Goal: Task Accomplishment & Management: Use online tool/utility

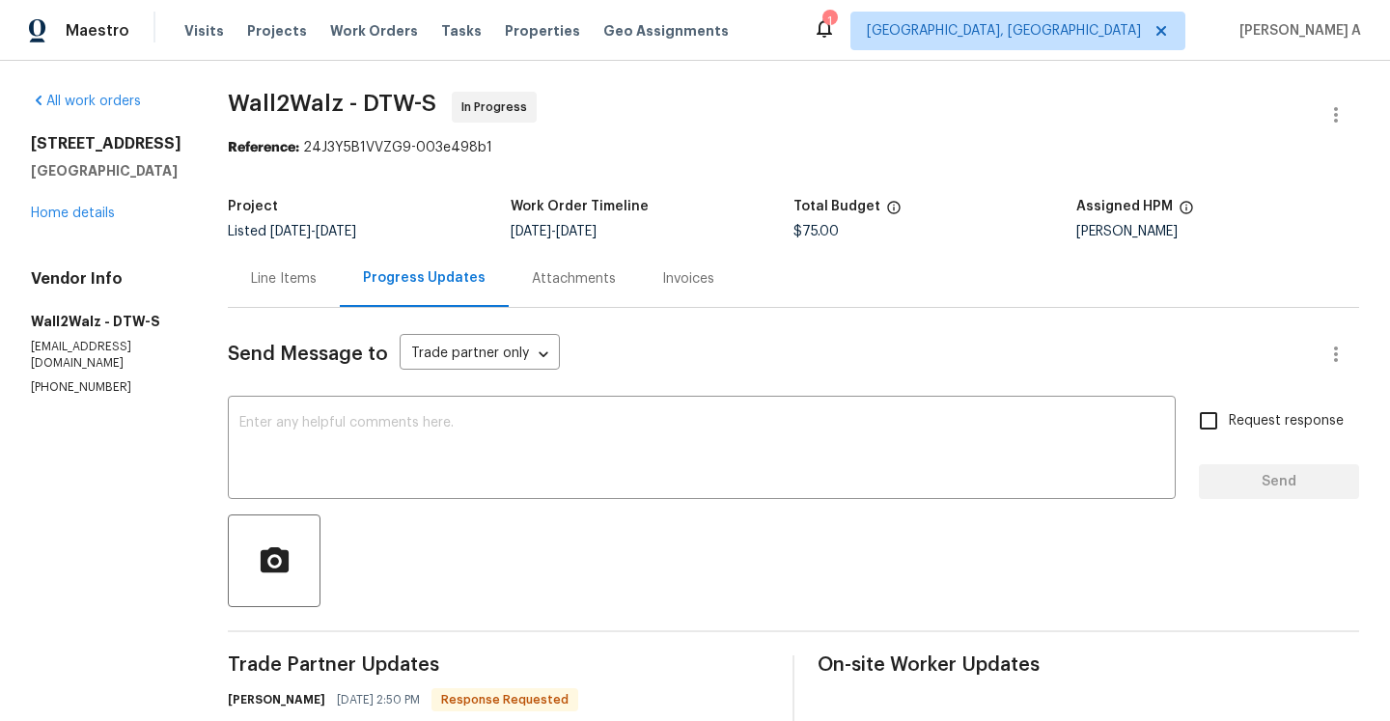
click at [236, 287] on div "Line Items" at bounding box center [284, 278] width 112 height 57
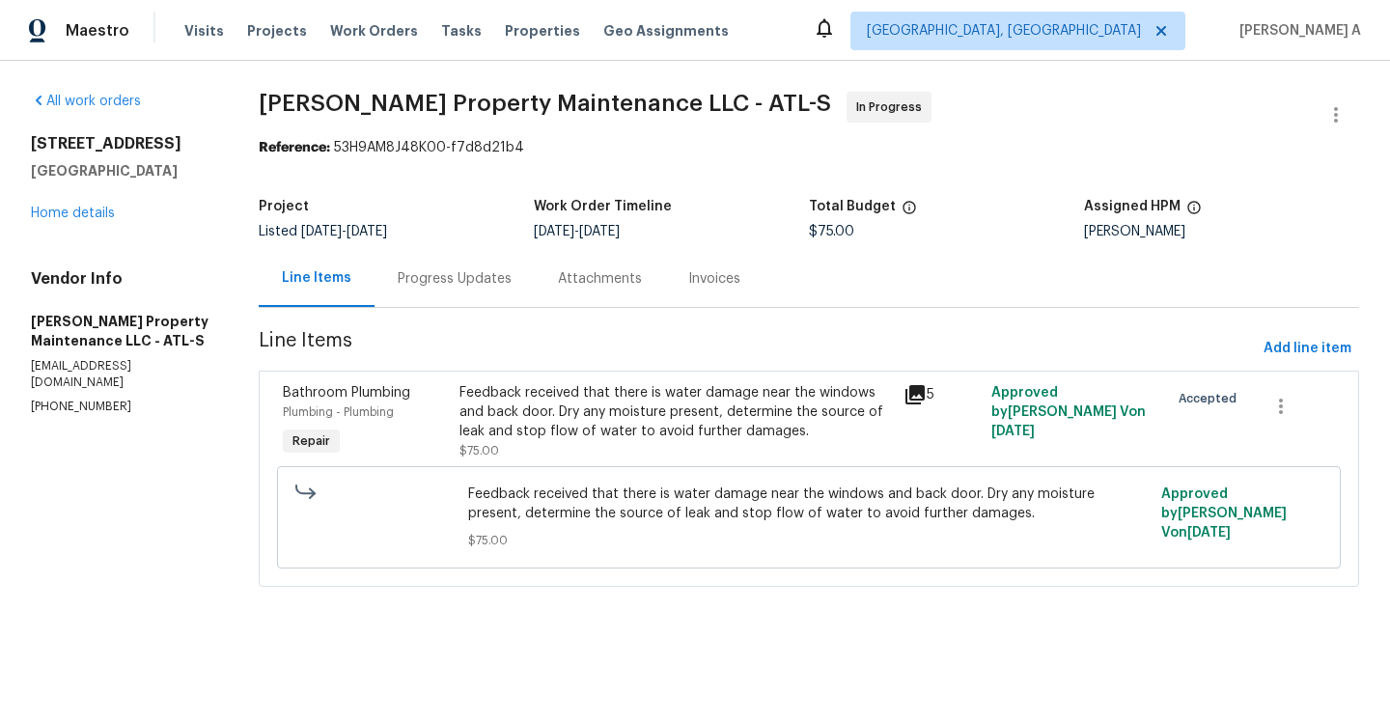
click at [466, 304] on div "Progress Updates" at bounding box center [455, 278] width 160 height 57
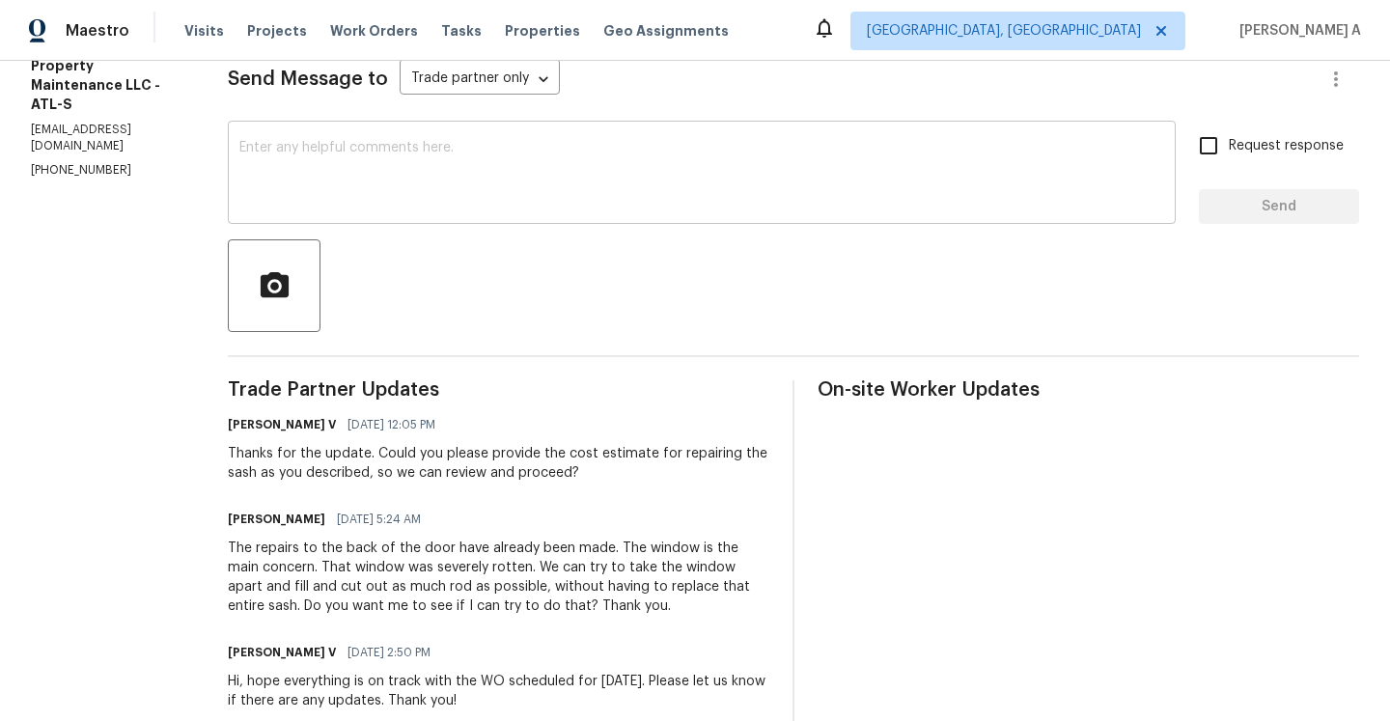
scroll to position [262, 0]
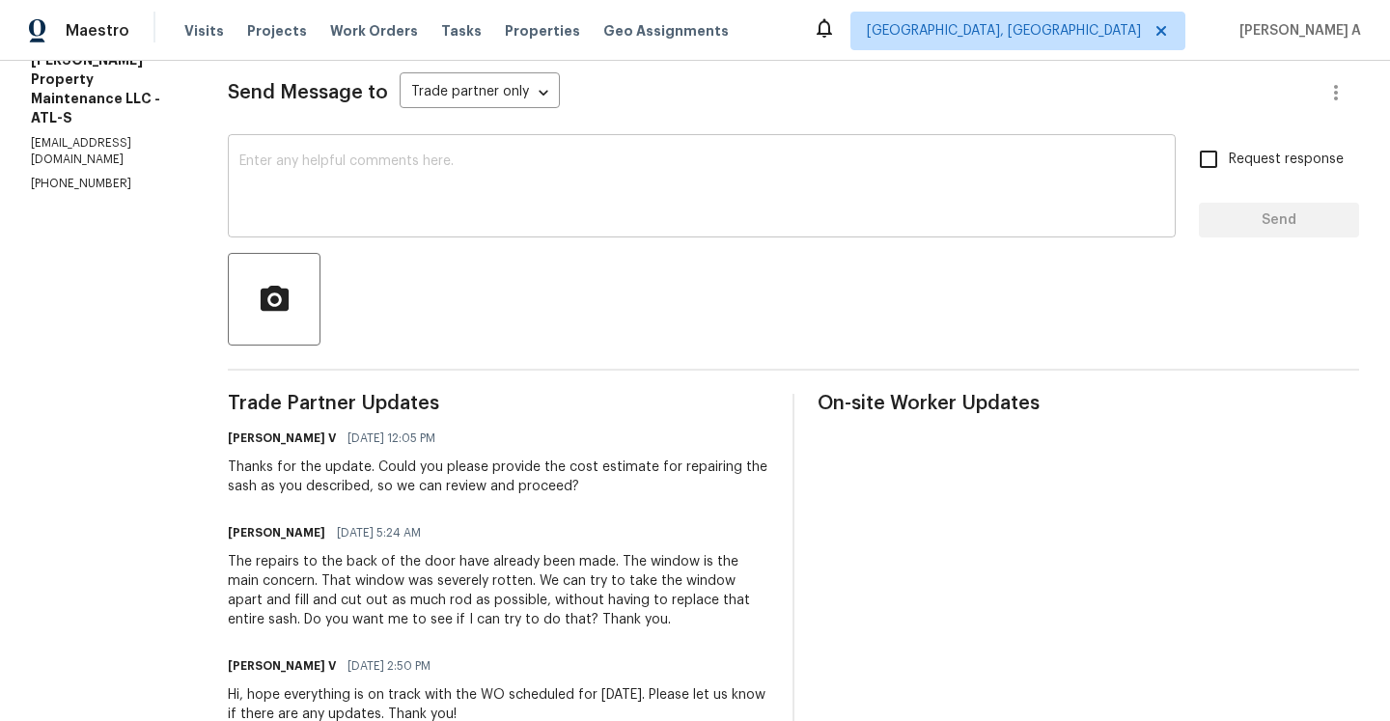
click at [489, 234] on div "x ​" at bounding box center [702, 188] width 948 height 98
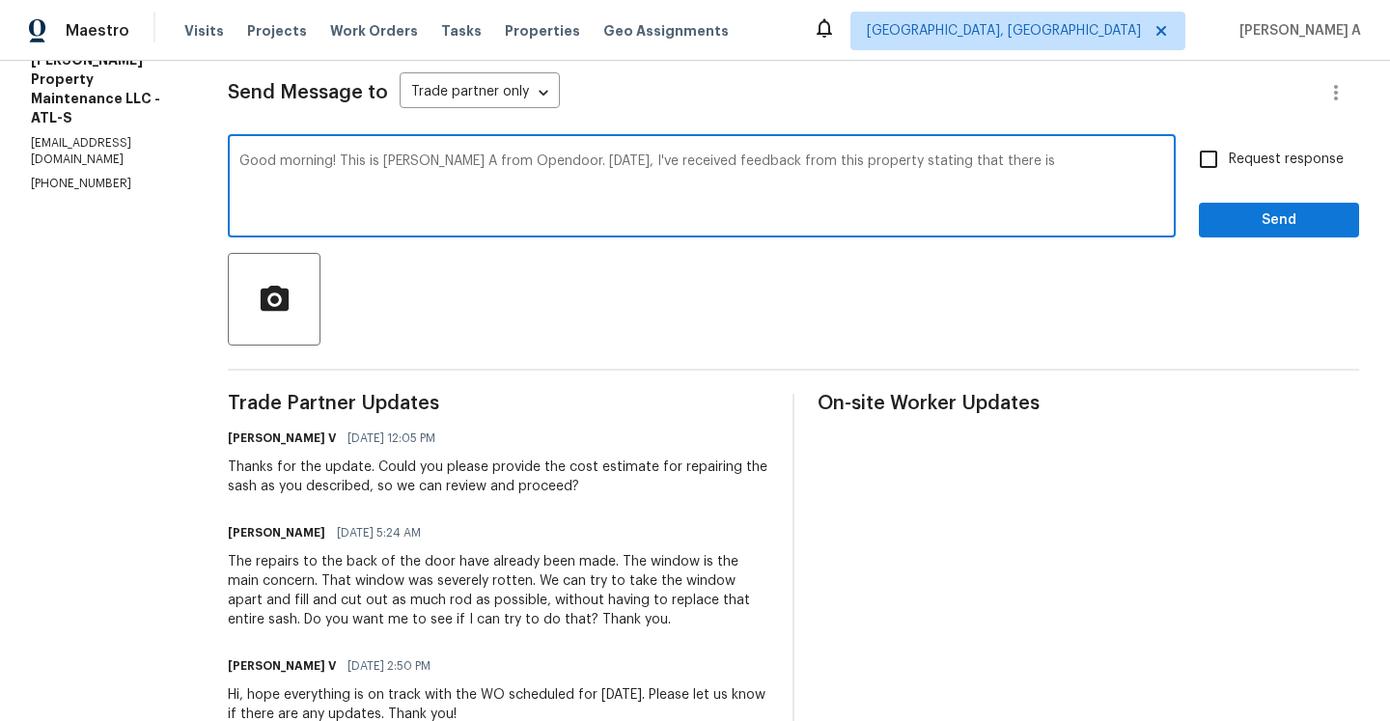
click at [1018, 171] on textarea "Good morning! This is Afredi A from Opendoor. Today, I've received feedback fro…" at bounding box center [701, 188] width 925 height 68
paste textarea "water leak under the refrigerator"
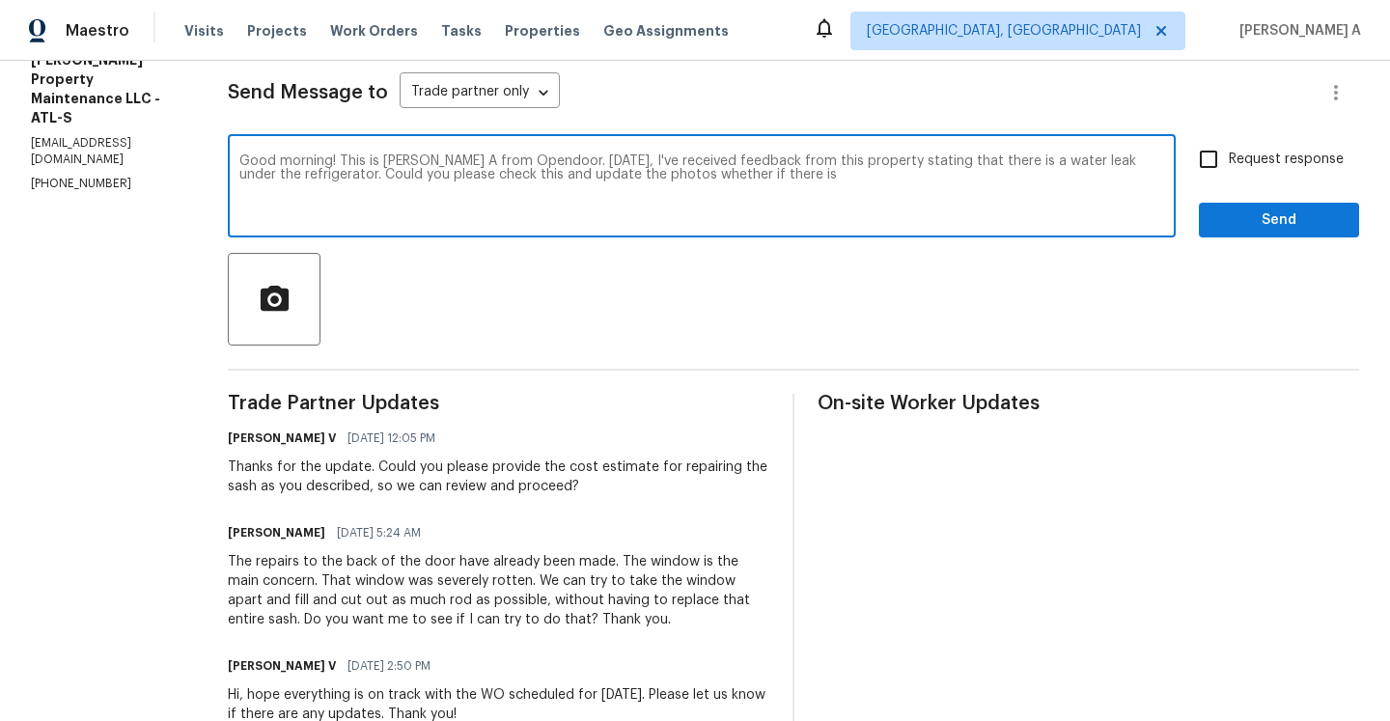
drag, startPoint x: 654, startPoint y: 181, endPoint x: 771, endPoint y: 176, distance: 116.9
click at [771, 176] on textarea "Good morning! This is Afredi A from Opendoor. Today, I've received feedback fro…" at bounding box center [701, 188] width 925 height 68
type textarea "Good morning! This is Afredi A from Opendoor. Today, I've received feedback fro…"
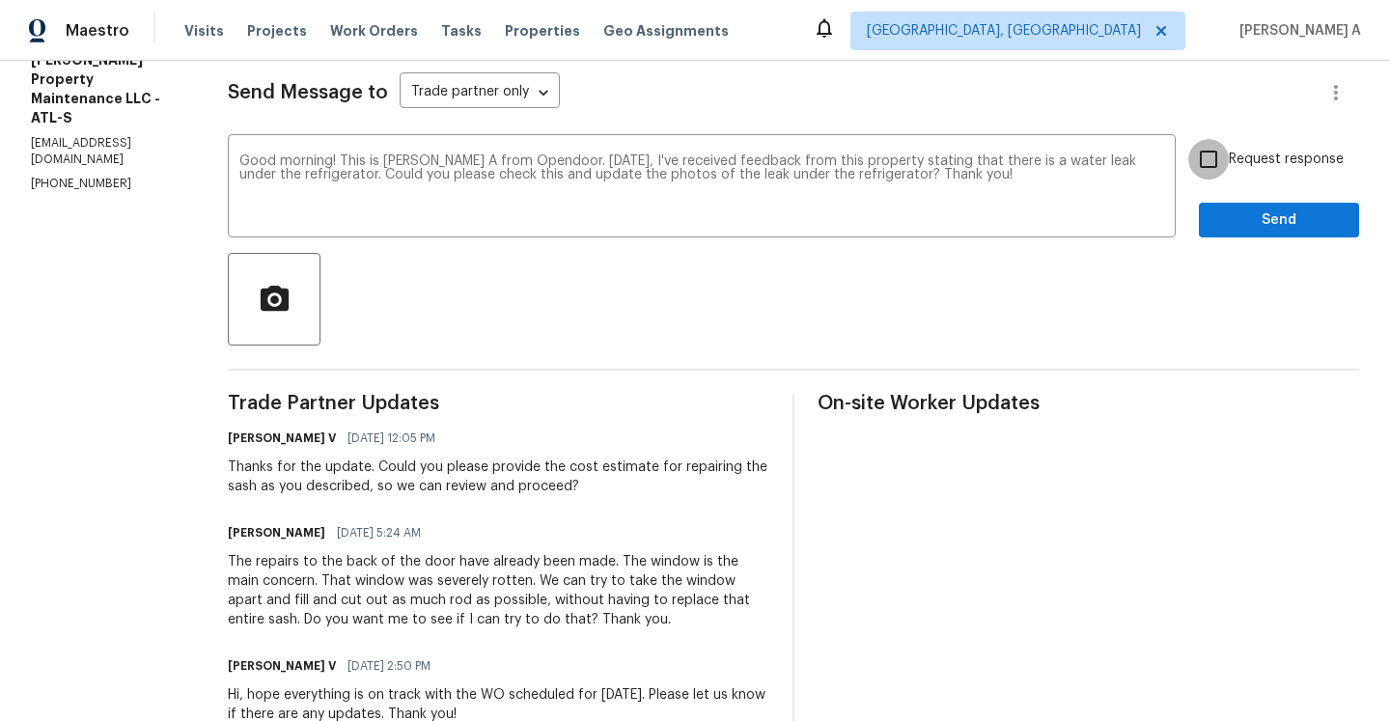
click at [1229, 162] on input "Request response" at bounding box center [1208, 159] width 41 height 41
checkbox input "true"
click at [1241, 204] on button "Send" at bounding box center [1279, 221] width 160 height 36
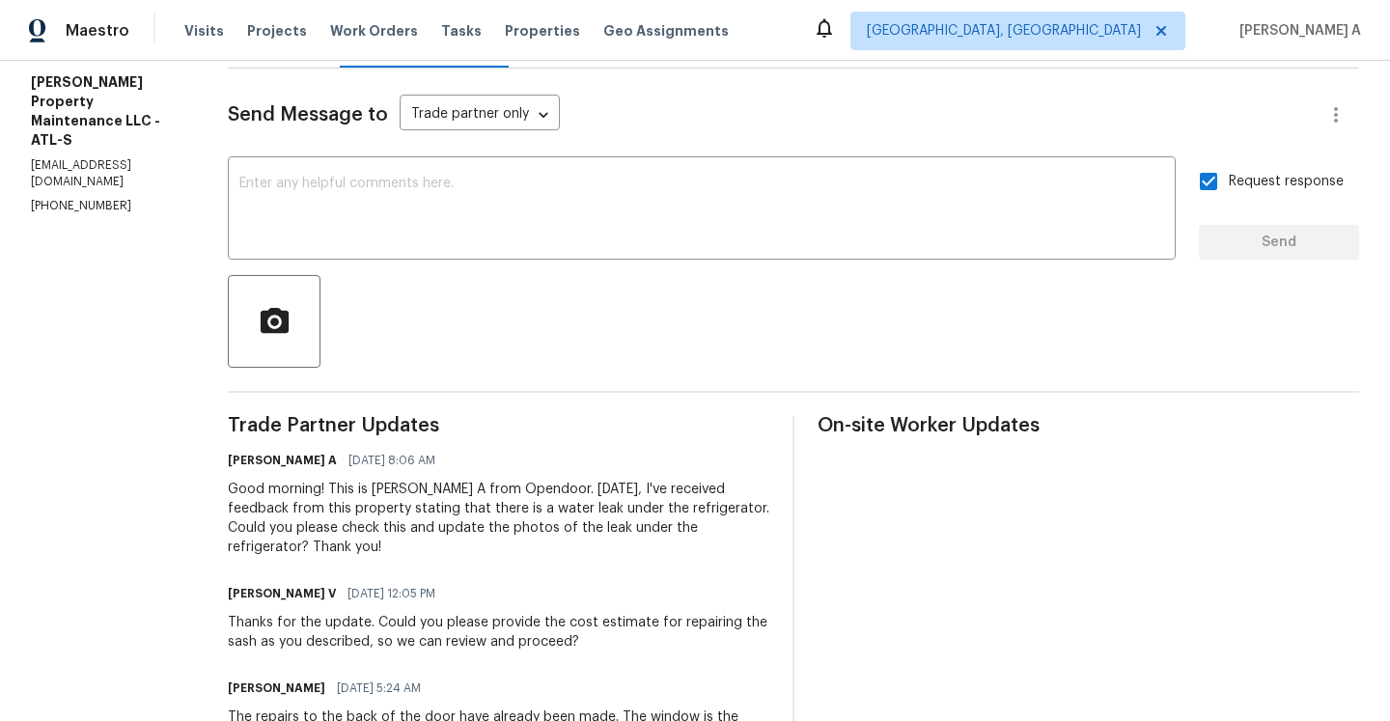
scroll to position [0, 0]
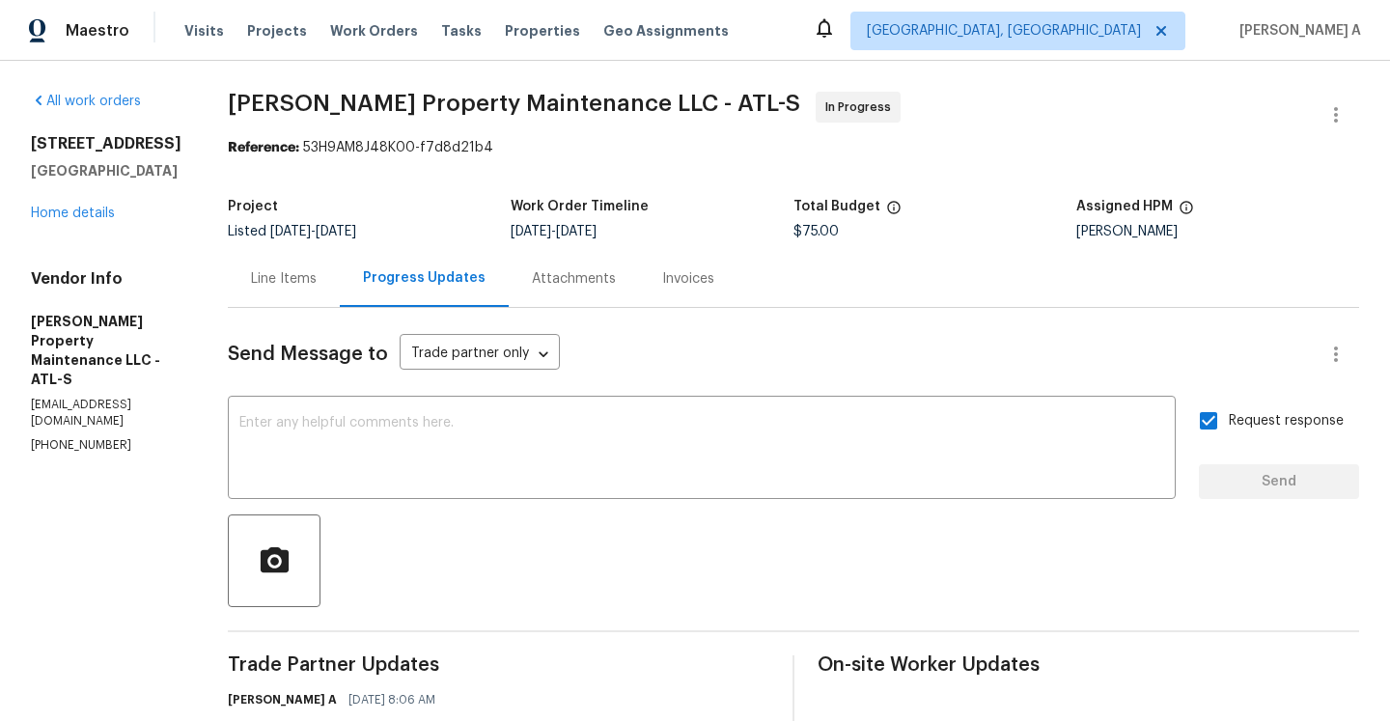
click at [258, 285] on div "Line Items" at bounding box center [284, 278] width 66 height 19
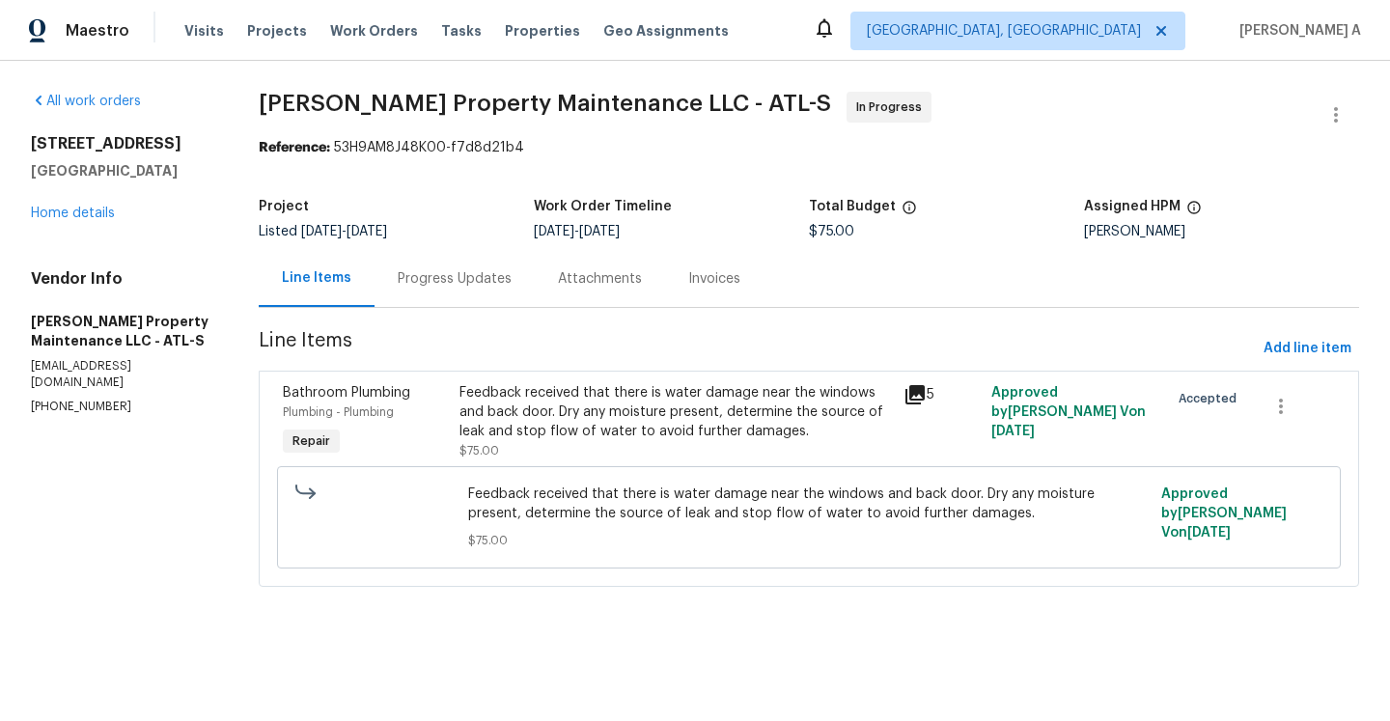
click at [669, 432] on div "Feedback received that there is water damage near the windows and back door. Dr…" at bounding box center [674, 412] width 431 height 58
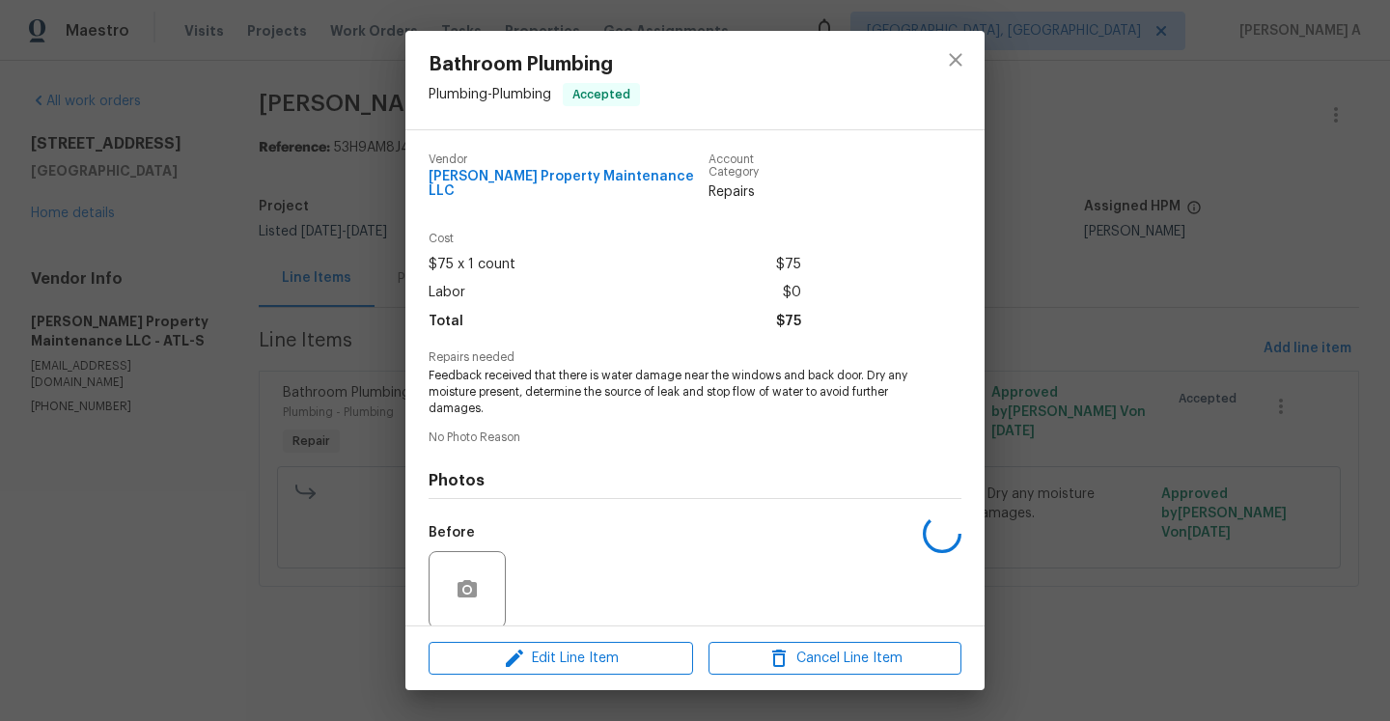
scroll to position [135, 0]
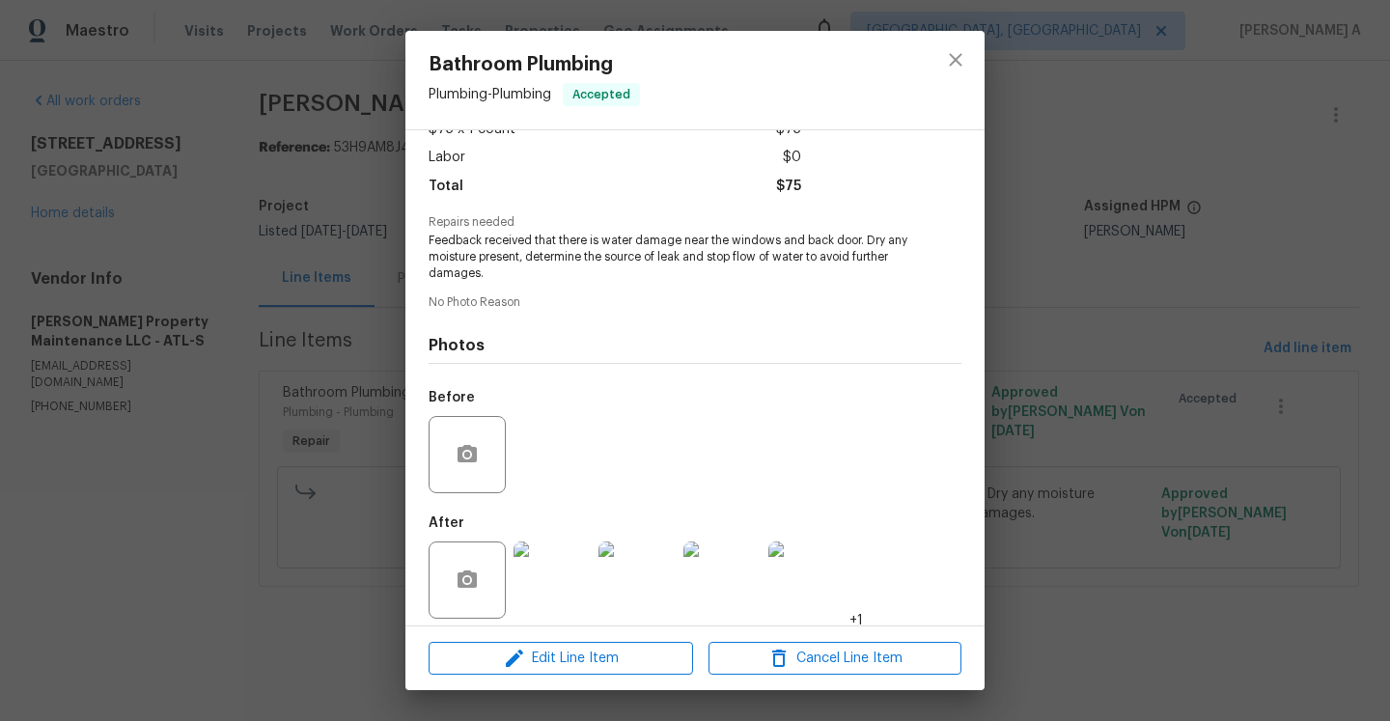
click at [556, 579] on img at bounding box center [552, 580] width 77 height 77
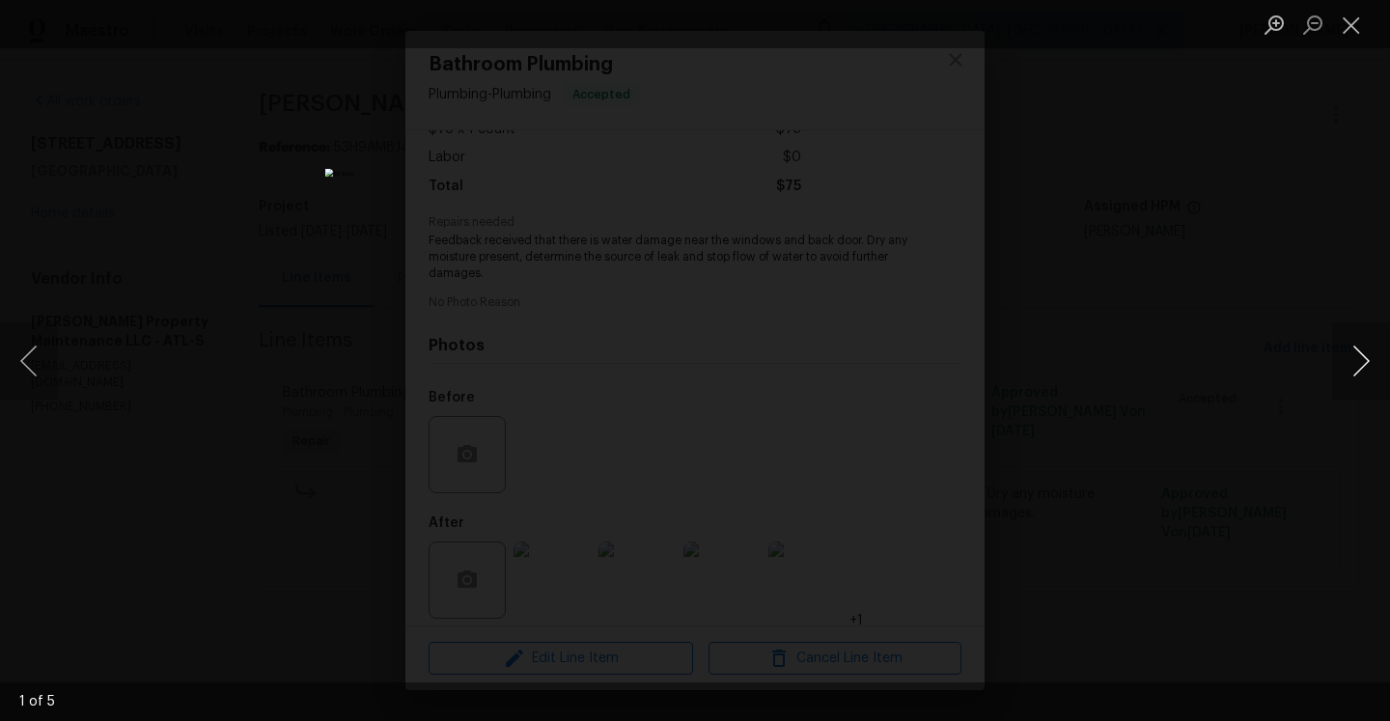
click at [1364, 375] on button "Next image" at bounding box center [1361, 360] width 58 height 77
click at [1369, 386] on button "Next image" at bounding box center [1361, 360] width 58 height 77
click at [1368, 386] on button "Next image" at bounding box center [1361, 360] width 58 height 77
click at [1236, 276] on div "Lightbox" at bounding box center [695, 360] width 1390 height 721
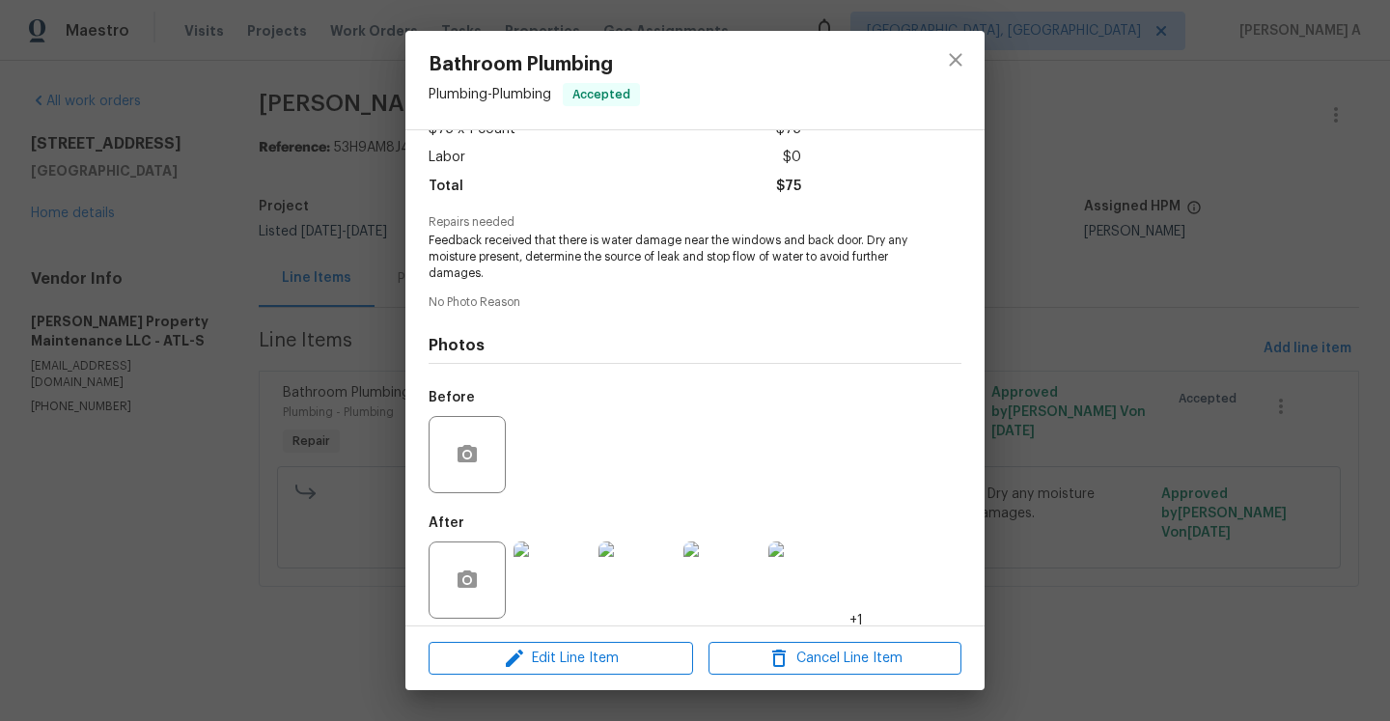
click at [1292, 352] on div "Bathroom Plumbing Plumbing - Plumbing Accepted Vendor Glen Property Maintenance…" at bounding box center [695, 360] width 1390 height 721
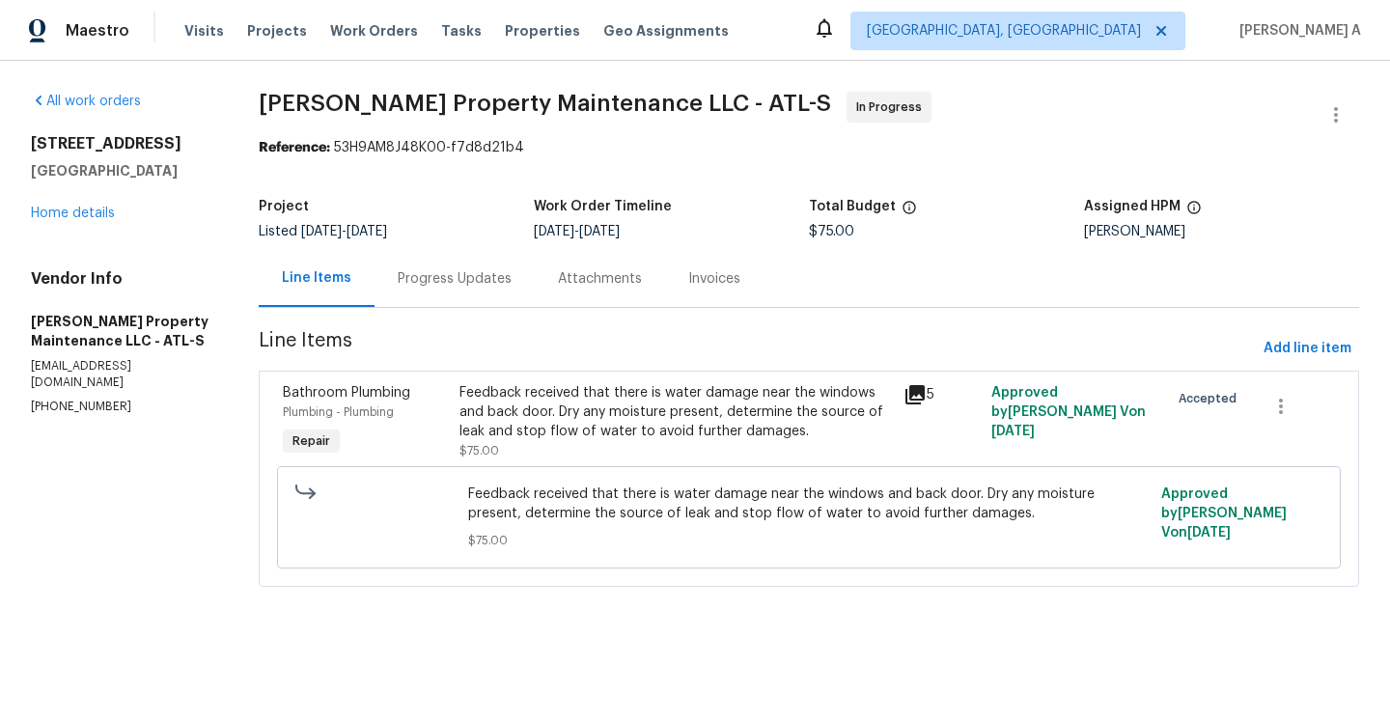
click at [484, 278] on div "Progress Updates" at bounding box center [455, 278] width 114 height 19
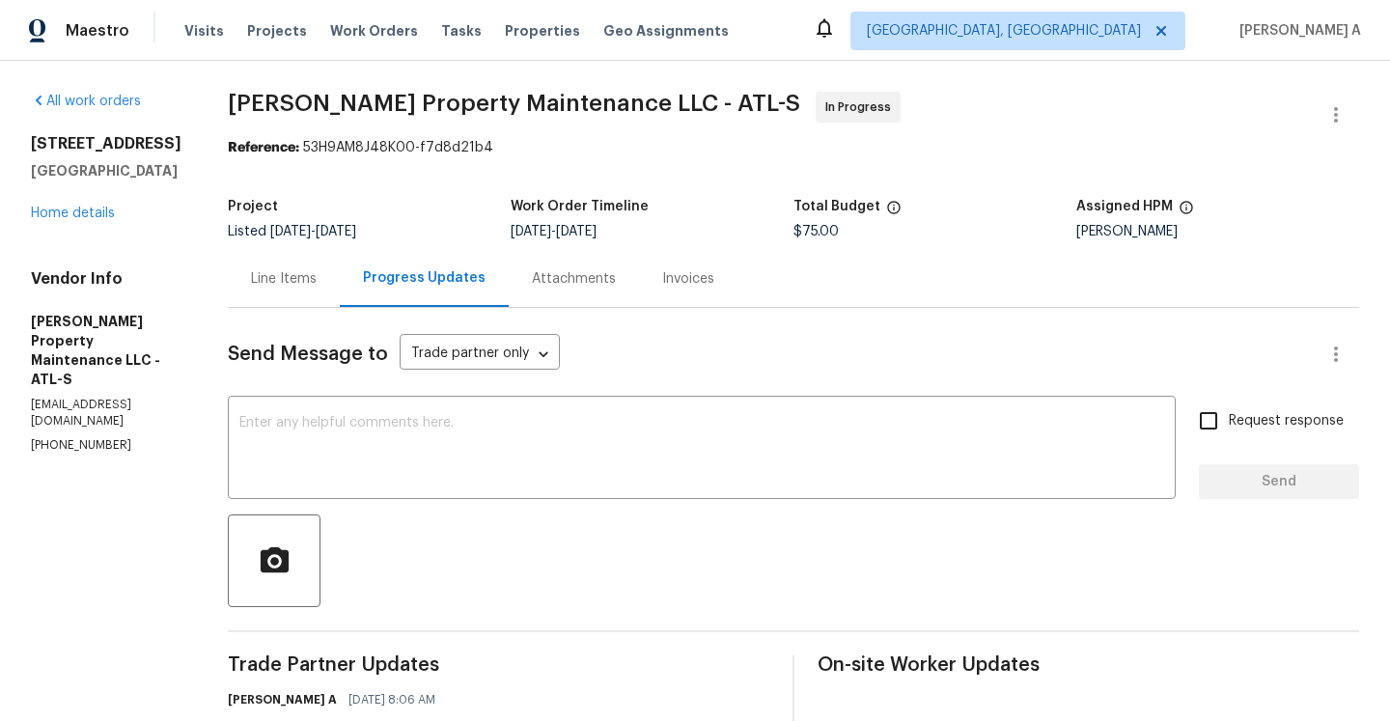
click at [249, 278] on div "Line Items" at bounding box center [284, 278] width 112 height 57
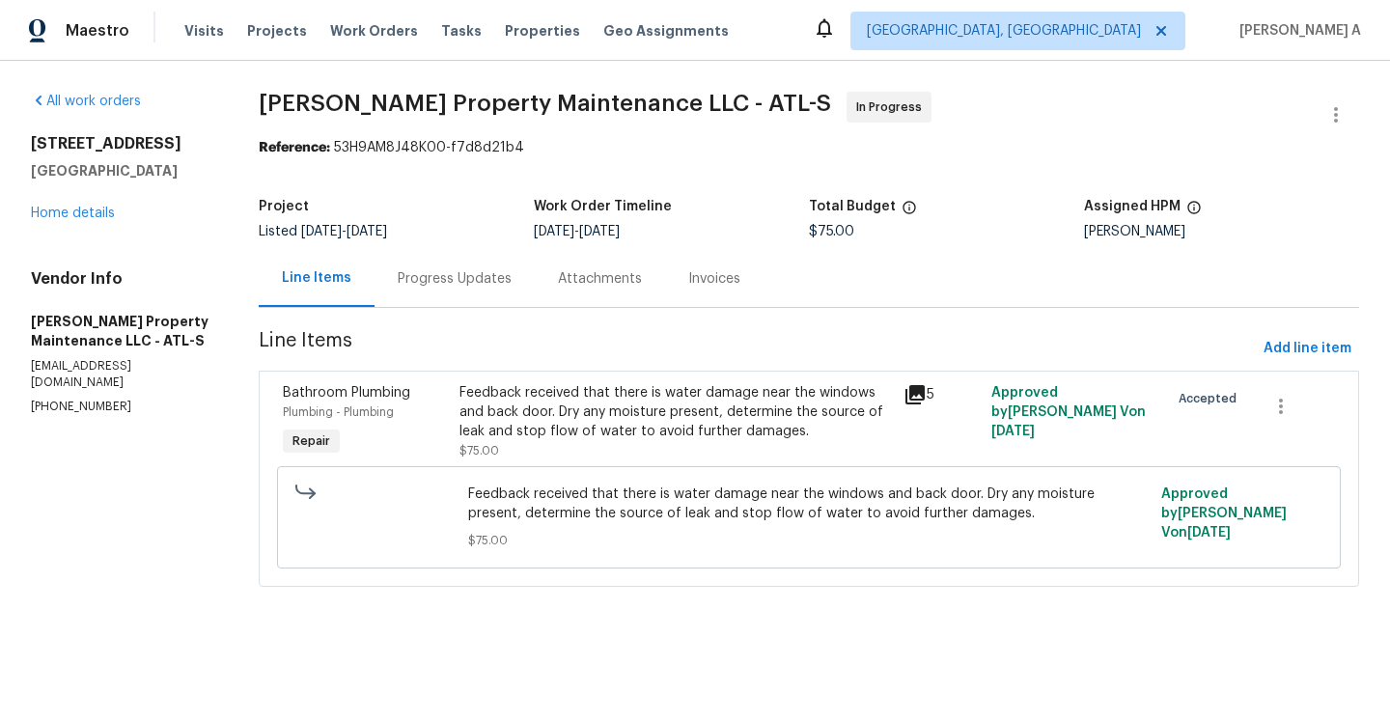
click at [731, 406] on div "Feedback received that there is water damage near the windows and back door. Dr…" at bounding box center [674, 412] width 431 height 58
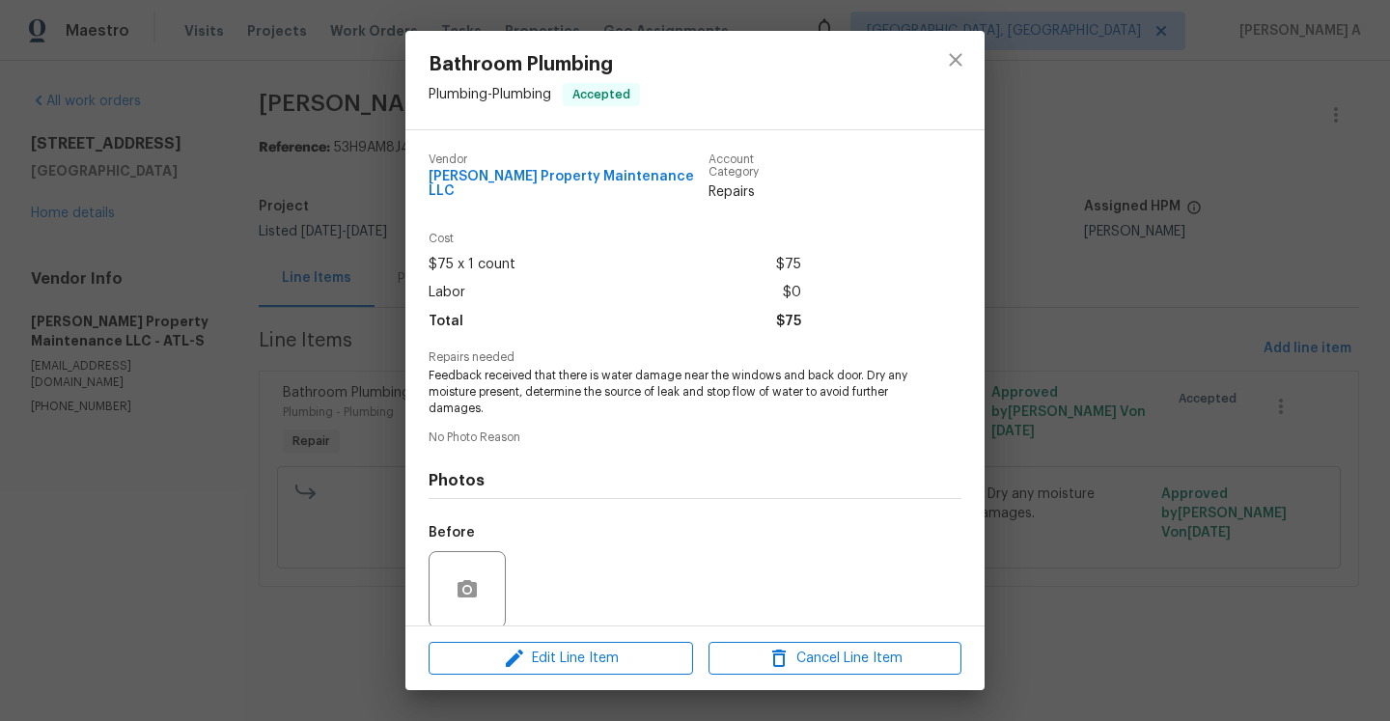
scroll to position [135, 0]
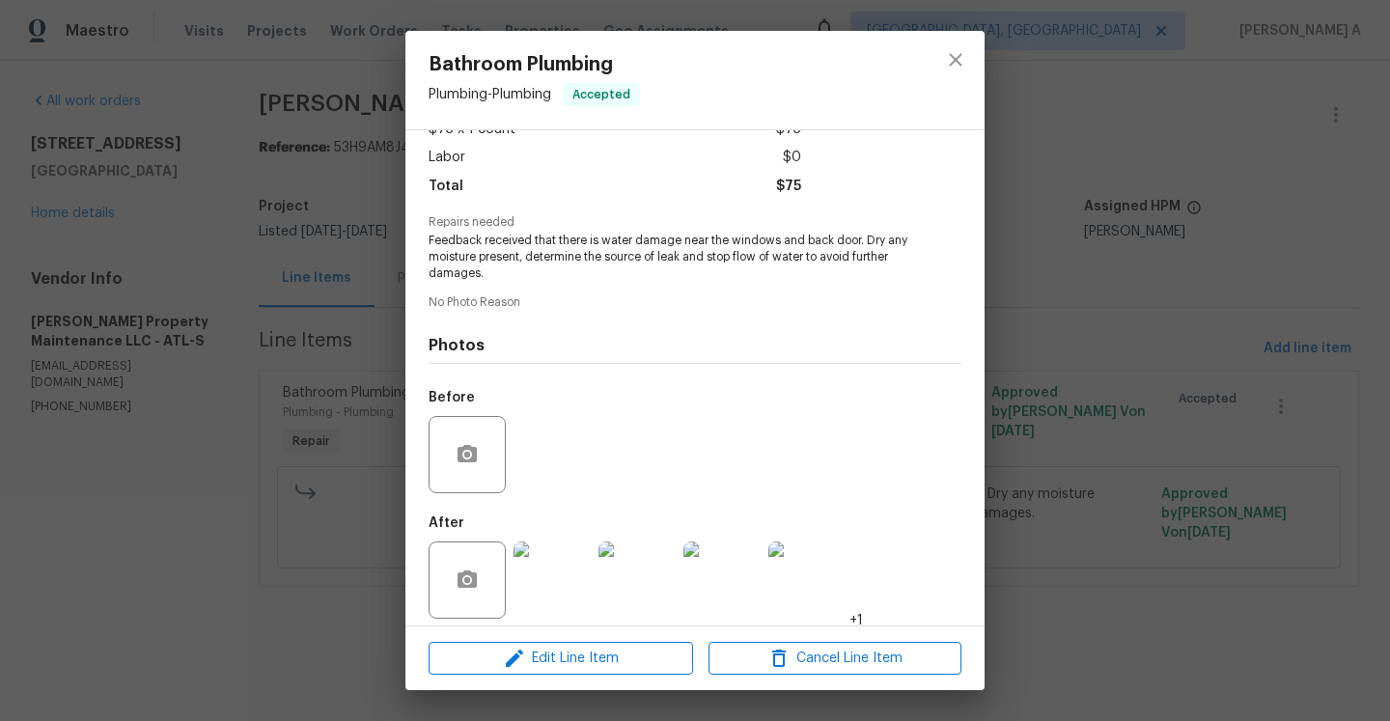
click at [523, 563] on img at bounding box center [552, 580] width 77 height 77
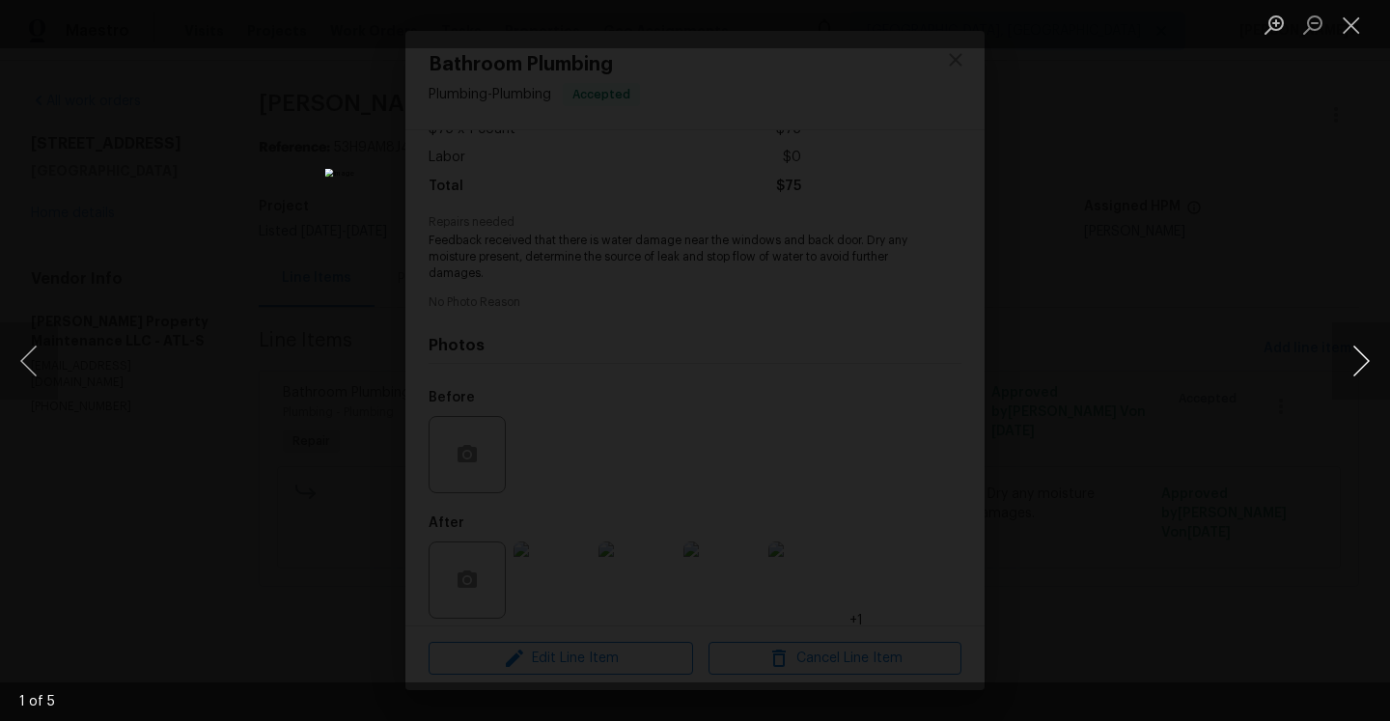
click at [1373, 362] on button "Next image" at bounding box center [1361, 360] width 58 height 77
click at [1348, 354] on button "Next image" at bounding box center [1361, 360] width 58 height 77
click at [1369, 357] on button "Next image" at bounding box center [1361, 360] width 58 height 77
click at [1351, 351] on button "Next image" at bounding box center [1361, 360] width 58 height 77
click at [1348, 22] on button "Close lightbox" at bounding box center [1351, 25] width 39 height 34
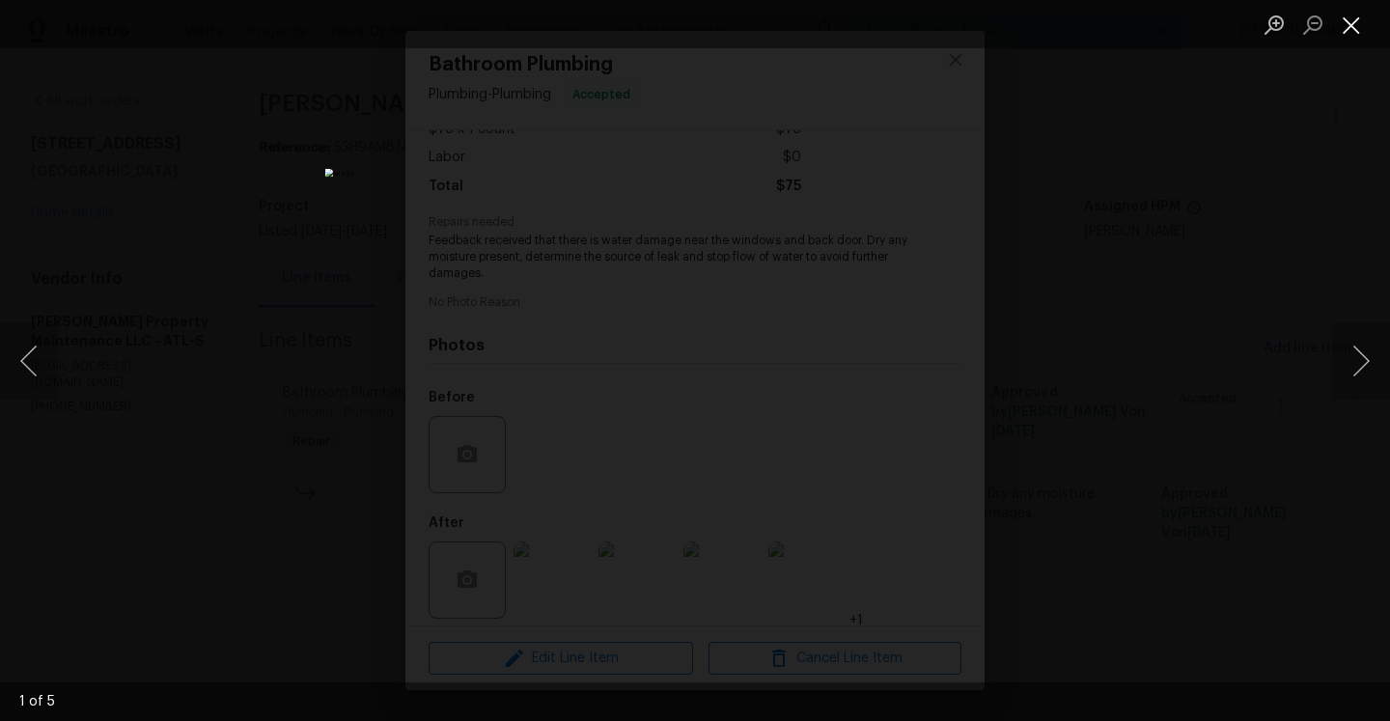
click at [1340, 15] on button "Close lightbox" at bounding box center [1351, 25] width 39 height 34
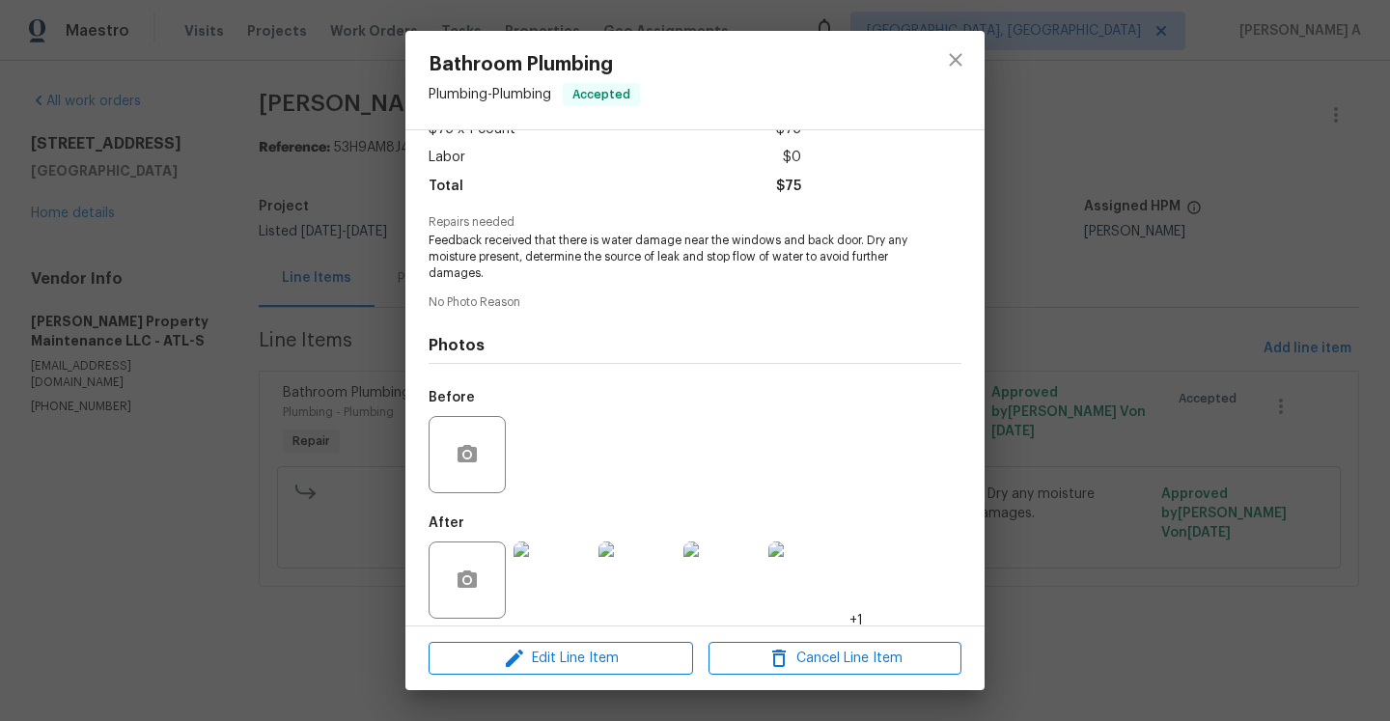
click at [987, 323] on div "Bathroom Plumbing Plumbing - Plumbing Accepted Vendor Glen Property Maintenance…" at bounding box center [695, 360] width 1390 height 721
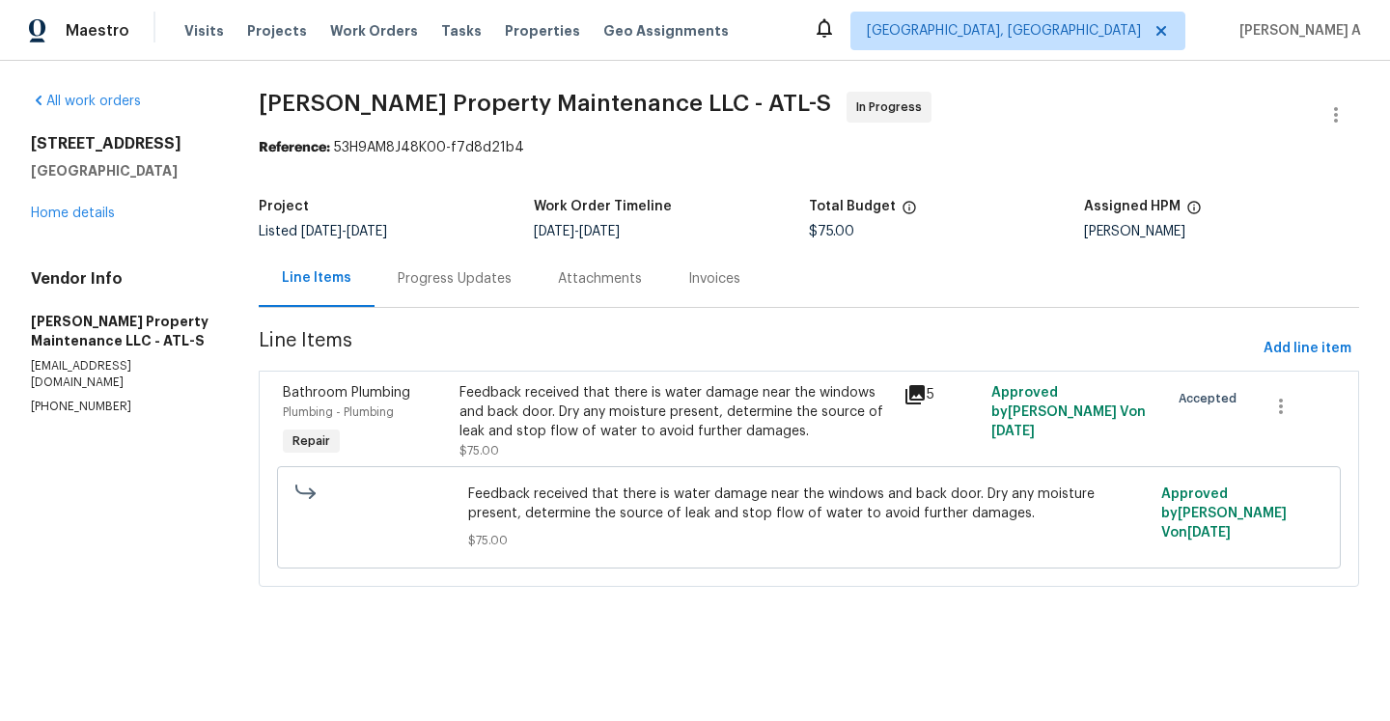
click at [470, 295] on div "Progress Updates" at bounding box center [455, 278] width 160 height 57
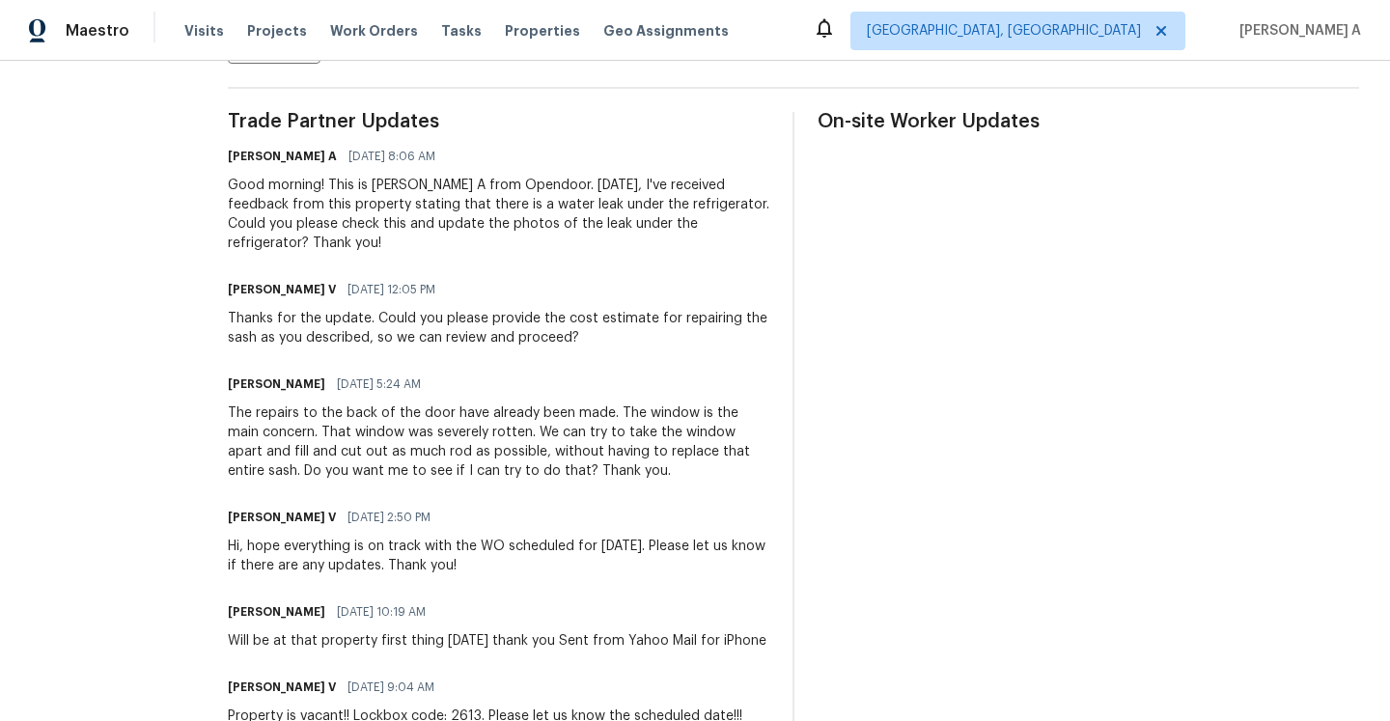
scroll to position [524, 0]
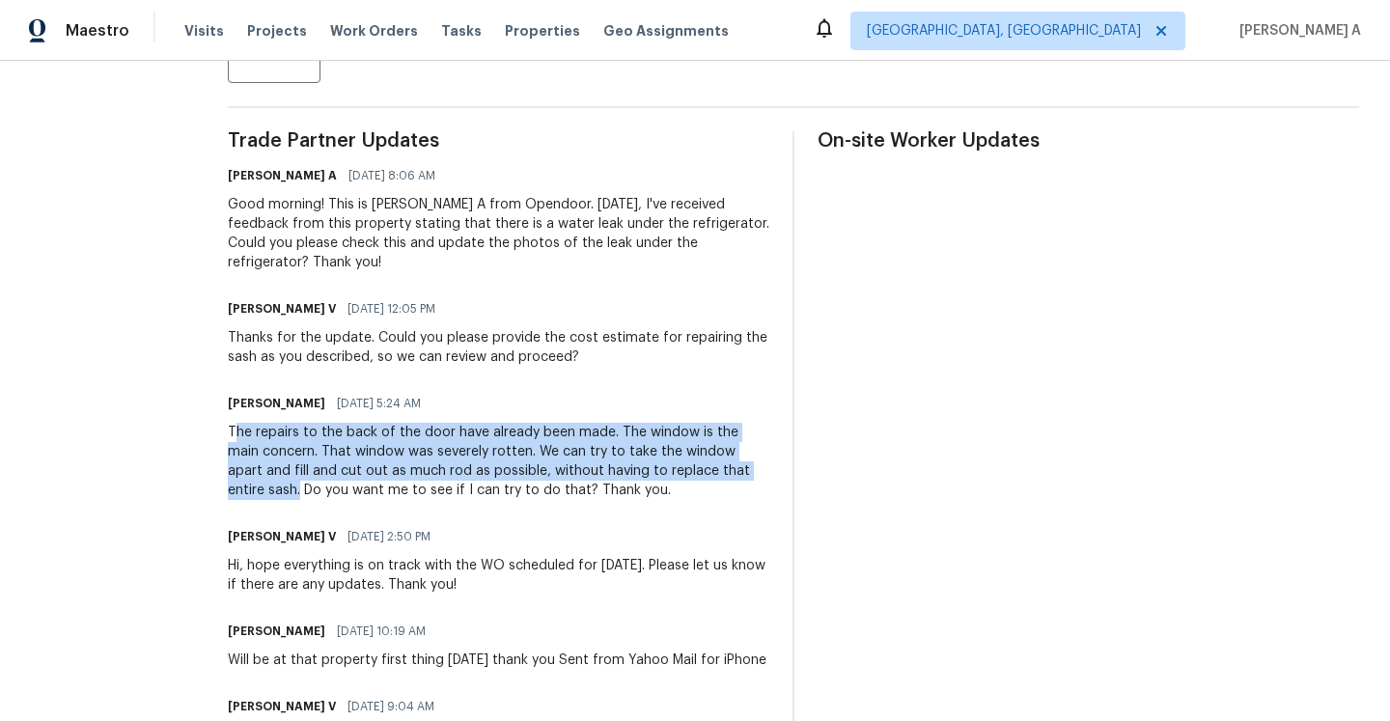
drag, startPoint x: 237, startPoint y: 430, endPoint x: 753, endPoint y: 461, distance: 516.4
click at [753, 461] on div "The repairs to the back of the door have already been made. The window is the m…" at bounding box center [499, 461] width 542 height 77
copy div "he repairs to the back of the door have already been made. The window is the ma…"
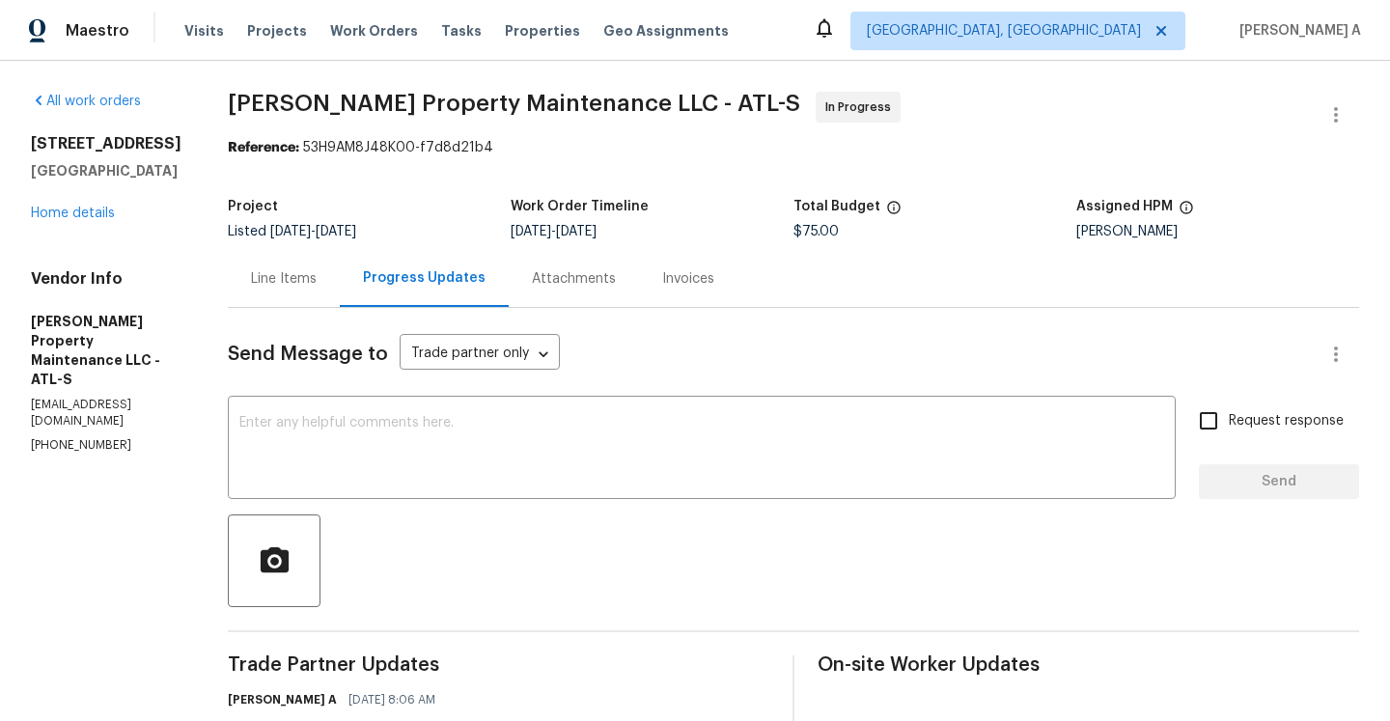
click at [235, 264] on div "Line Items" at bounding box center [284, 278] width 112 height 57
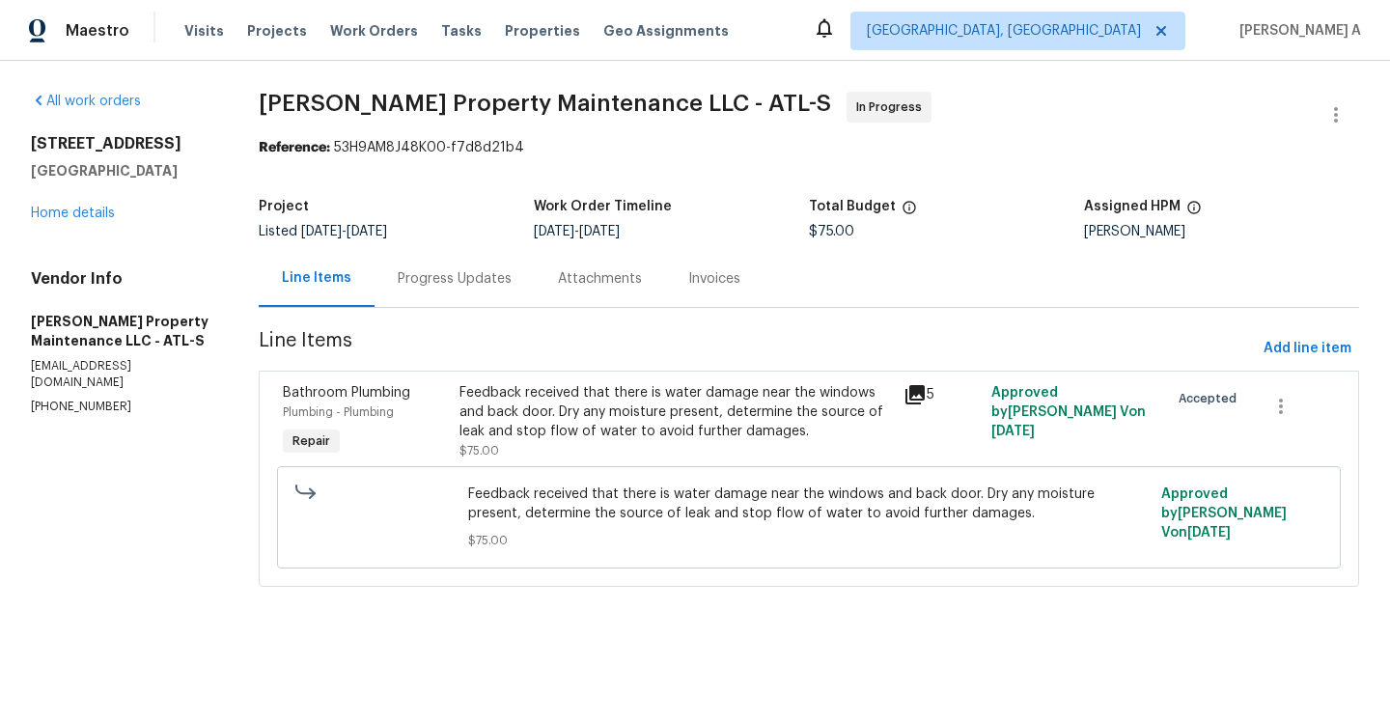
click at [486, 280] on div "Progress Updates" at bounding box center [455, 278] width 114 height 19
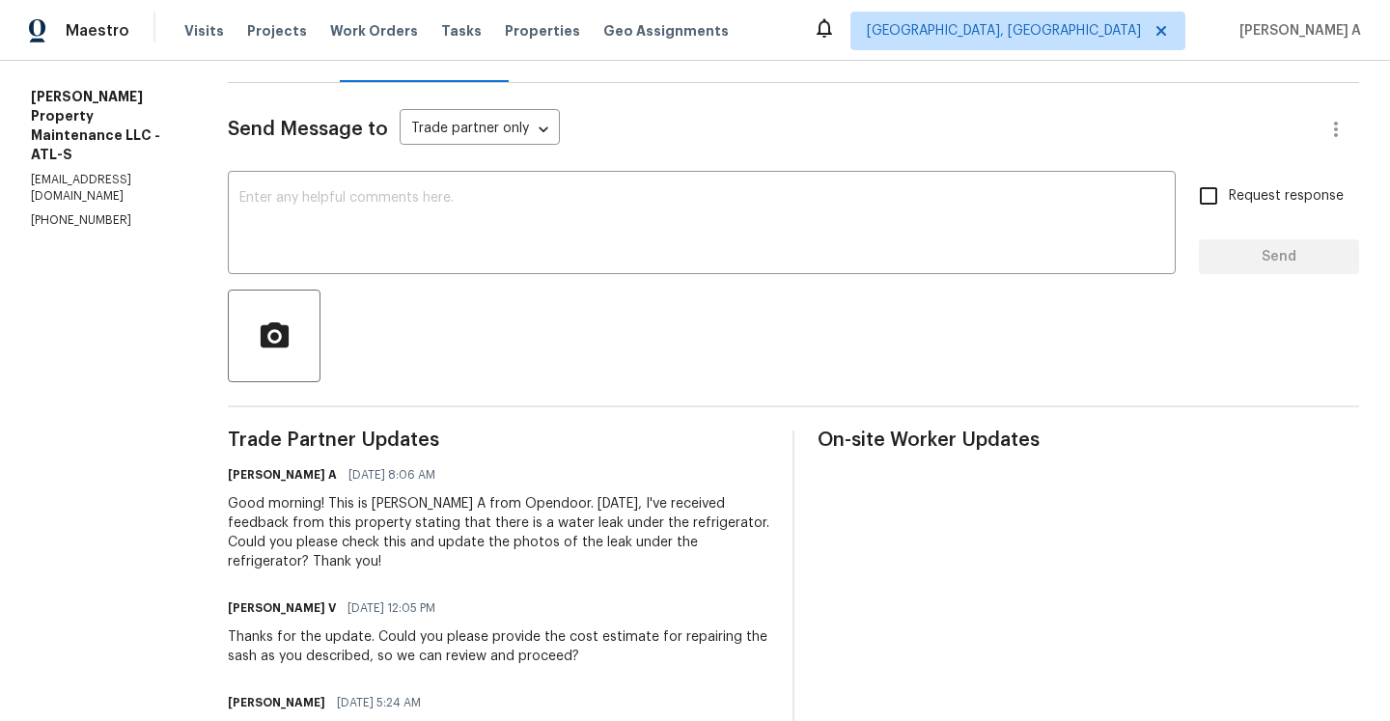
scroll to position [467, 0]
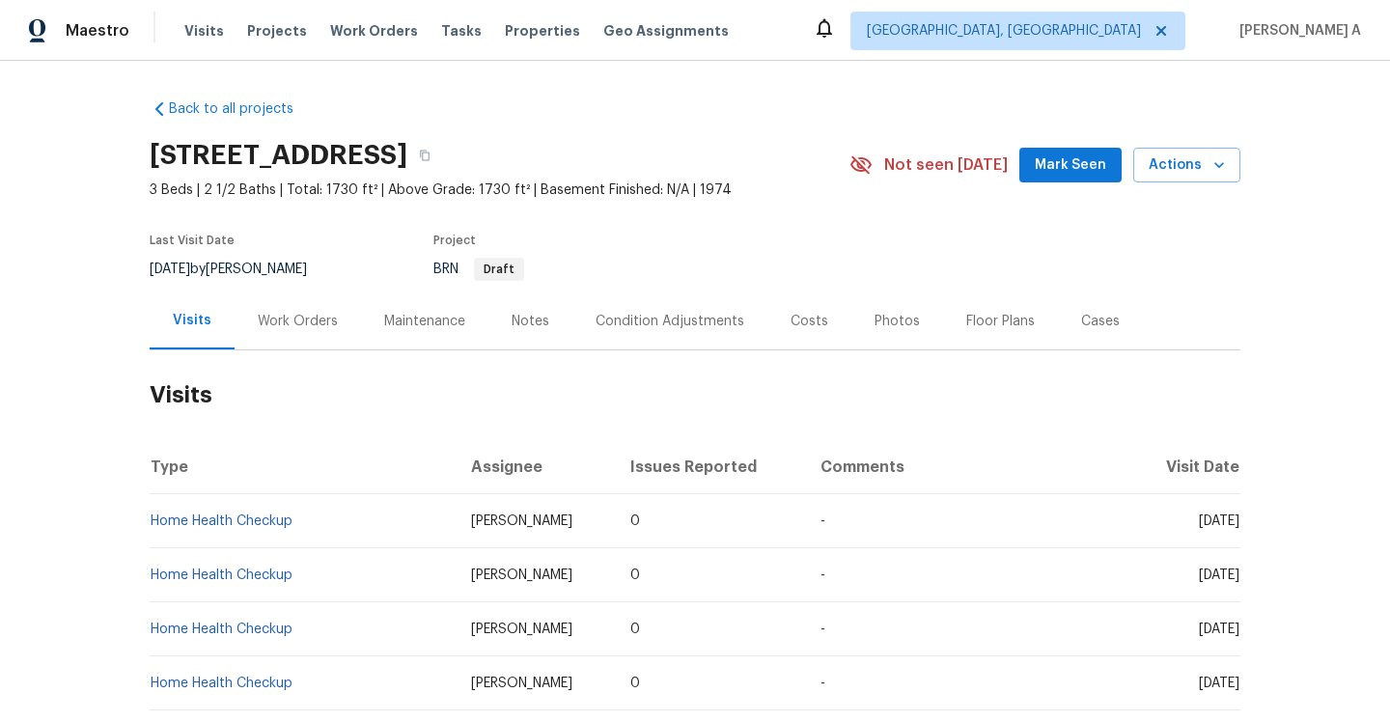
click at [338, 318] on div "Work Orders" at bounding box center [298, 320] width 126 height 57
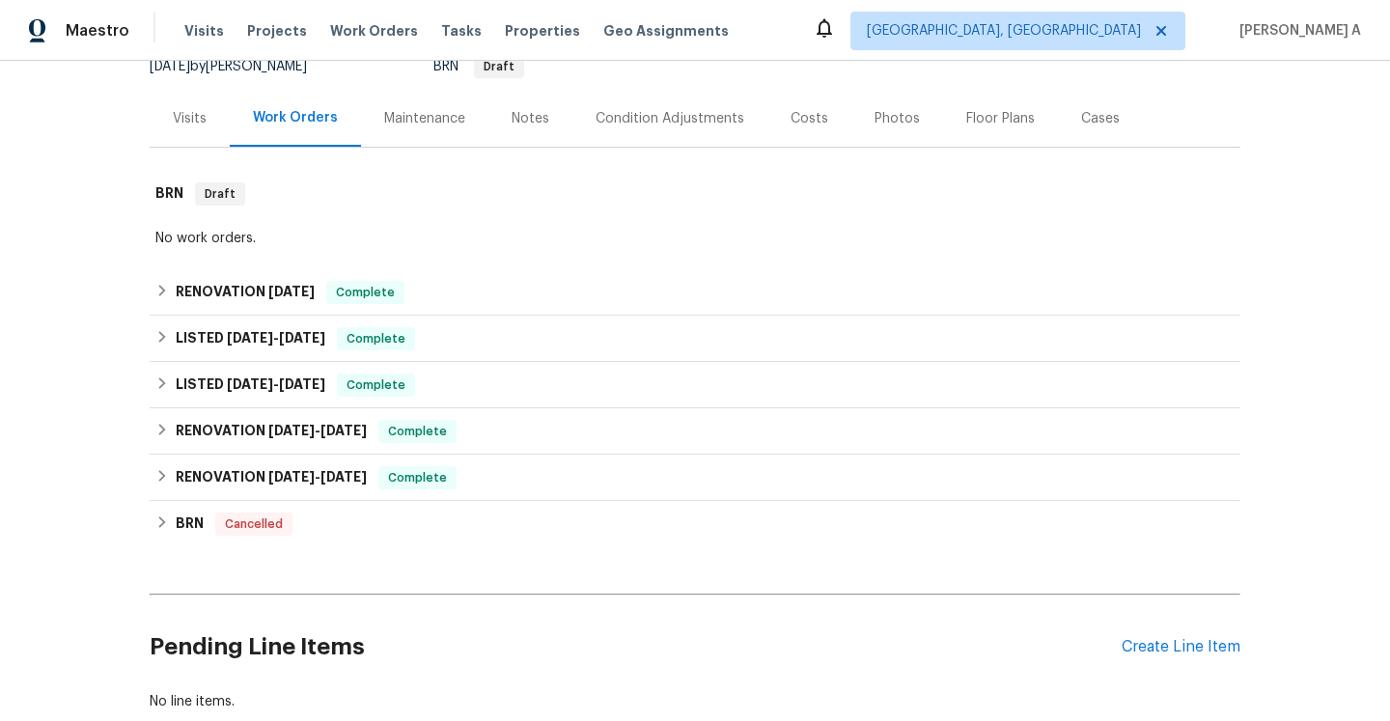
scroll to position [210, 0]
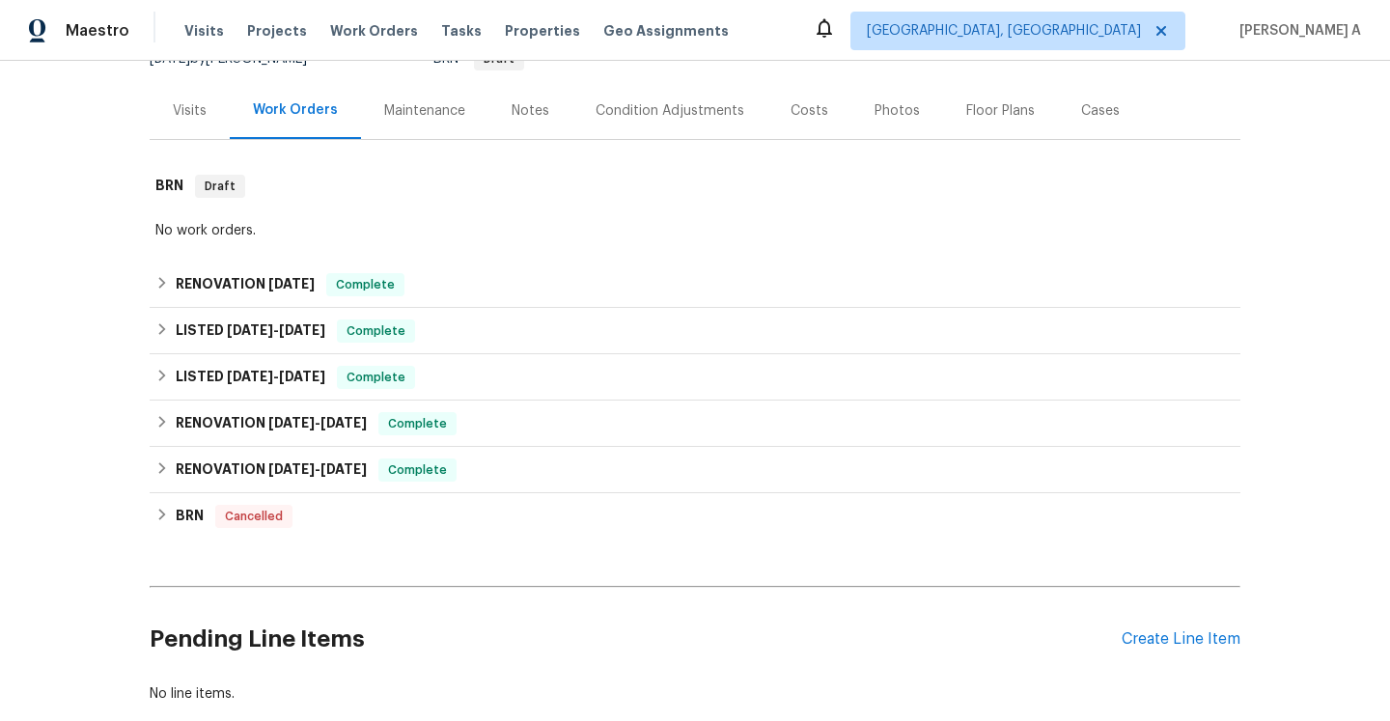
click at [199, 124] on div "Visits" at bounding box center [190, 110] width 80 height 57
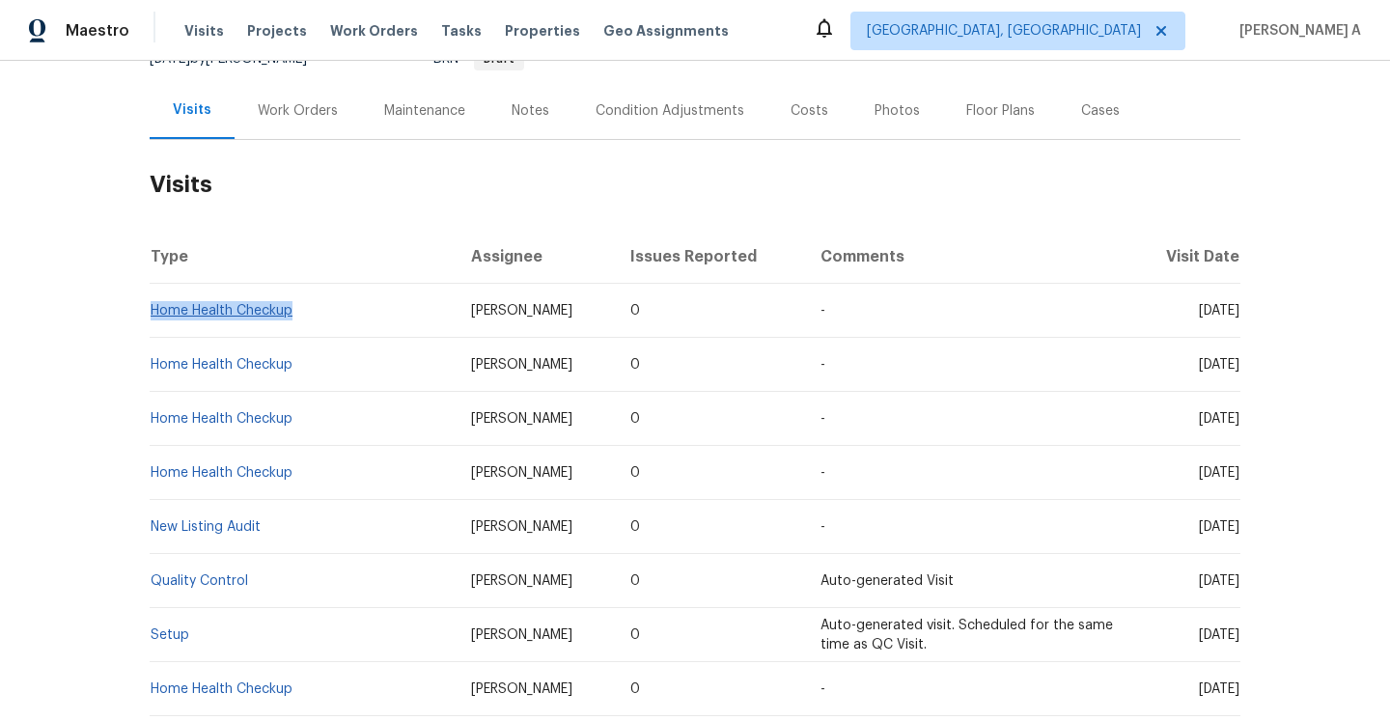
drag, startPoint x: 310, startPoint y: 333, endPoint x: 154, endPoint y: 323, distance: 155.7
click at [154, 323] on td "Home Health Checkup" at bounding box center [303, 311] width 306 height 54
copy link "Home Health Checkup"
click at [272, 143] on h2 "Visits" at bounding box center [695, 185] width 1091 height 90
click at [272, 111] on div "Work Orders" at bounding box center [298, 110] width 80 height 19
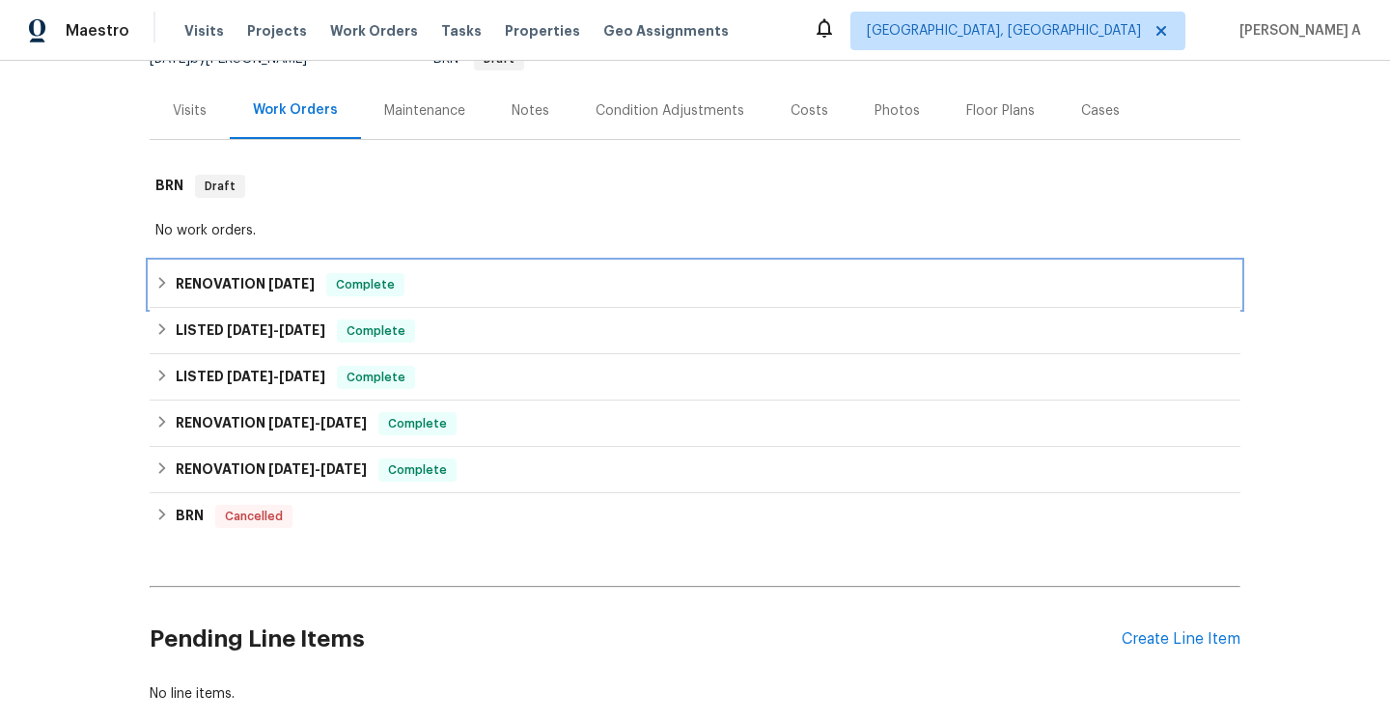
click at [303, 296] on div "RENOVATION 5/5/25 Complete" at bounding box center [695, 285] width 1091 height 46
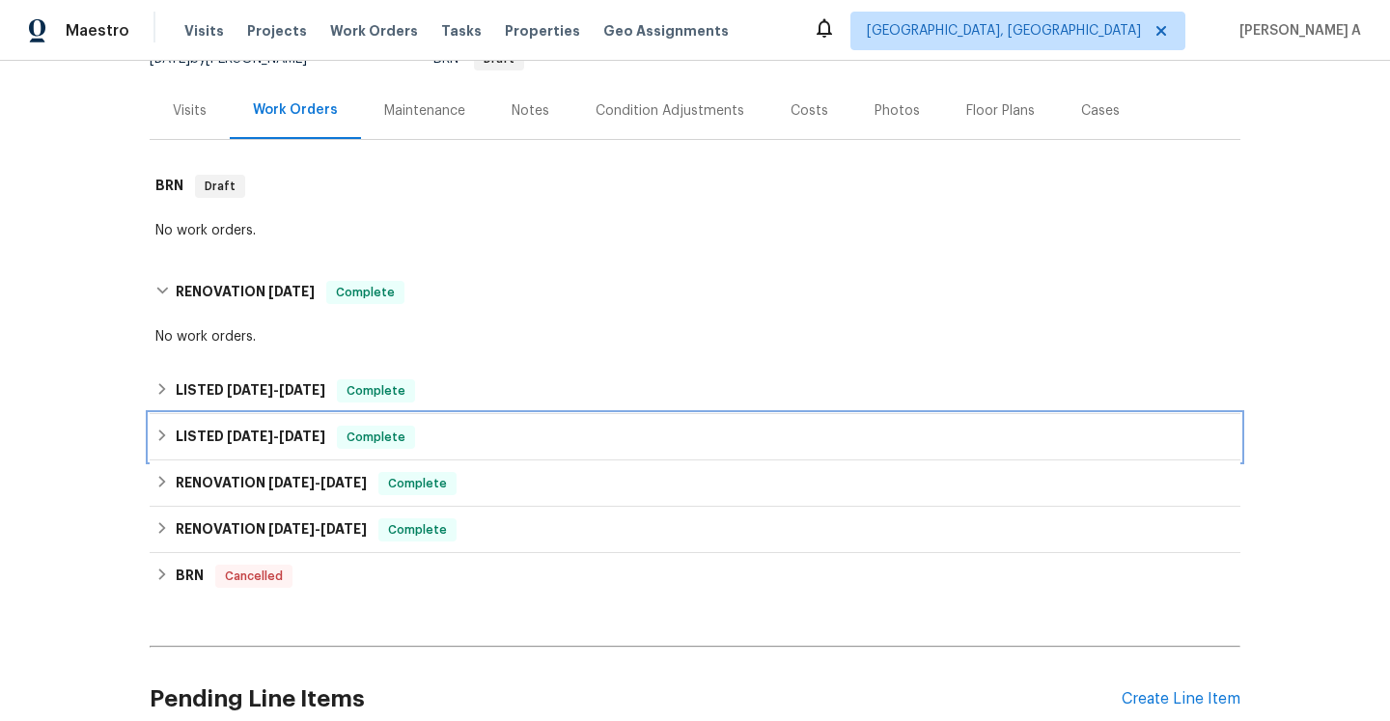
click at [337, 420] on div "LISTED 9/6/22 - 9/9/22 Complete" at bounding box center [695, 437] width 1091 height 46
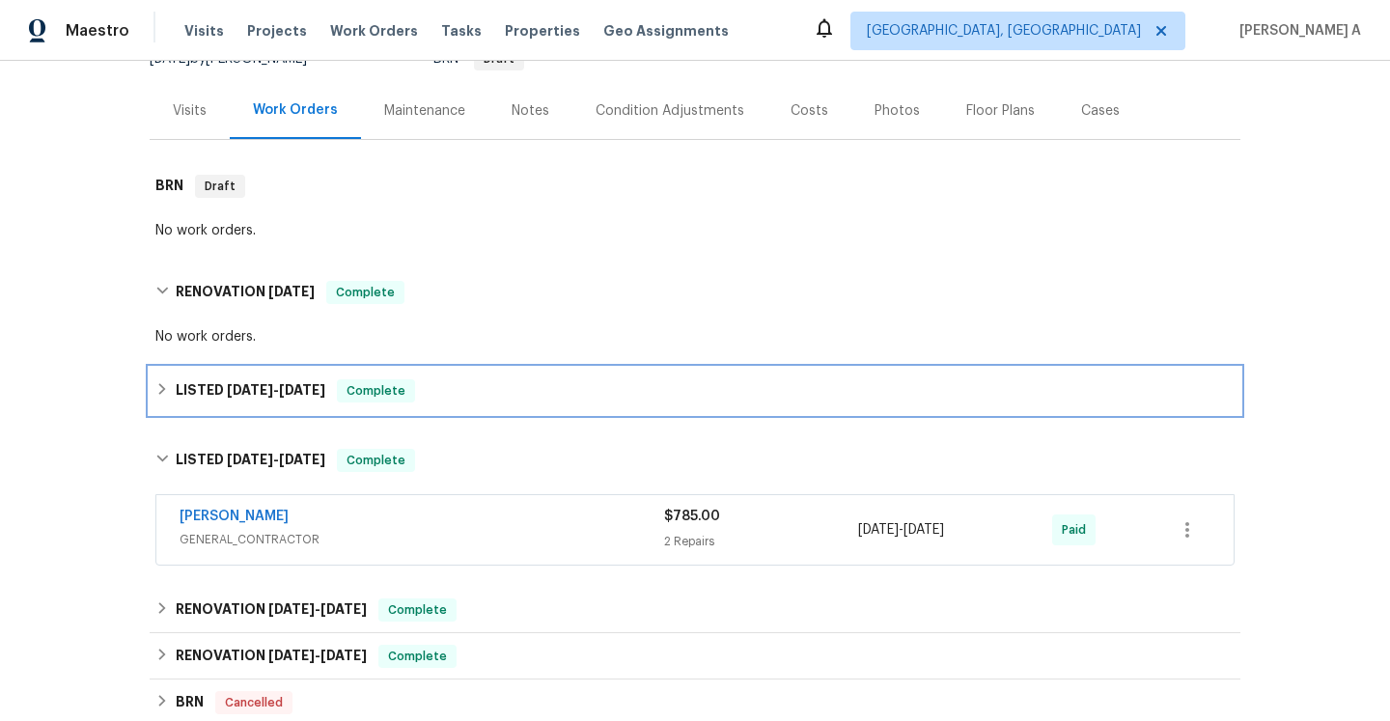
click at [325, 399] on h6 "LISTED 2/15/23 - 2/22/23" at bounding box center [251, 390] width 150 height 23
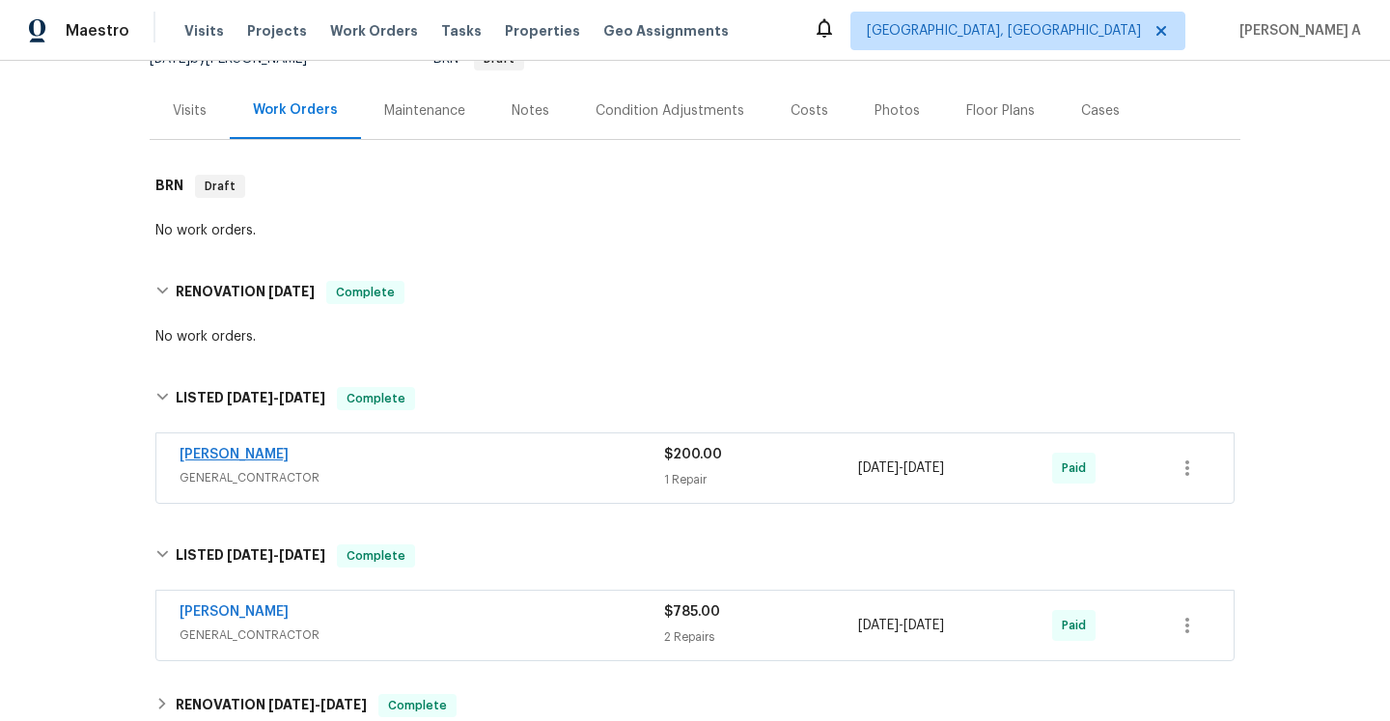
drag, startPoint x: 335, startPoint y: 463, endPoint x: 181, endPoint y: 458, distance: 154.6
click at [181, 458] on div "Christopher Steele" at bounding box center [422, 456] width 485 height 23
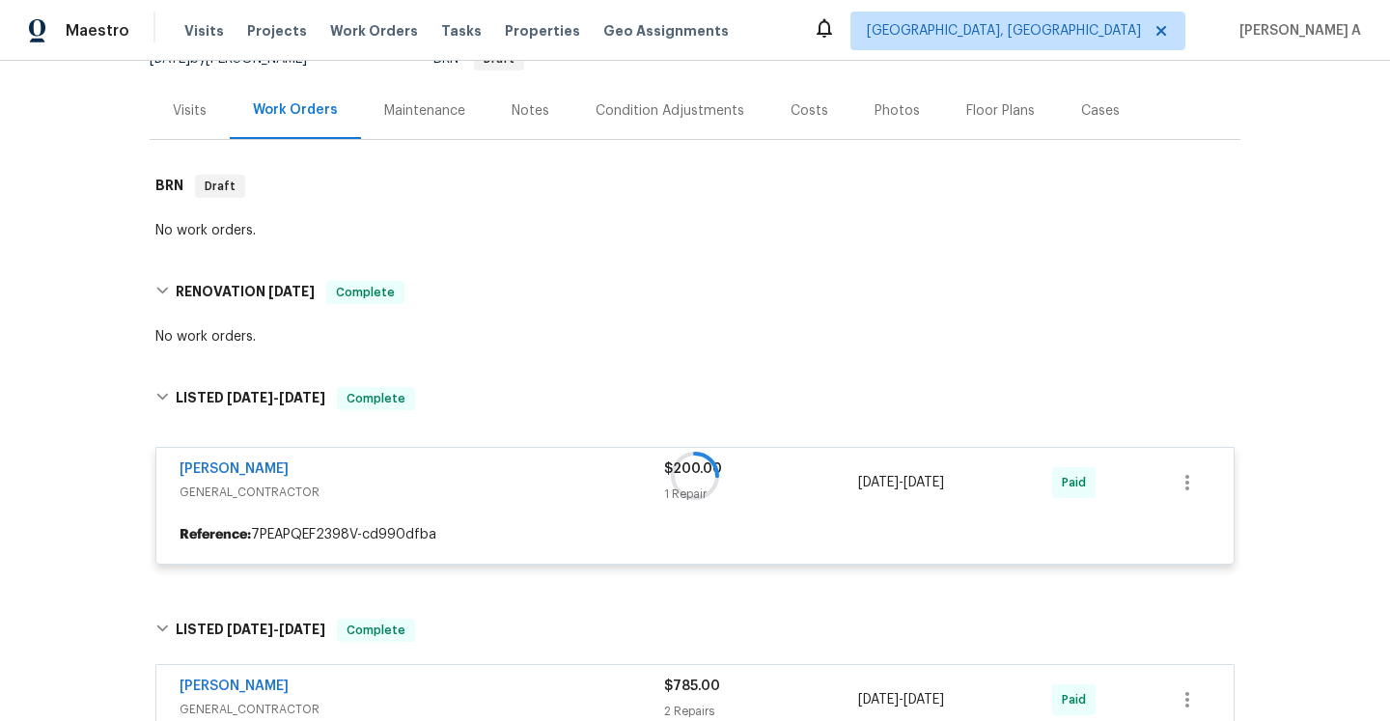
copy link "Christopher Steele"
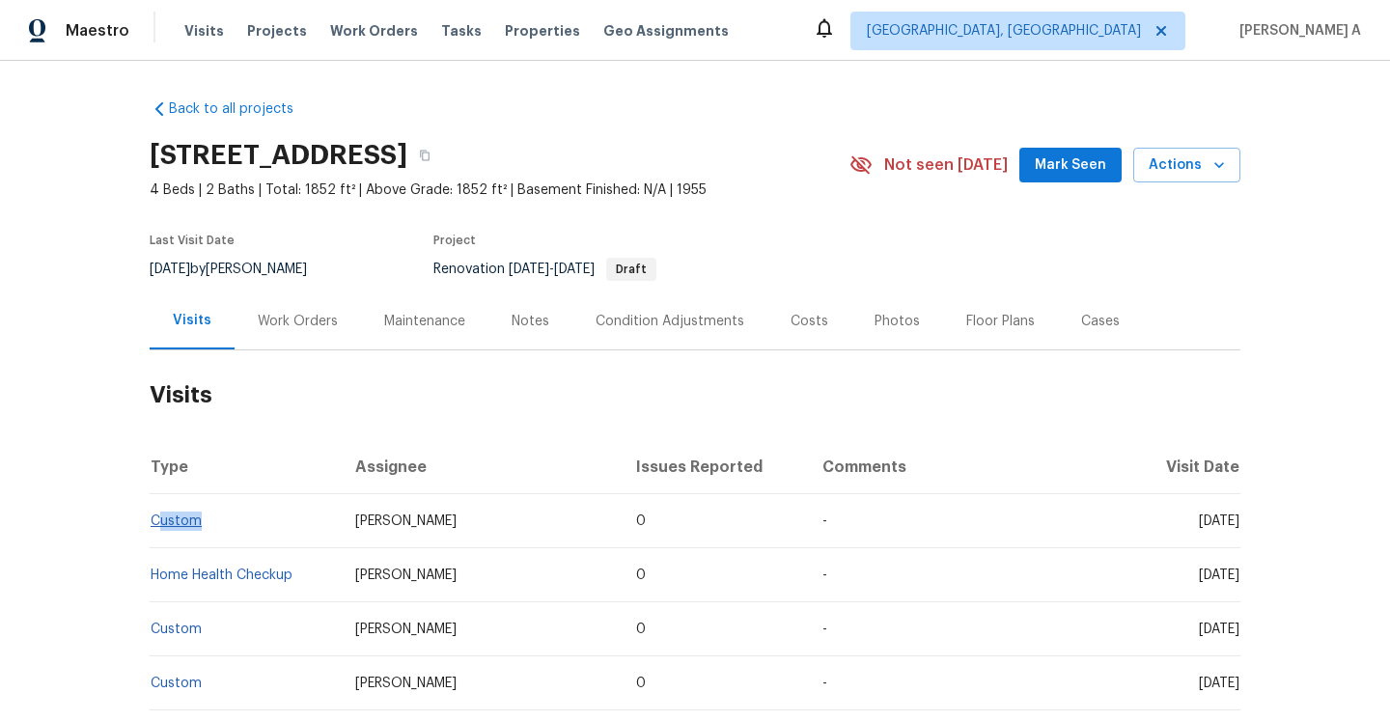
drag, startPoint x: 212, startPoint y: 514, endPoint x: 156, endPoint y: 514, distance: 56.0
click at [156, 514] on td "Custom" at bounding box center [245, 521] width 190 height 54
copy link "Custom"
click at [265, 308] on div "Work Orders" at bounding box center [298, 320] width 126 height 57
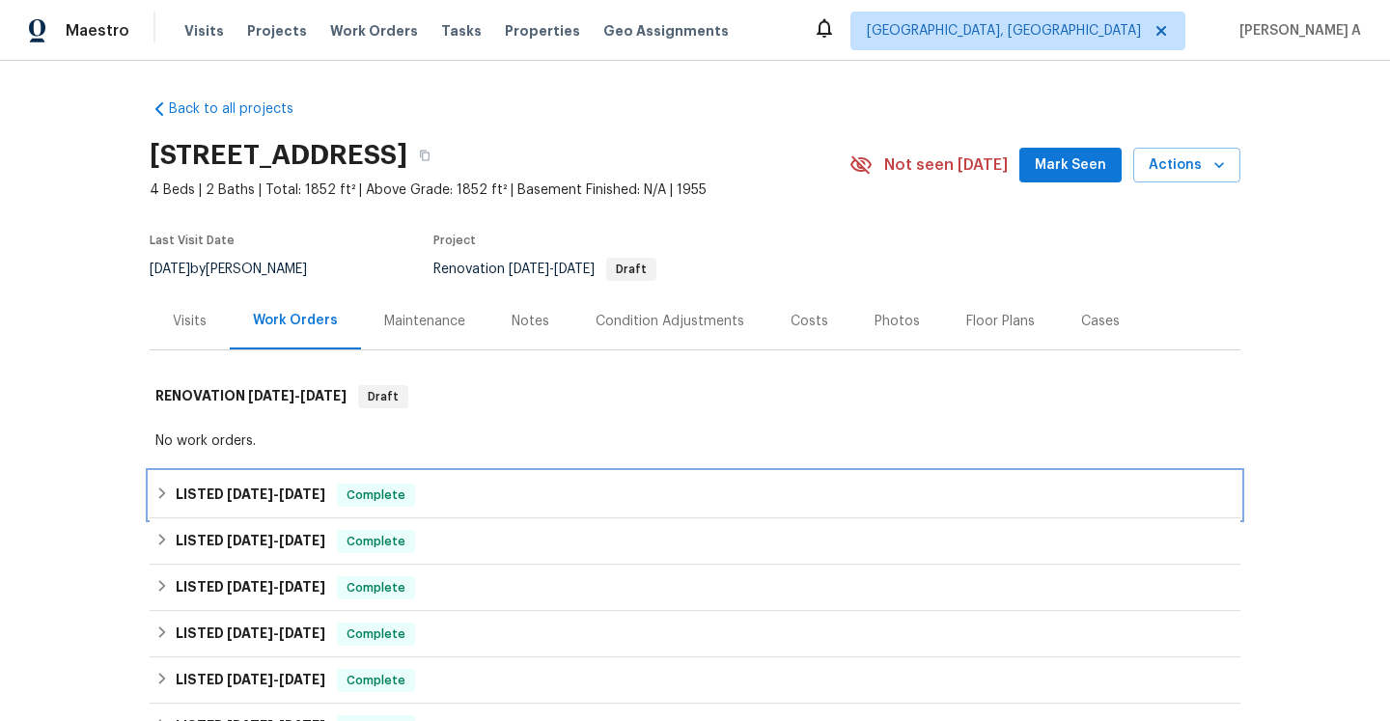
click at [287, 479] on div "LISTED [DATE] - [DATE] Complete" at bounding box center [695, 495] width 1091 height 46
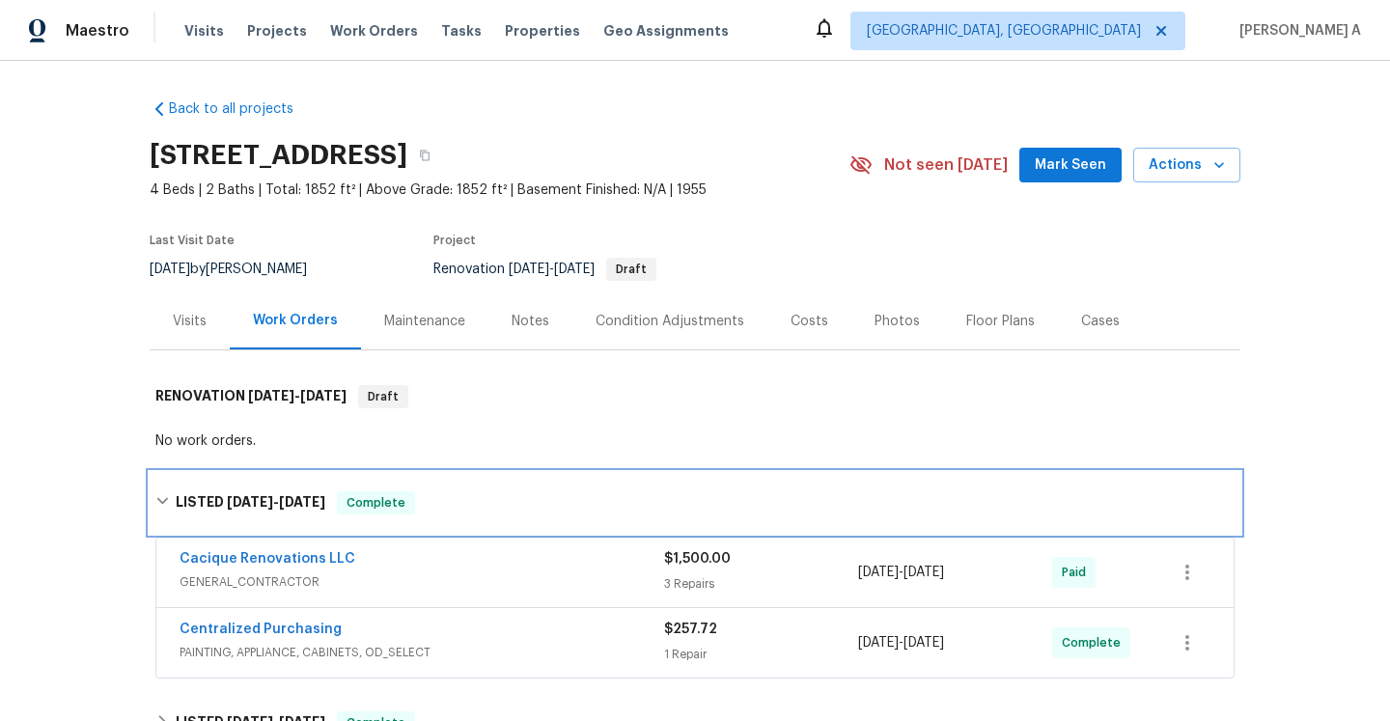
scroll to position [125, 0]
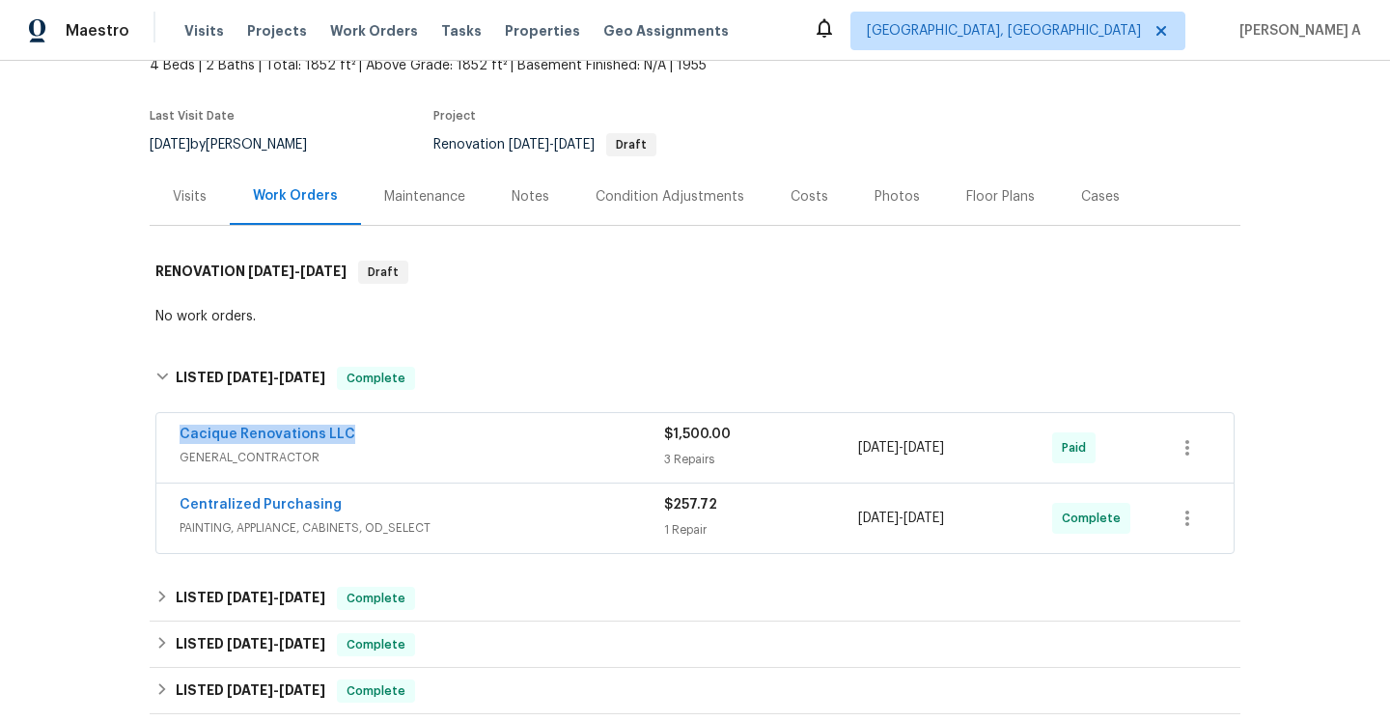
drag, startPoint x: 355, startPoint y: 435, endPoint x: 176, endPoint y: 438, distance: 179.6
click at [176, 438] on div "Cacique Renovations LLC GENERAL_CONTRACTOR $1,500.00 3 Repairs [DATE] - [DATE] …" at bounding box center [694, 447] width 1077 height 69
copy link "Cacique Renovations LLC"
click at [497, 454] on span "GENERAL_CONTRACTOR" at bounding box center [422, 457] width 485 height 19
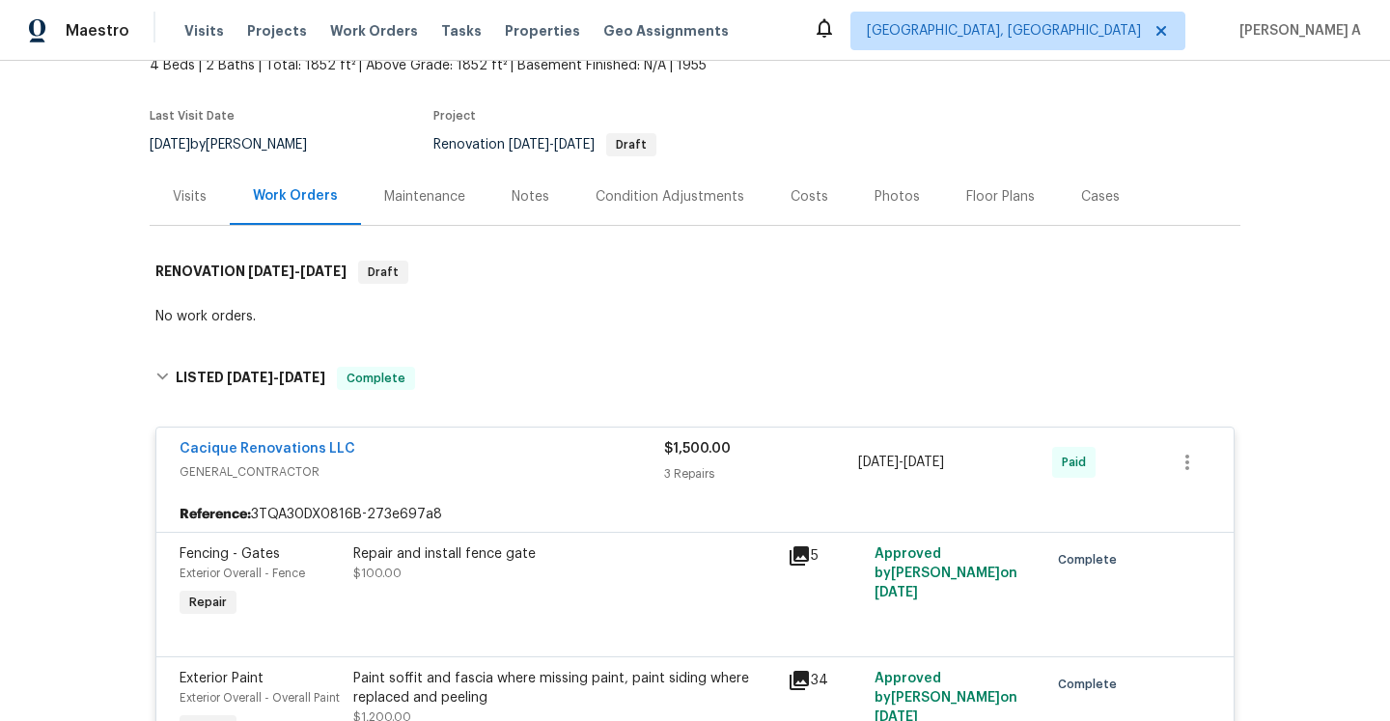
click at [199, 219] on div "Visits" at bounding box center [190, 196] width 80 height 57
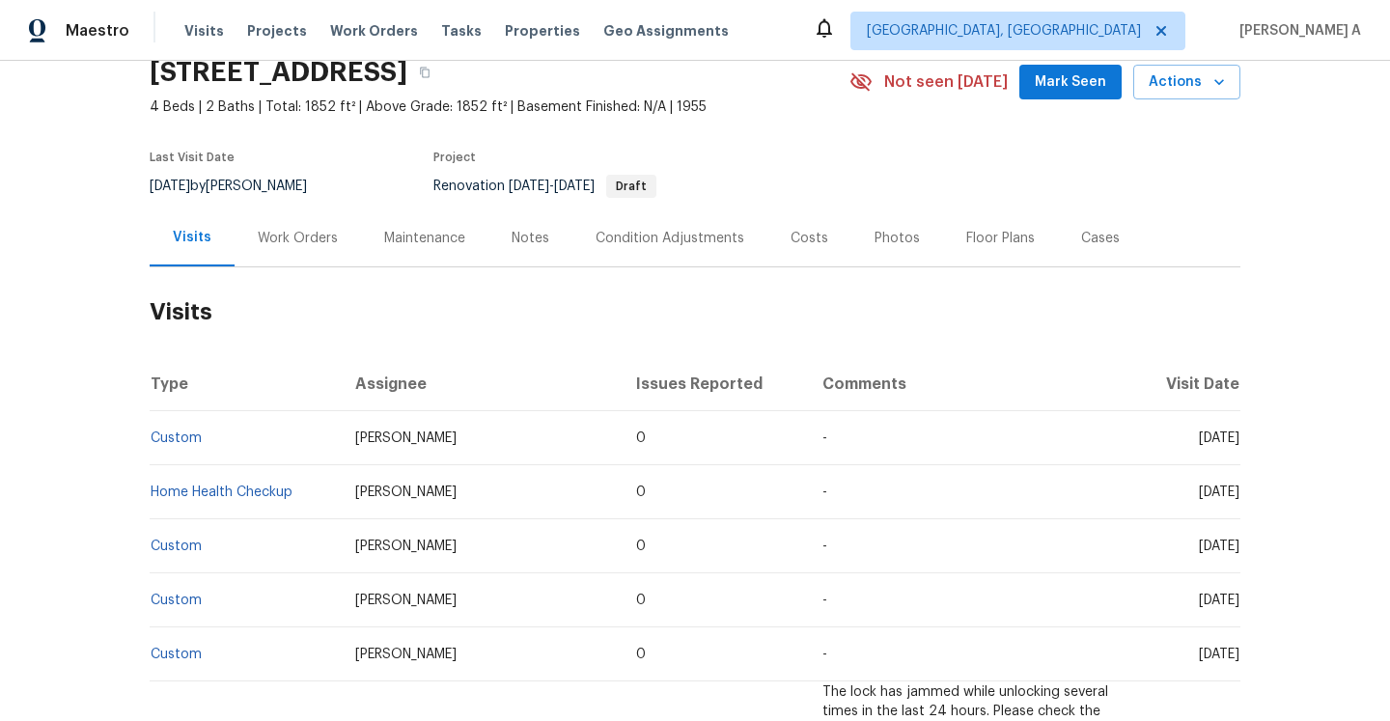
scroll to position [42, 0]
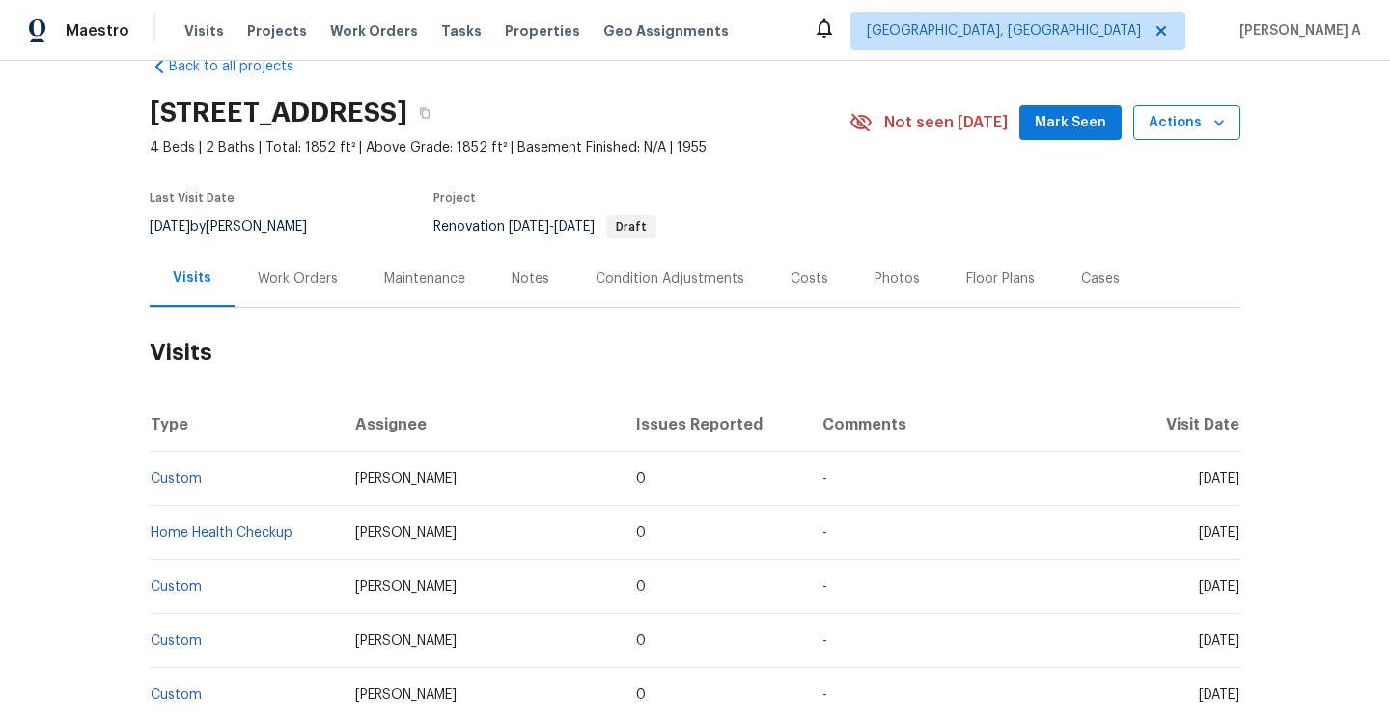
click at [1142, 138] on button "Actions" at bounding box center [1186, 123] width 107 height 36
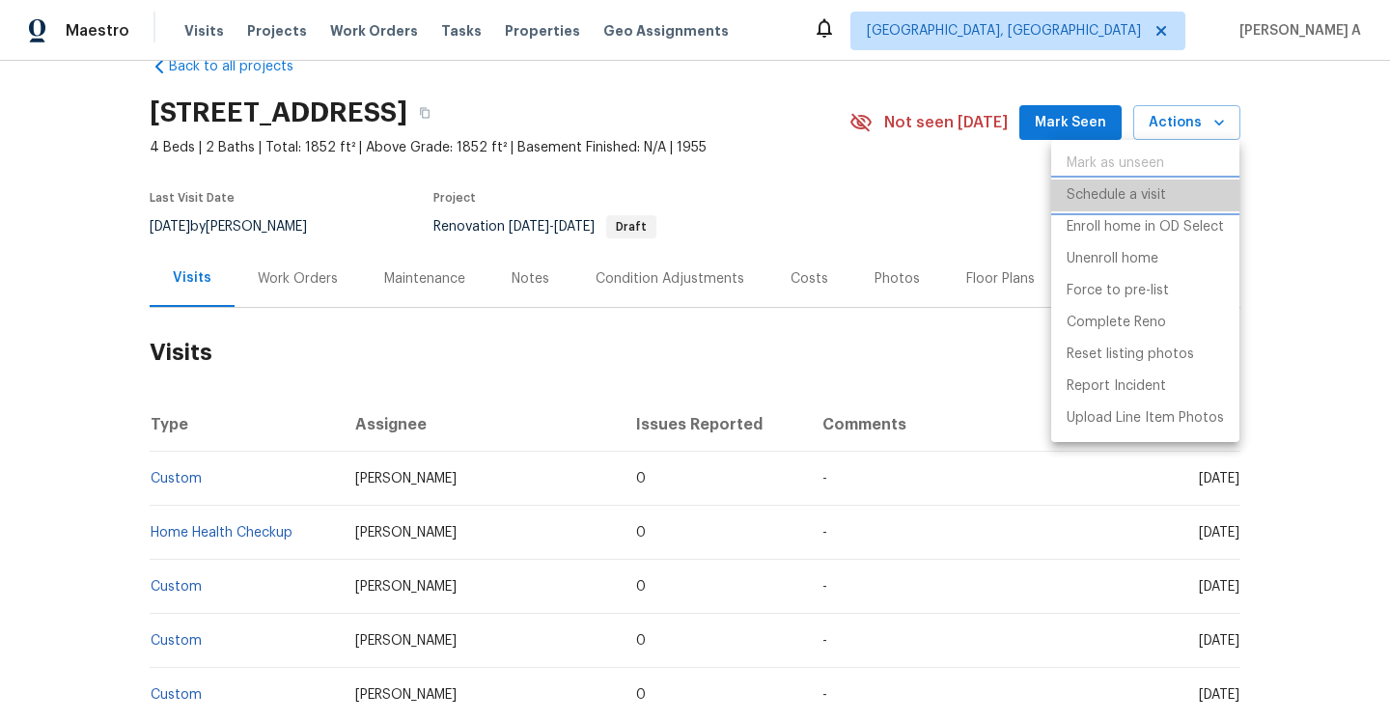
click at [1124, 199] on p "Schedule a visit" at bounding box center [1116, 195] width 99 height 20
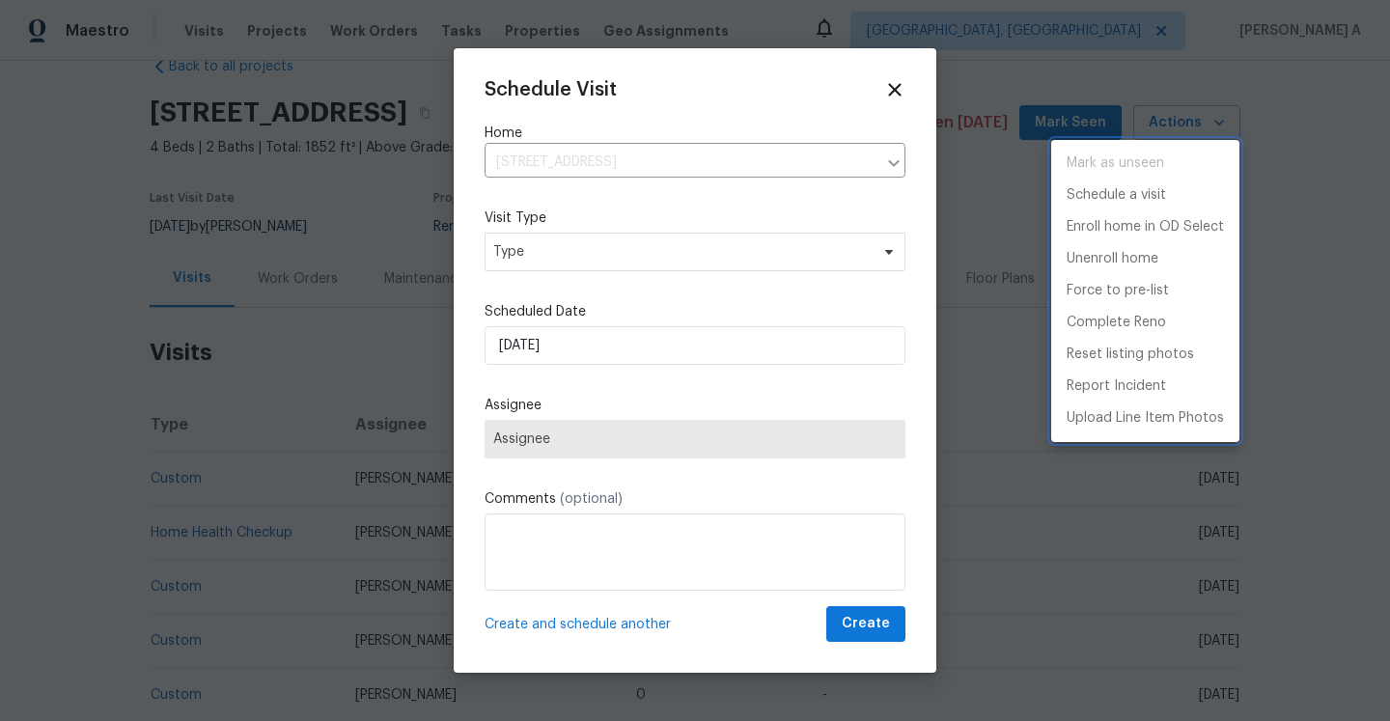
click at [769, 248] on div at bounding box center [695, 360] width 1390 height 721
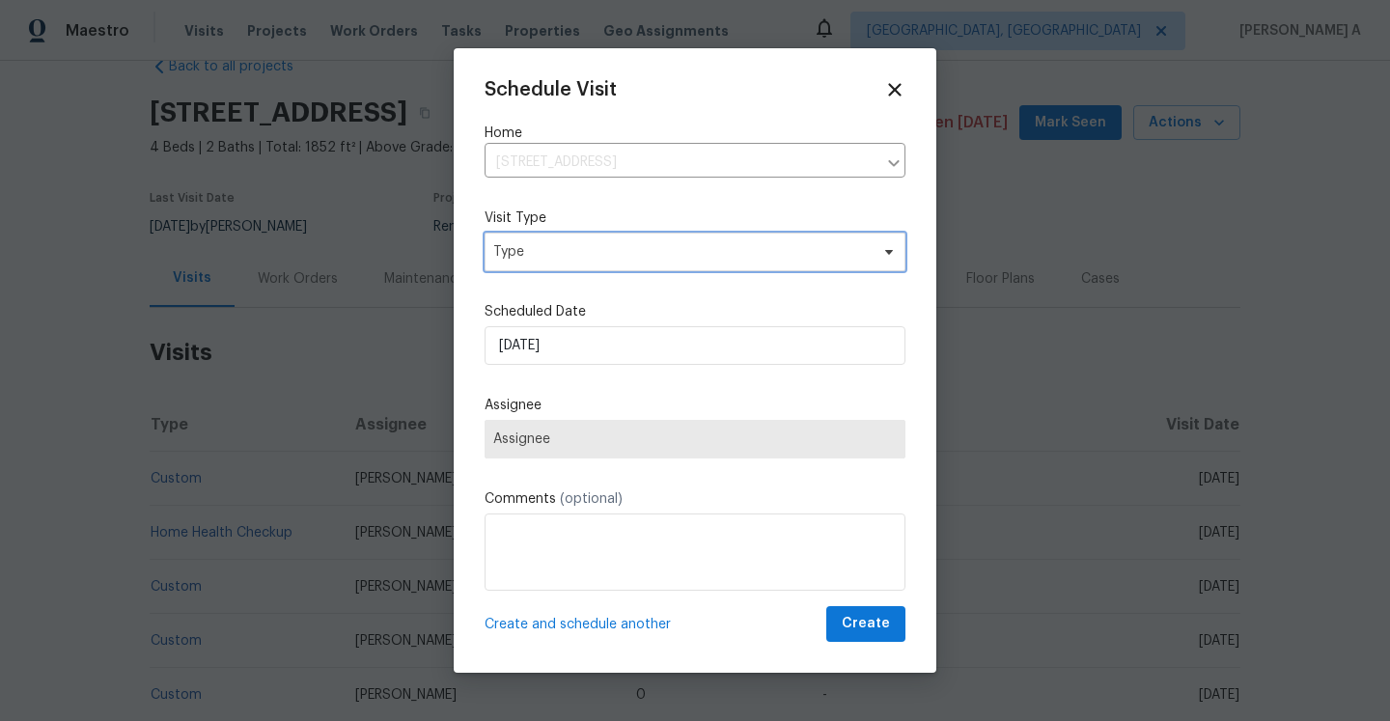
click at [769, 248] on span "Type" at bounding box center [680, 251] width 375 height 19
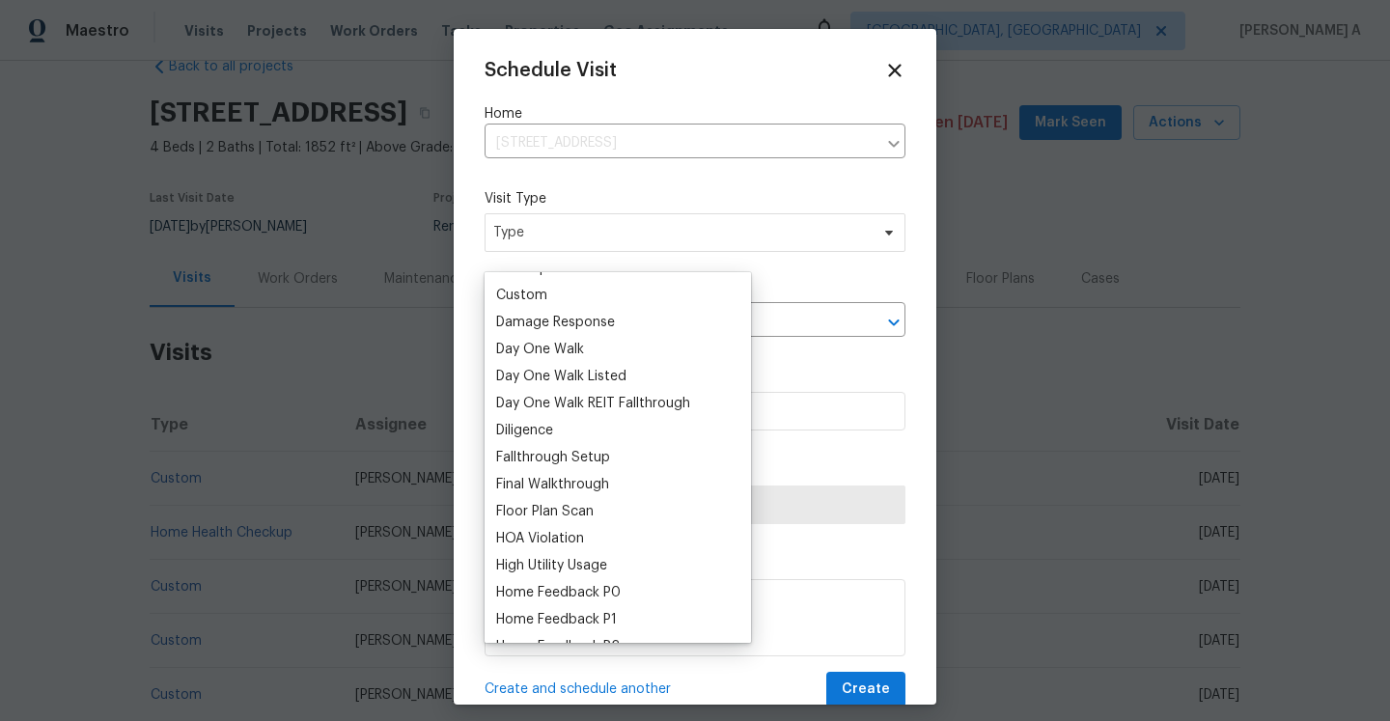
scroll to position [355, 0]
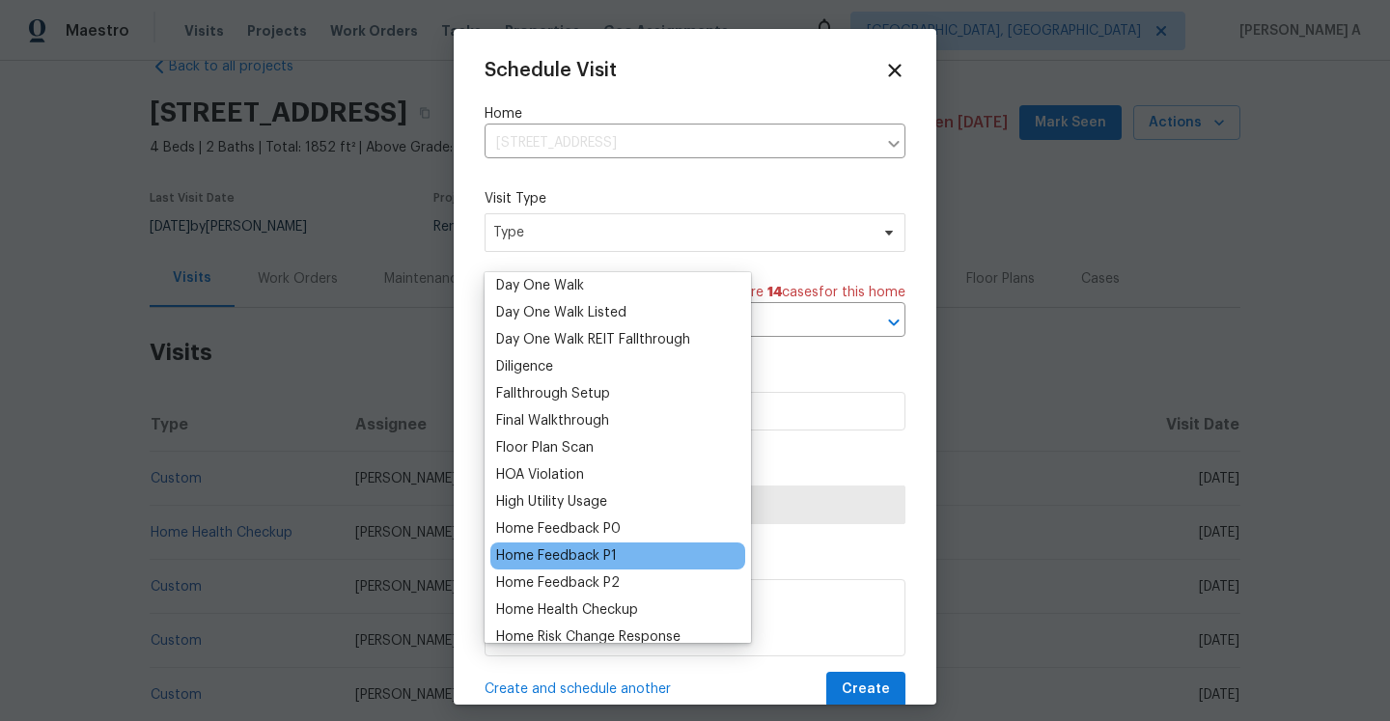
click at [608, 547] on div "Home Feedback P1" at bounding box center [556, 555] width 121 height 19
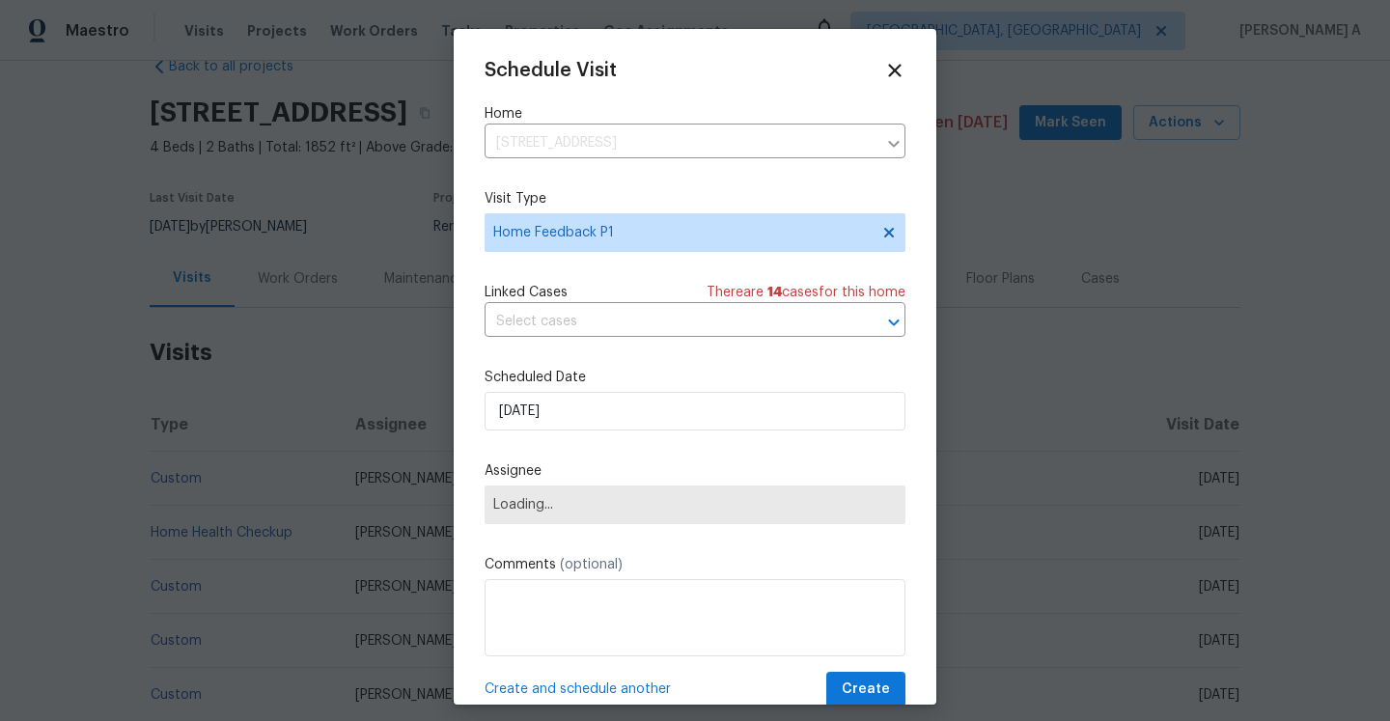
click at [602, 343] on div "Schedule Visit Home 2511 Gaillardia Rd, Jacksonville, FL 32211 ​ Visit Type Hom…" at bounding box center [695, 384] width 421 height 648
click at [600, 332] on input "text" at bounding box center [668, 322] width 367 height 30
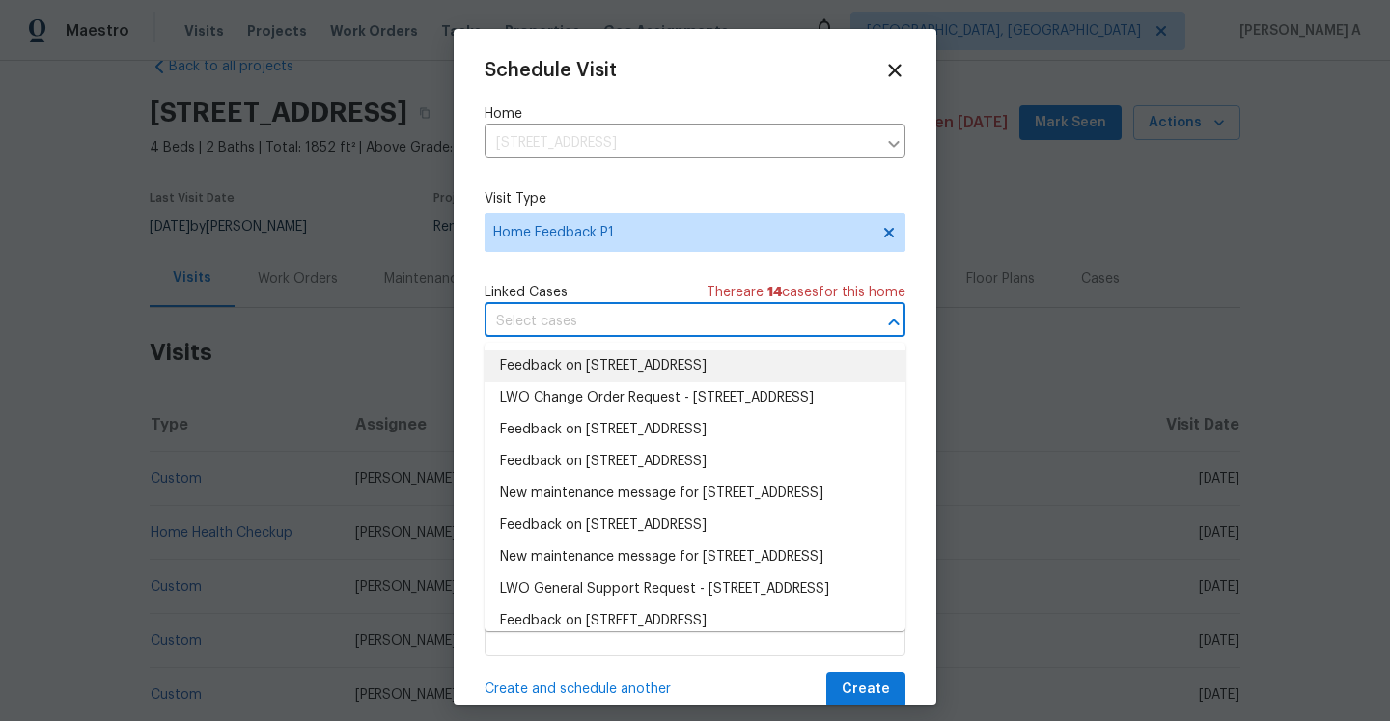
click at [606, 371] on li "Feedback on 2511 Gaillardia Rd, Jacksonville, FL 32211" at bounding box center [695, 366] width 421 height 32
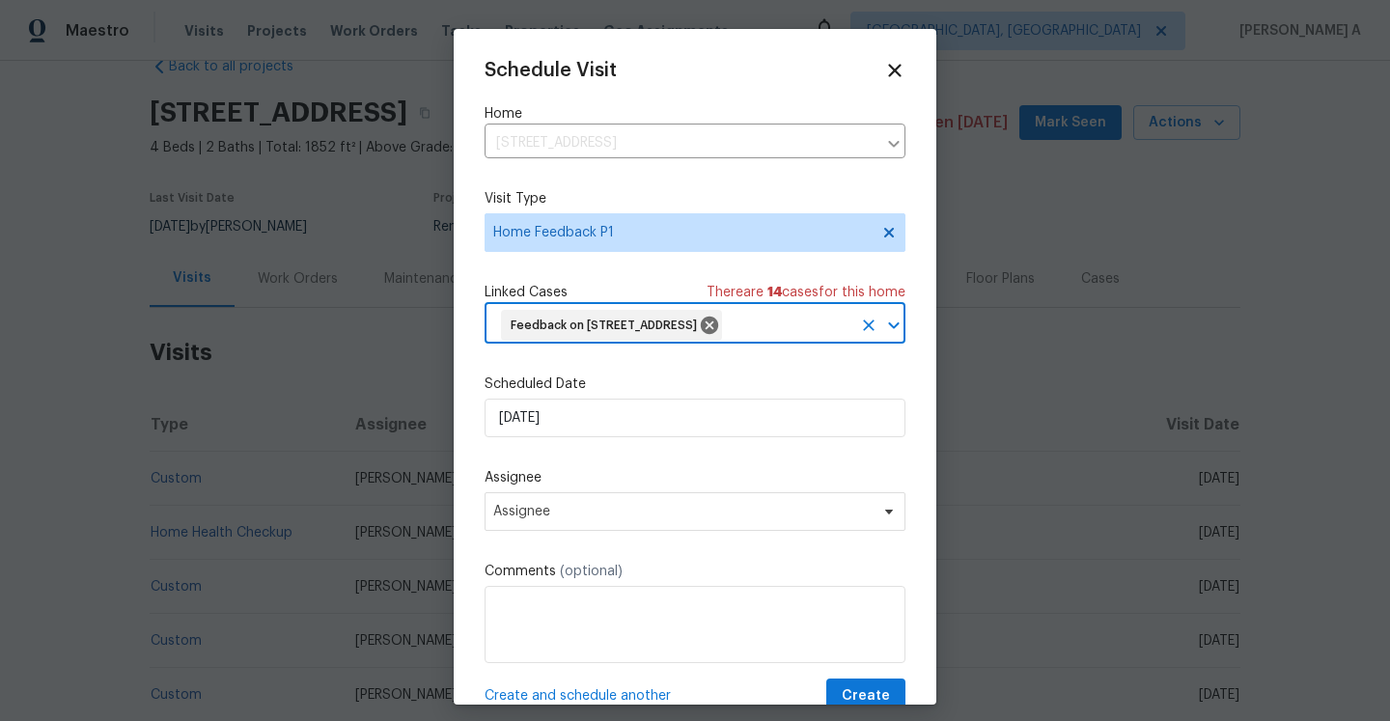
click at [607, 428] on div "Scheduled Date 9/8/2025" at bounding box center [695, 406] width 421 height 63
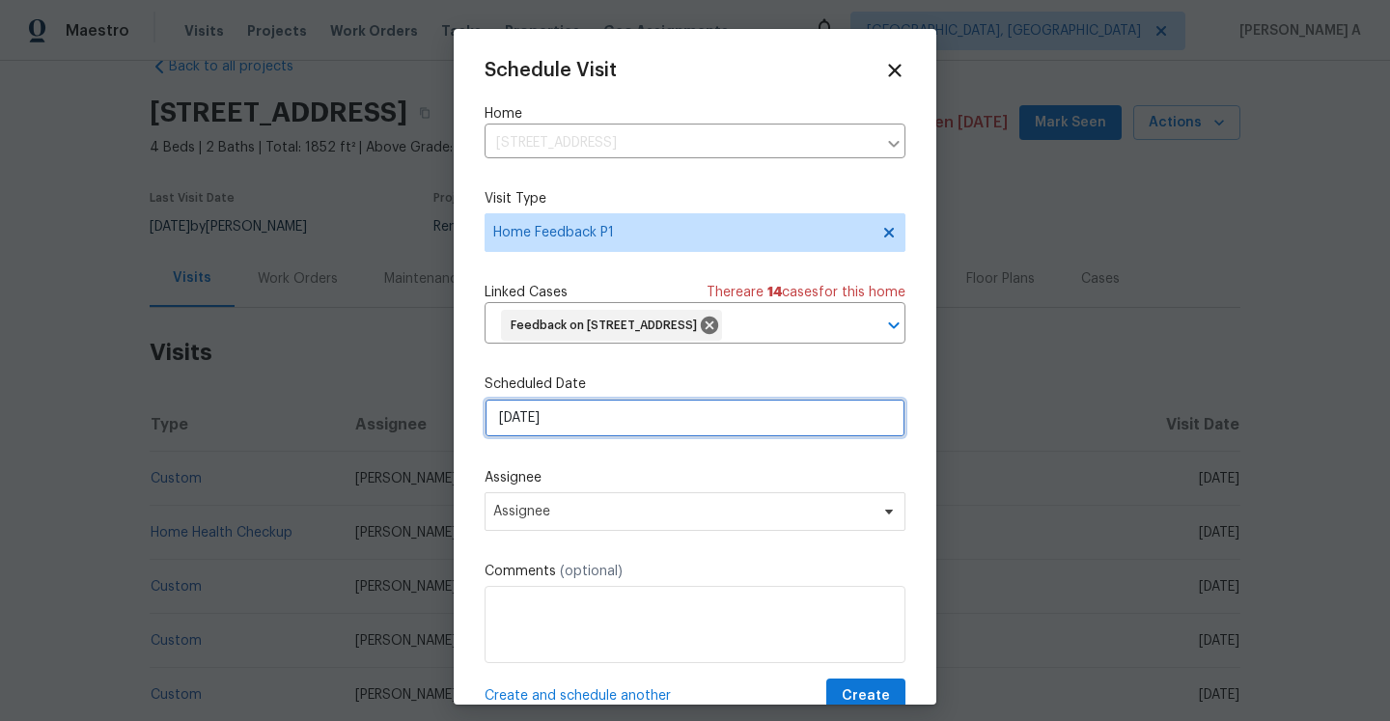
click at [617, 434] on input "[DATE]" at bounding box center [695, 418] width 421 height 39
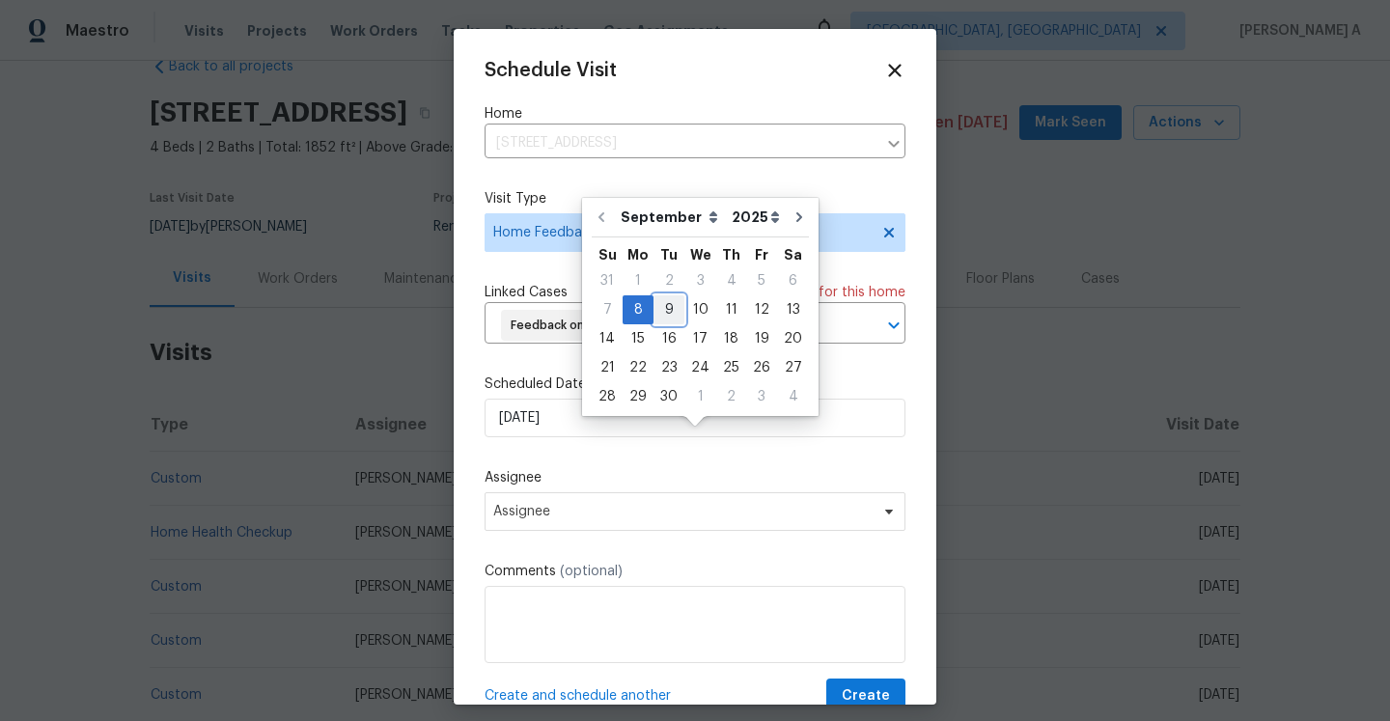
click at [653, 314] on div "9" at bounding box center [668, 309] width 31 height 27
type input "[DATE]"
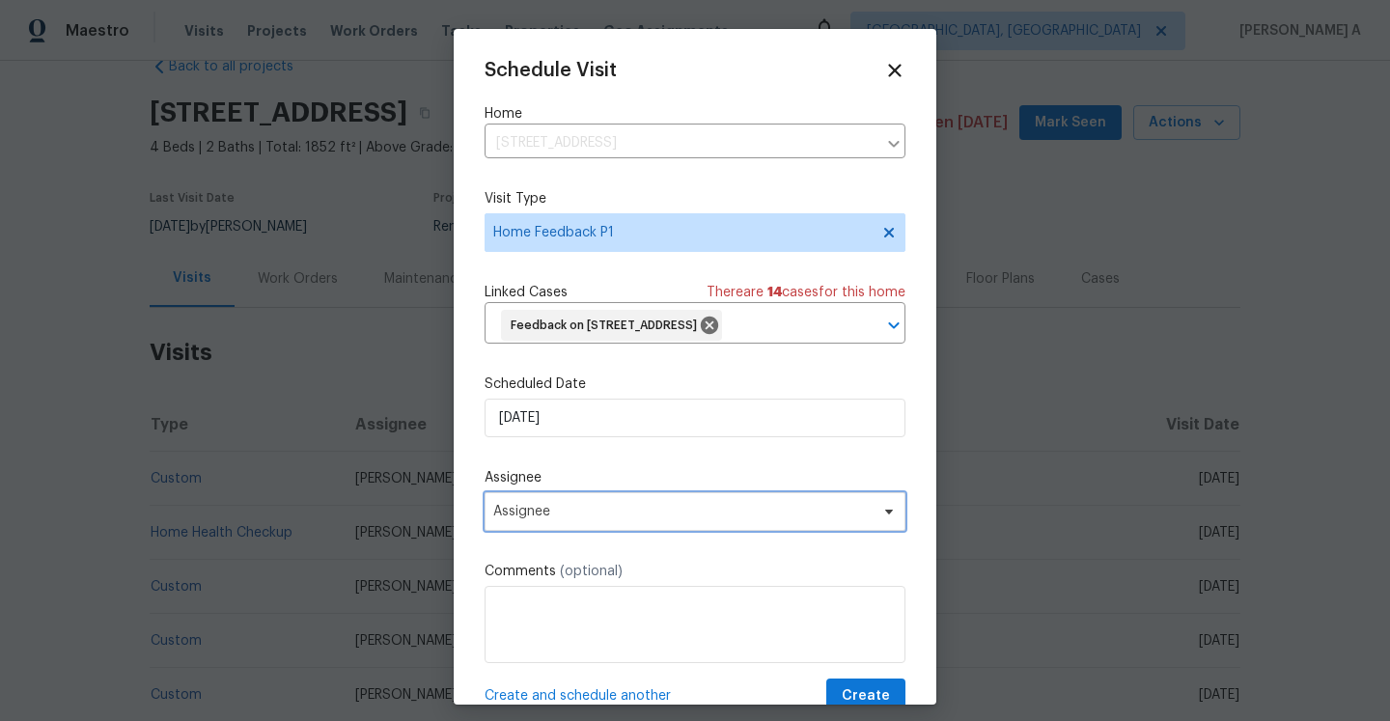
click at [636, 519] on span "Assignee" at bounding box center [682, 511] width 378 height 15
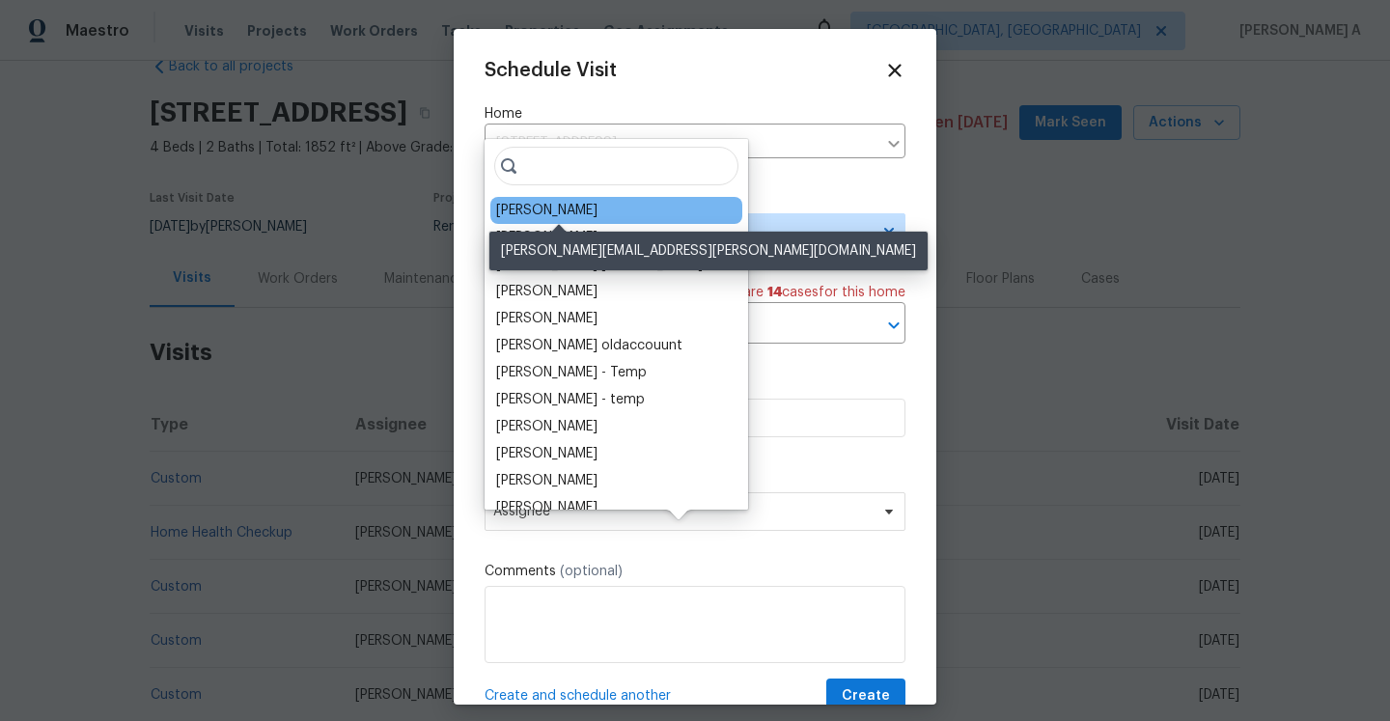
click at [550, 214] on div "Melissa Mossbrooks" at bounding box center [546, 210] width 101 height 19
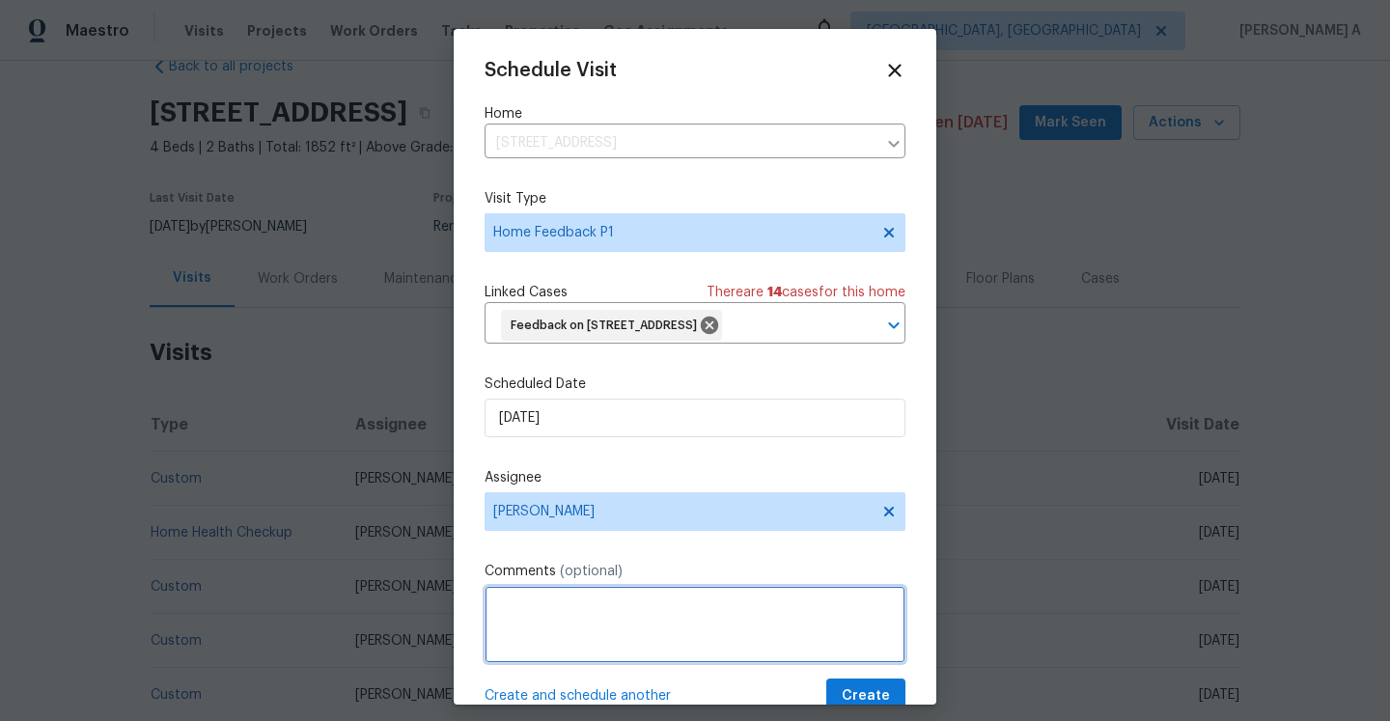
click at [607, 632] on textarea at bounding box center [695, 624] width 421 height 77
paste textarea "Front of kitchen stove laying on the floor."
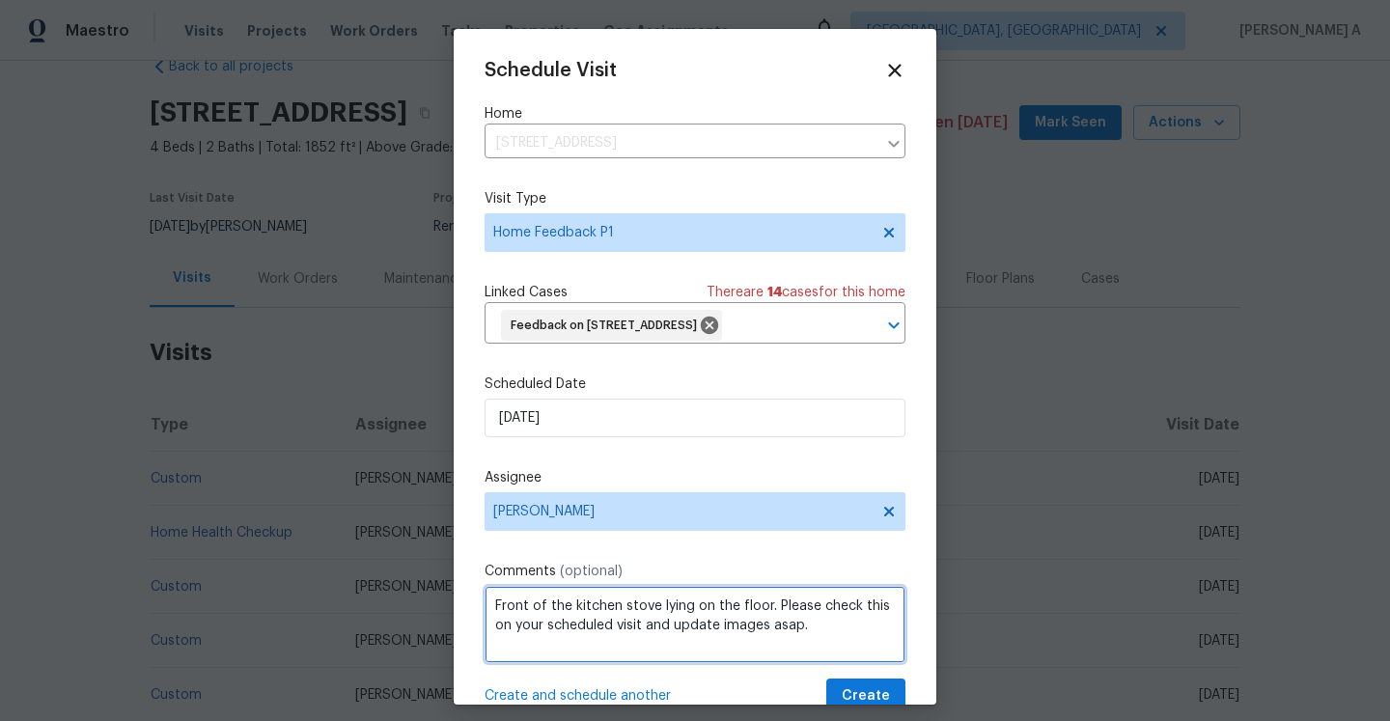
scroll to position [71, 0]
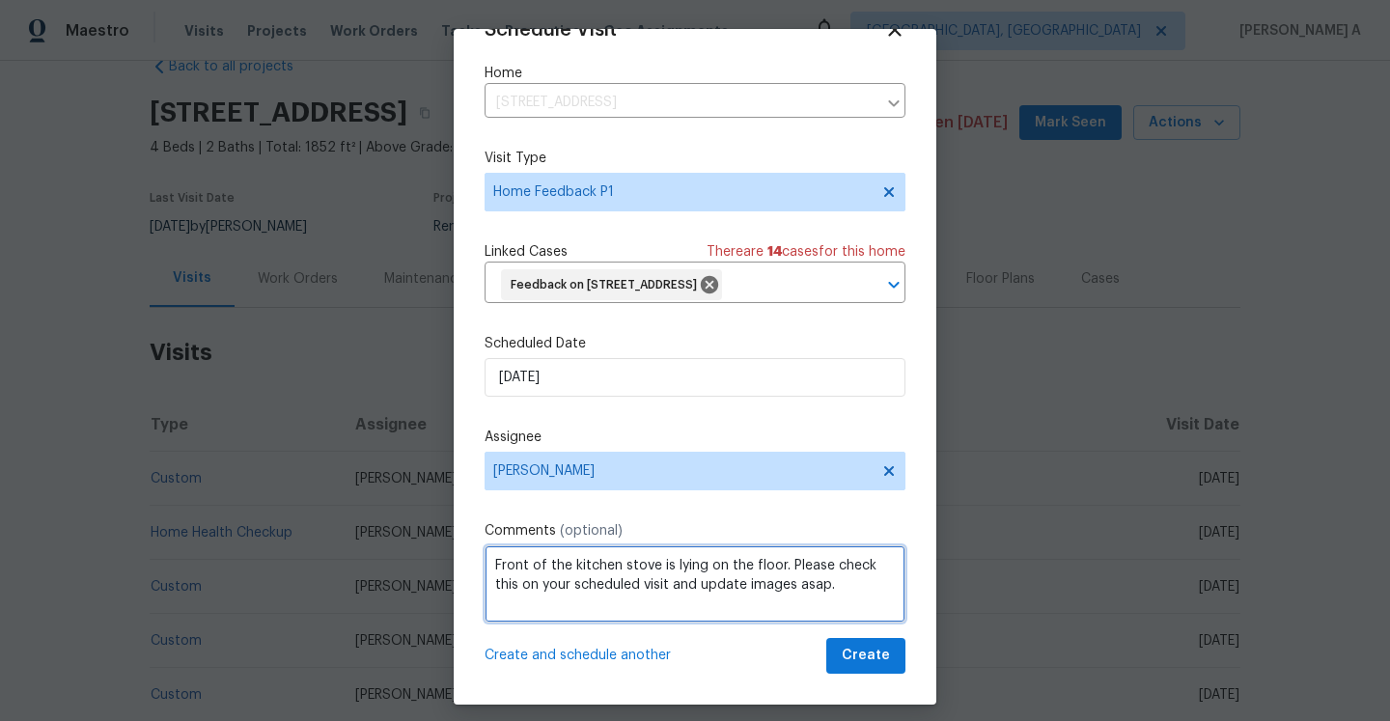
type textarea "Front of the kitchen stove is lying on the floor. Please check this on your sch…"
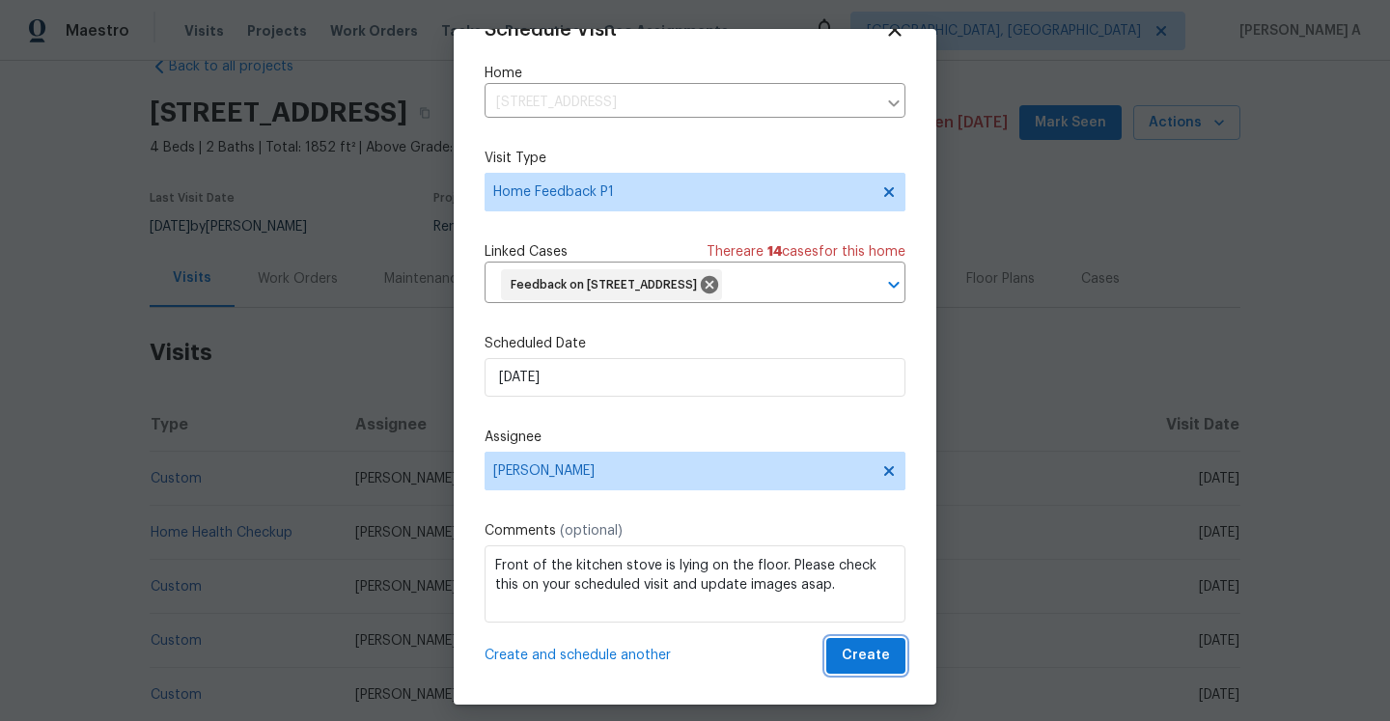
click at [876, 651] on span "Create" at bounding box center [866, 656] width 48 height 24
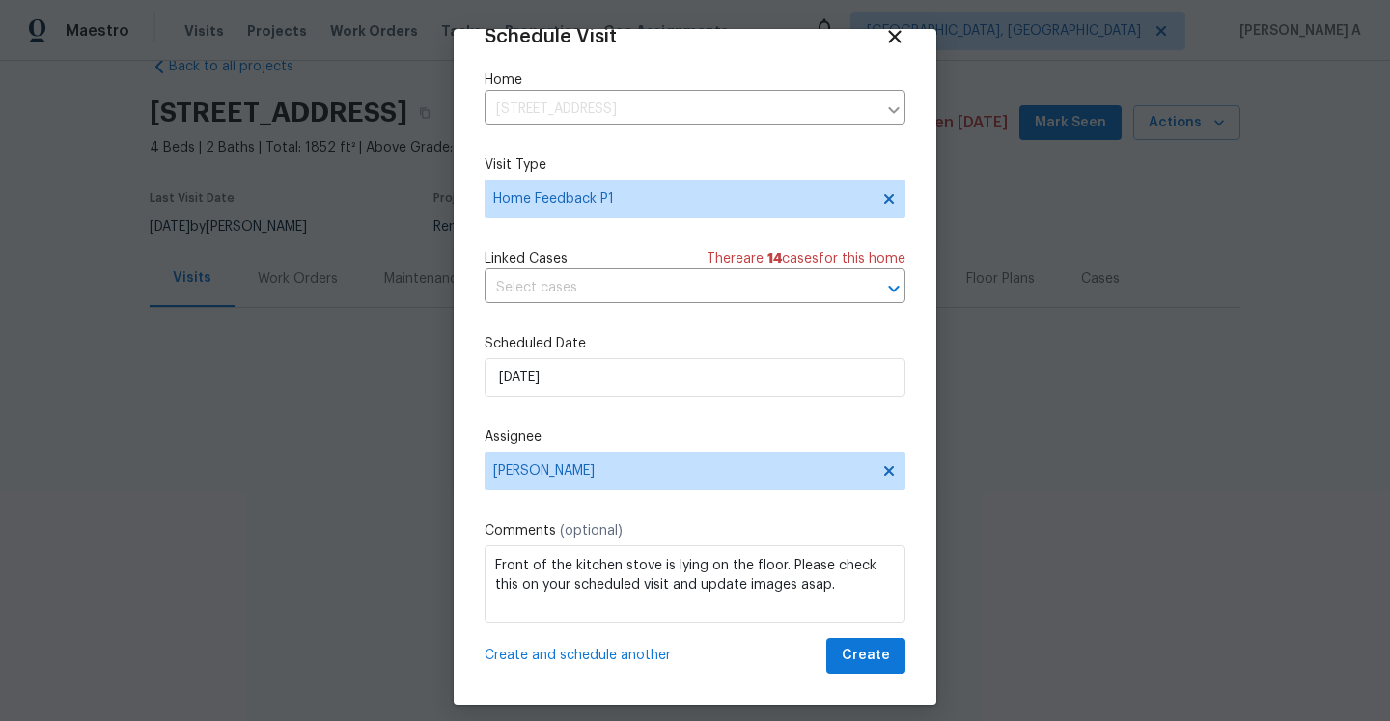
scroll to position [35, 0]
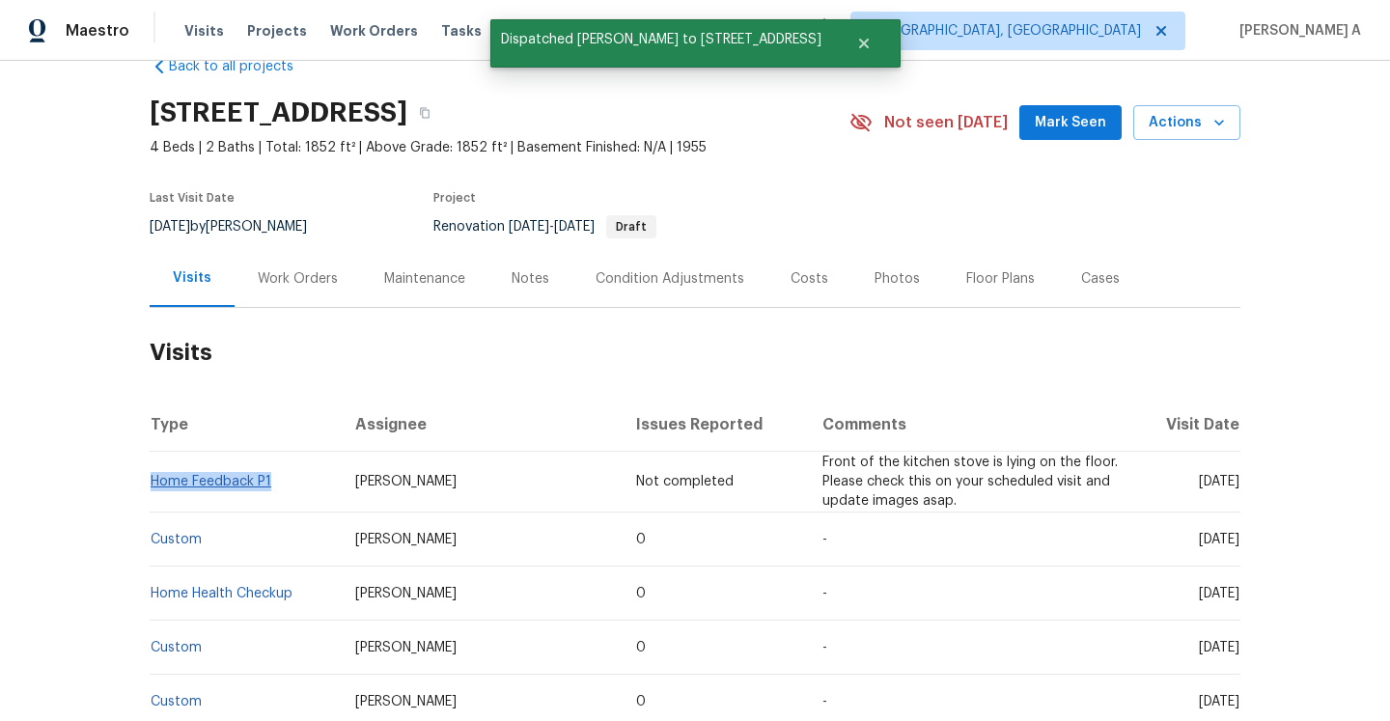
drag, startPoint x: 284, startPoint y: 479, endPoint x: 153, endPoint y: 481, distance: 130.3
click at [153, 481] on td "Home Feedback P1" at bounding box center [245, 482] width 190 height 61
copy link "Home Feedback P1"
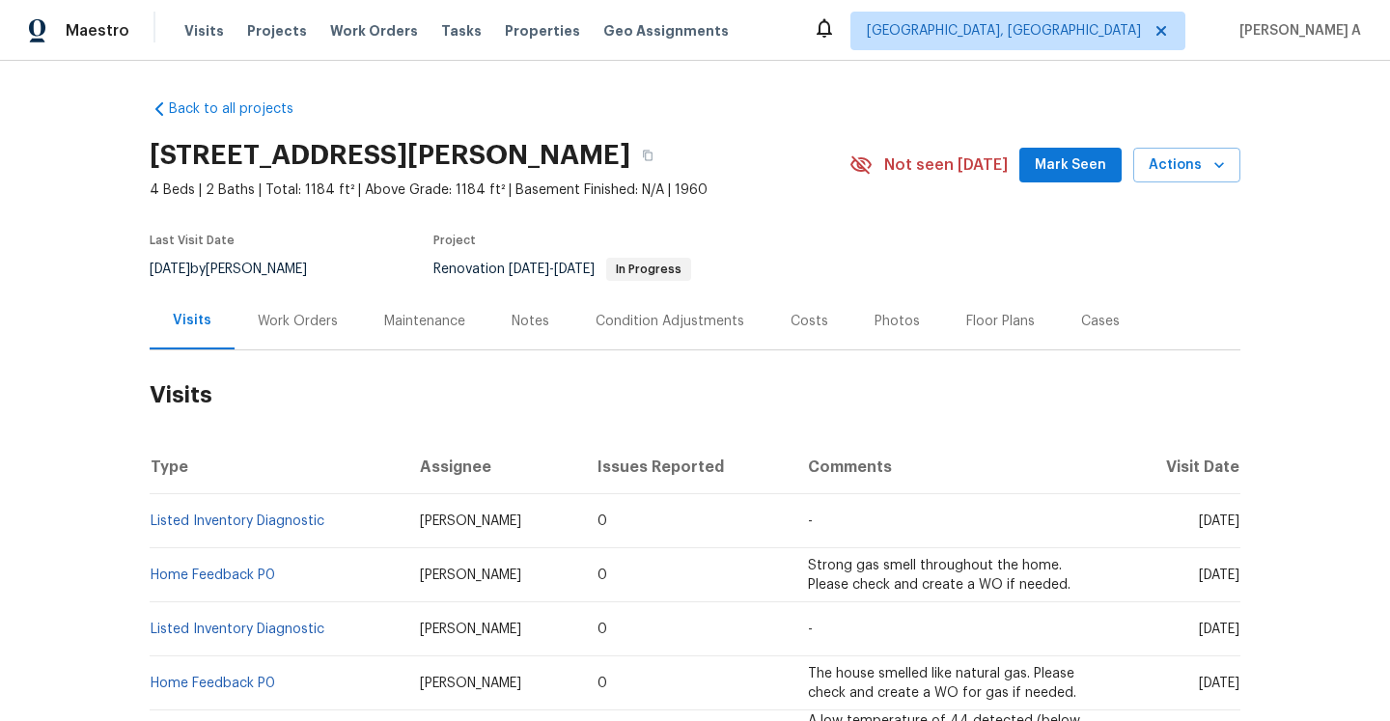
click at [334, 305] on div "Work Orders" at bounding box center [298, 320] width 126 height 57
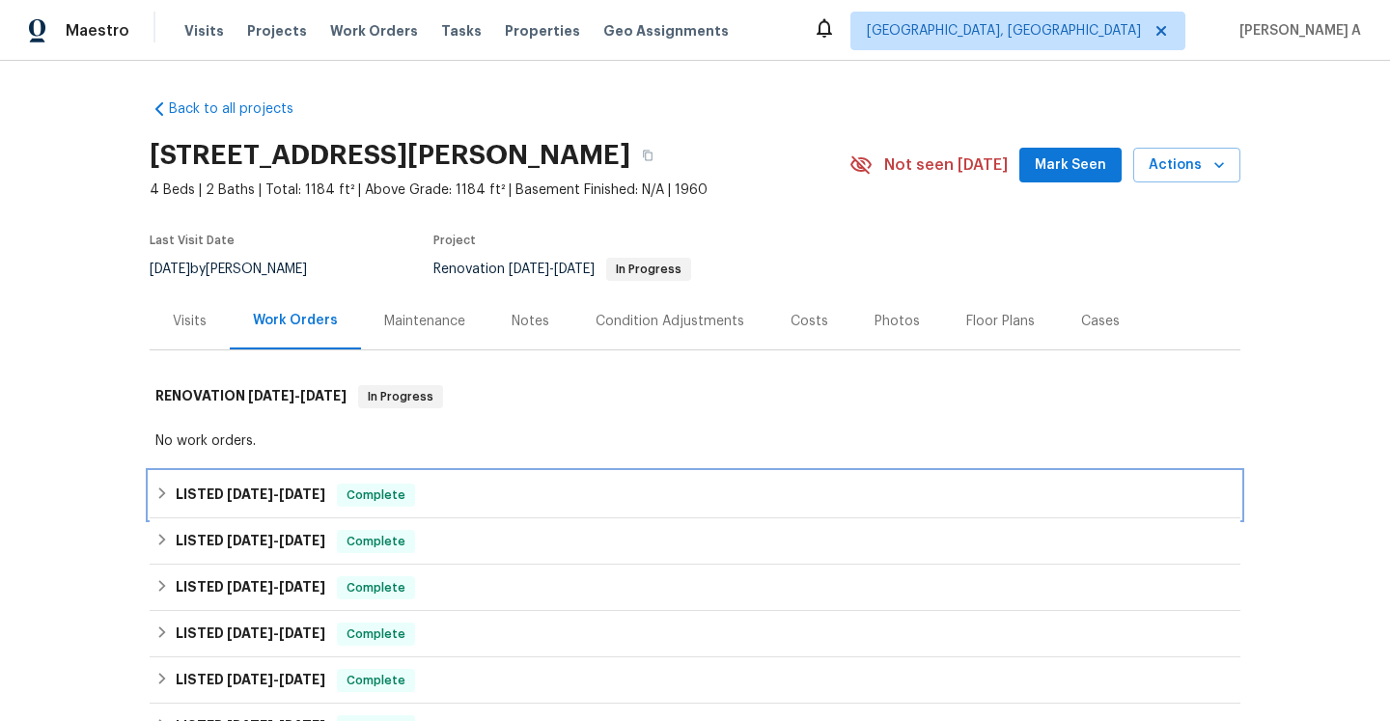
click at [353, 486] on span "Complete" at bounding box center [376, 495] width 74 height 19
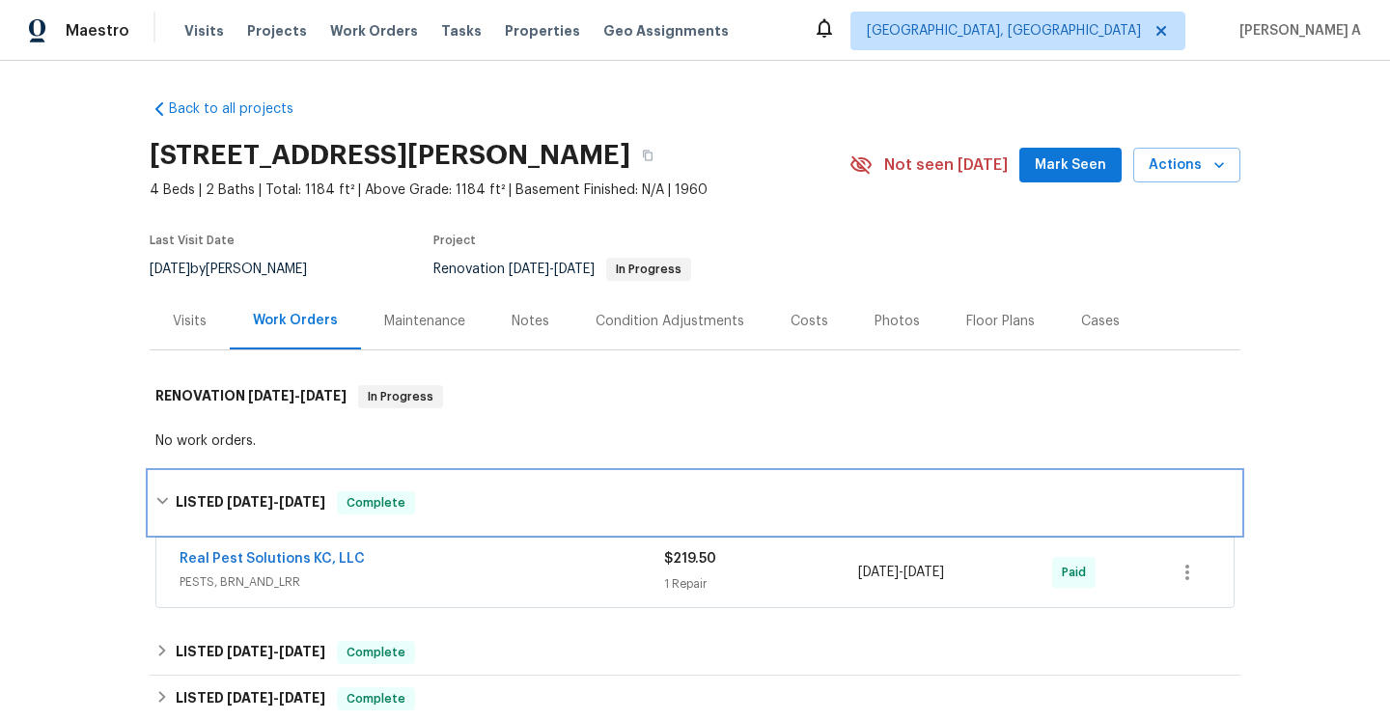
click at [353, 486] on div "LISTED [DATE] - [DATE] Complete" at bounding box center [695, 503] width 1091 height 62
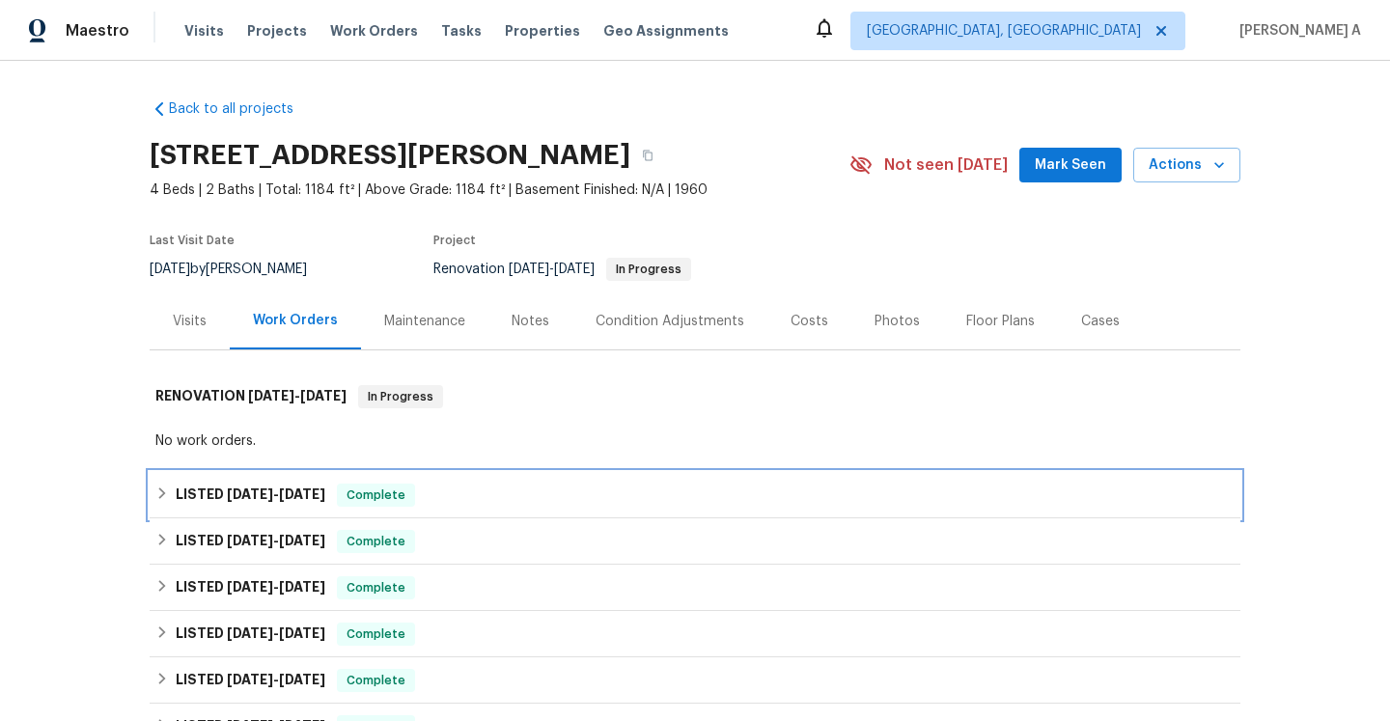
click at [433, 512] on div "LISTED [DATE] - [DATE] Complete" at bounding box center [695, 495] width 1091 height 46
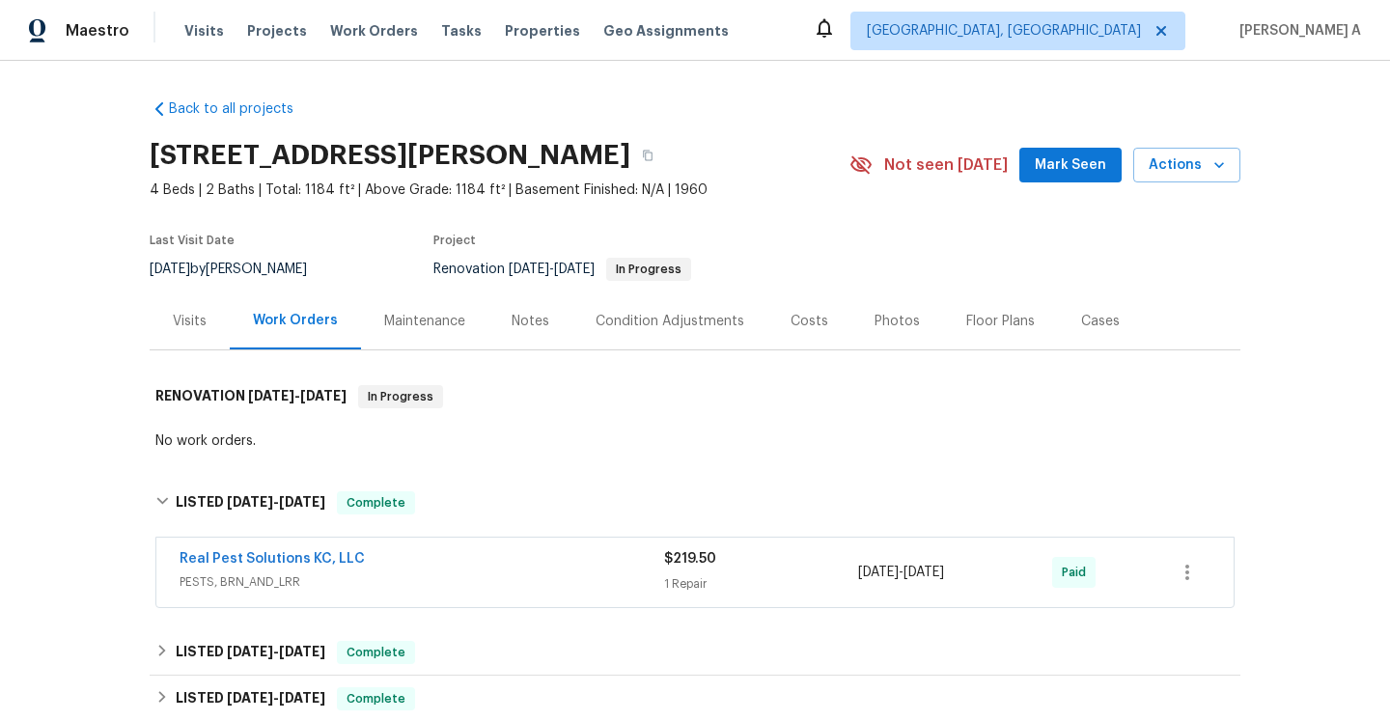
click at [452, 565] on div "Real Pest Solutions KC, LLC" at bounding box center [422, 560] width 485 height 23
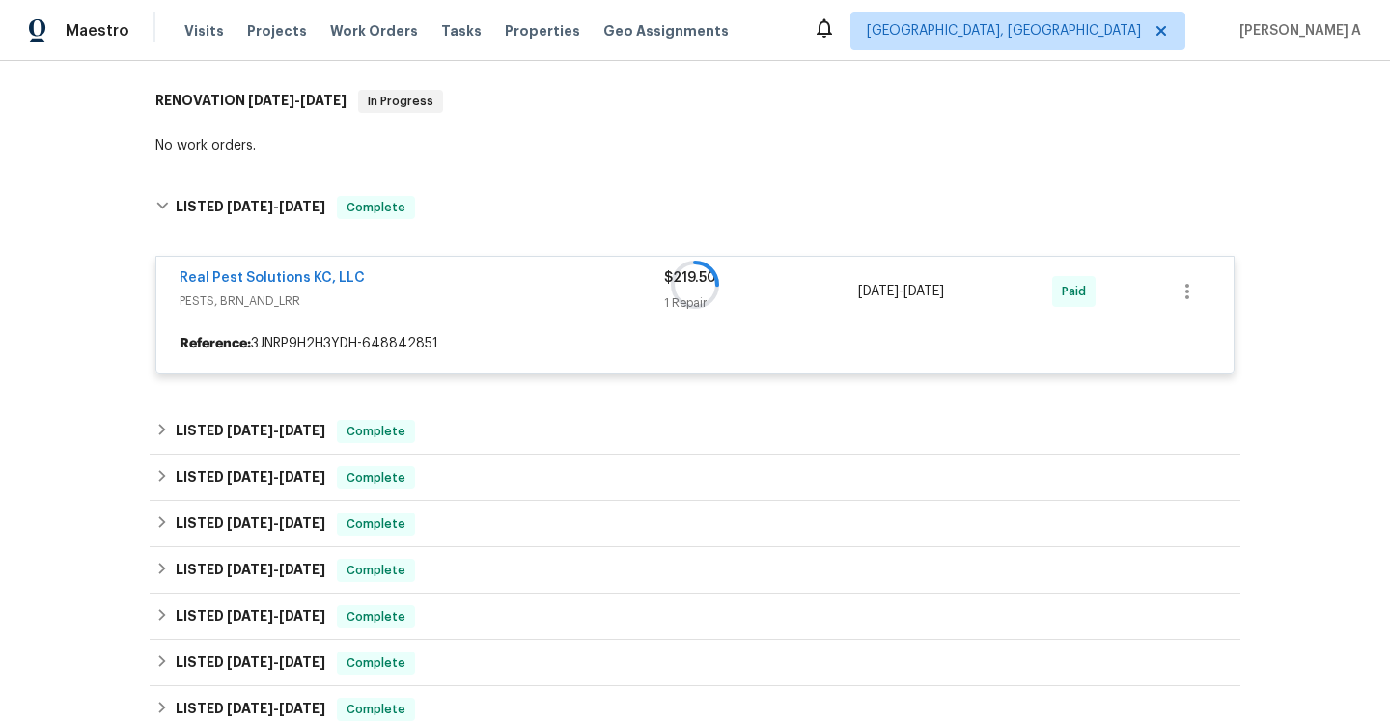
scroll to position [319, 0]
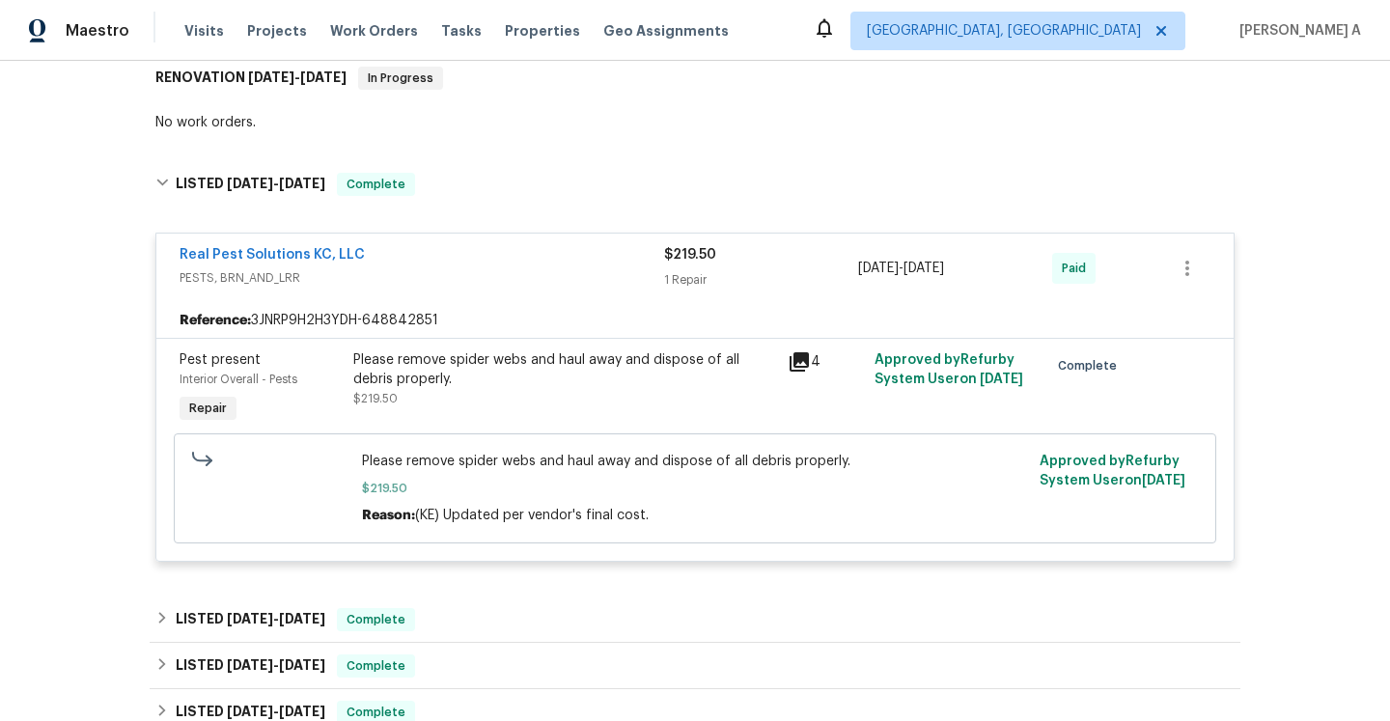
click at [476, 285] on span "PESTS, BRN_AND_LRR" at bounding box center [422, 277] width 485 height 19
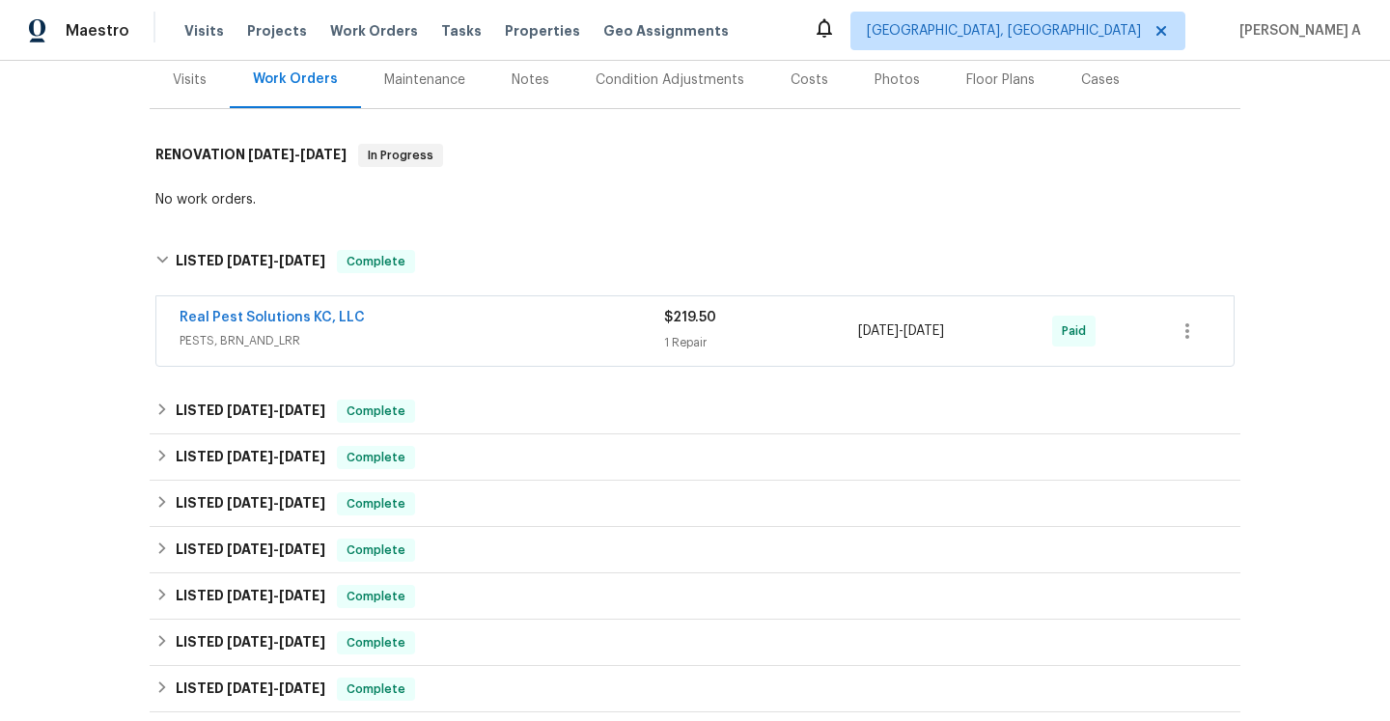
scroll to position [97, 0]
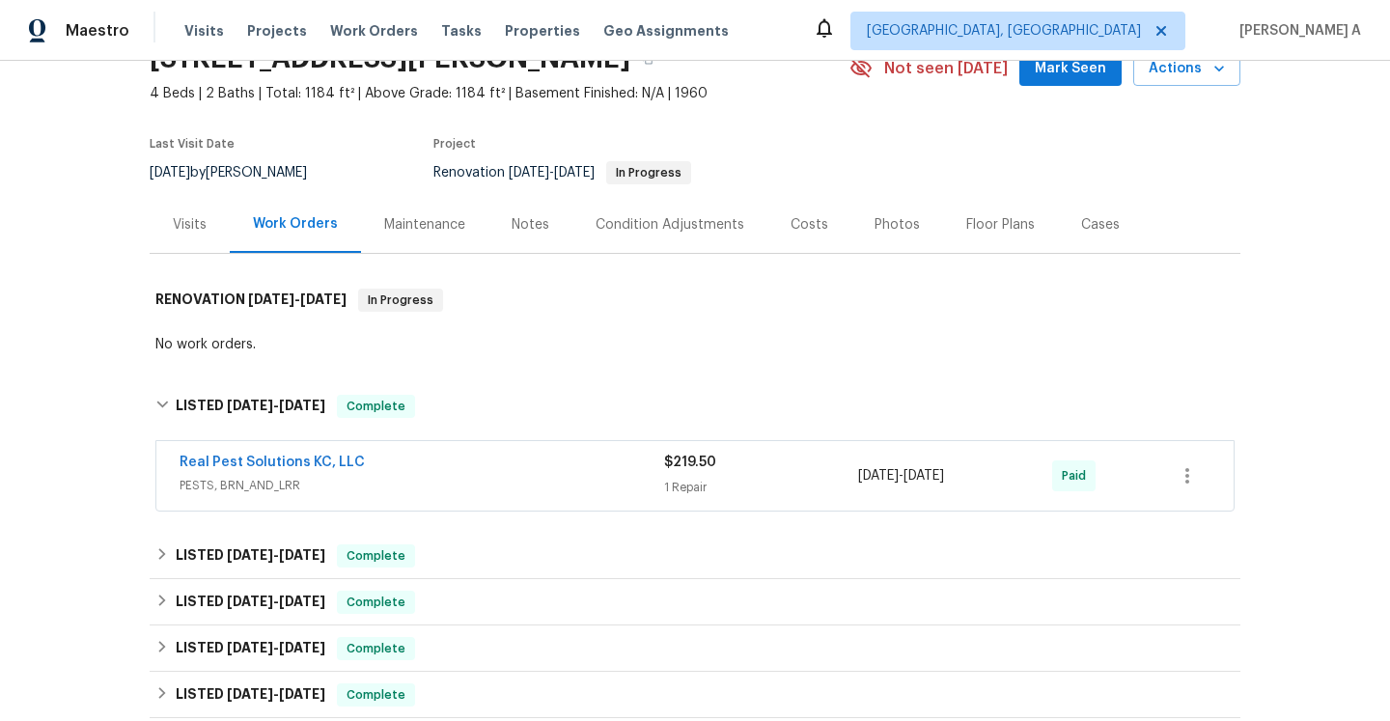
click at [181, 225] on div "Visits" at bounding box center [190, 224] width 34 height 19
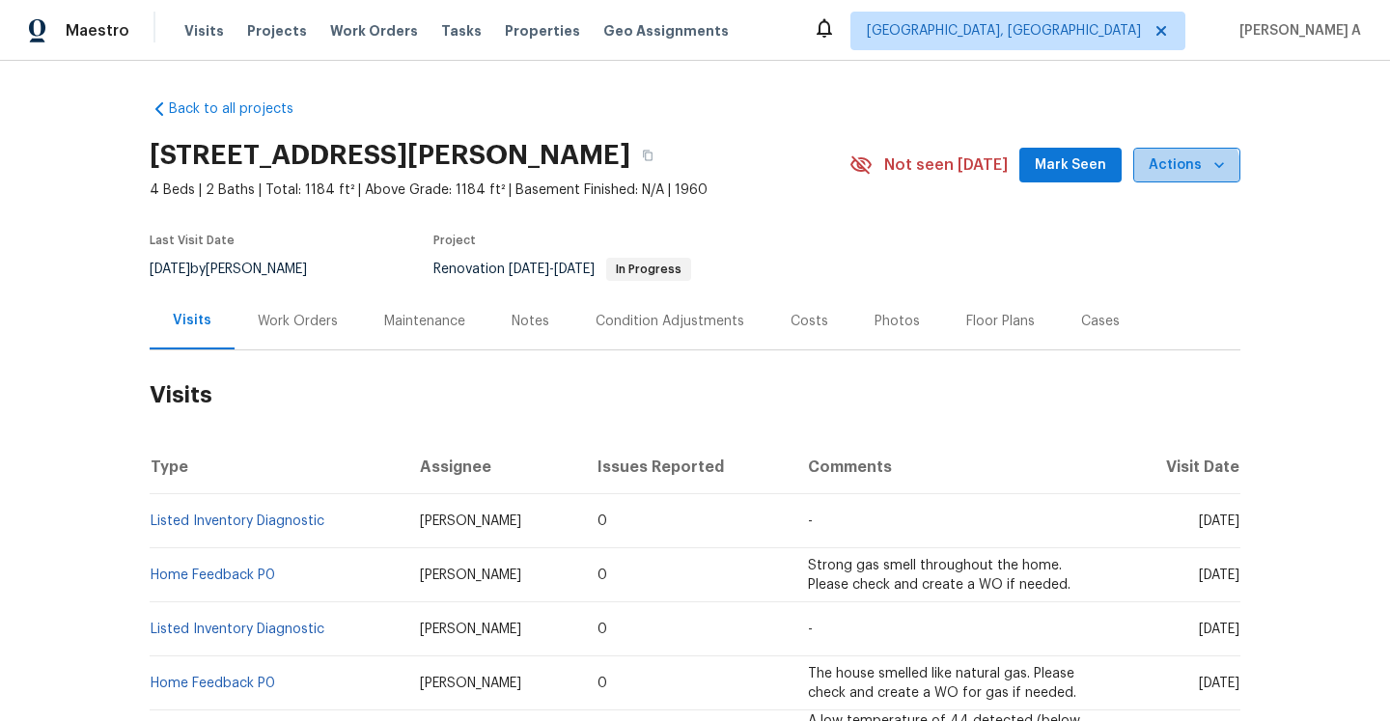
click at [1183, 172] on span "Actions" at bounding box center [1187, 165] width 76 height 24
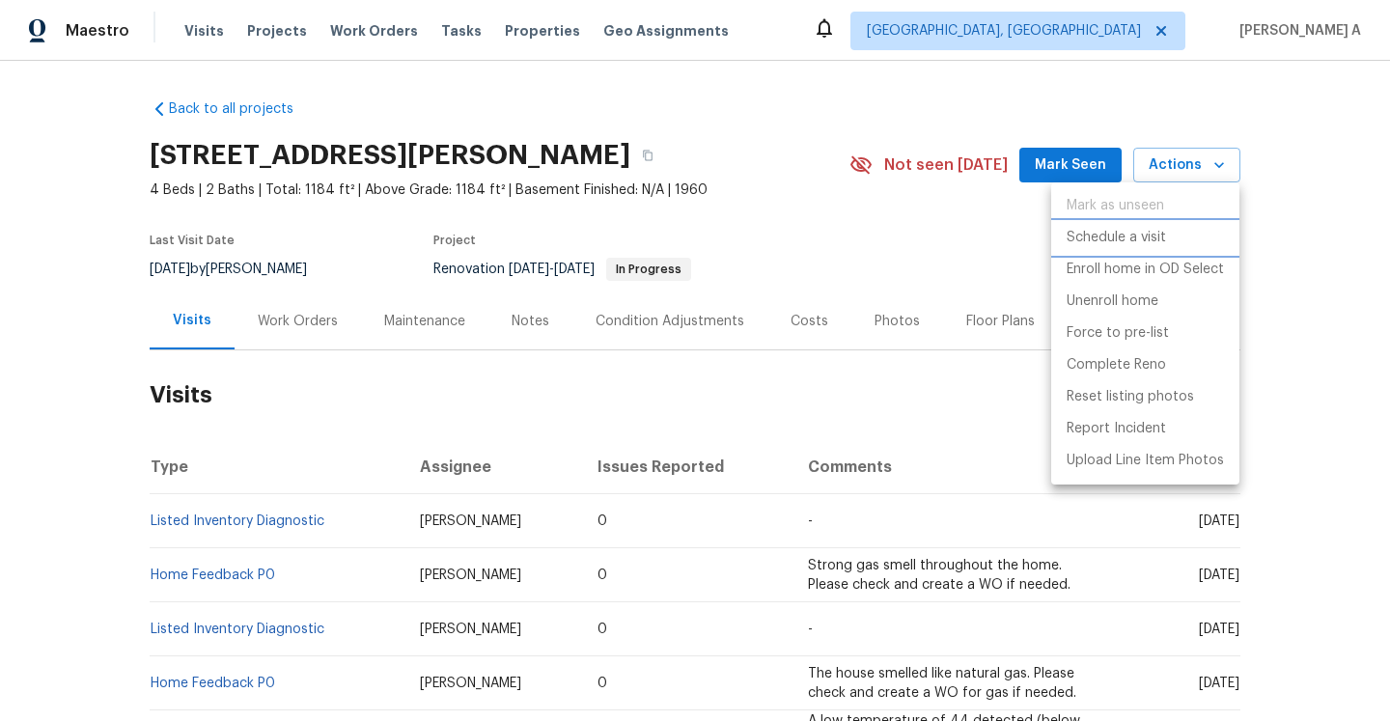
click at [1171, 233] on li "Schedule a visit" at bounding box center [1145, 238] width 188 height 32
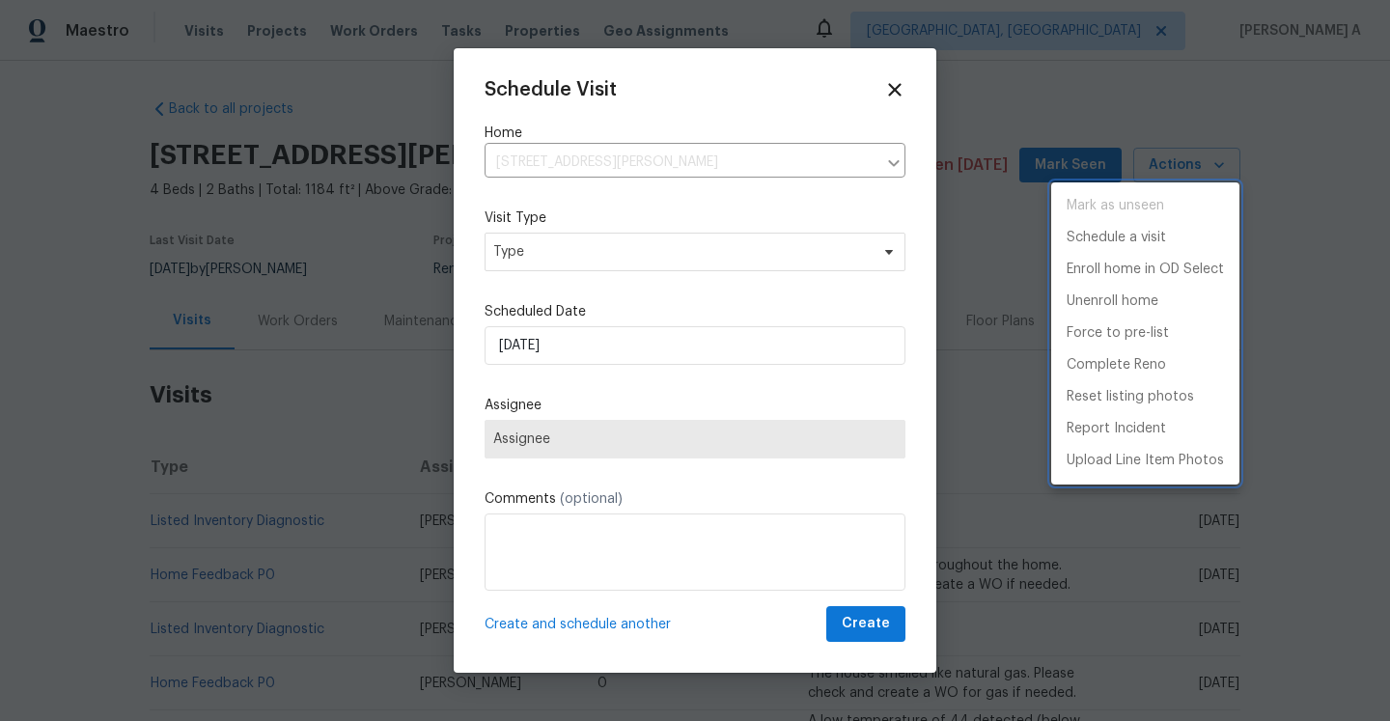
click at [777, 235] on div at bounding box center [695, 360] width 1390 height 721
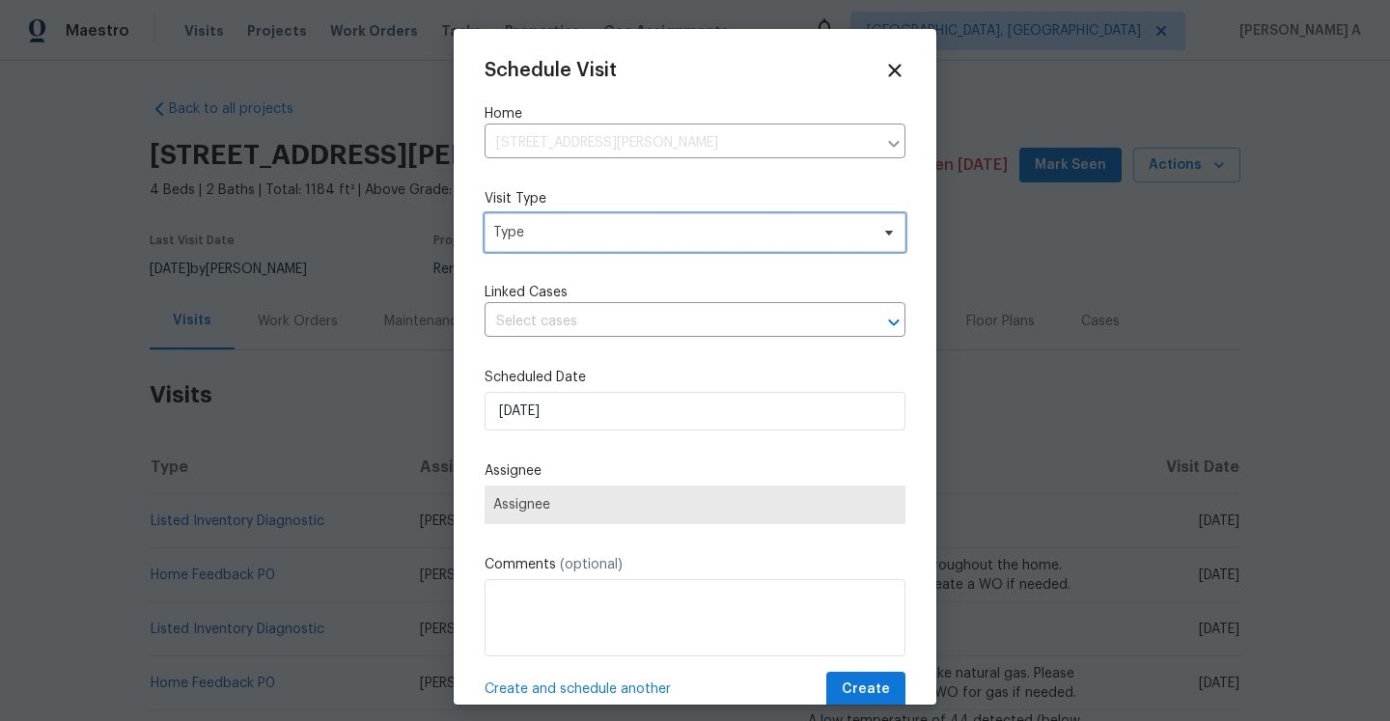
click at [777, 248] on span "Type" at bounding box center [695, 232] width 421 height 39
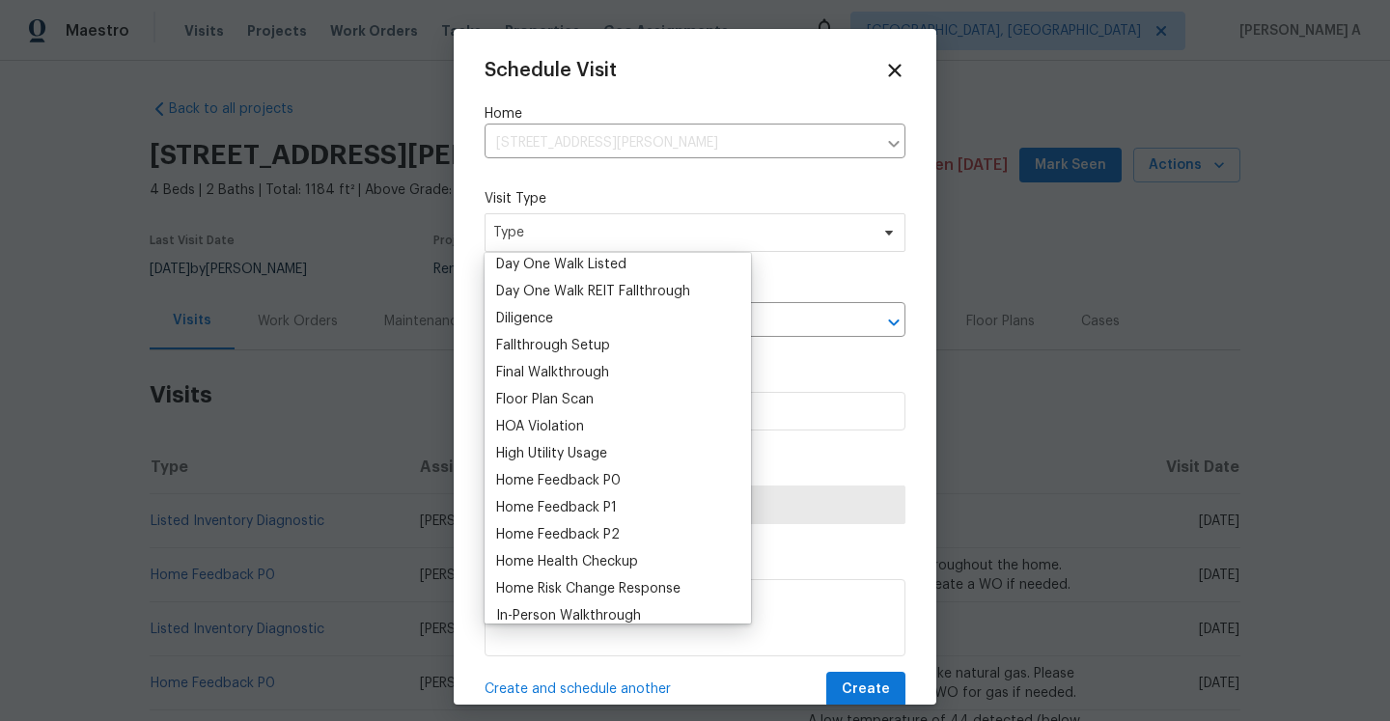
scroll to position [491, 0]
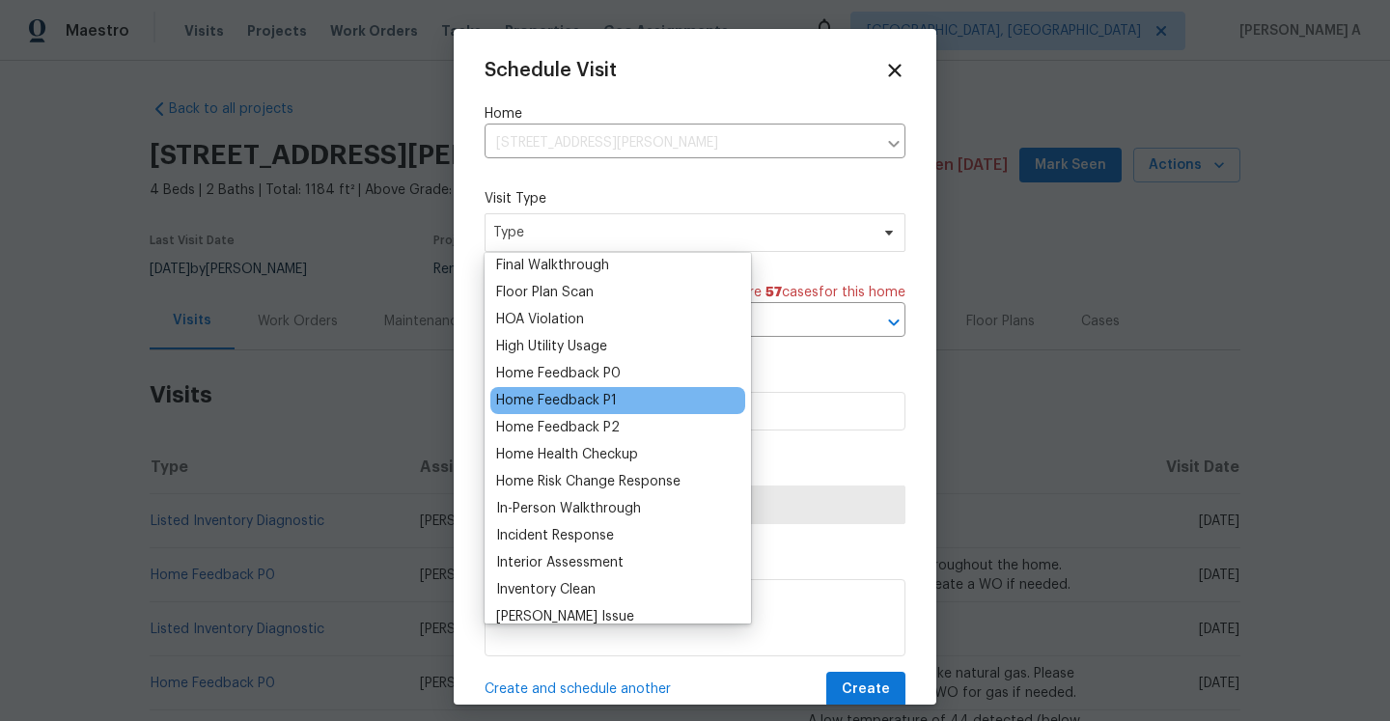
click at [614, 400] on div "Home Feedback P1" at bounding box center [556, 400] width 121 height 19
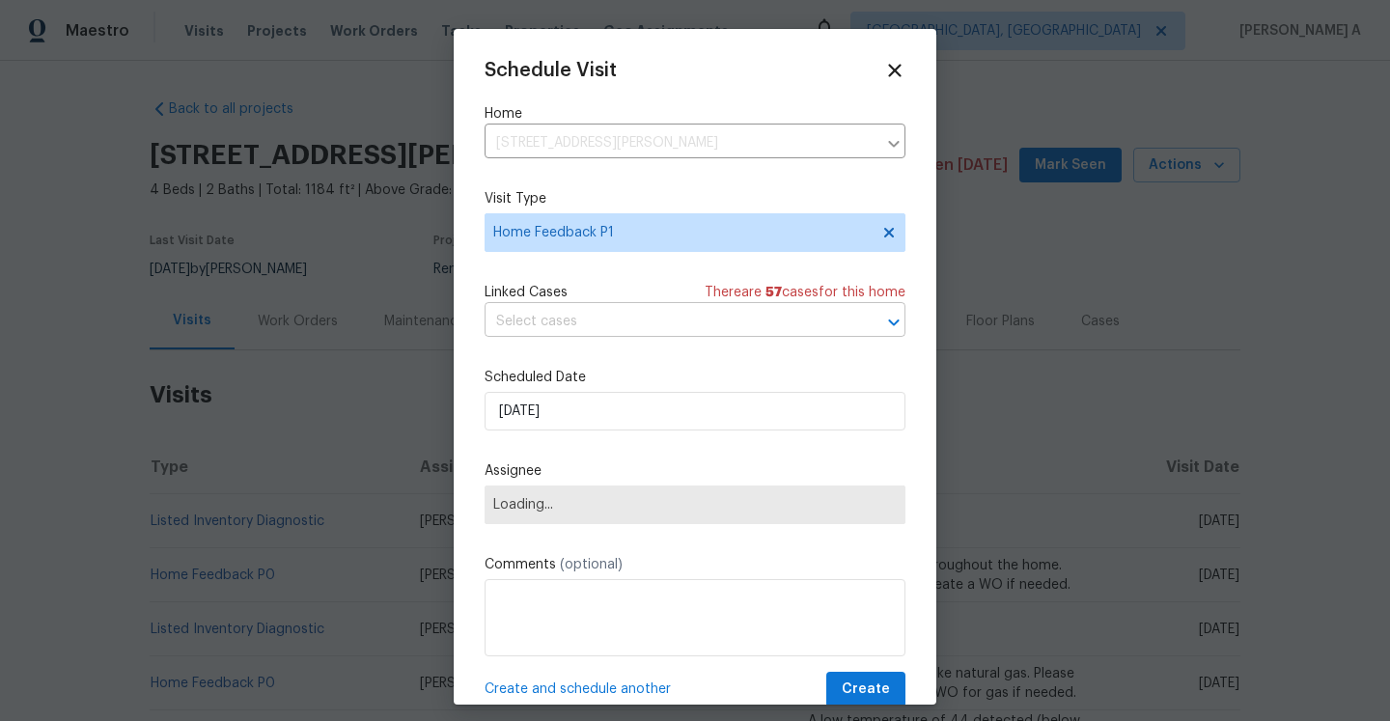
click at [608, 311] on input "text" at bounding box center [668, 322] width 367 height 30
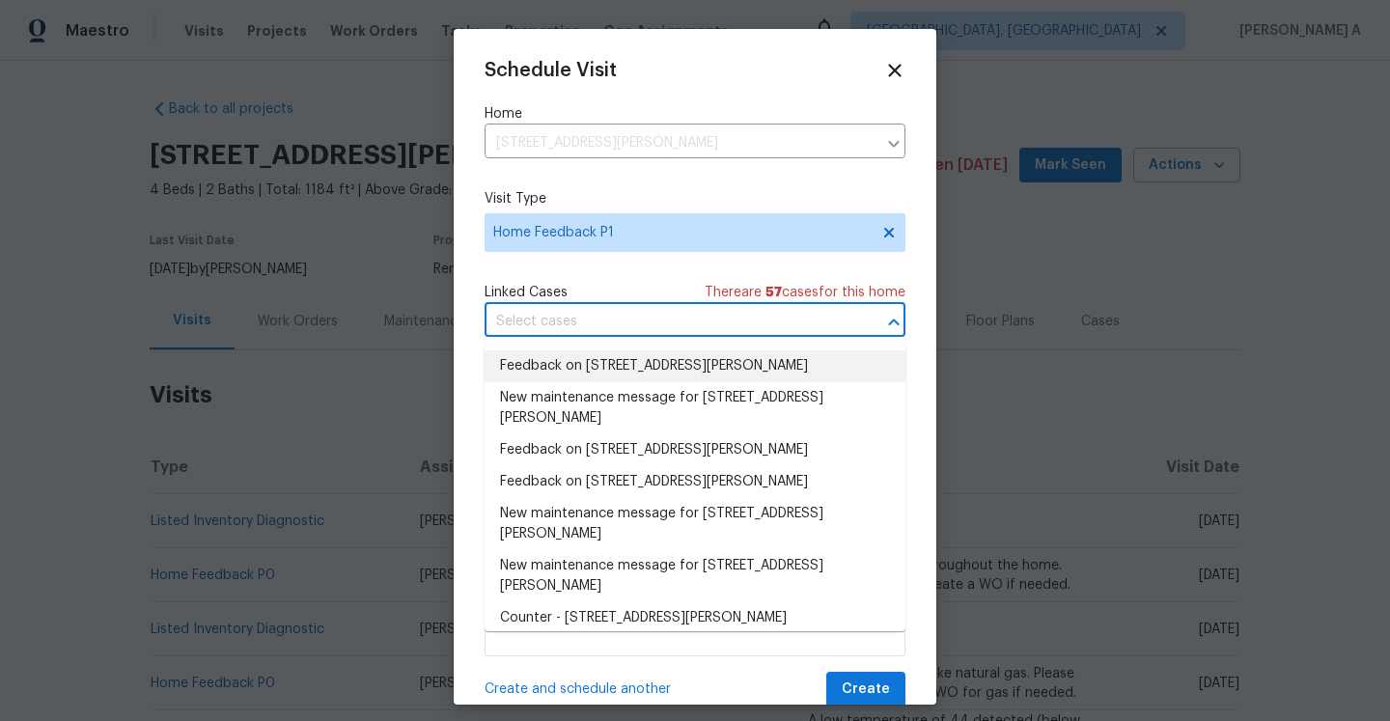
click at [617, 359] on li "Feedback on 17244 Montgall Dr, Belton, MO 64012" at bounding box center [695, 366] width 421 height 32
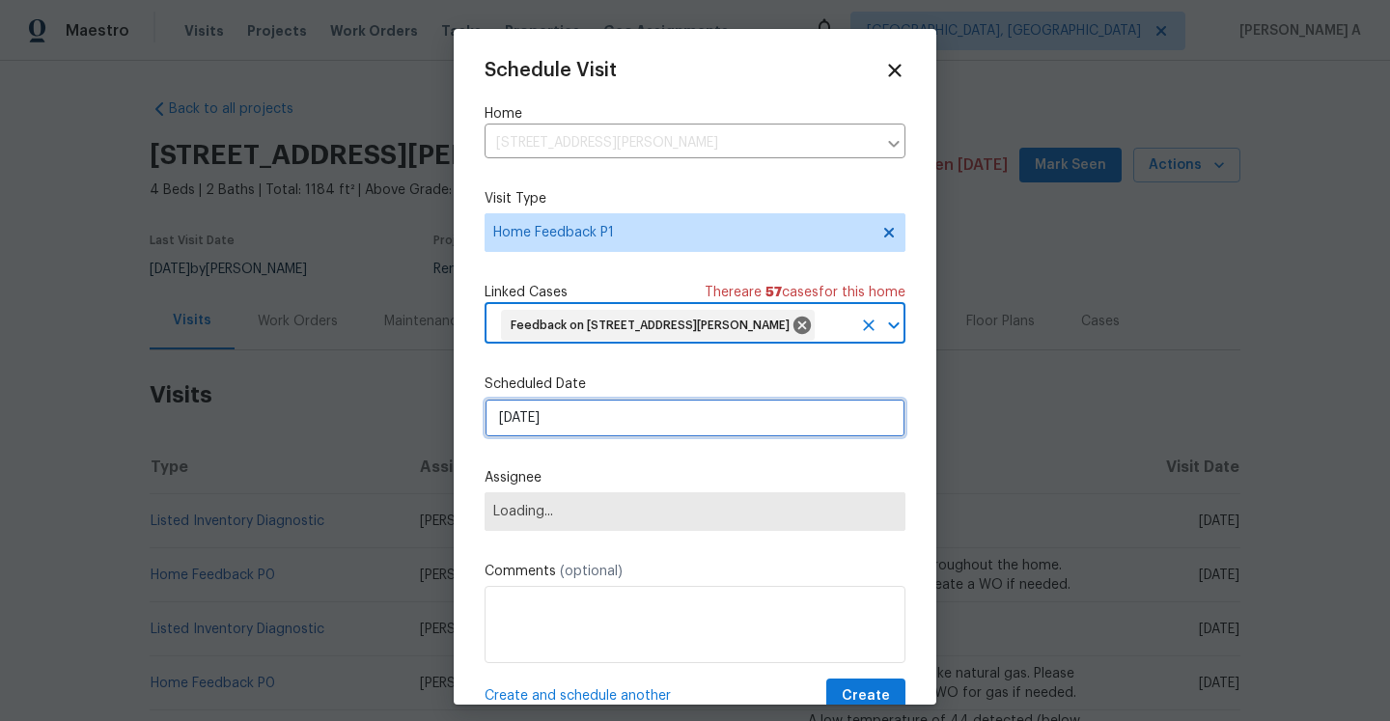
click at [607, 419] on input "9/8/2025" at bounding box center [695, 418] width 421 height 39
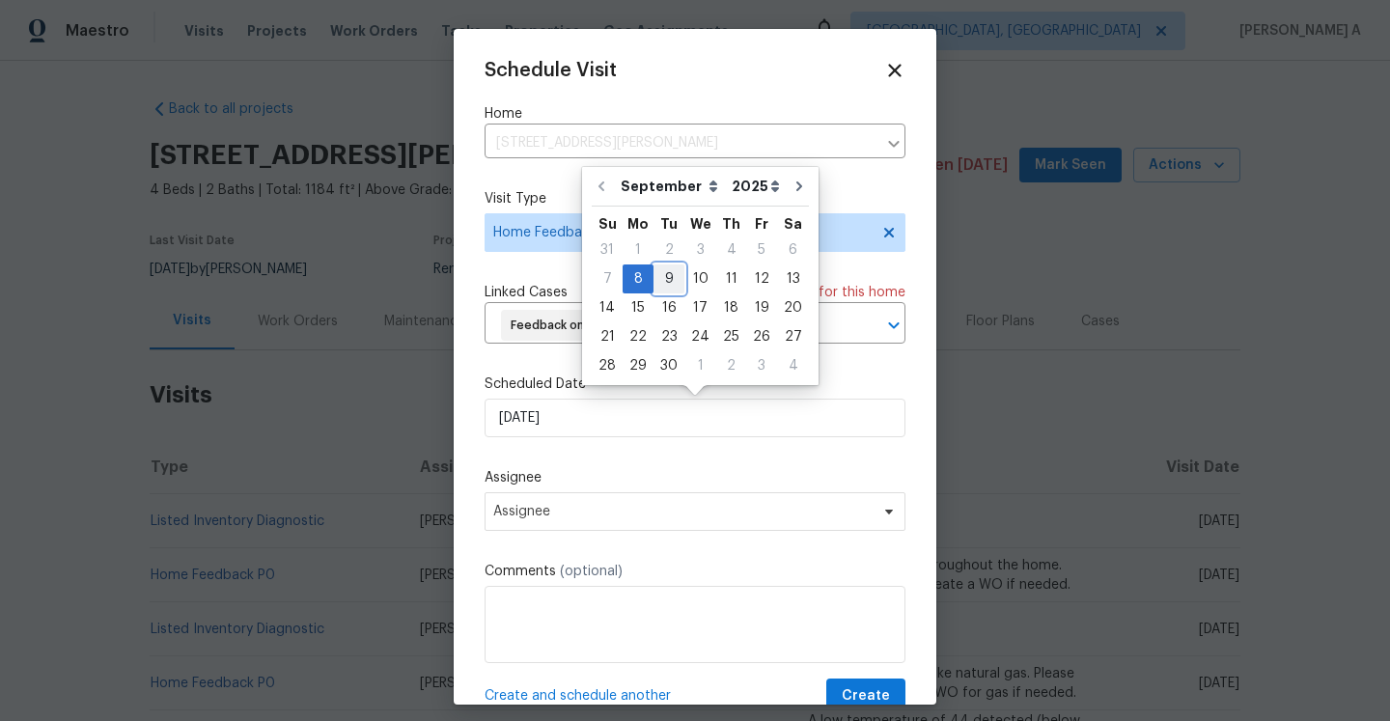
click at [661, 280] on div "9" at bounding box center [668, 278] width 31 height 27
type input "9/9/2025"
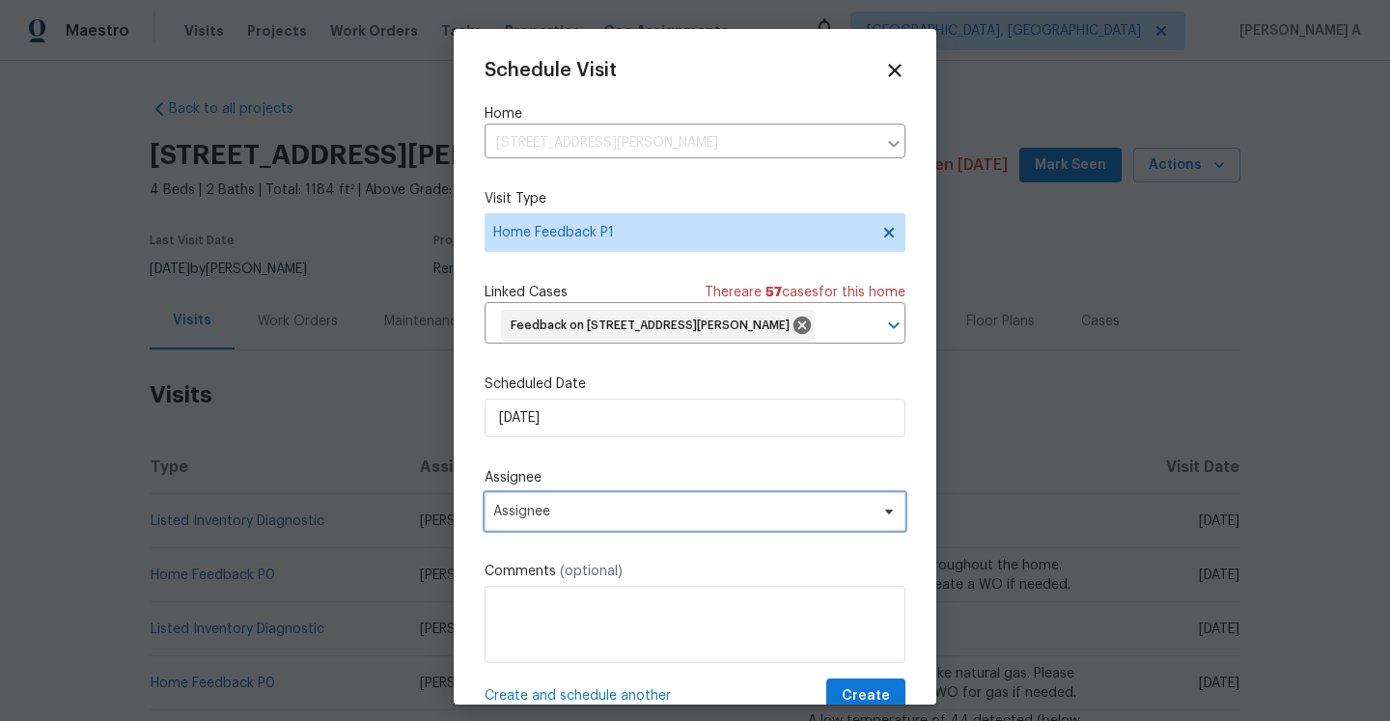
click at [648, 510] on span "Assignee" at bounding box center [682, 511] width 378 height 15
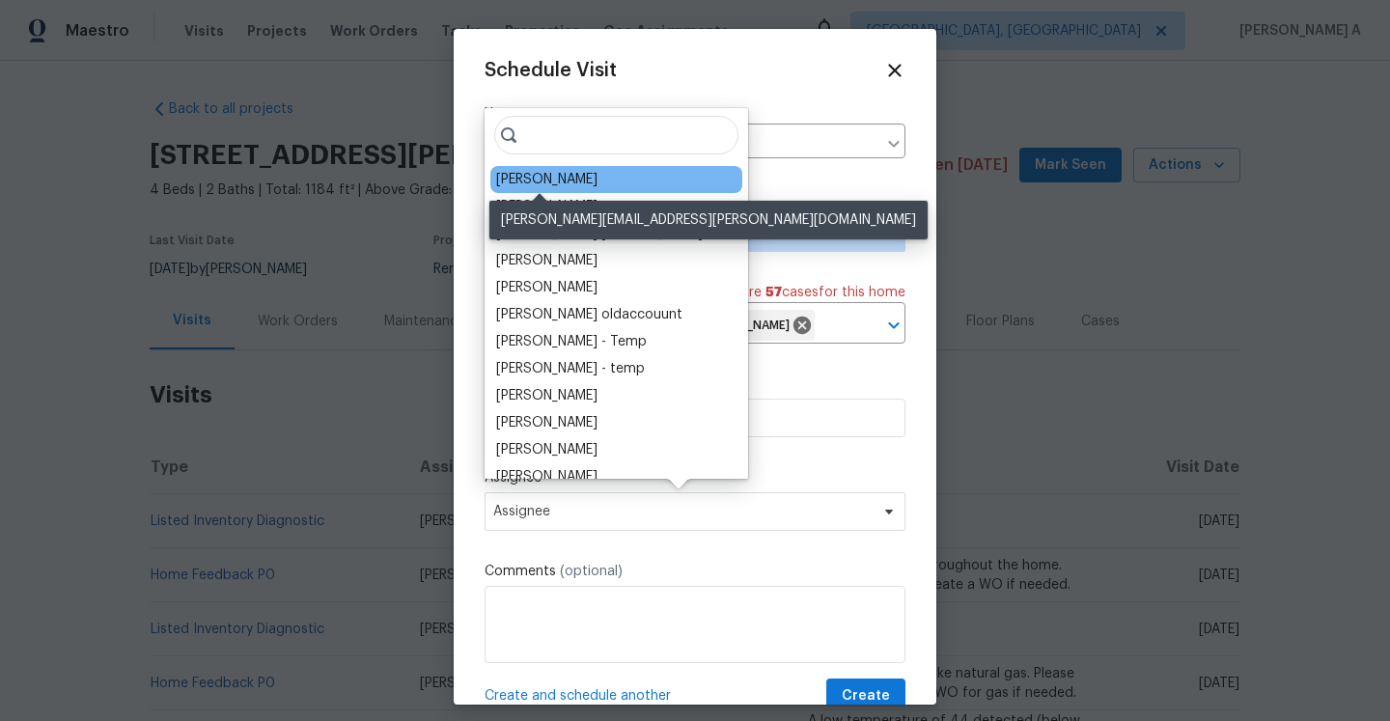
click at [557, 175] on div "Joshua Beatty" at bounding box center [546, 179] width 101 height 19
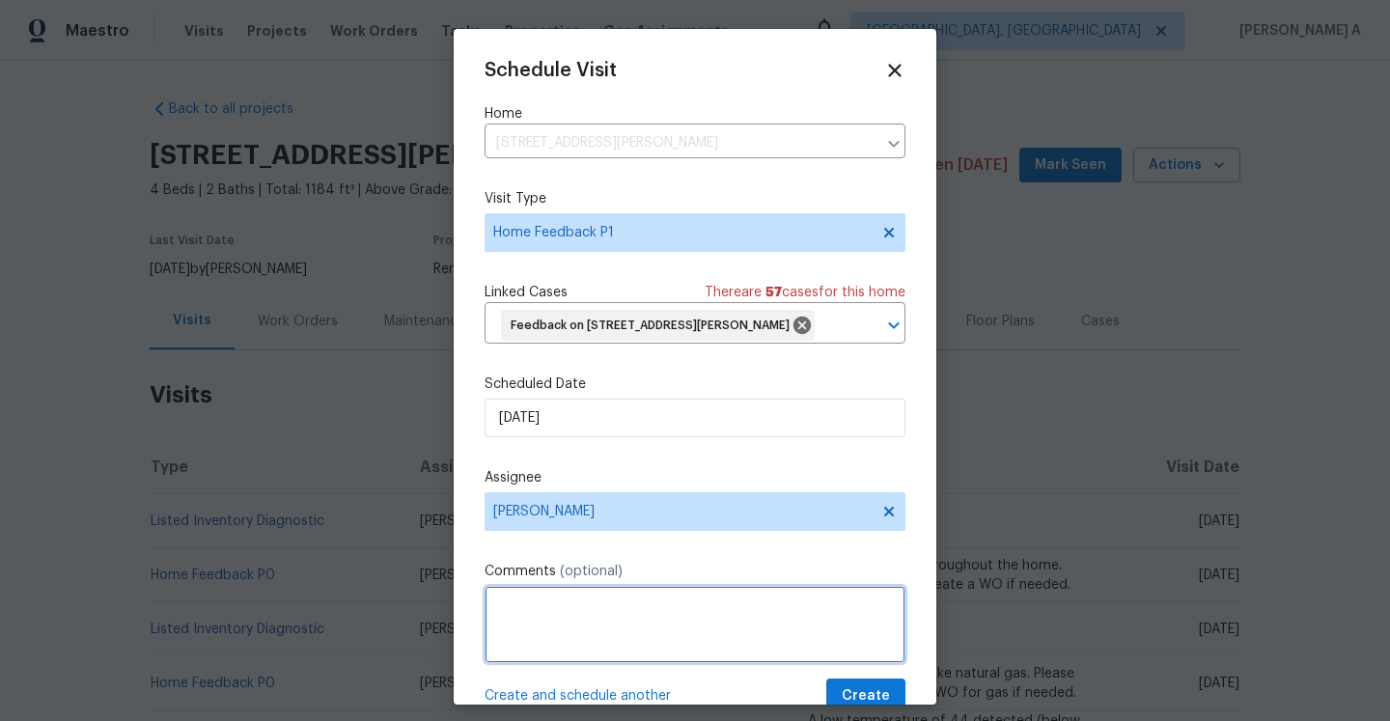
click at [582, 618] on textarea at bounding box center [695, 624] width 421 height 77
paste textarea "Thec wereof spider webs, in the corners of the rooms, there were nesrs of some …"
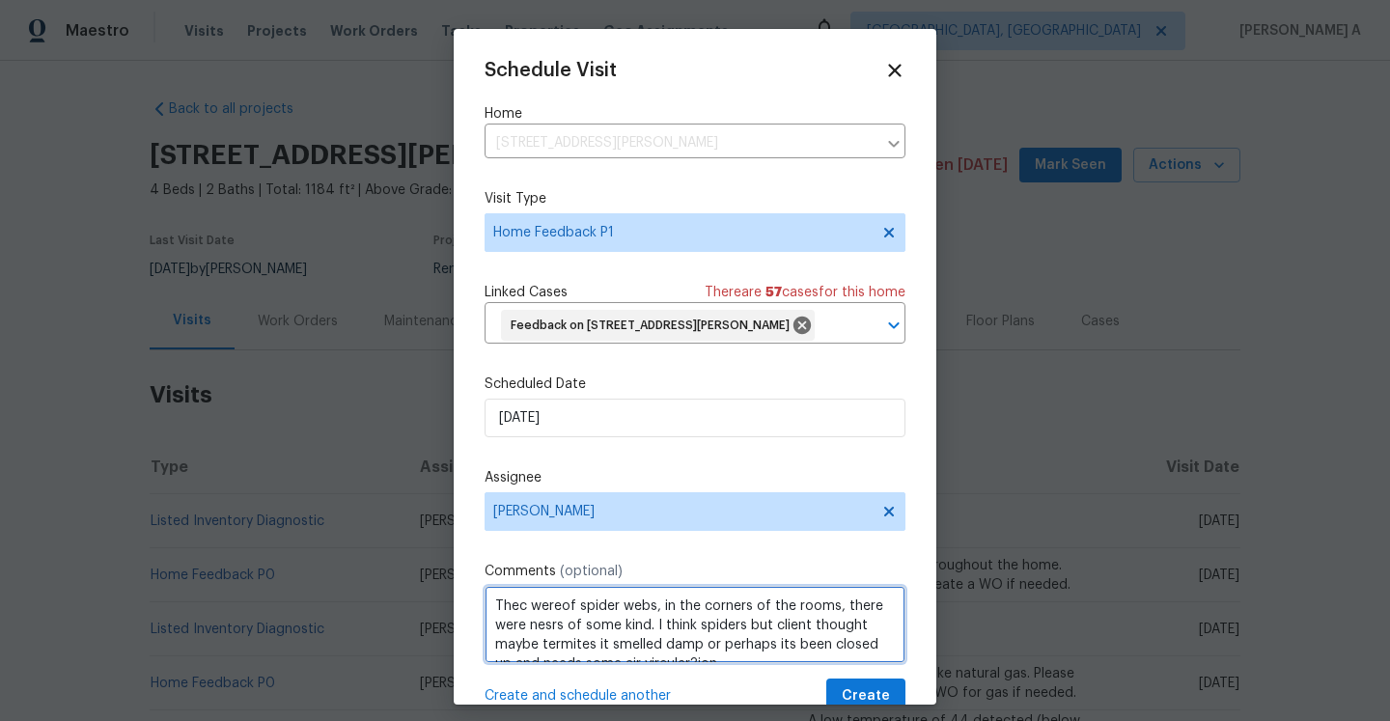
scroll to position [9, 0]
click at [675, 657] on textarea "Thec wereof spider webs, in the corners of the rooms, there were nesrs of some …" at bounding box center [695, 624] width 421 height 77
click at [0, 0] on span "circulation." at bounding box center [0, 0] width 0 height 0
click at [0, 0] on span "termites" at bounding box center [0, 0] width 0 height 0
click at [0, 0] on span "Replace with" at bounding box center [0, 0] width 0 height 0
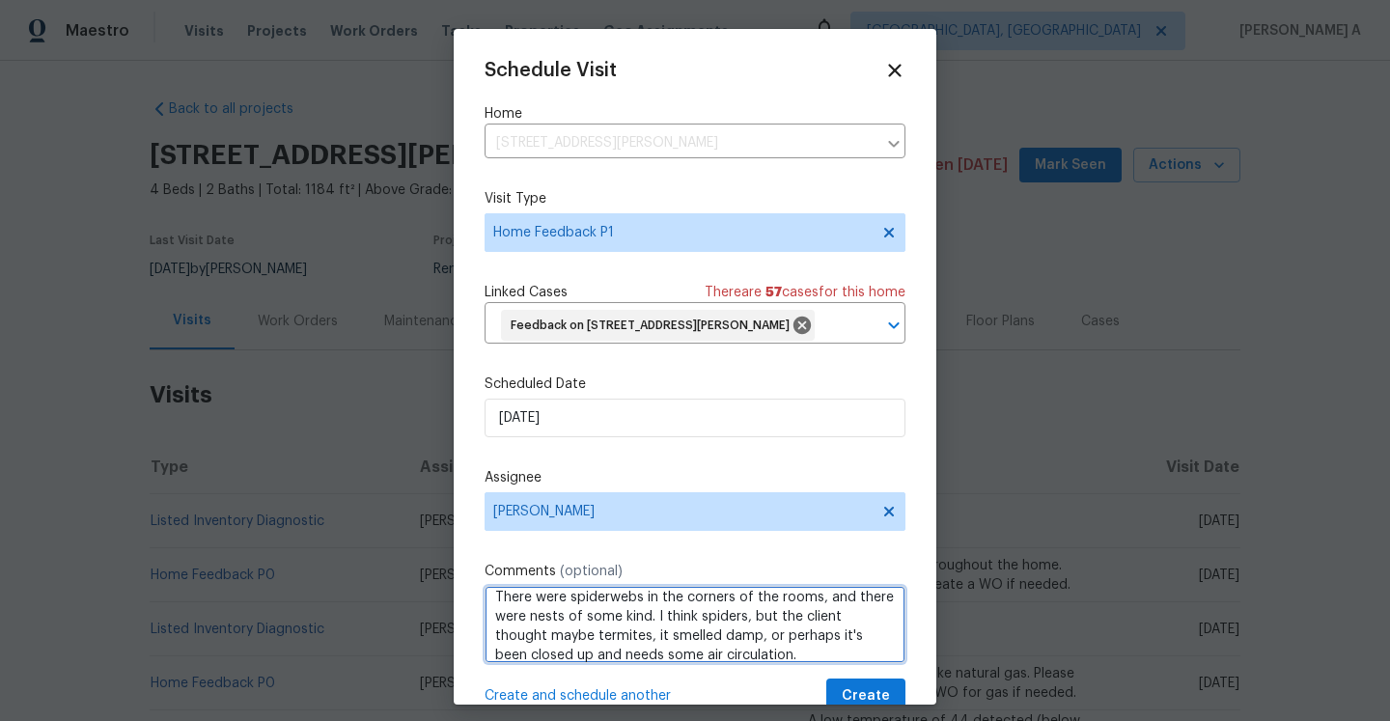
click at [0, 0] on div "—or" at bounding box center [0, 0] width 0 height 0
click at [0, 0] on qb-div "Replace with termites;" at bounding box center [0, 0] width 0 height 0
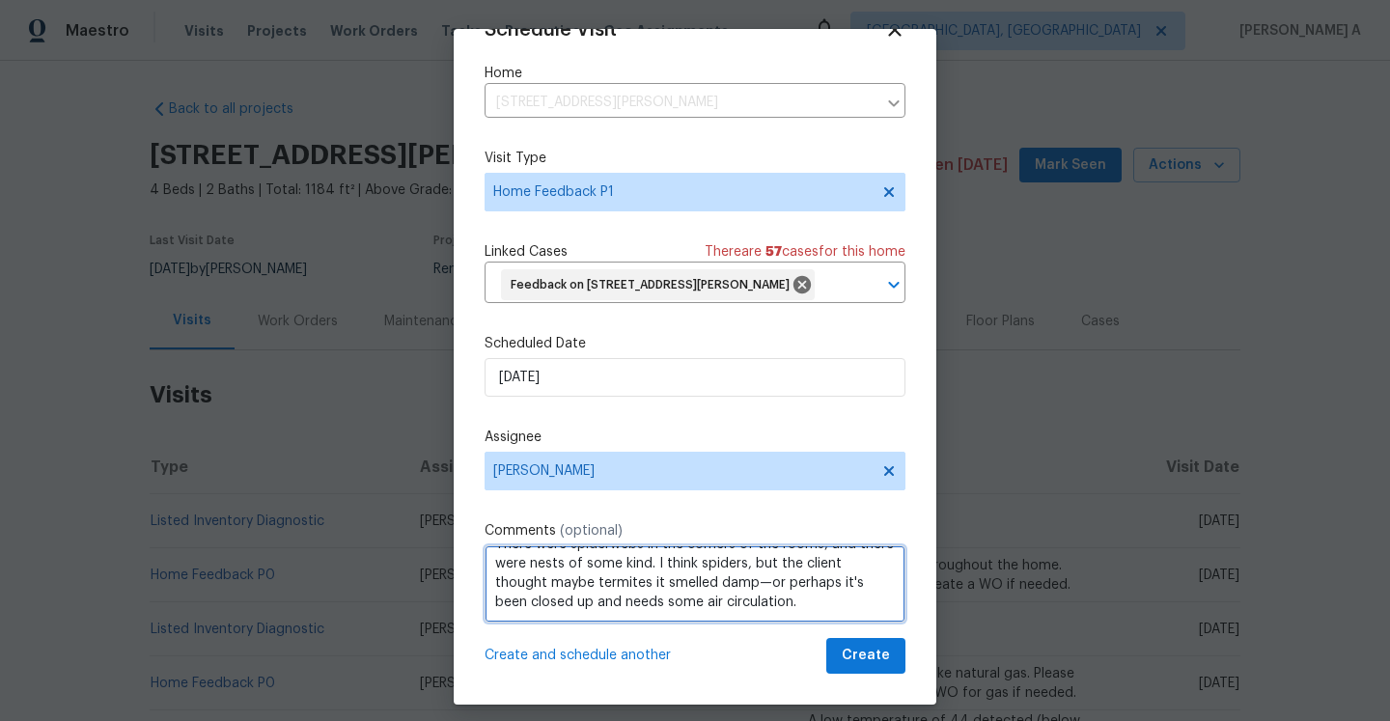
type textarea "There were spiderwebs in the corners of the rooms, and there were nests of some…"
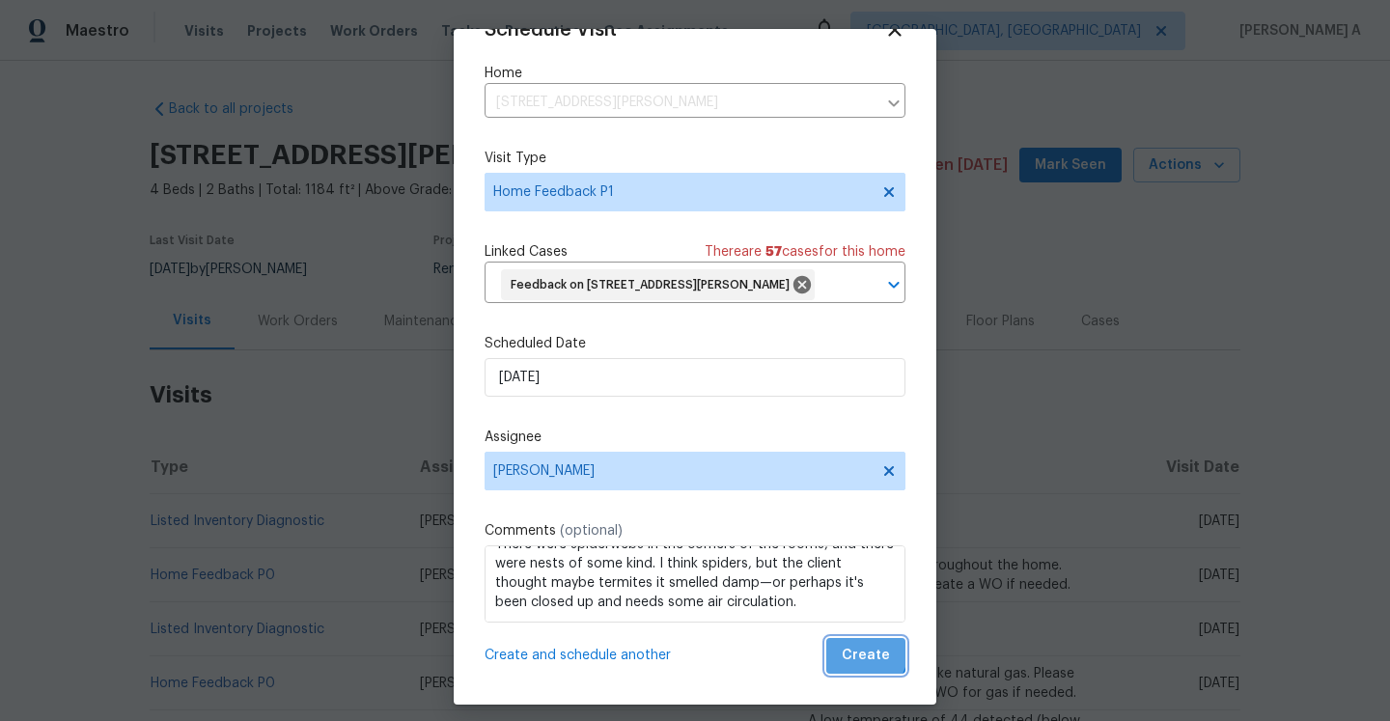
click at [833, 639] on button "Create" at bounding box center [865, 656] width 79 height 36
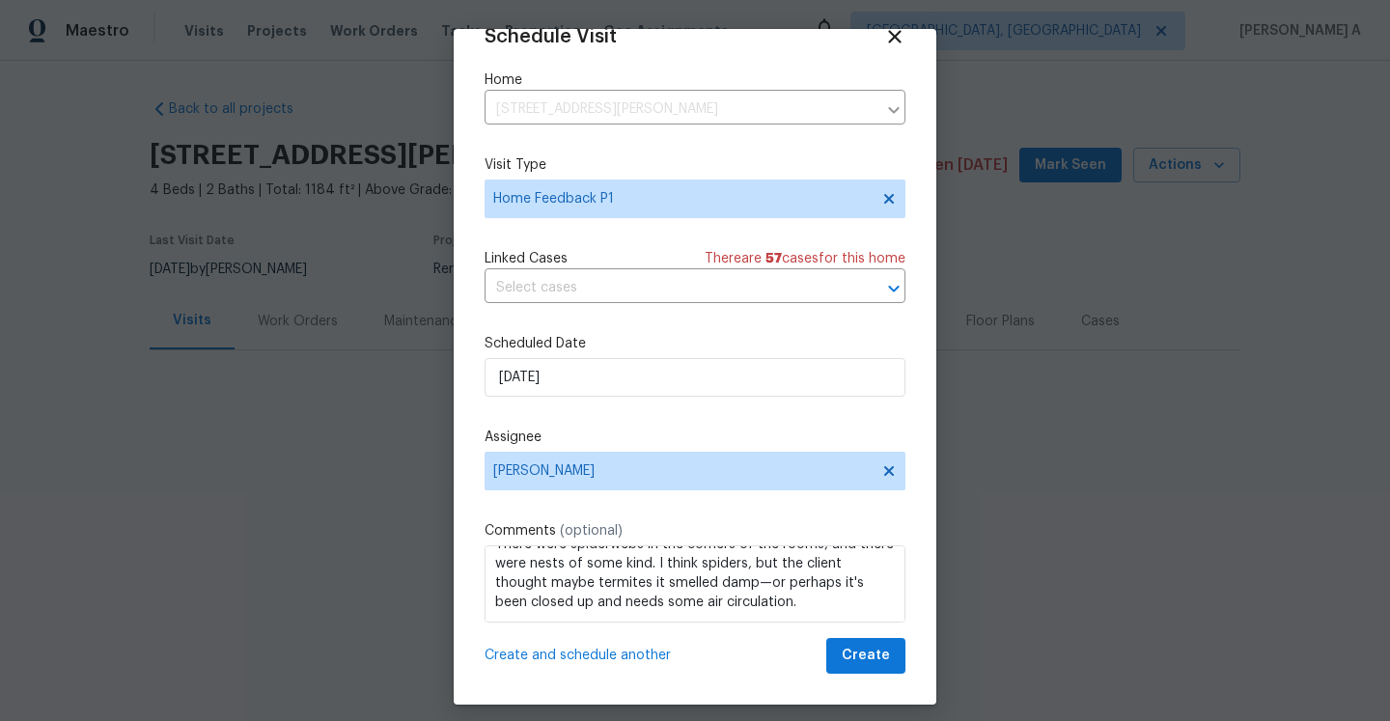
scroll to position [35, 0]
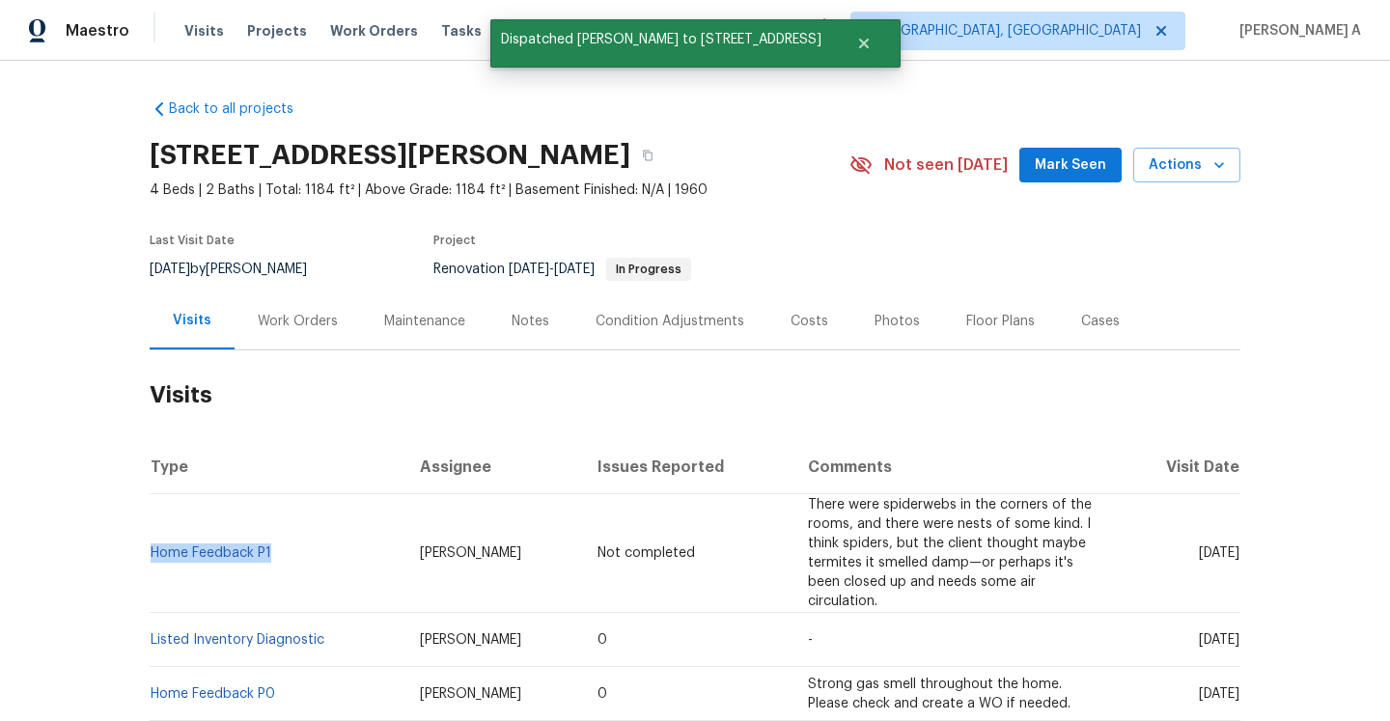
drag, startPoint x: 286, startPoint y: 539, endPoint x: 150, endPoint y: 536, distance: 136.1
click at [150, 536] on td "Home Feedback P1" at bounding box center [277, 553] width 255 height 119
copy link "Home Feedback P1"
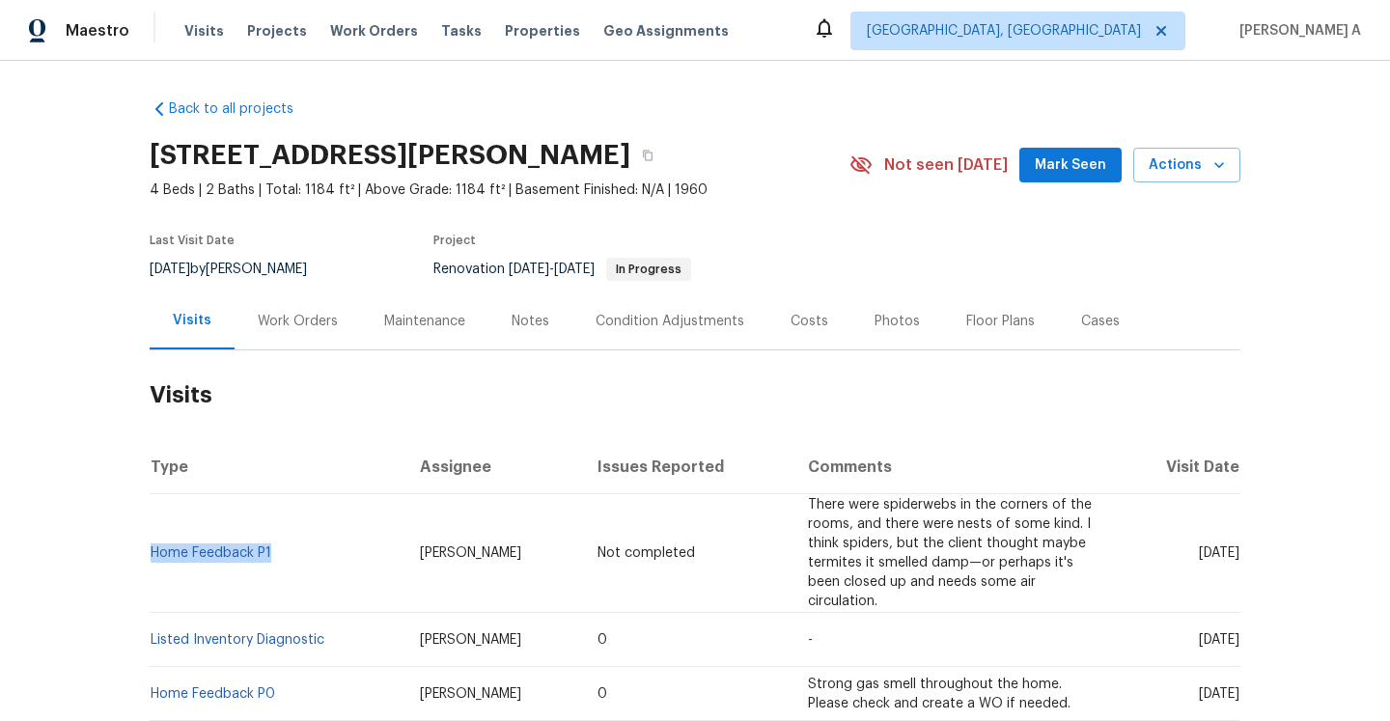
copy link "Home Feedback P1"
drag, startPoint x: 323, startPoint y: 599, endPoint x: 153, endPoint y: 600, distance: 170.9
click at [153, 613] on td "Listed Inventory Diagnostic" at bounding box center [277, 640] width 255 height 54
copy link "Listed Inventory Diagnostic"
click at [276, 310] on div "Work Orders" at bounding box center [298, 320] width 126 height 57
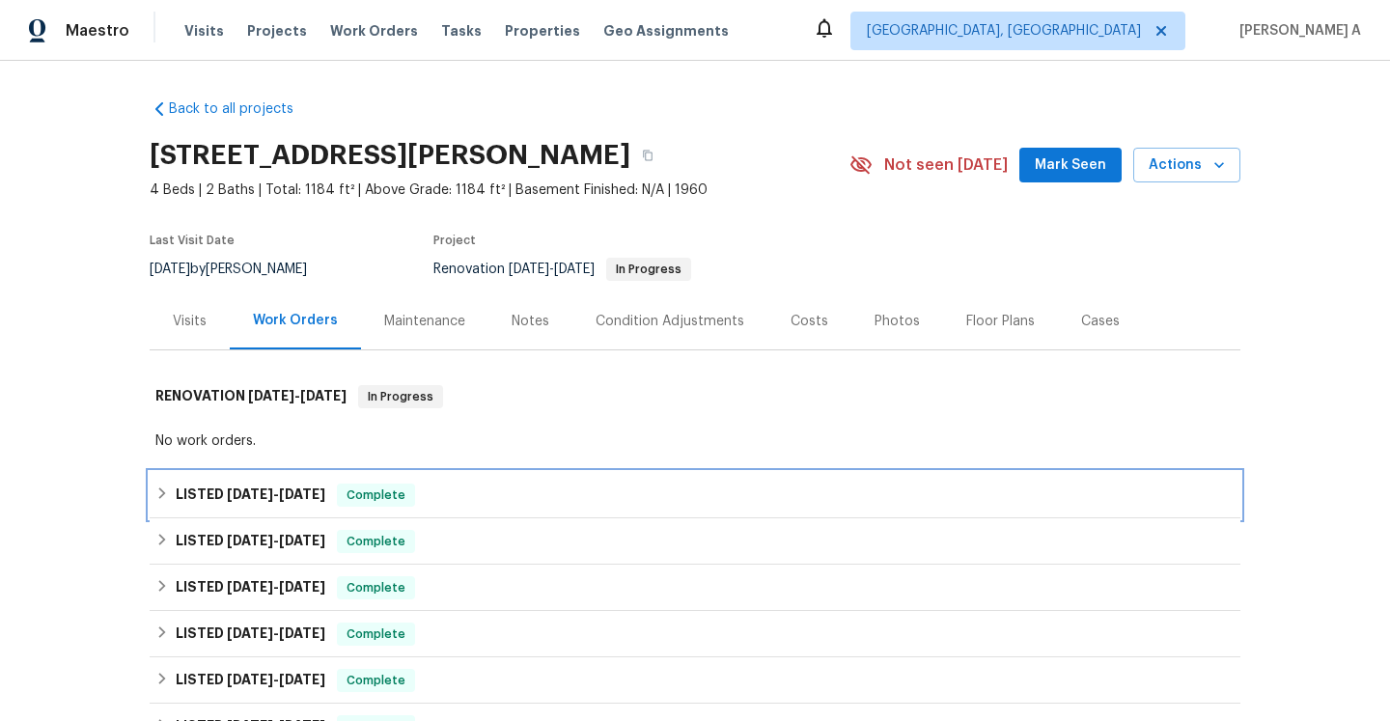
click at [347, 489] on div "LISTED 8/19/25 - 8/25/25 Complete" at bounding box center [694, 495] width 1079 height 23
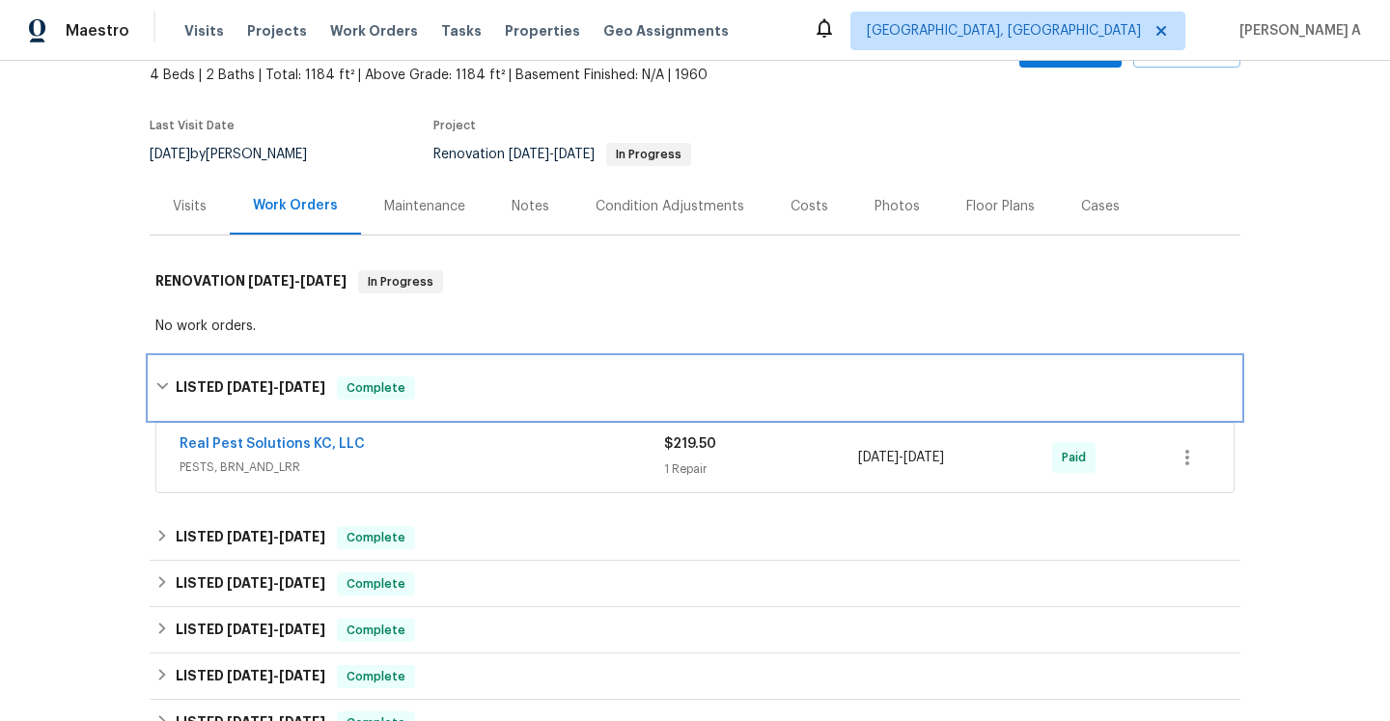
scroll to position [137, 0]
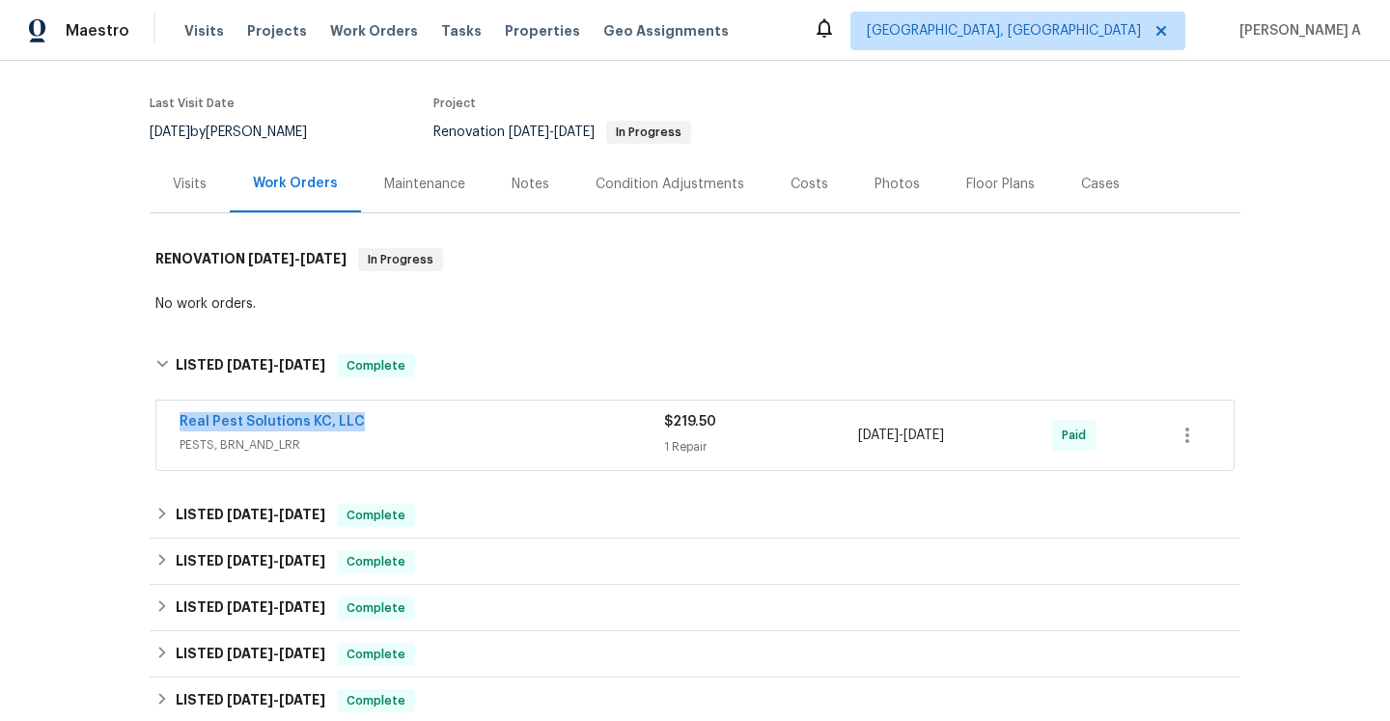
drag, startPoint x: 367, startPoint y: 421, endPoint x: 179, endPoint y: 422, distance: 188.2
click at [179, 422] on div "Real Pest Solutions KC, LLC PESTS, BRN_AND_LRR $219.50 1 Repair 8/22/2025 - 8/2…" at bounding box center [694, 435] width 1077 height 69
copy link "Real Pest Solutions KC, LLC"
click at [546, 438] on span "PESTS, BRN_AND_LRR" at bounding box center [422, 444] width 485 height 19
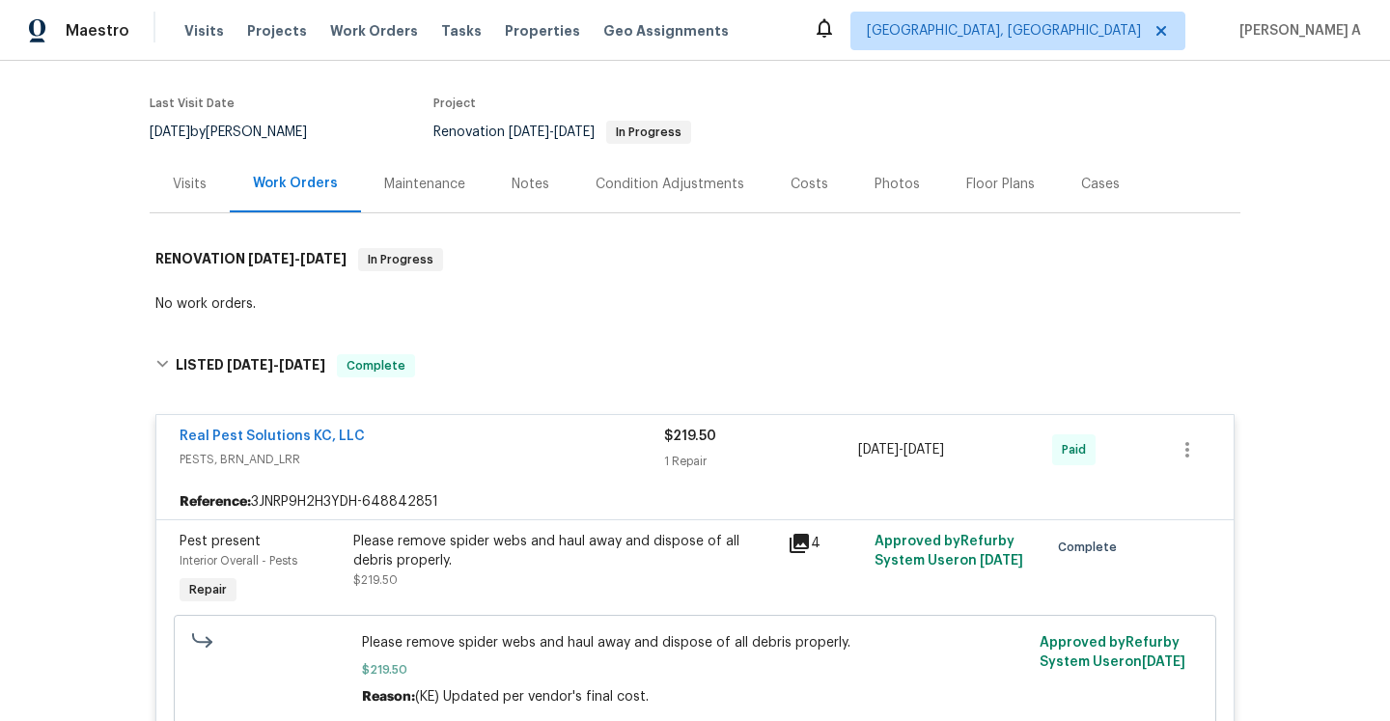
click at [209, 157] on div "Visits" at bounding box center [190, 183] width 80 height 57
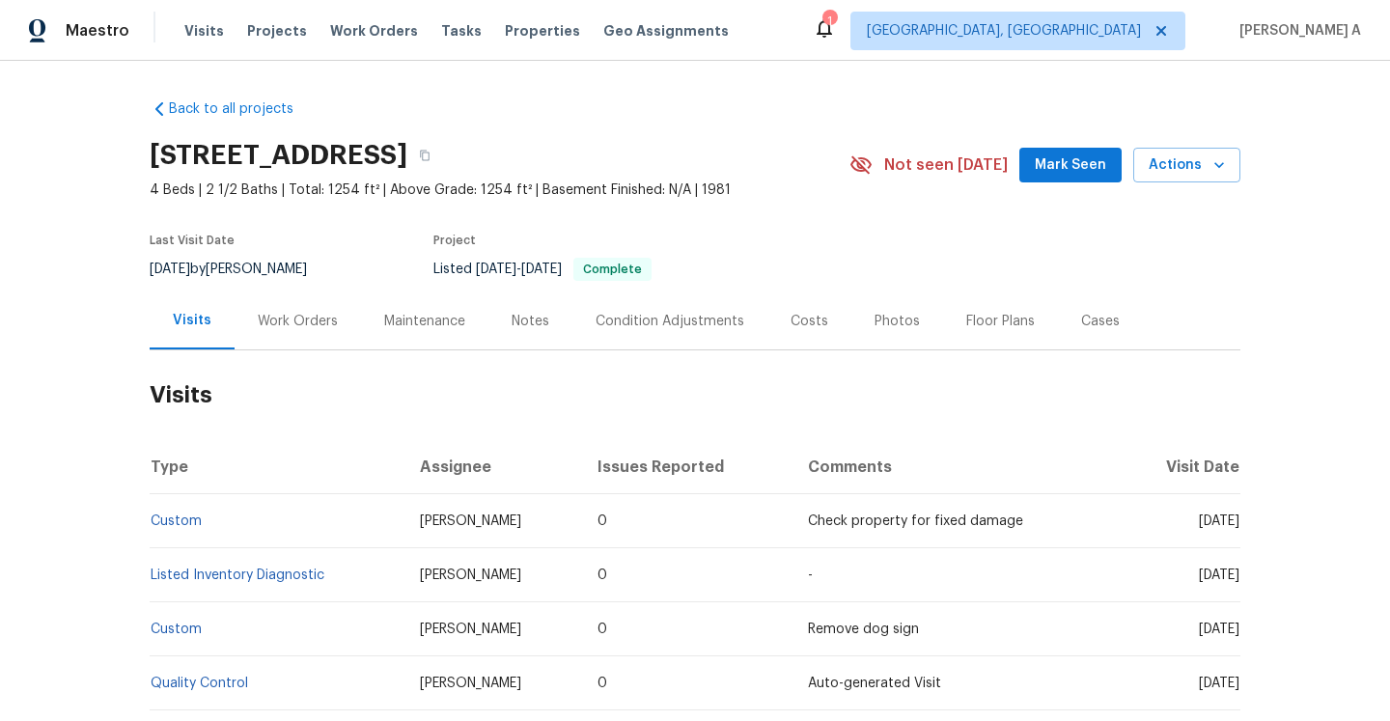
click at [292, 328] on div "Work Orders" at bounding box center [298, 321] width 80 height 19
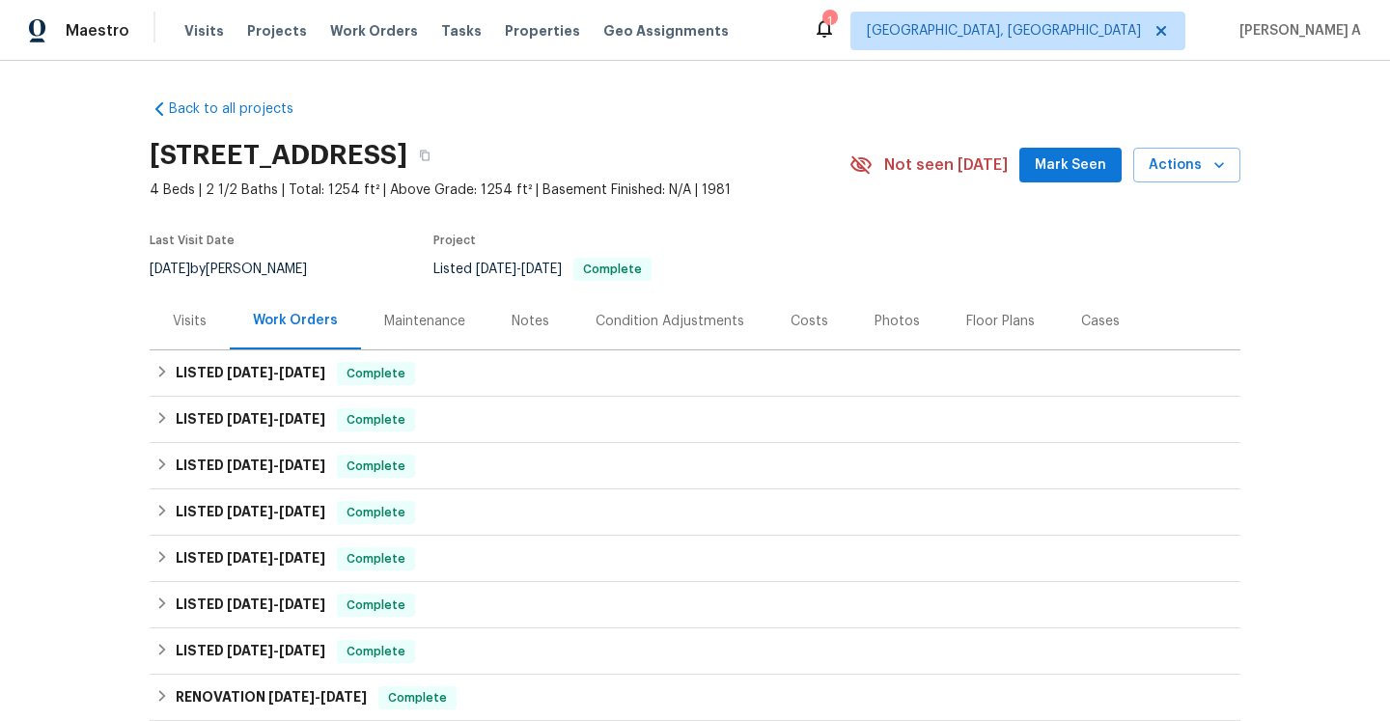
click at [208, 321] on div "Visits" at bounding box center [190, 320] width 80 height 57
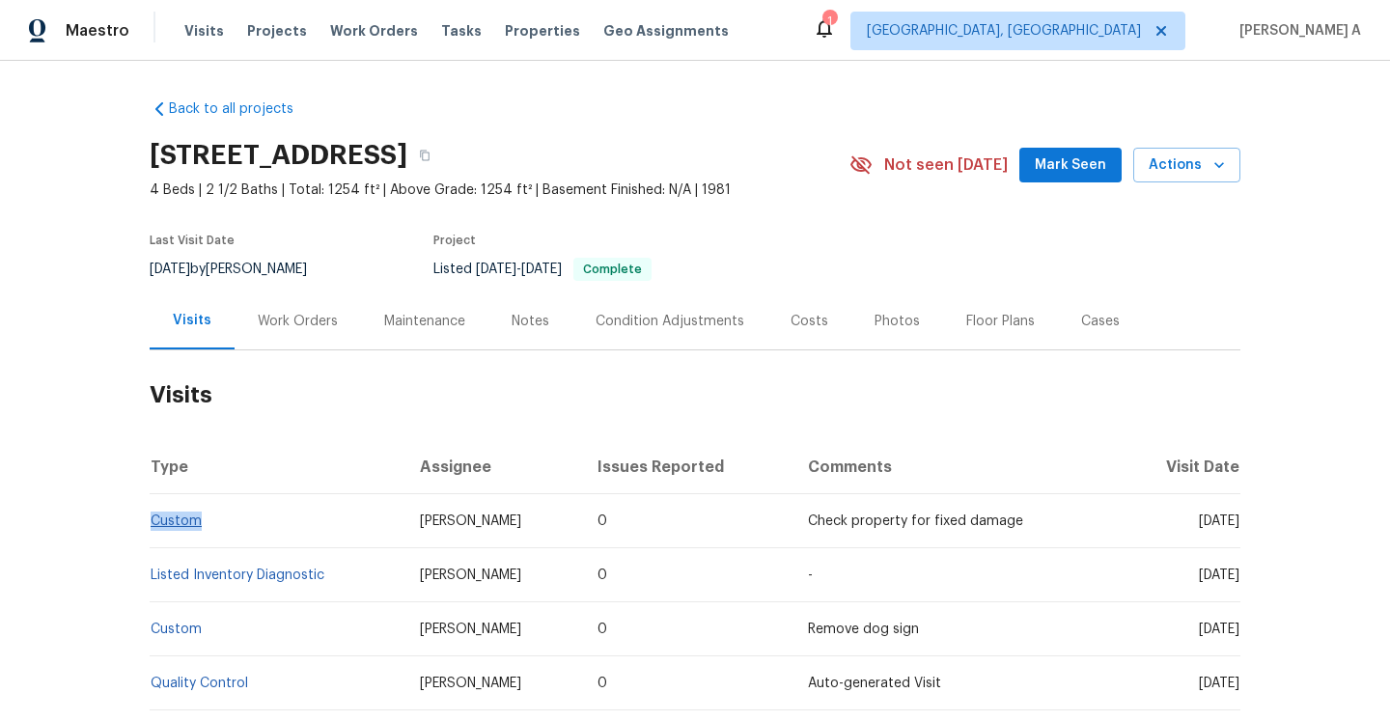
drag, startPoint x: 217, startPoint y: 518, endPoint x: 153, endPoint y: 518, distance: 64.7
click at [153, 518] on td "Custom" at bounding box center [277, 521] width 255 height 54
copy link "Custom"
click at [319, 346] on div "Work Orders" at bounding box center [298, 320] width 126 height 57
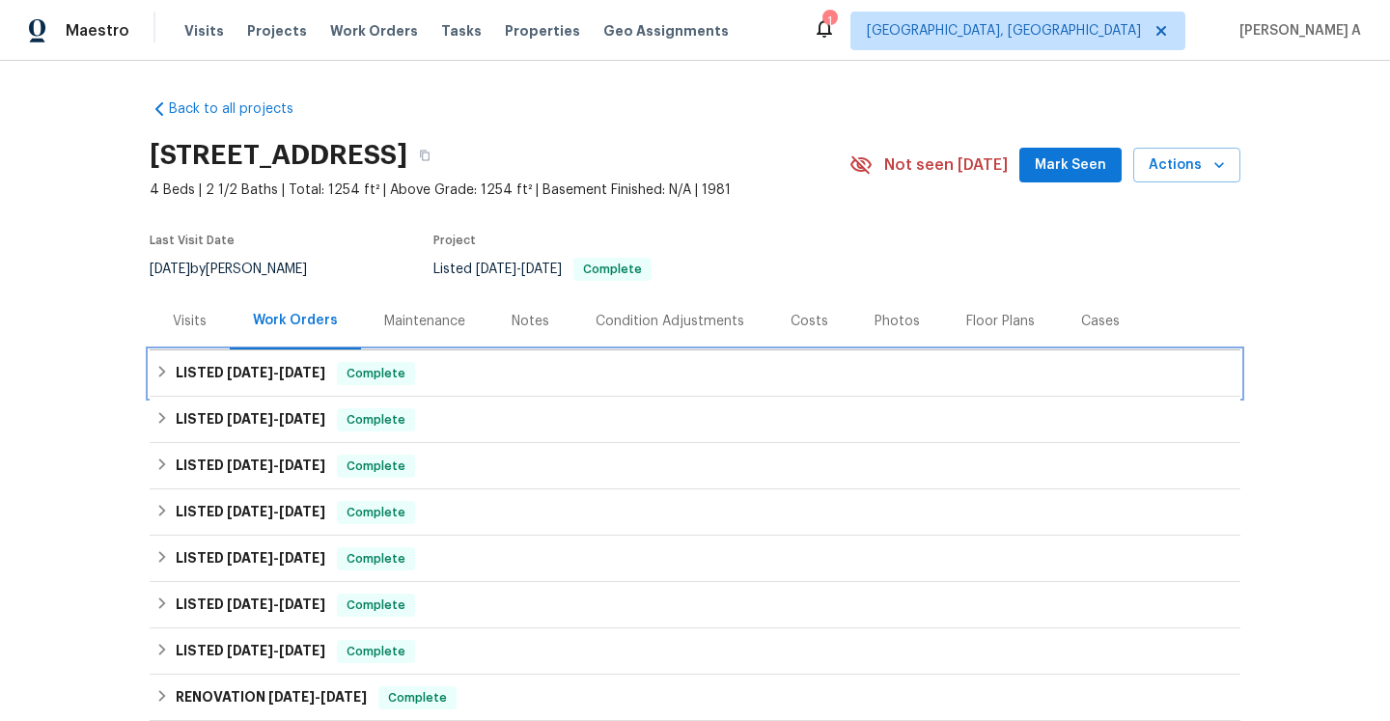
click at [327, 377] on div "LISTED [DATE] - [DATE] Complete" at bounding box center [694, 373] width 1079 height 23
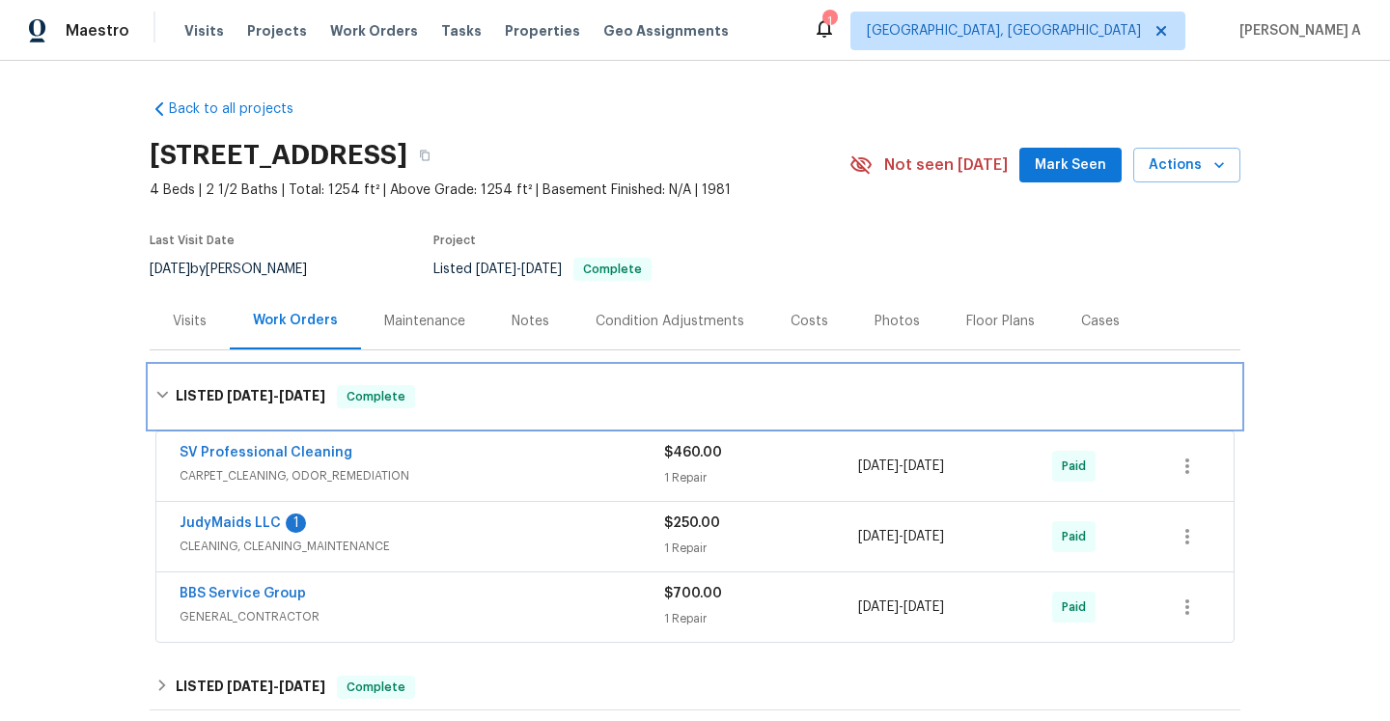
scroll to position [94, 0]
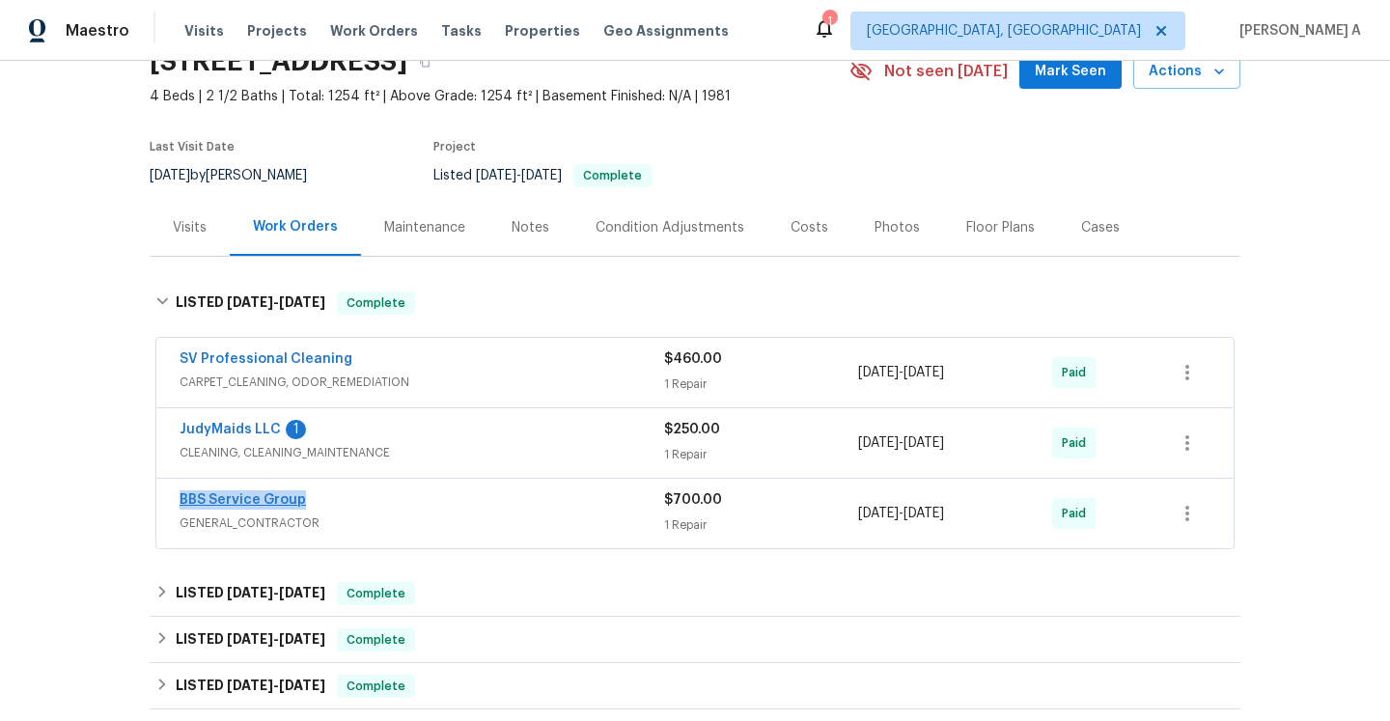
drag, startPoint x: 319, startPoint y: 511, endPoint x: 182, endPoint y: 503, distance: 136.3
click at [182, 503] on div "BBS Service Group" at bounding box center [422, 501] width 485 height 23
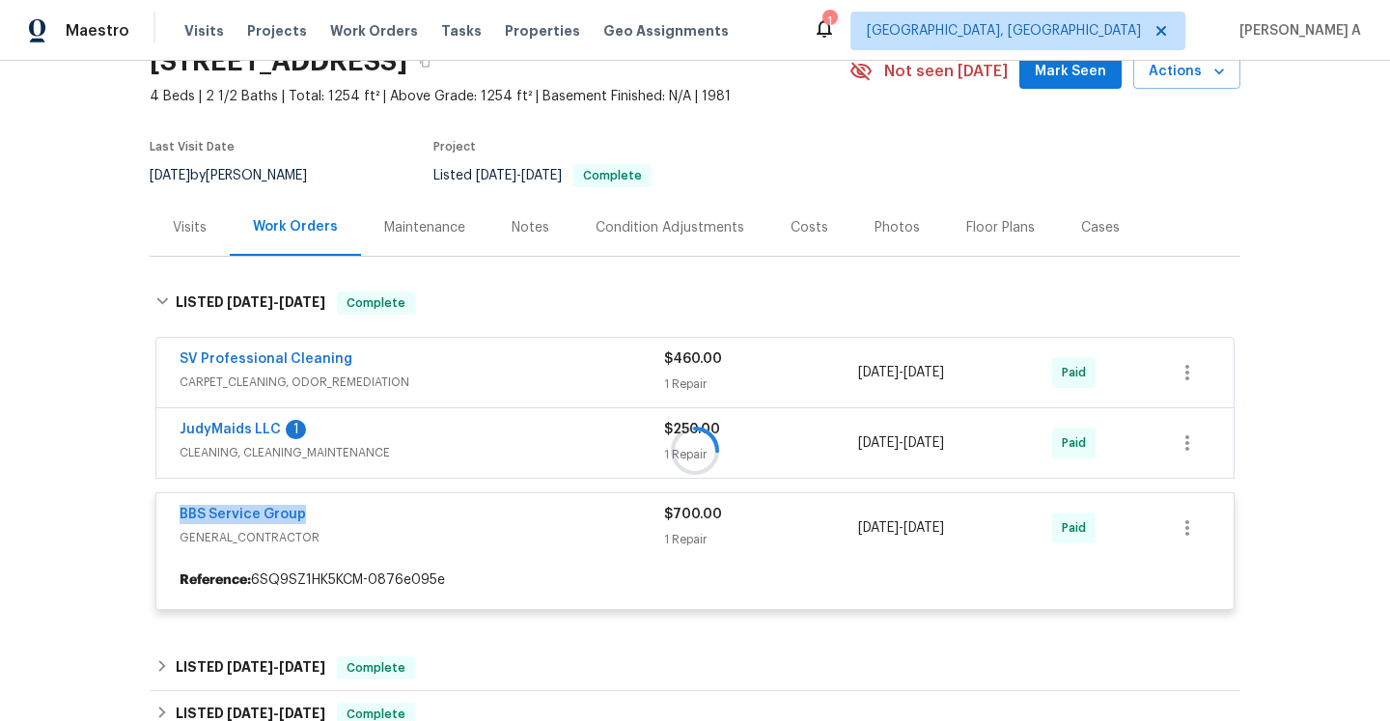
copy link "BBS Service Group"
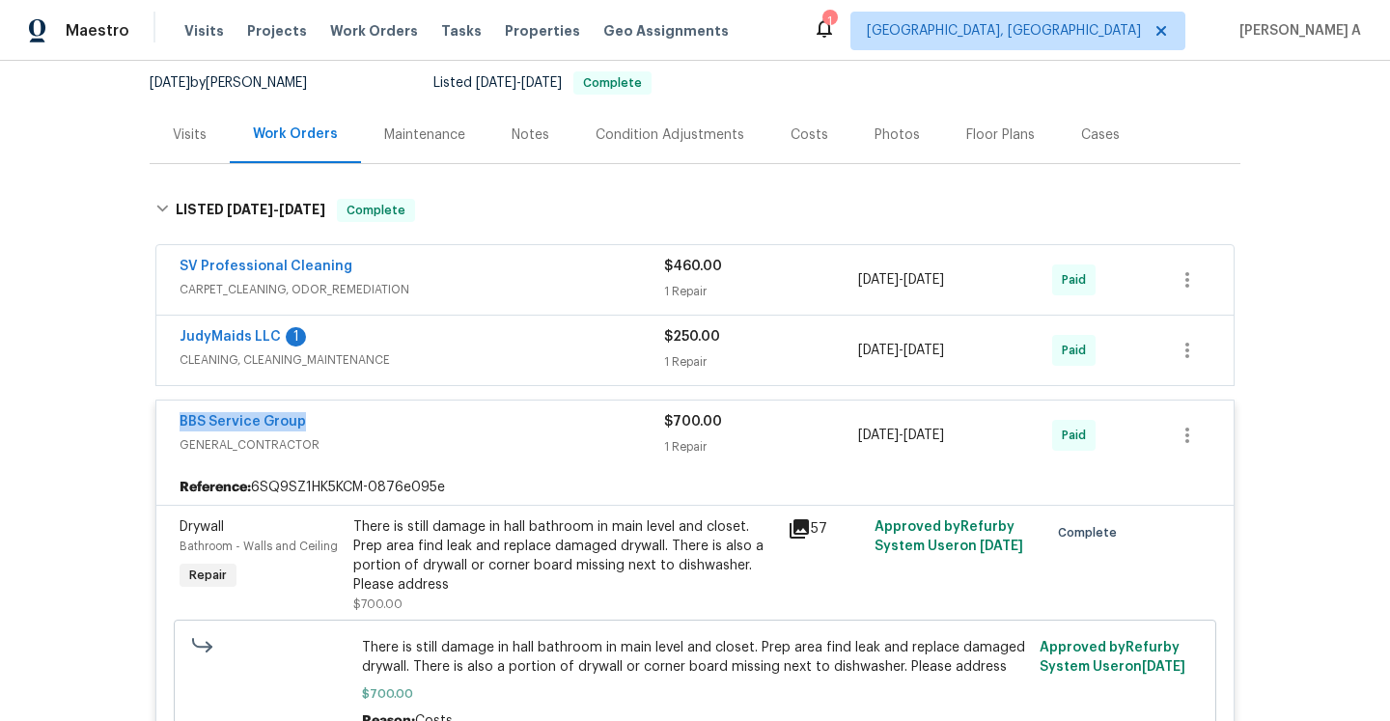
scroll to position [242, 0]
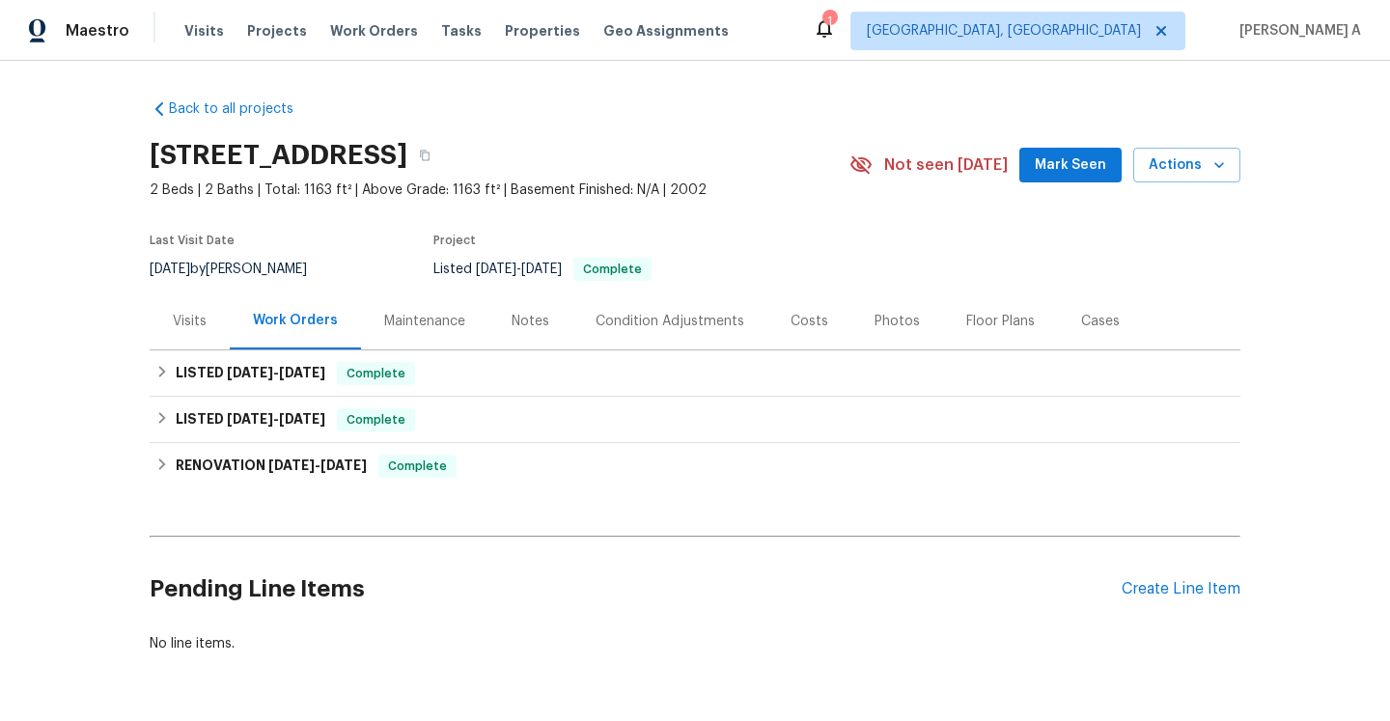
click at [218, 331] on div "Visits" at bounding box center [190, 320] width 80 height 57
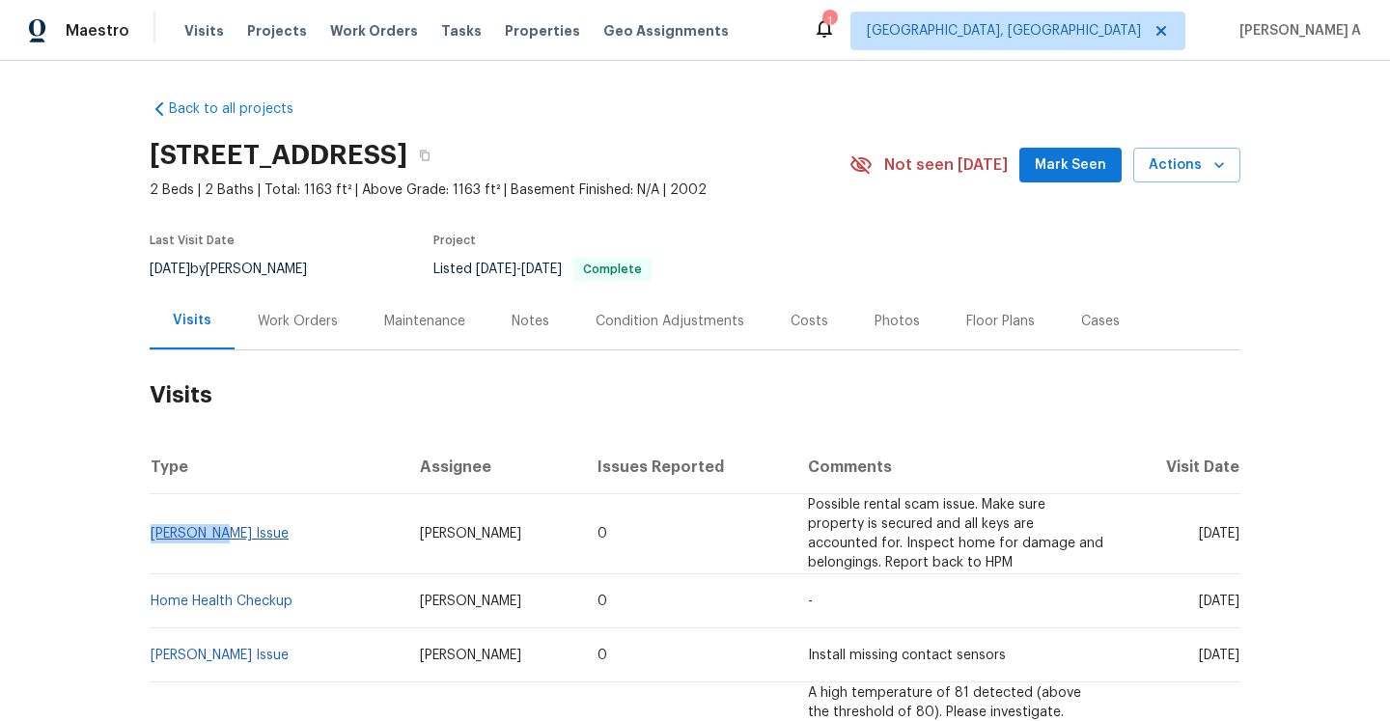
drag, startPoint x: 227, startPoint y: 533, endPoint x: 153, endPoint y: 529, distance: 73.5
click at [153, 529] on td "Knox Issue" at bounding box center [277, 534] width 255 height 80
copy link "Knox Issue"
click at [273, 328] on div "Work Orders" at bounding box center [298, 321] width 80 height 19
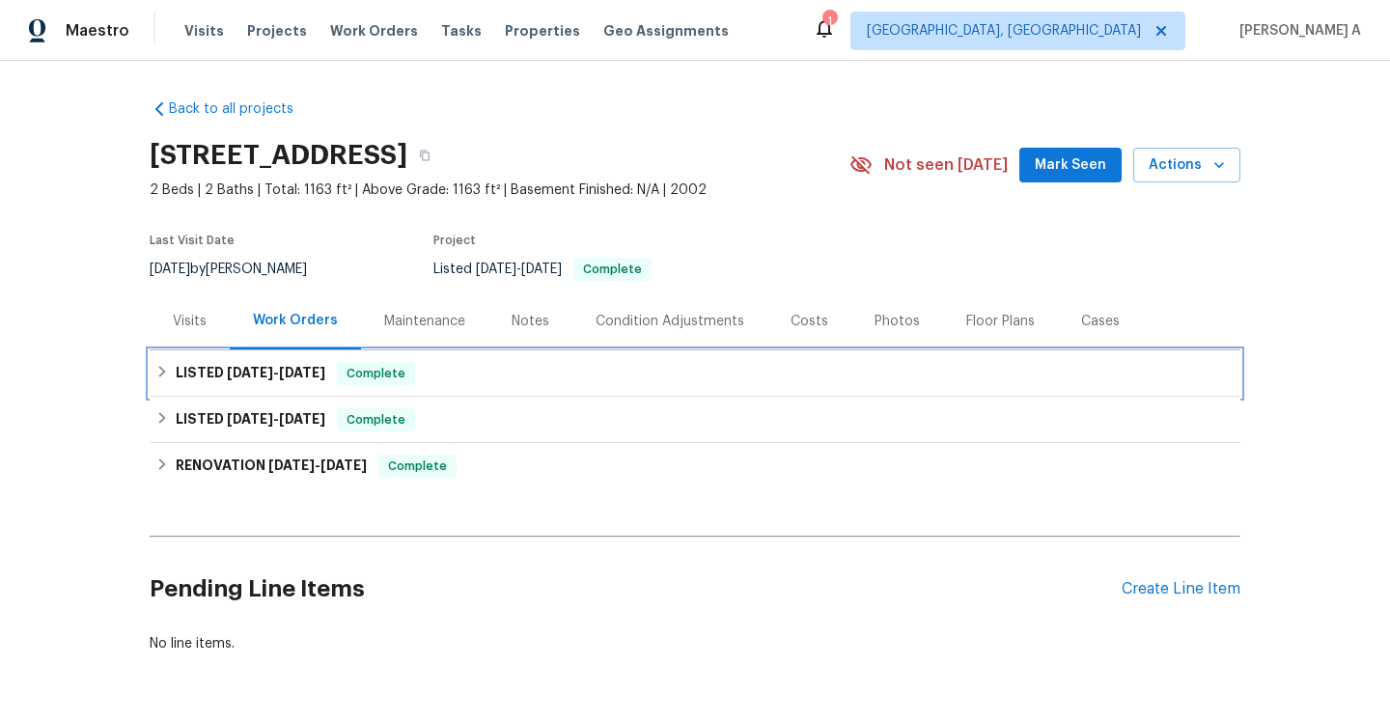
click at [311, 364] on h6 "LISTED 6/16/25 - 6/19/25" at bounding box center [251, 373] width 150 height 23
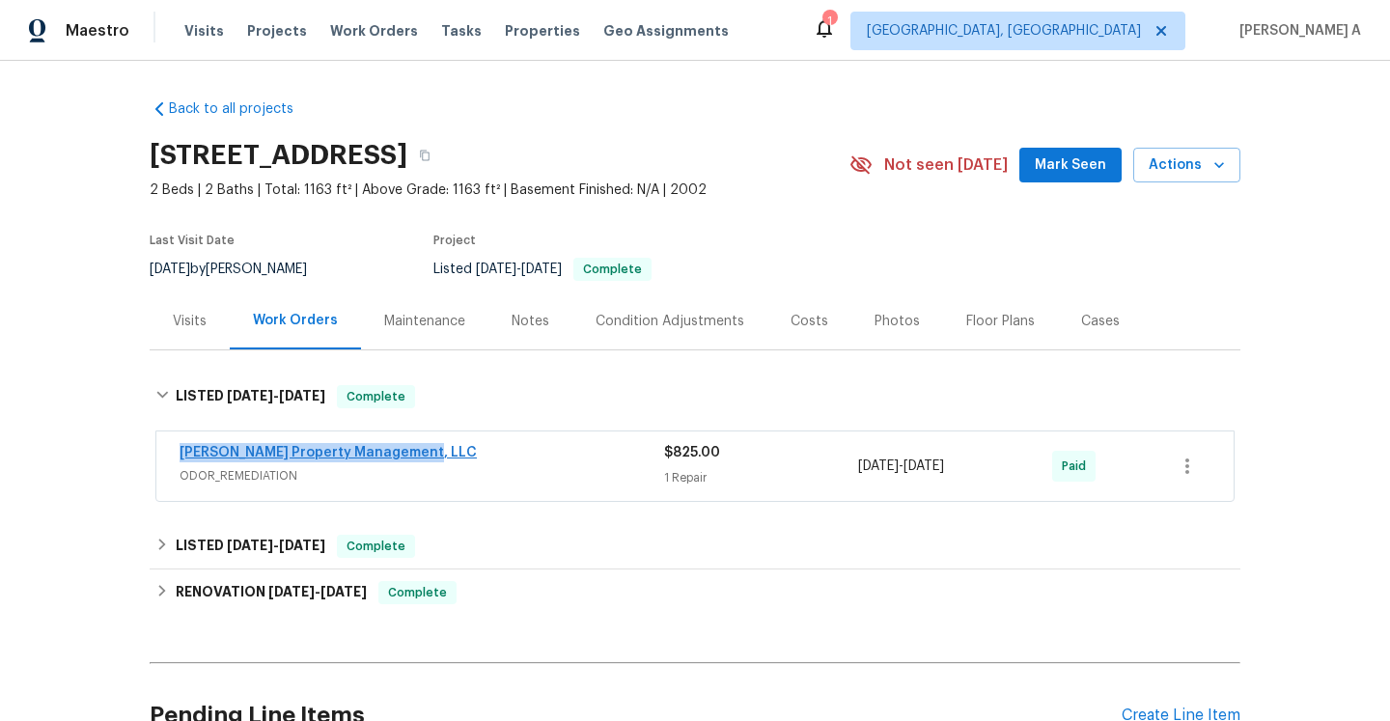
drag, startPoint x: 421, startPoint y: 454, endPoint x: 182, endPoint y: 448, distance: 238.5
click at [182, 448] on div "Prater's Property Management, LLC" at bounding box center [422, 454] width 485 height 23
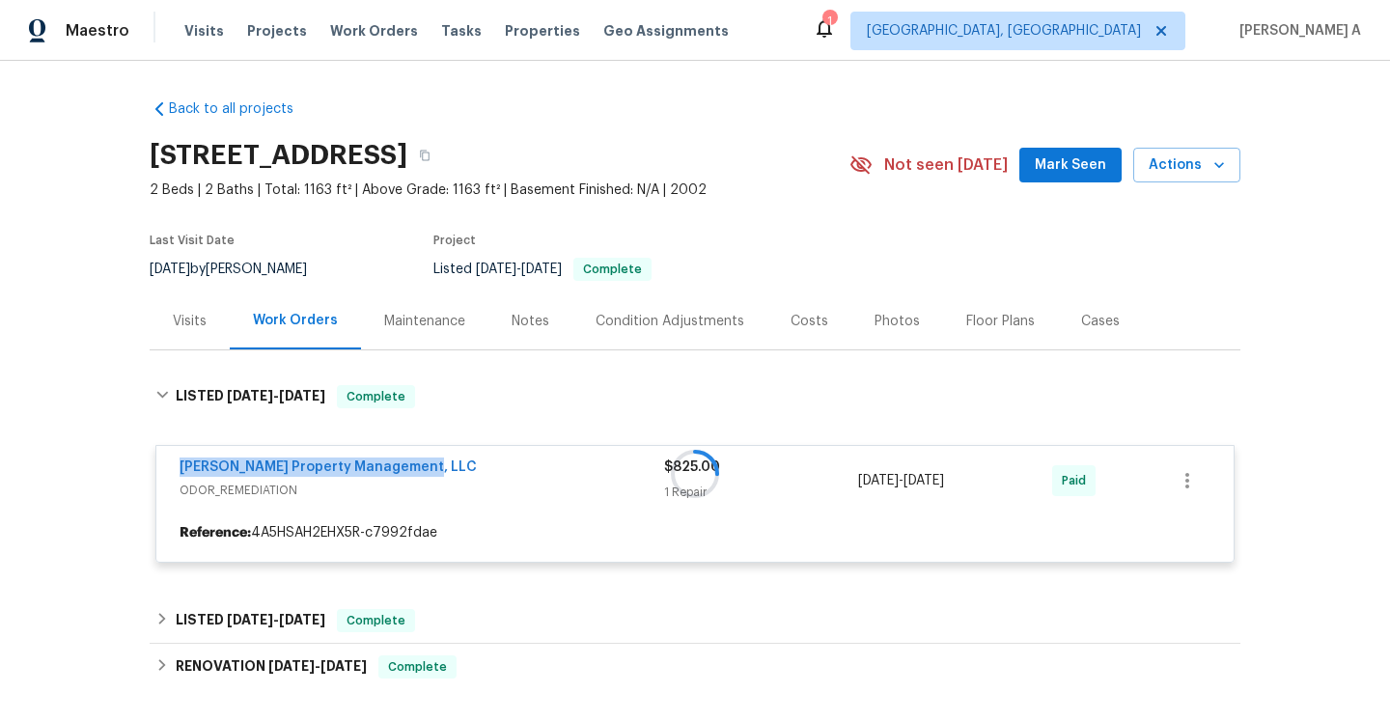
copy link "Prater's Property Management, LLC"
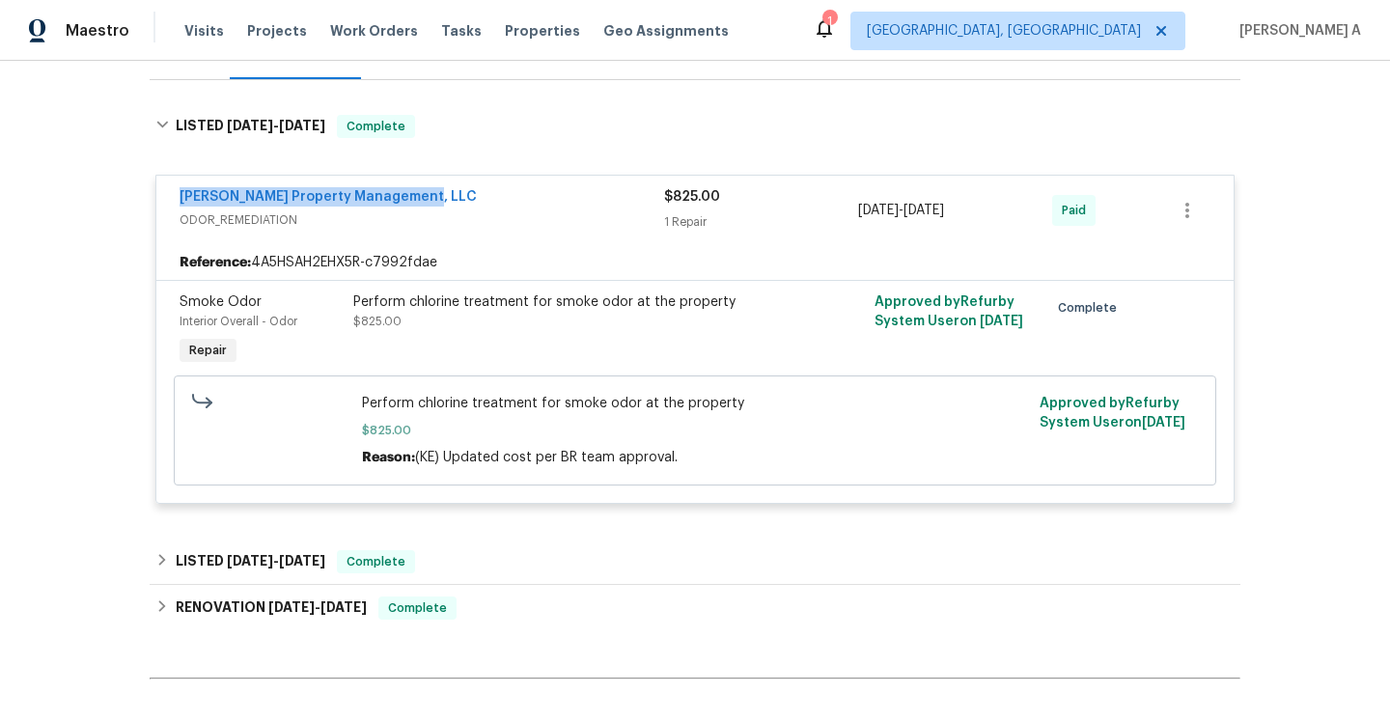
scroll to position [271, 0]
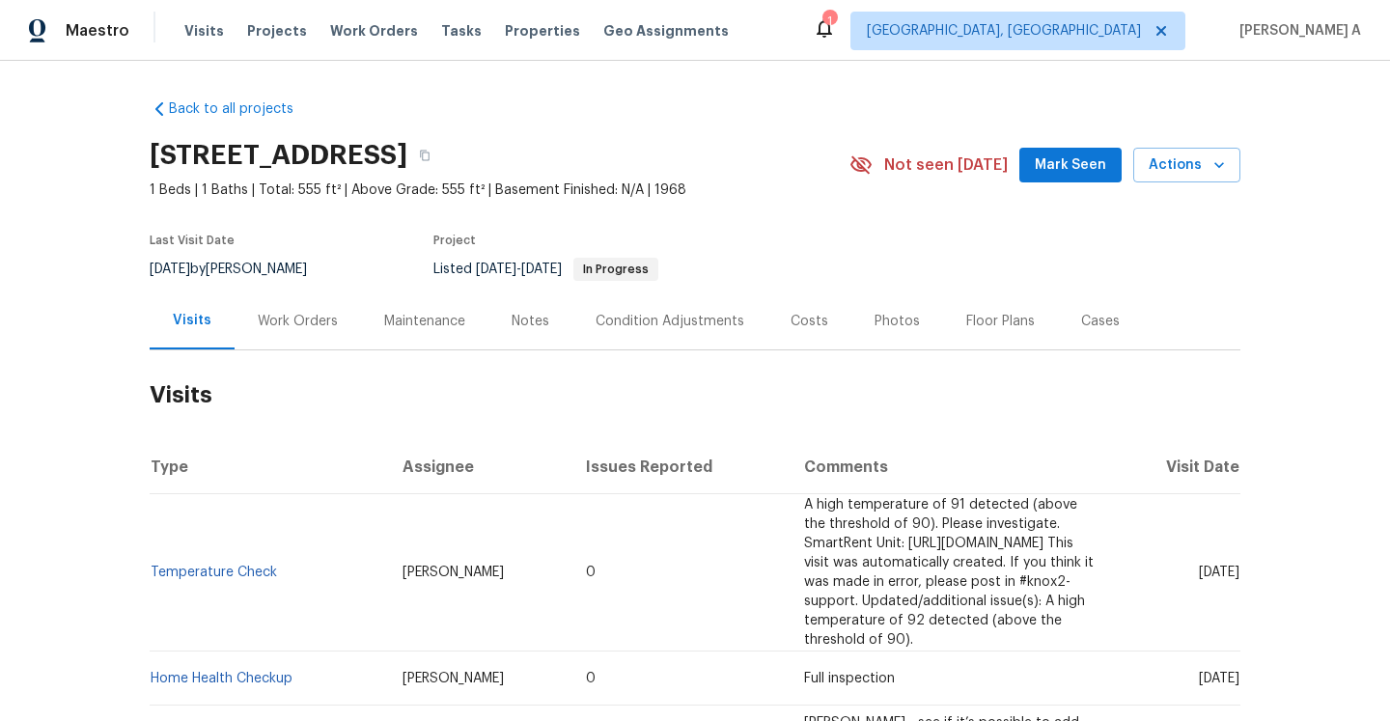
click at [312, 314] on div "Work Orders" at bounding box center [298, 321] width 80 height 19
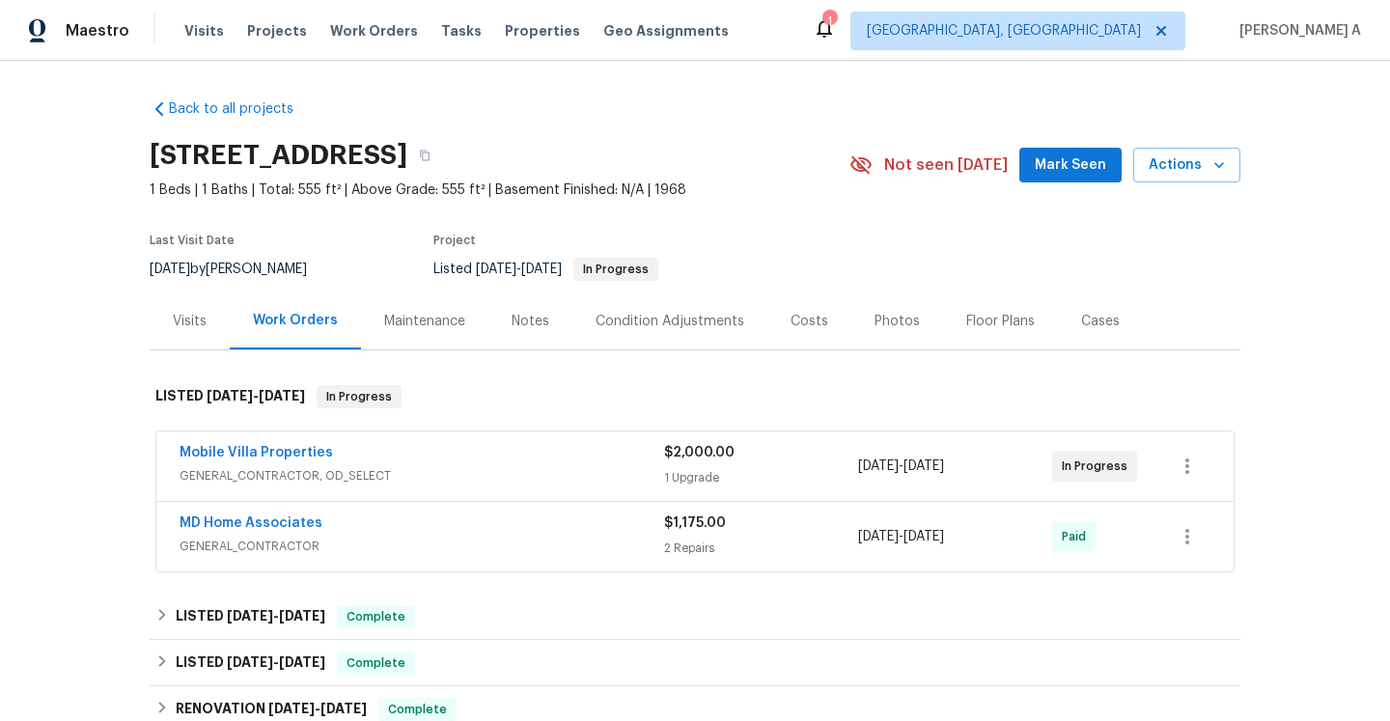
click at [519, 466] on span "GENERAL_CONTRACTOR, OD_SELECT" at bounding box center [422, 475] width 485 height 19
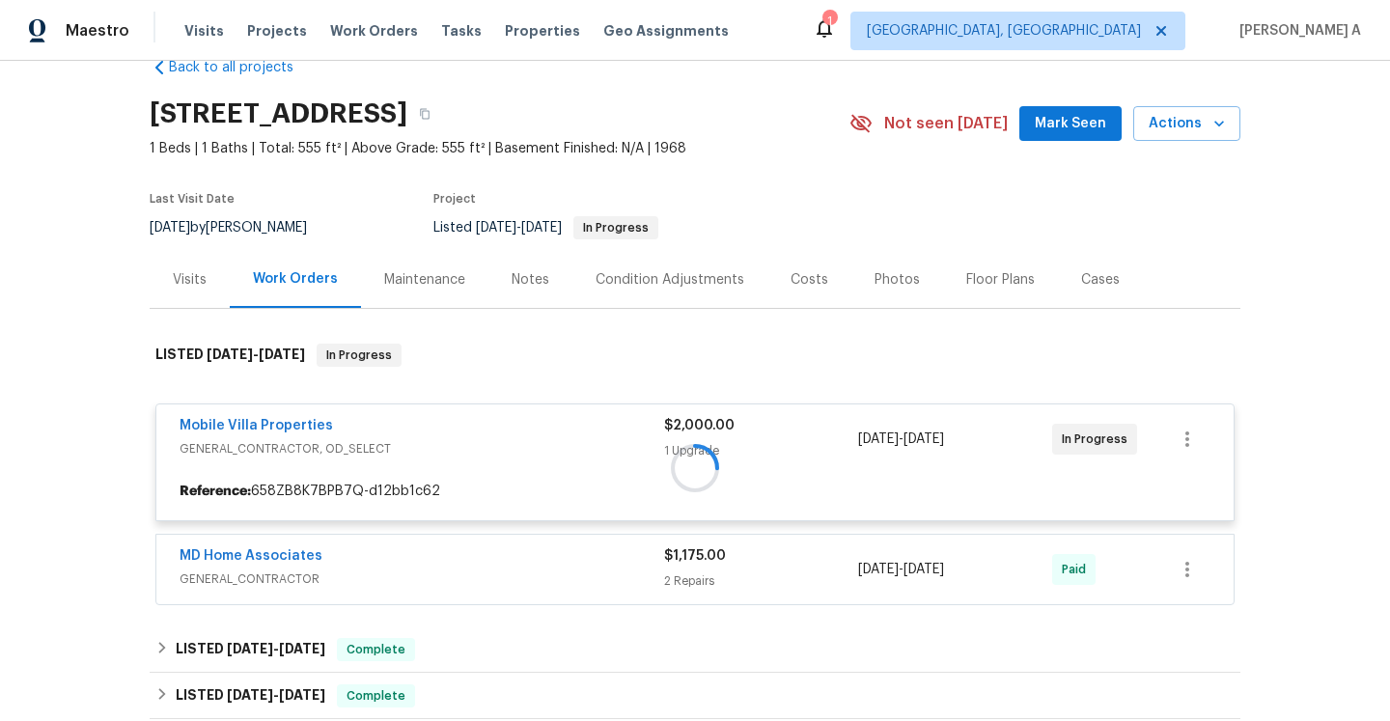
scroll to position [69, 0]
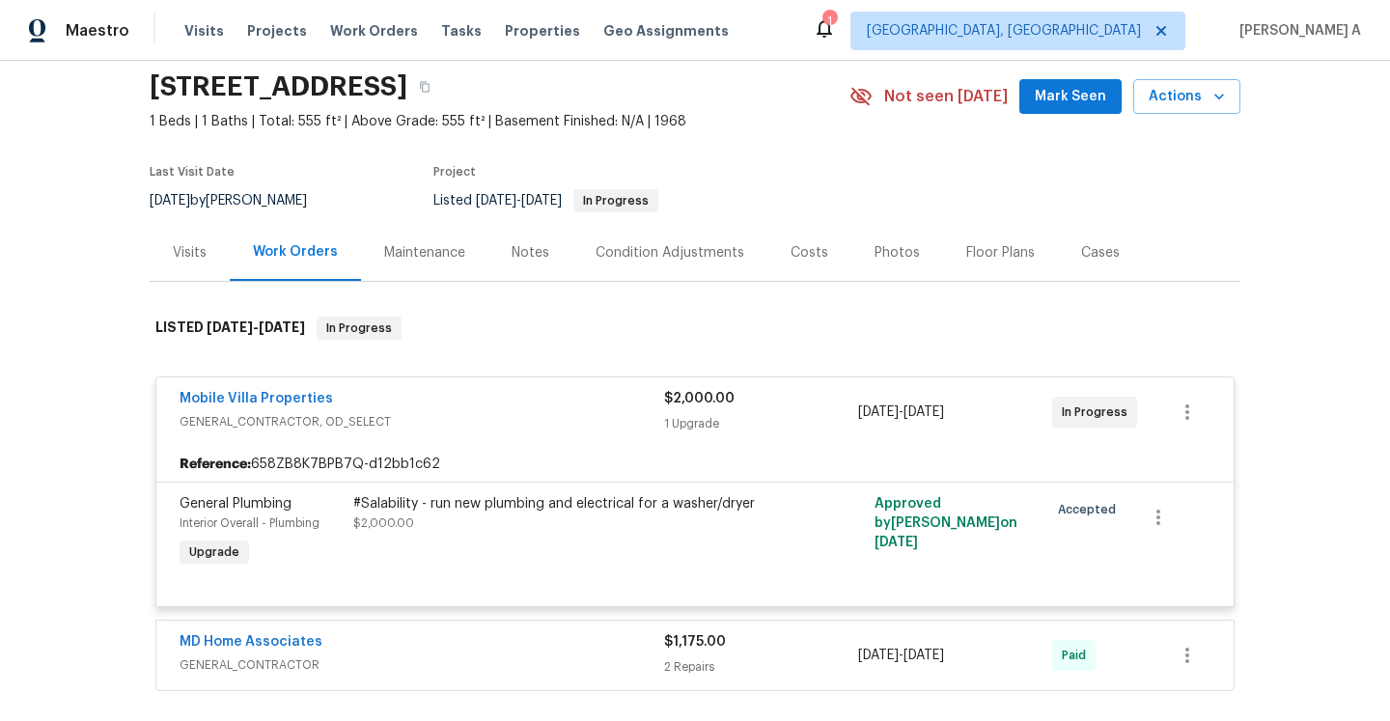
click at [504, 403] on div "Mobile Villa Properties" at bounding box center [422, 400] width 485 height 23
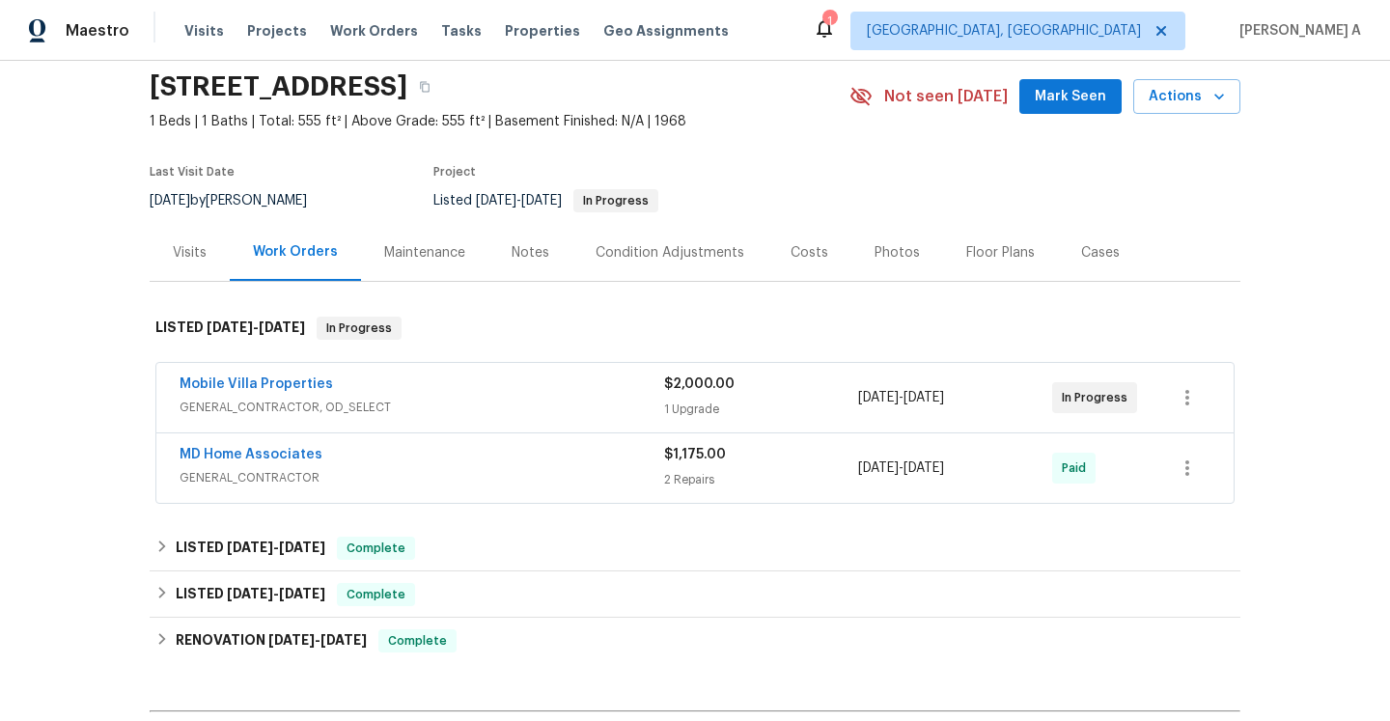
click at [515, 473] on span "GENERAL_CONTRACTOR" at bounding box center [422, 477] width 485 height 19
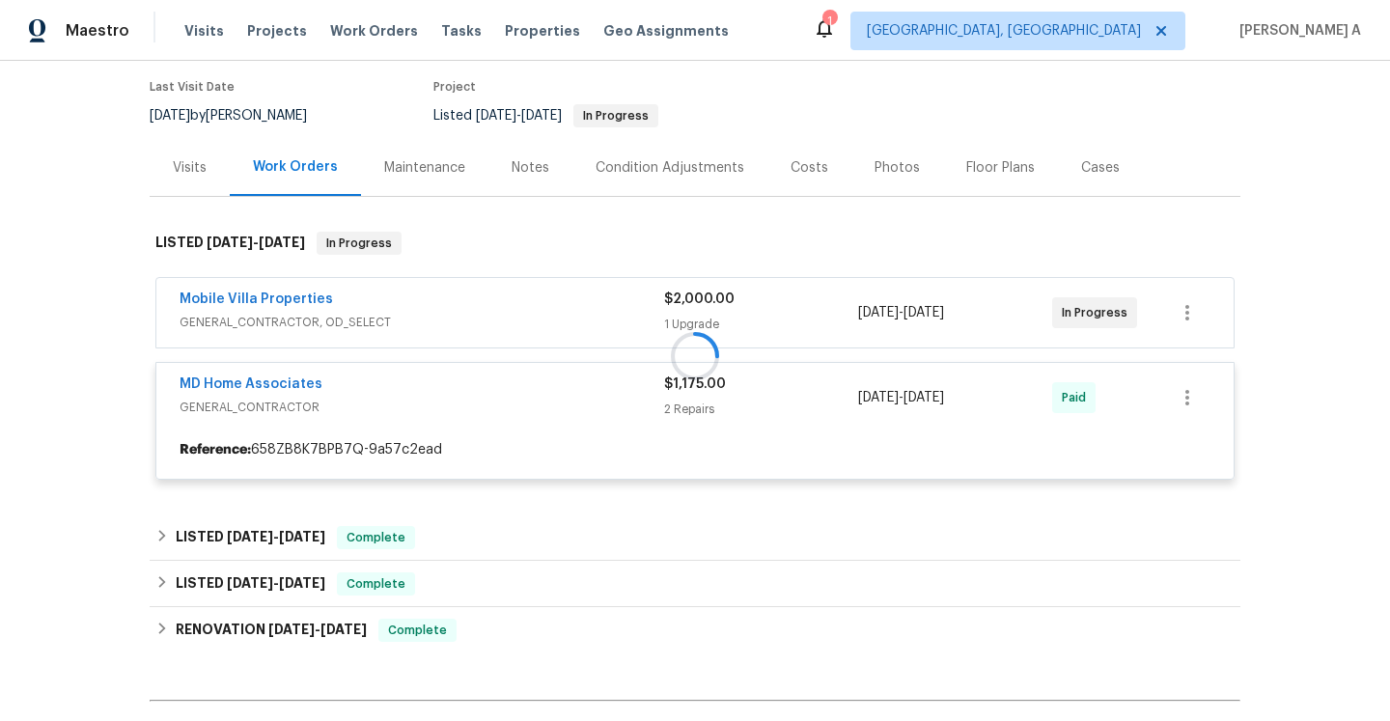
scroll to position [190, 0]
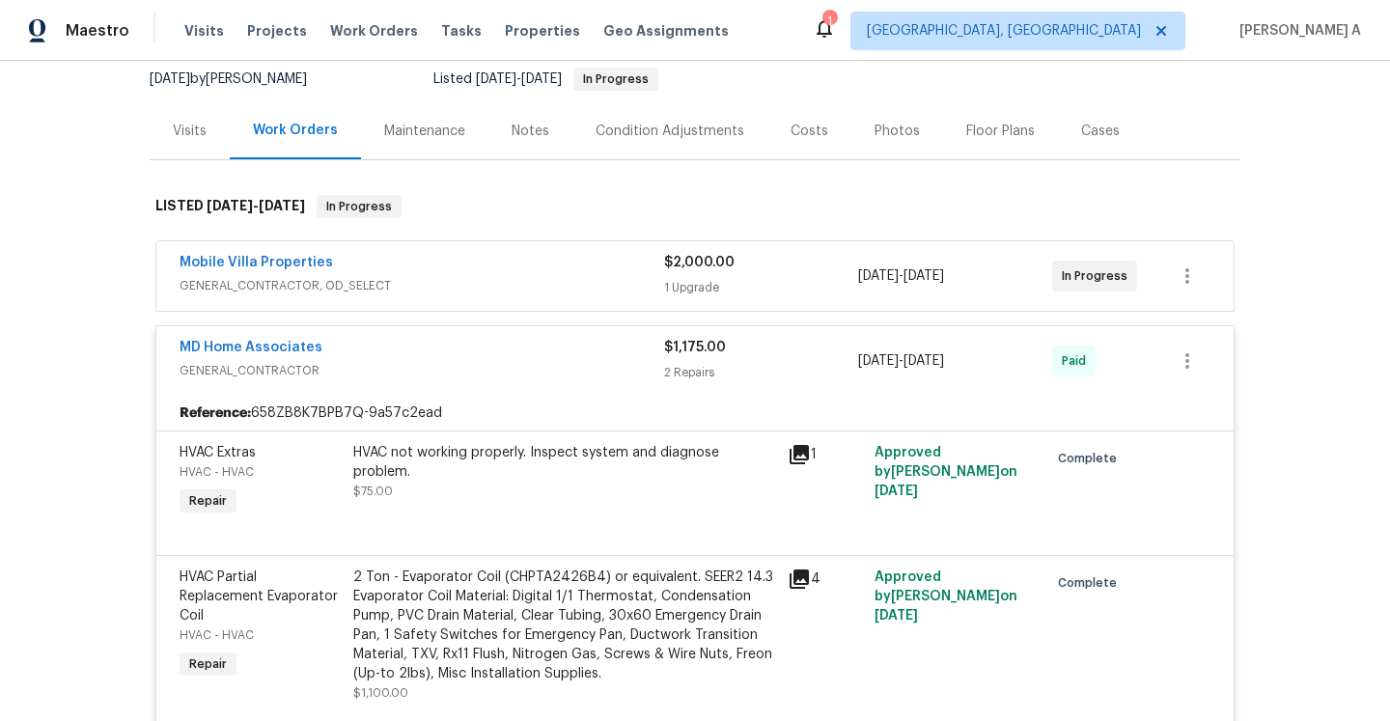
click at [503, 347] on div "MD Home Associates" at bounding box center [422, 349] width 485 height 23
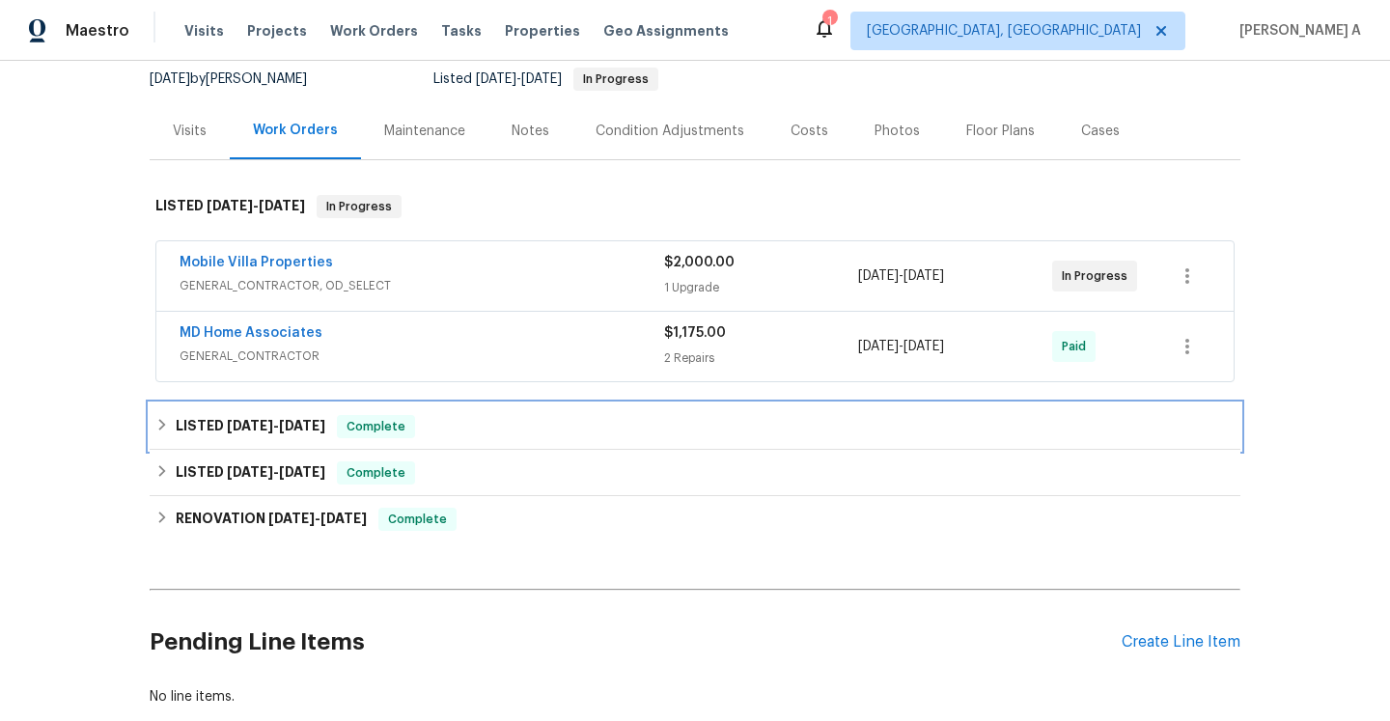
click at [516, 415] on div "LISTED [DATE] - [DATE] Complete" at bounding box center [694, 426] width 1079 height 23
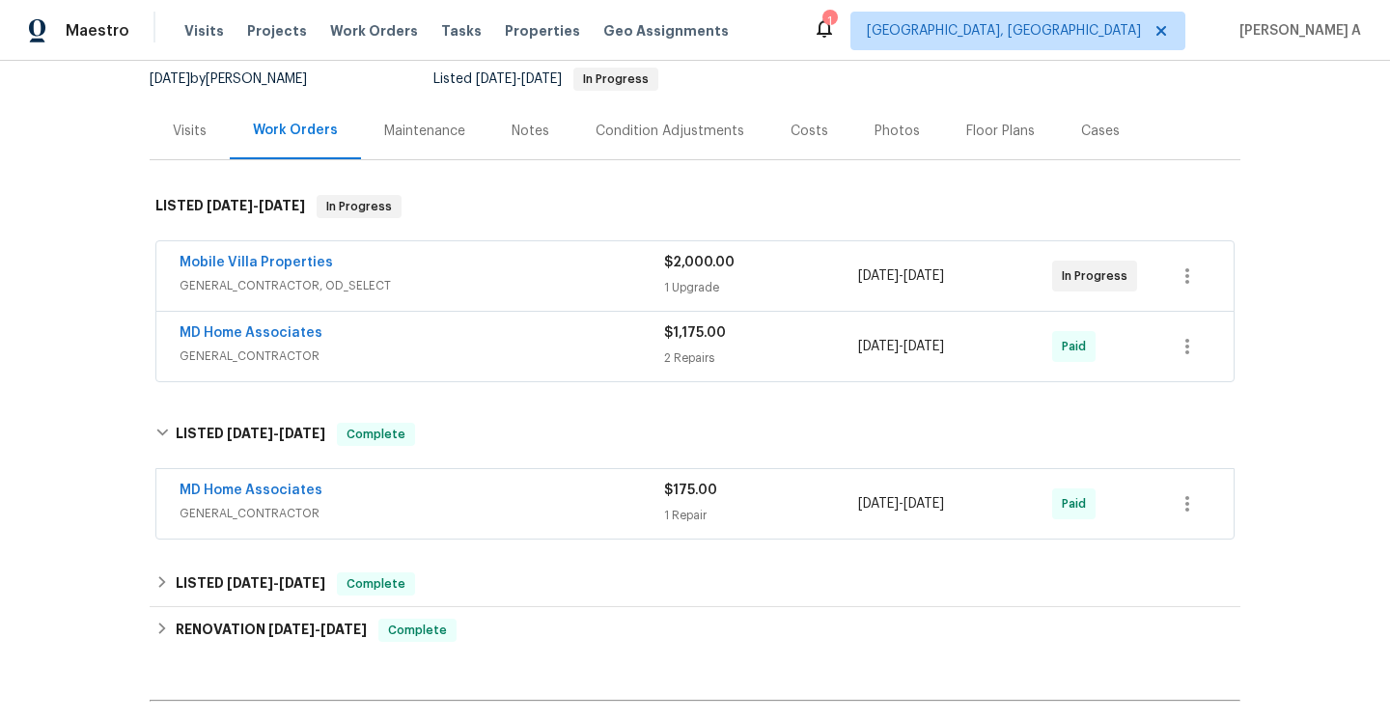
click at [532, 485] on div "MD Home Associates" at bounding box center [422, 492] width 485 height 23
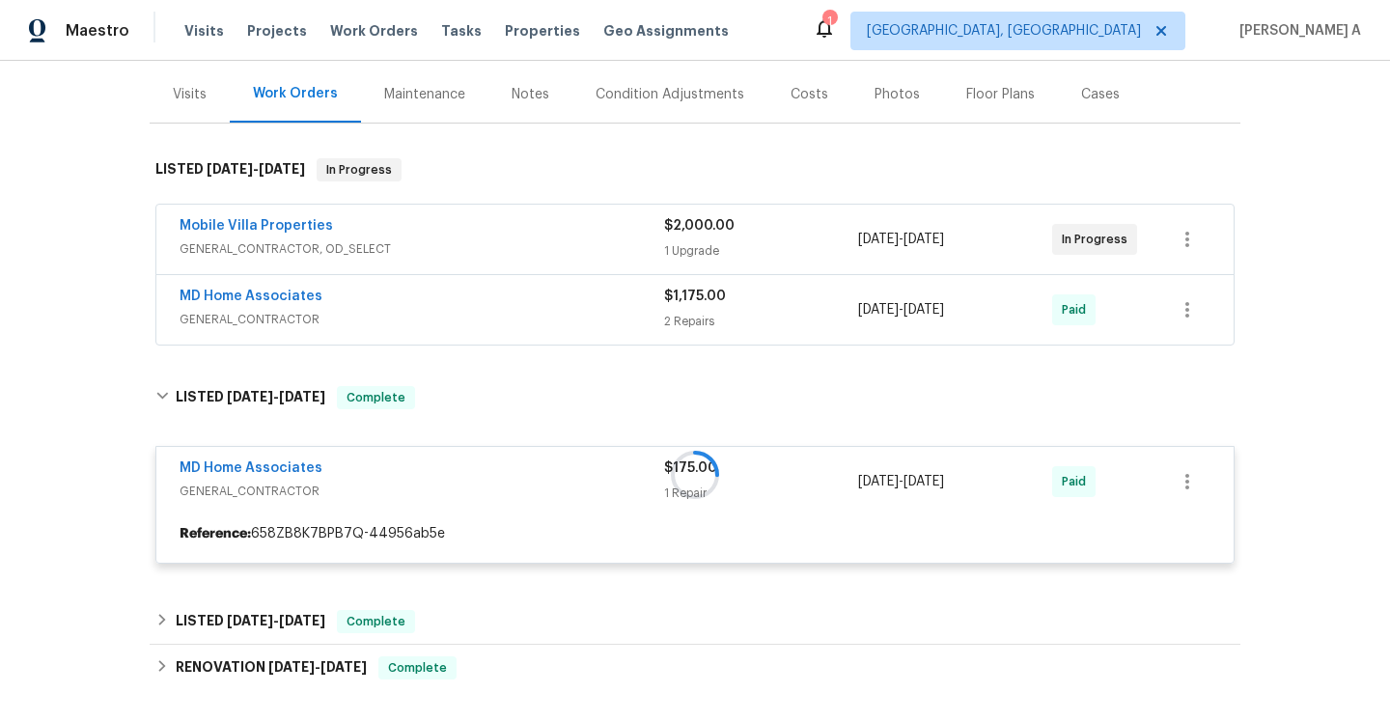
scroll to position [246, 0]
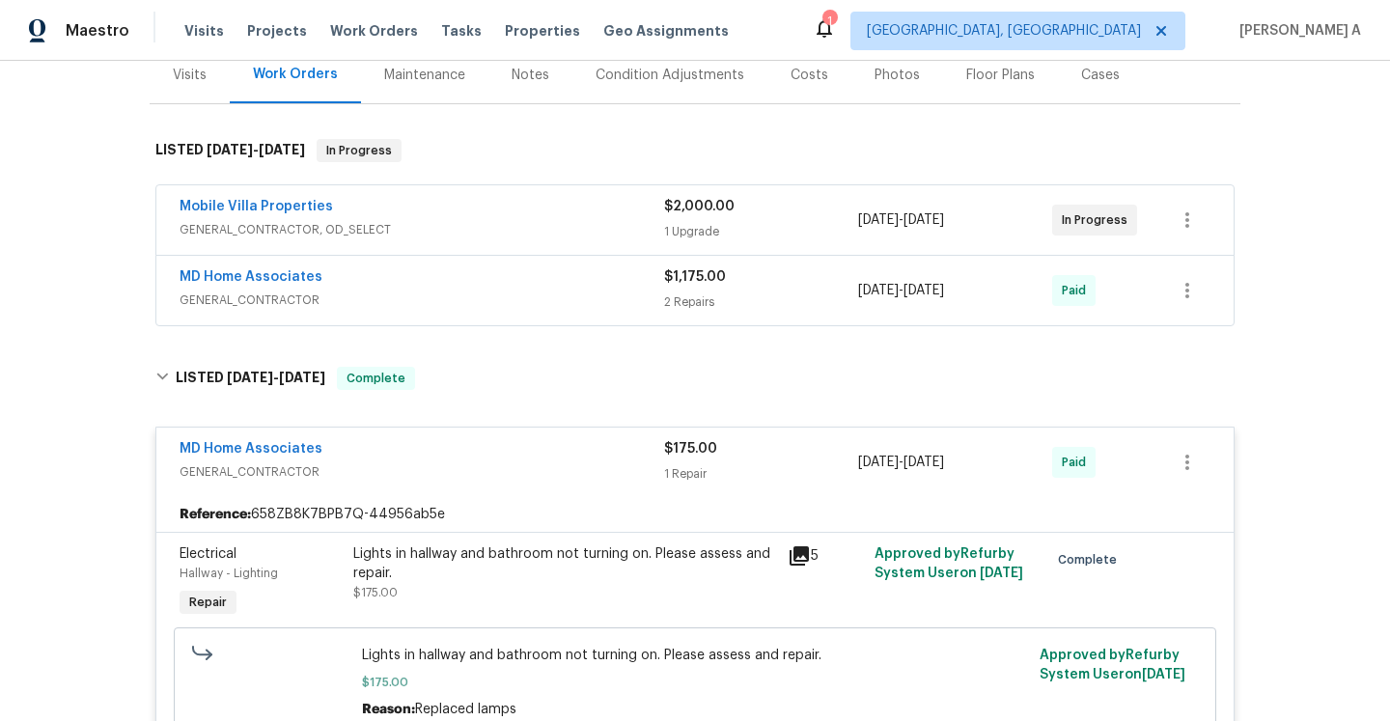
click at [528, 432] on div "MD Home Associates GENERAL_CONTRACTOR $175.00 1 Repair [DATE] - [DATE] Paid" at bounding box center [694, 462] width 1077 height 69
click at [524, 450] on div "MD Home Associates" at bounding box center [422, 450] width 485 height 23
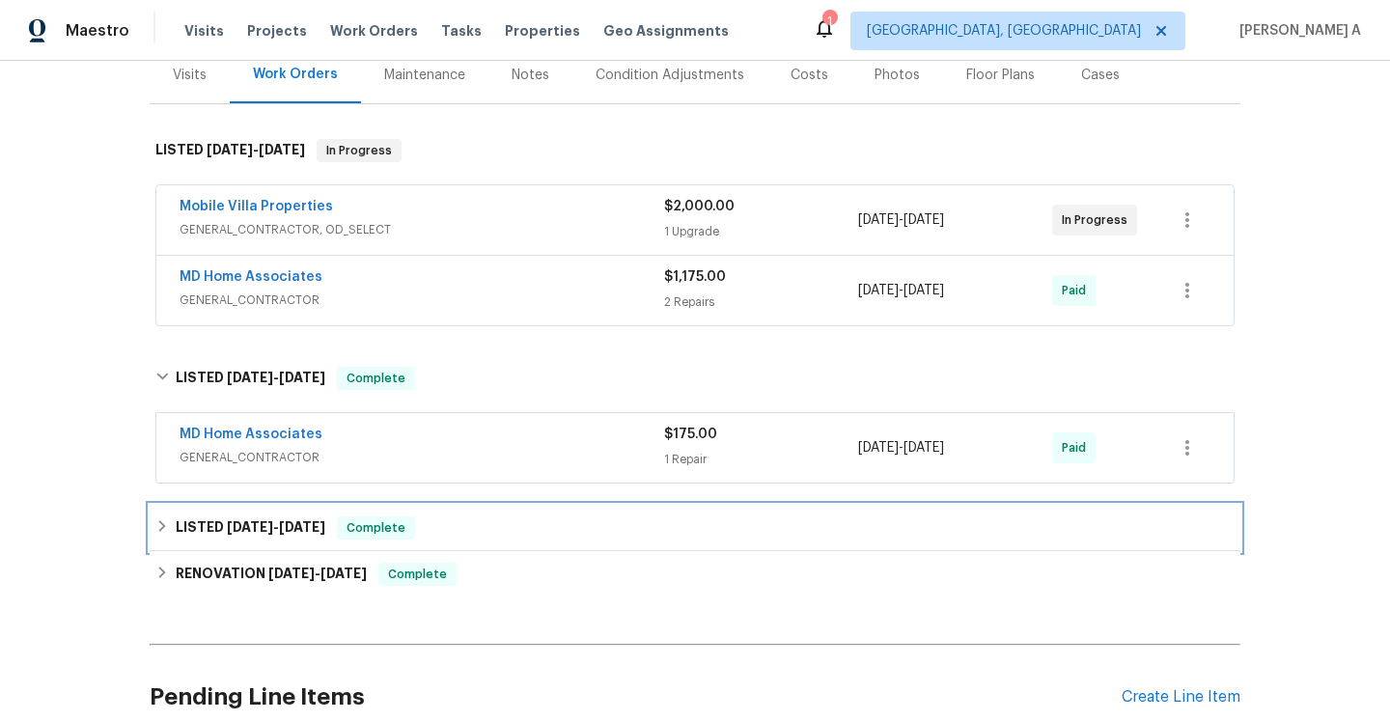
click at [559, 529] on div "LISTED [DATE] - [DATE] Complete" at bounding box center [694, 527] width 1079 height 23
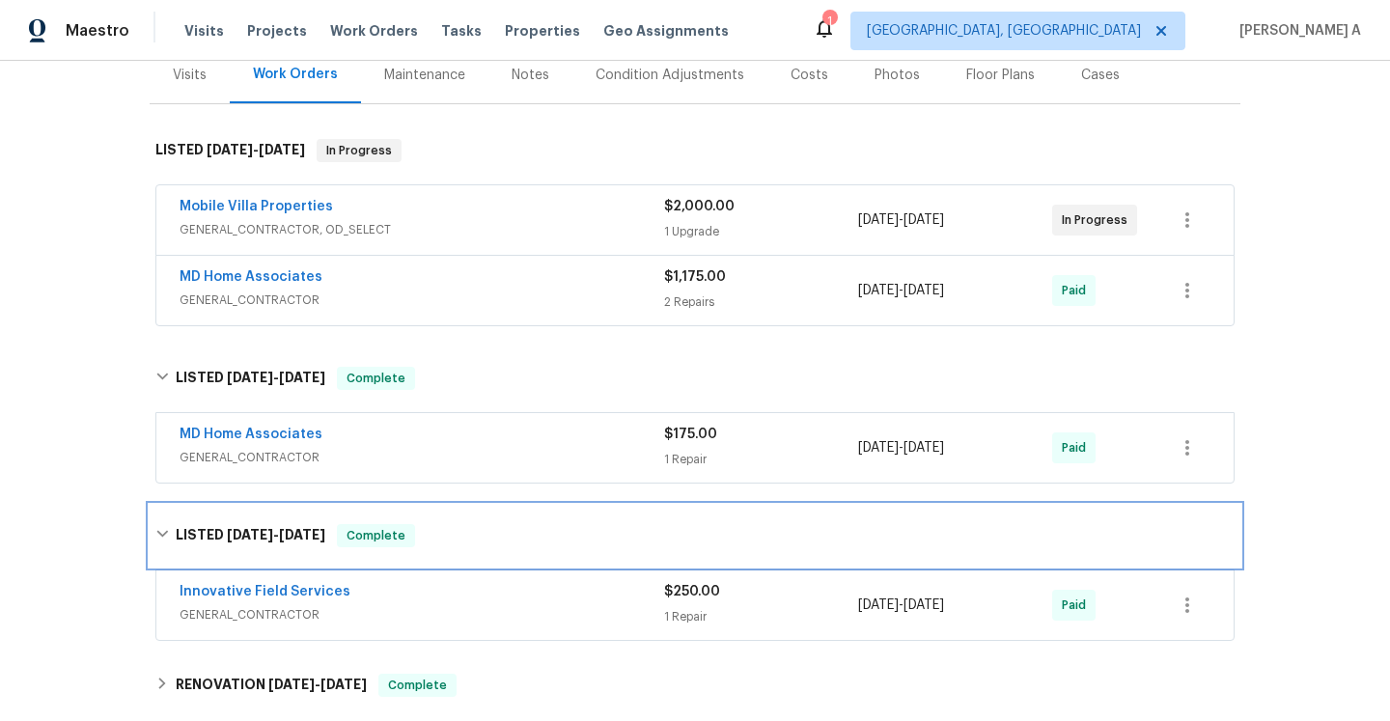
click at [559, 529] on div "LISTED [DATE] - [DATE] Complete" at bounding box center [694, 535] width 1079 height 23
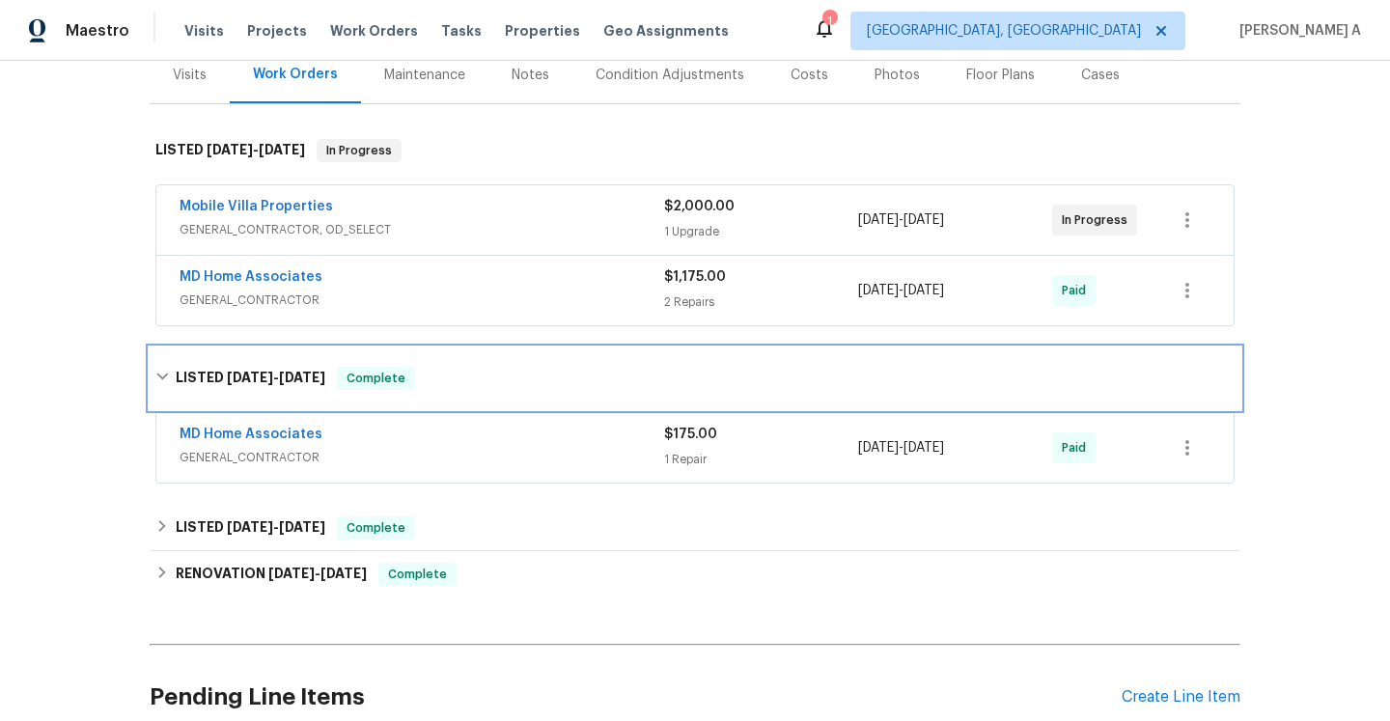
click at [476, 383] on div "LISTED [DATE] - [DATE] Complete" at bounding box center [694, 378] width 1079 height 23
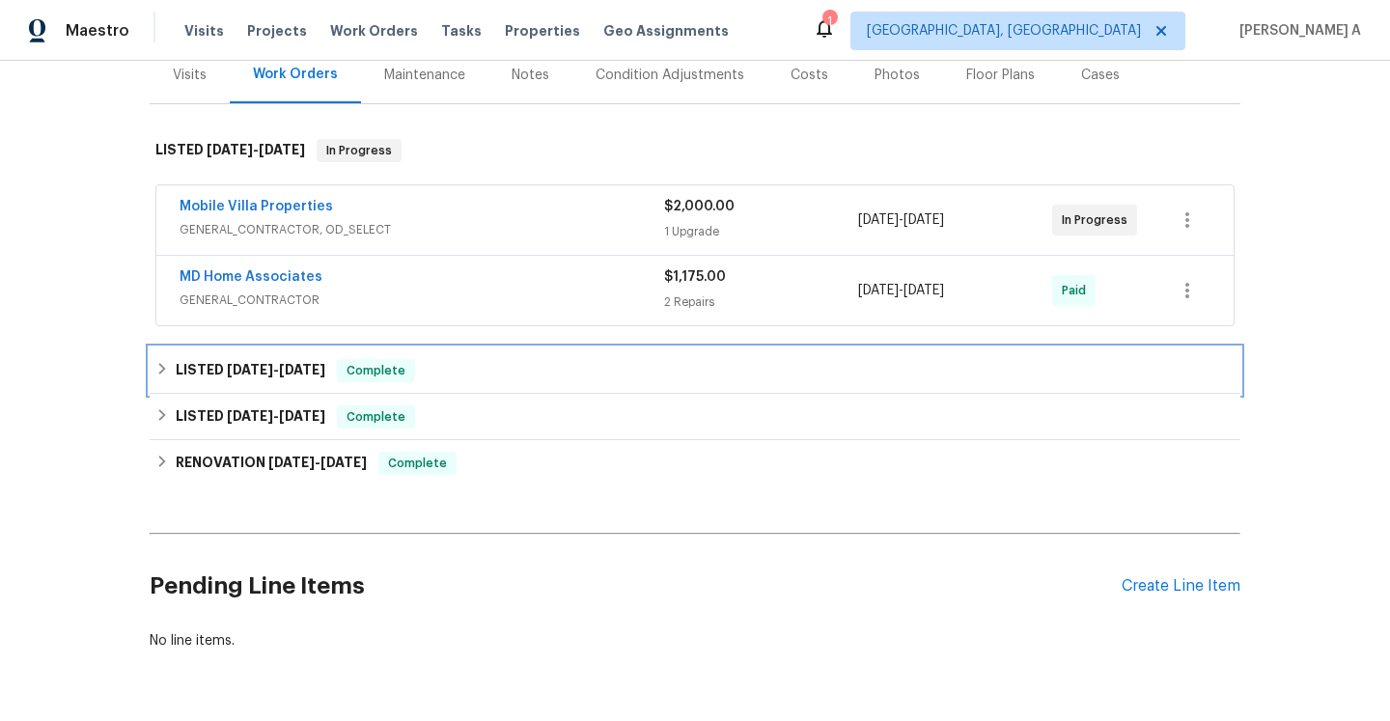
scroll to position [51, 0]
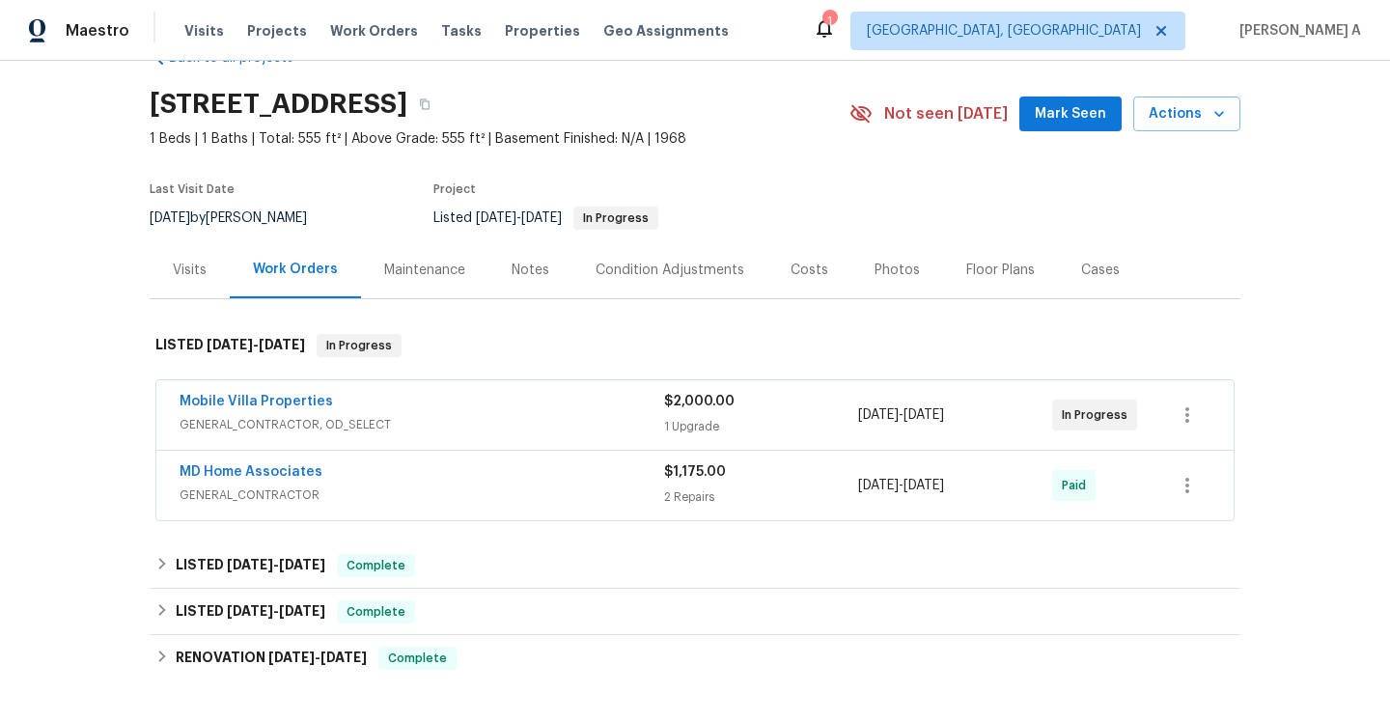
click at [202, 280] on div "Visits" at bounding box center [190, 269] width 80 height 57
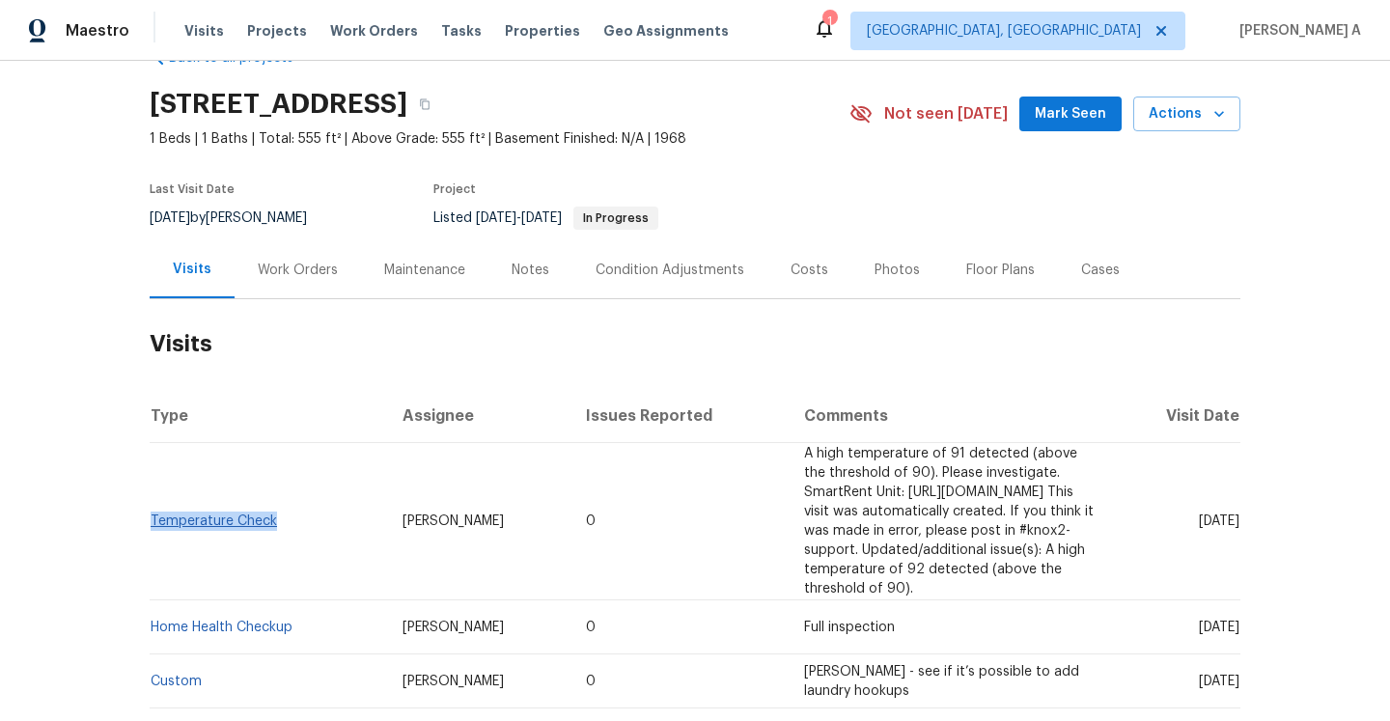
drag, startPoint x: 286, startPoint y: 514, endPoint x: 151, endPoint y: 510, distance: 135.2
click at [151, 510] on td "Temperature Check" at bounding box center [268, 521] width 237 height 157
copy link "Temperature Check"
click at [302, 301] on h2 "Visits" at bounding box center [695, 344] width 1091 height 90
click at [297, 278] on div "Work Orders" at bounding box center [298, 270] width 80 height 19
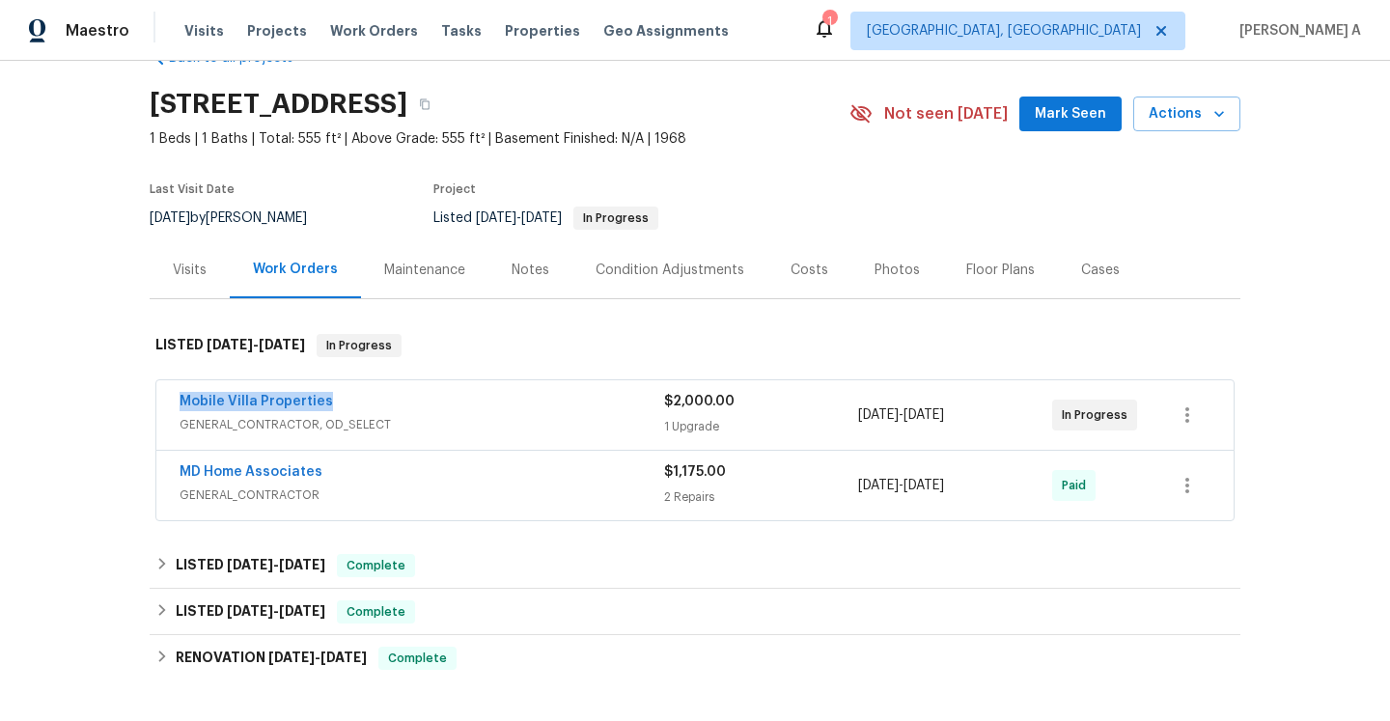
drag, startPoint x: 340, startPoint y: 411, endPoint x: 173, endPoint y: 408, distance: 167.0
click at [173, 408] on div "Mobile Villa Properties GENERAL_CONTRACTOR, OD_SELECT $2,000.00 1 Upgrade [DATE…" at bounding box center [694, 414] width 1077 height 69
copy link "Mobile Villa Properties"
click at [580, 415] on span "GENERAL_CONTRACTOR, OD_SELECT" at bounding box center [422, 424] width 485 height 19
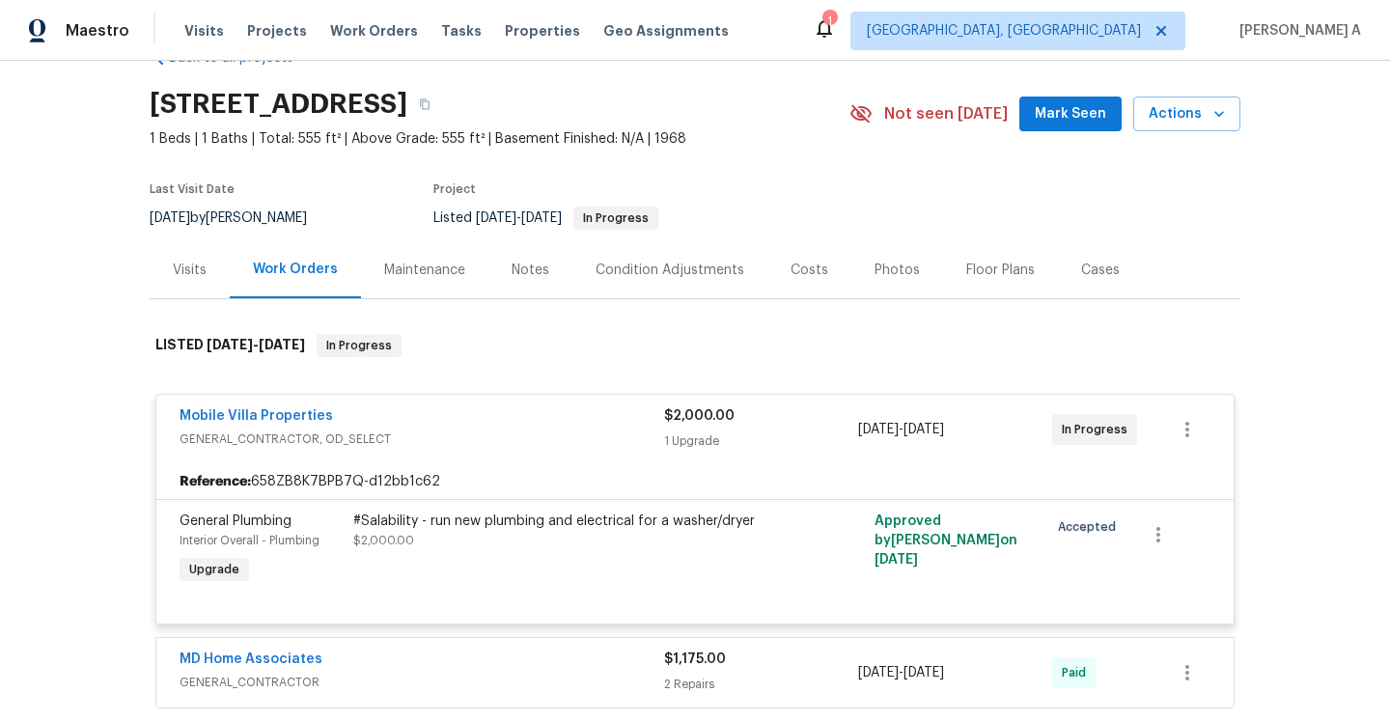
click at [176, 268] on div "Visits" at bounding box center [190, 270] width 34 height 19
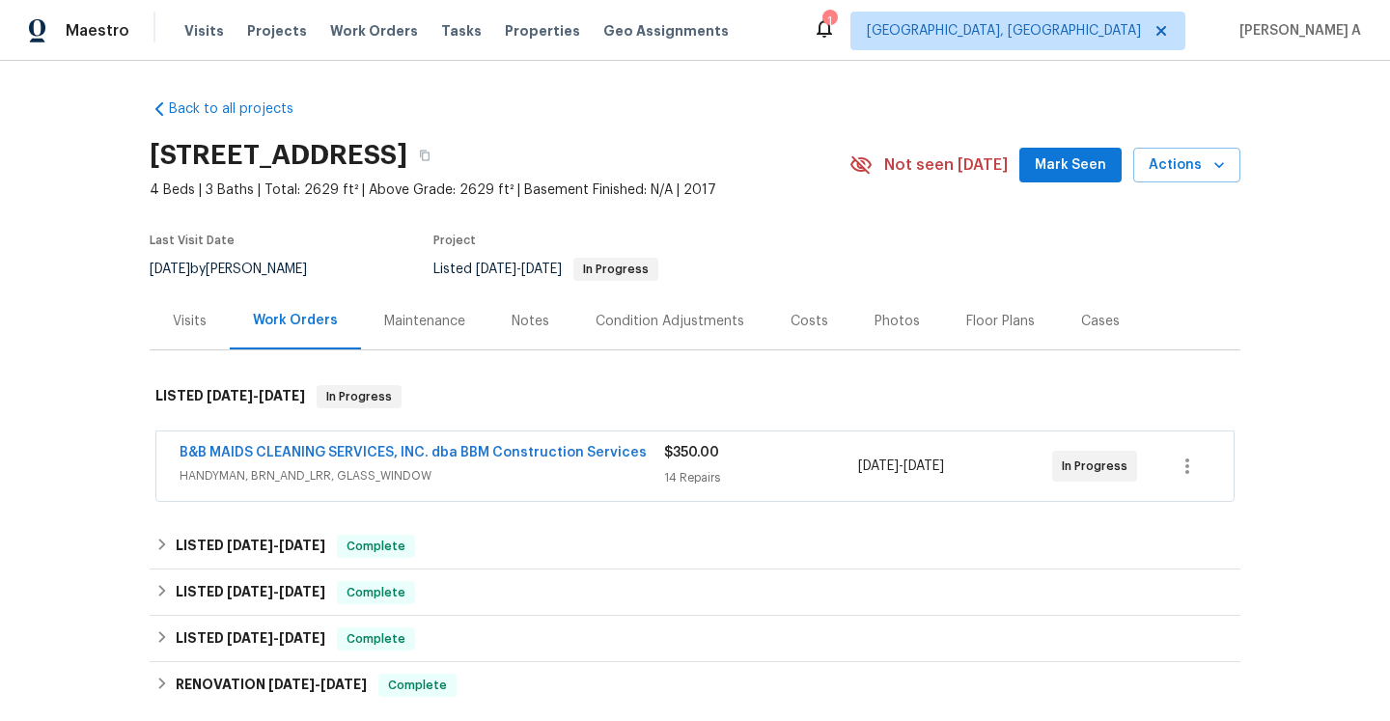
click at [418, 477] on span "HANDYMAN, BRN_AND_LRR, GLASS_WINDOW" at bounding box center [422, 475] width 485 height 19
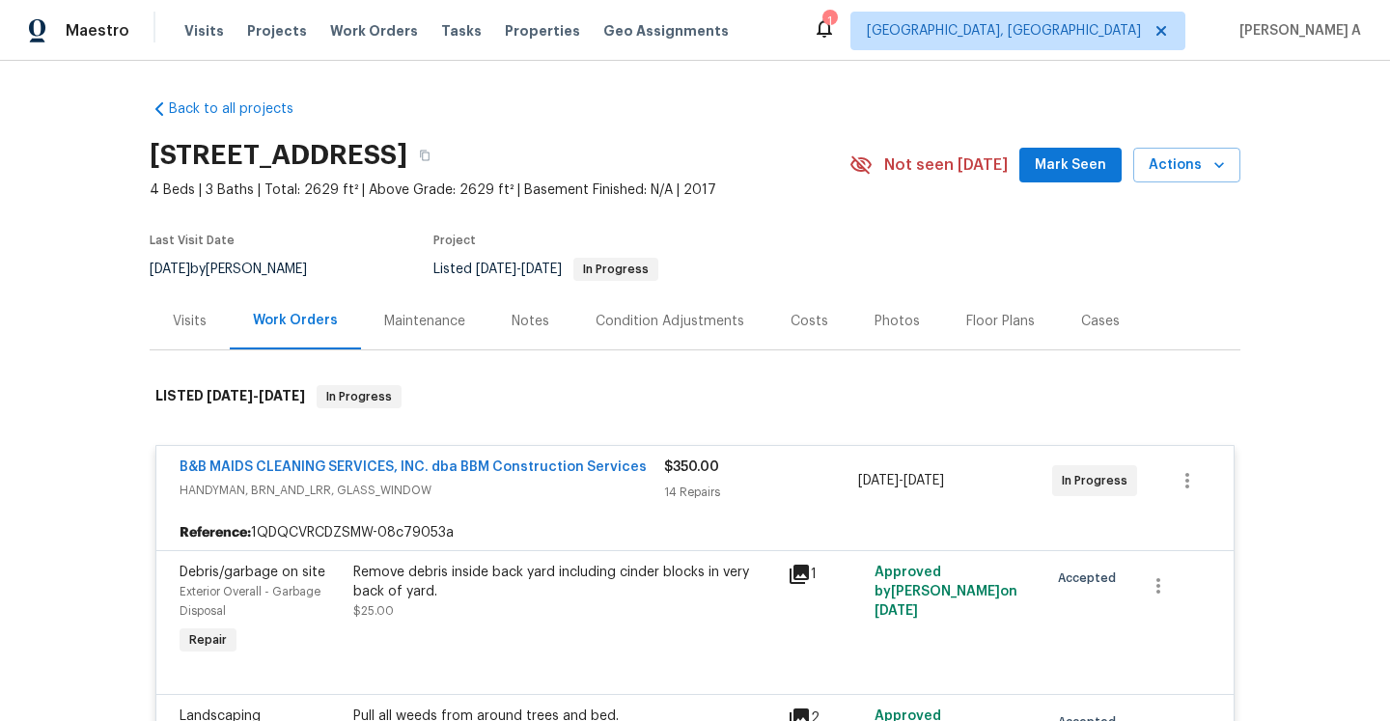
click at [221, 345] on div "Visits" at bounding box center [190, 320] width 80 height 57
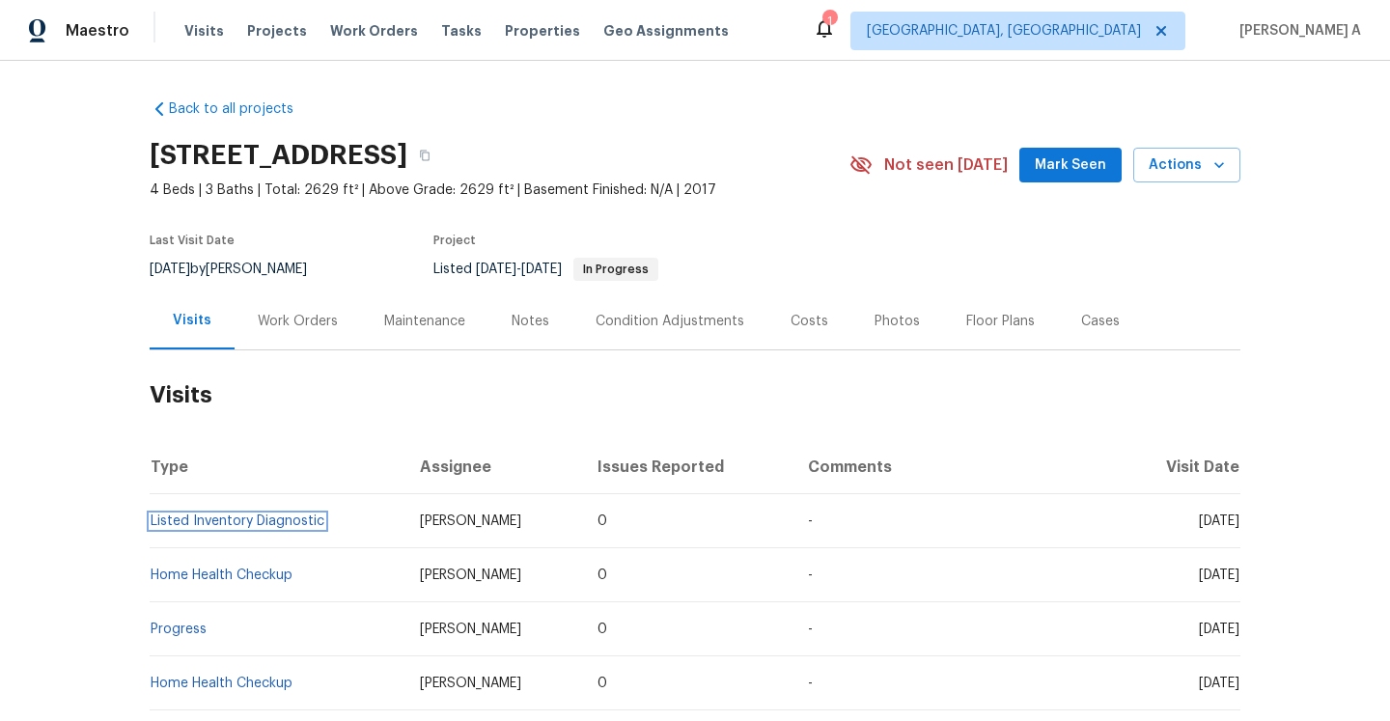
click at [238, 523] on link "Listed Inventory Diagnostic" at bounding box center [238, 521] width 174 height 14
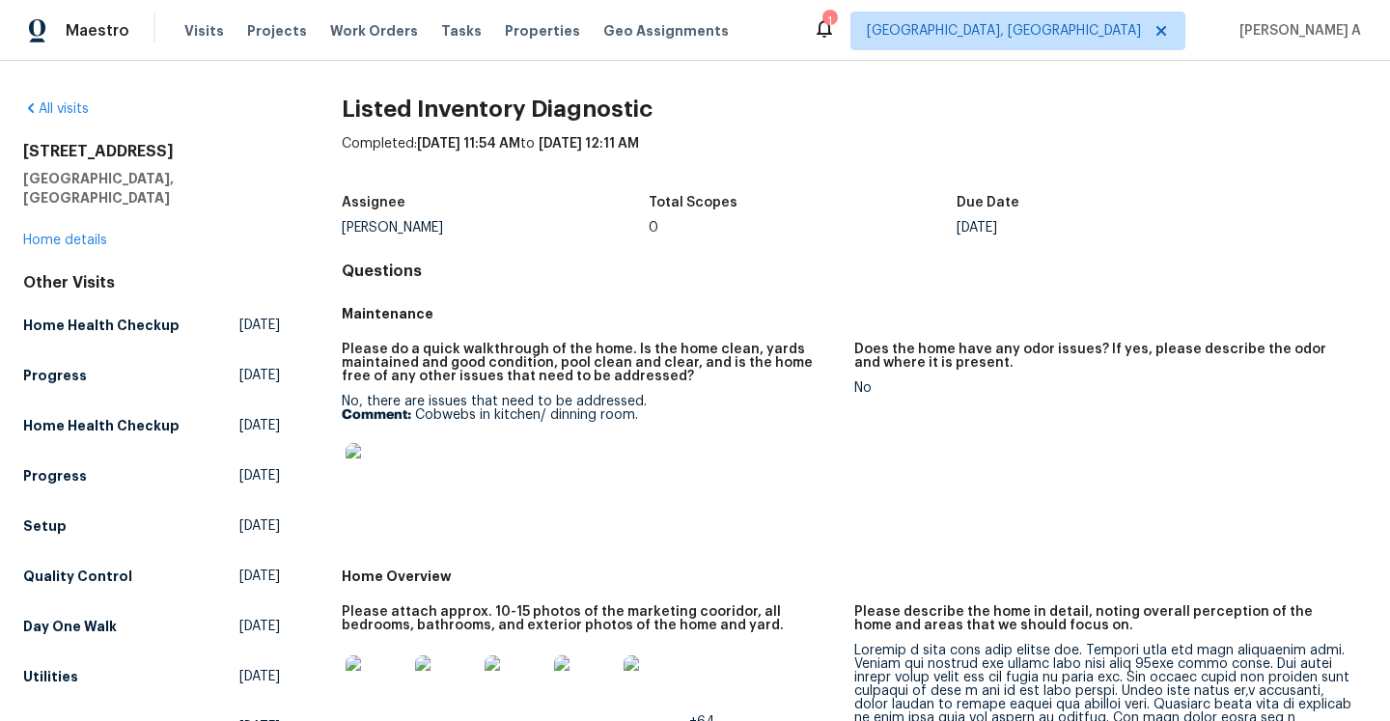
scroll to position [284, 0]
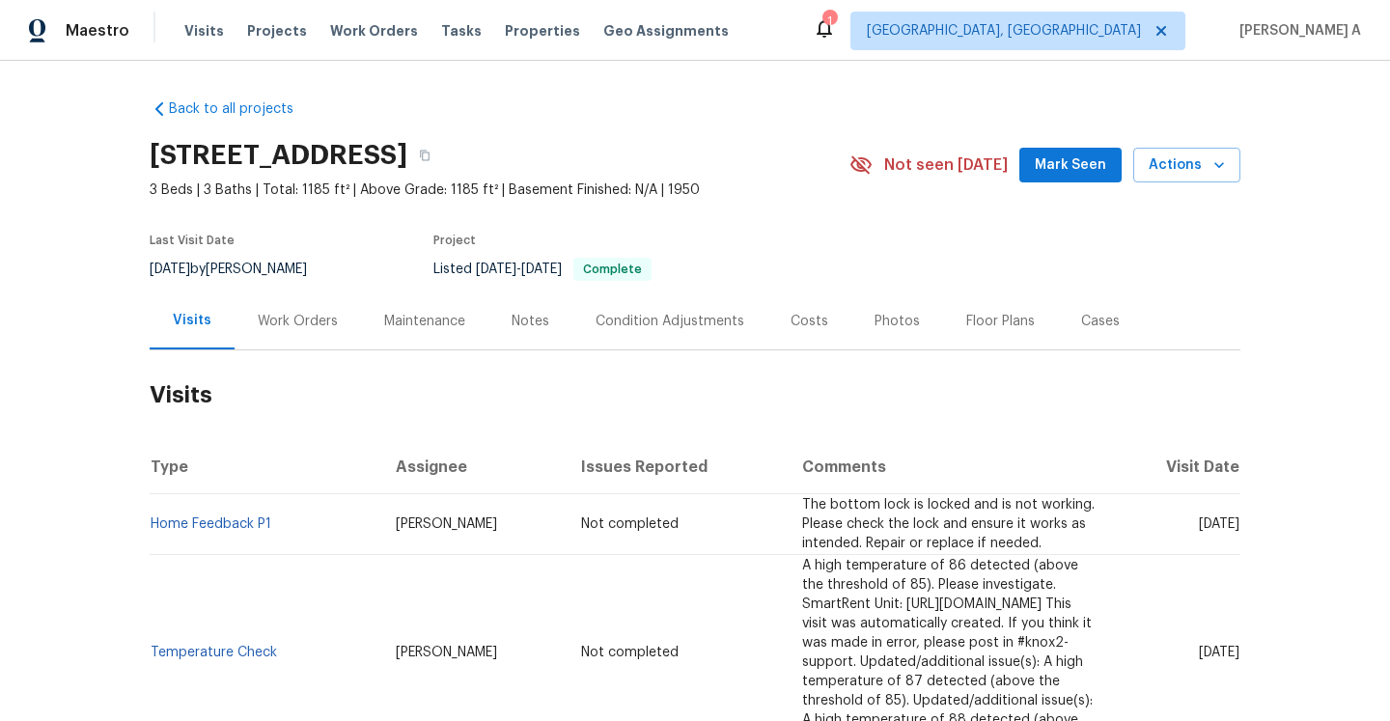
click at [300, 320] on div "Work Orders" at bounding box center [298, 321] width 80 height 19
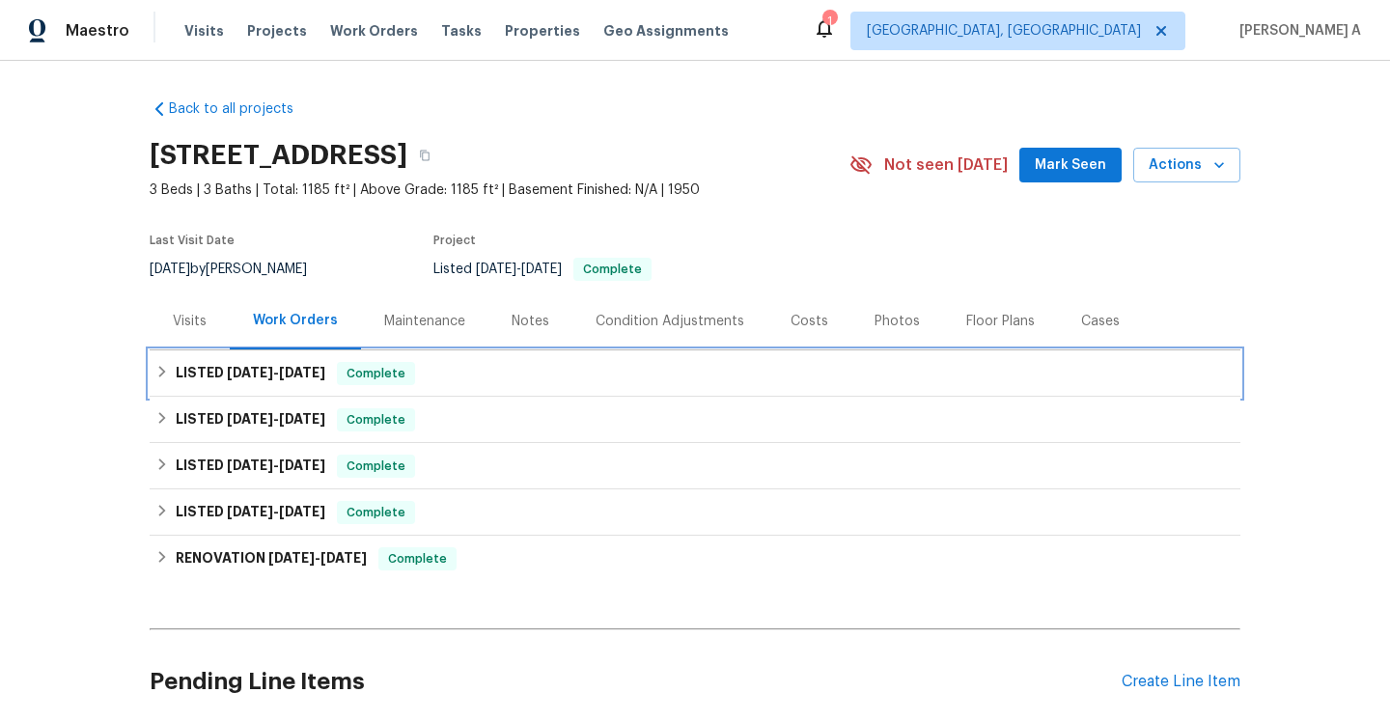
click at [336, 362] on div "LISTED [DATE] - [DATE] Complete" at bounding box center [694, 373] width 1079 height 23
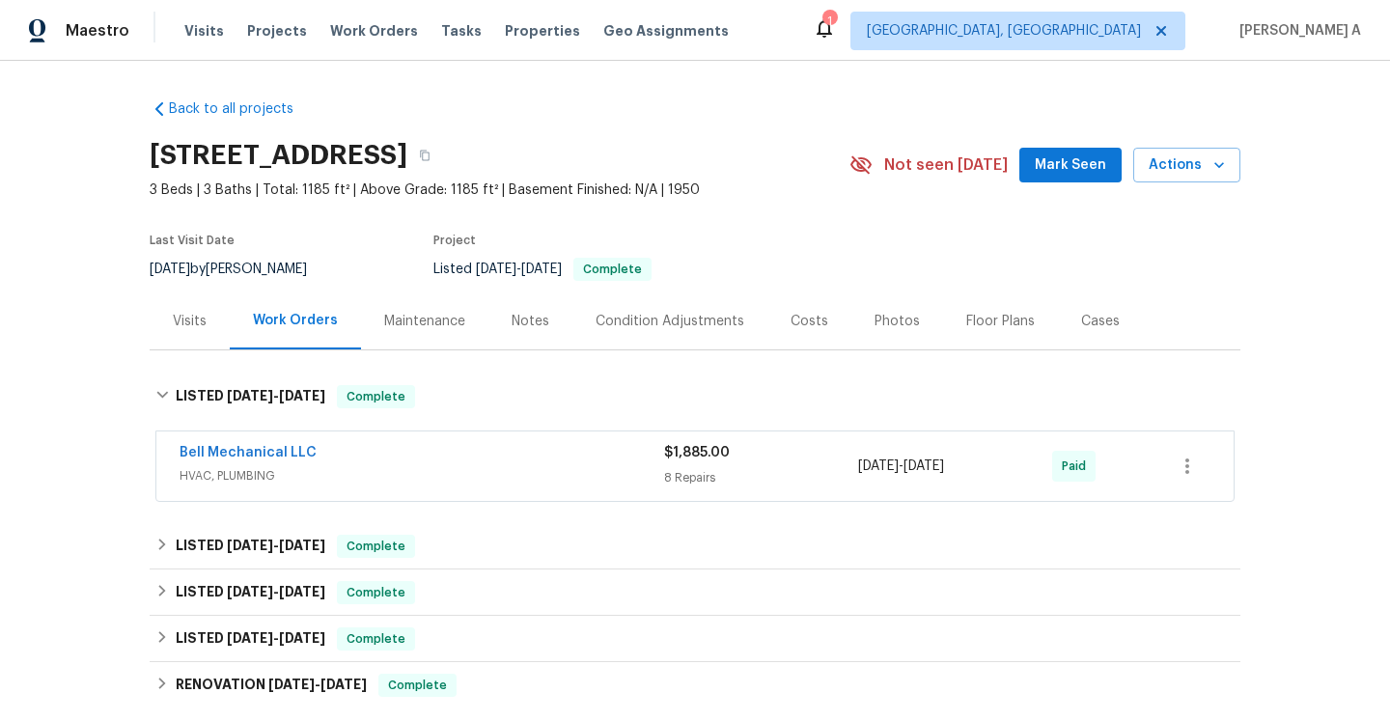
click at [212, 340] on div "Visits" at bounding box center [190, 320] width 80 height 57
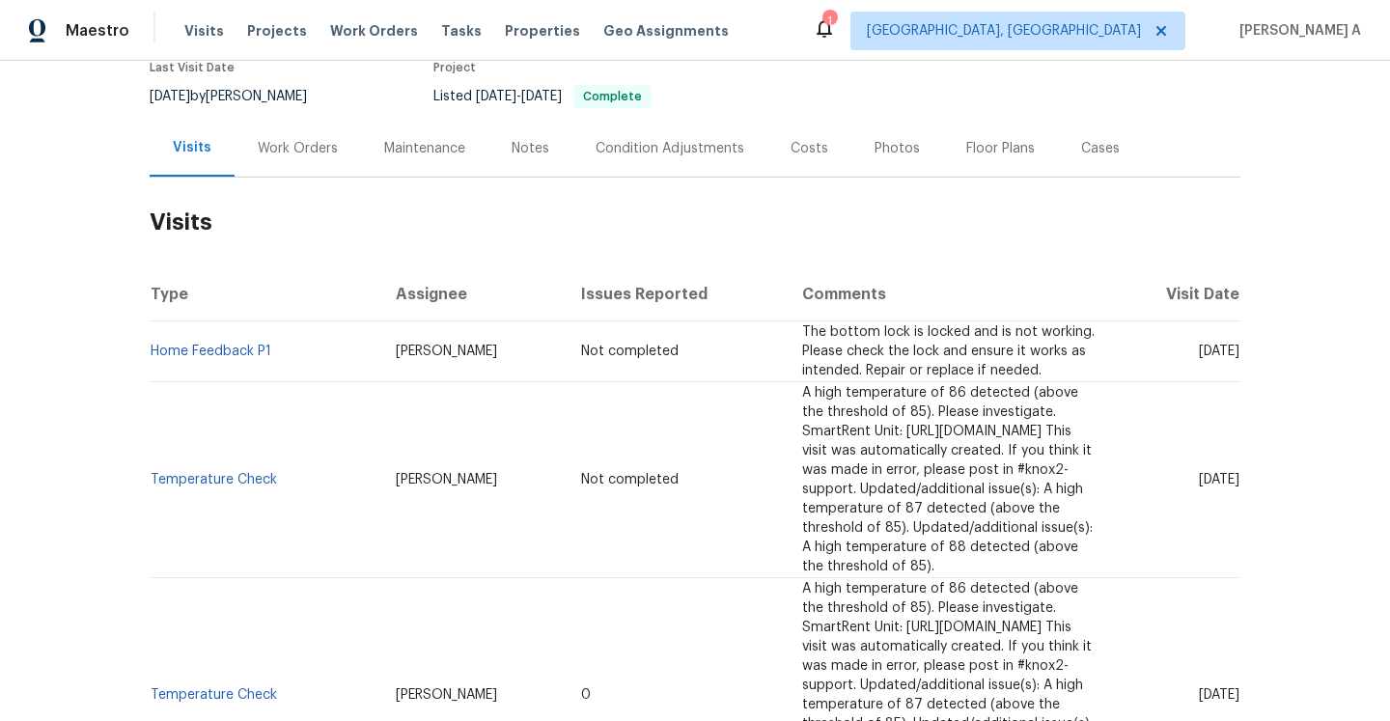
scroll to position [278, 0]
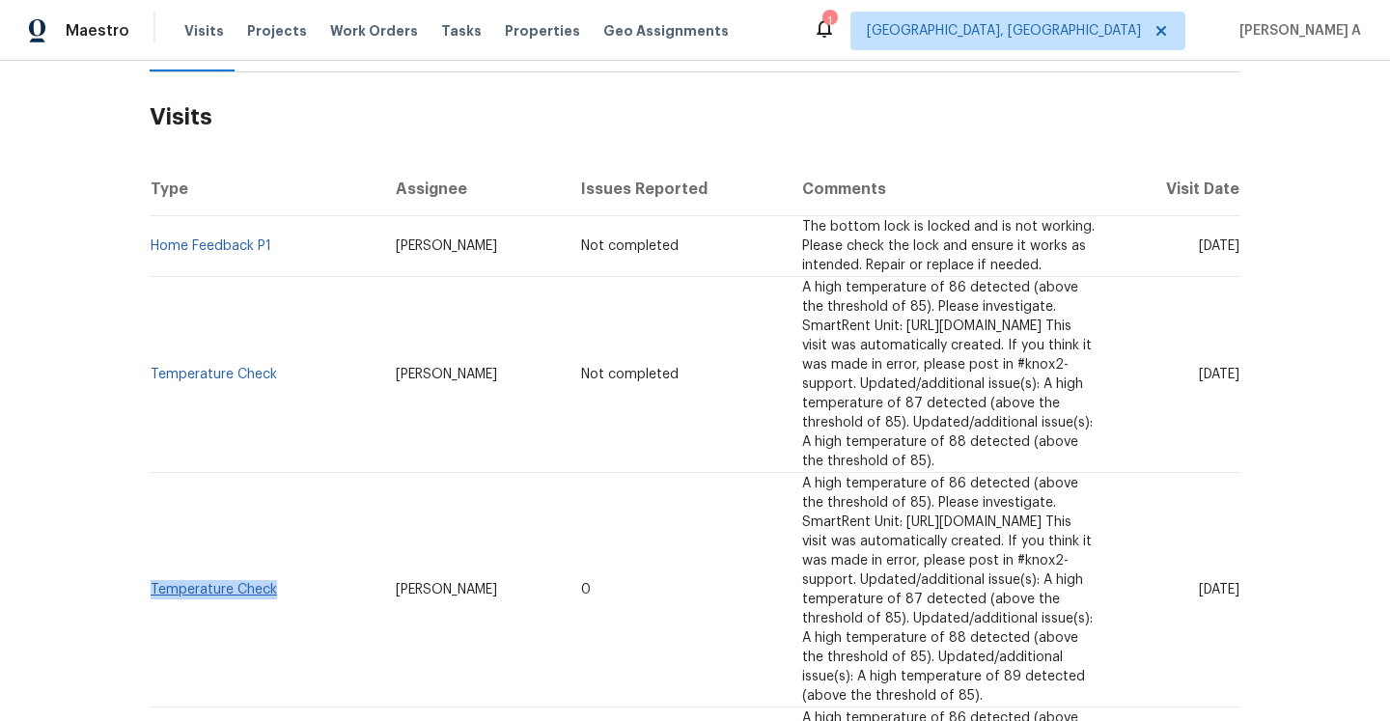
drag, startPoint x: 287, startPoint y: 535, endPoint x: 154, endPoint y: 536, distance: 132.2
click at [154, 536] on td "Temperature Check" at bounding box center [265, 590] width 231 height 235
copy link "emperature Check"
copy link "Temperature Check"
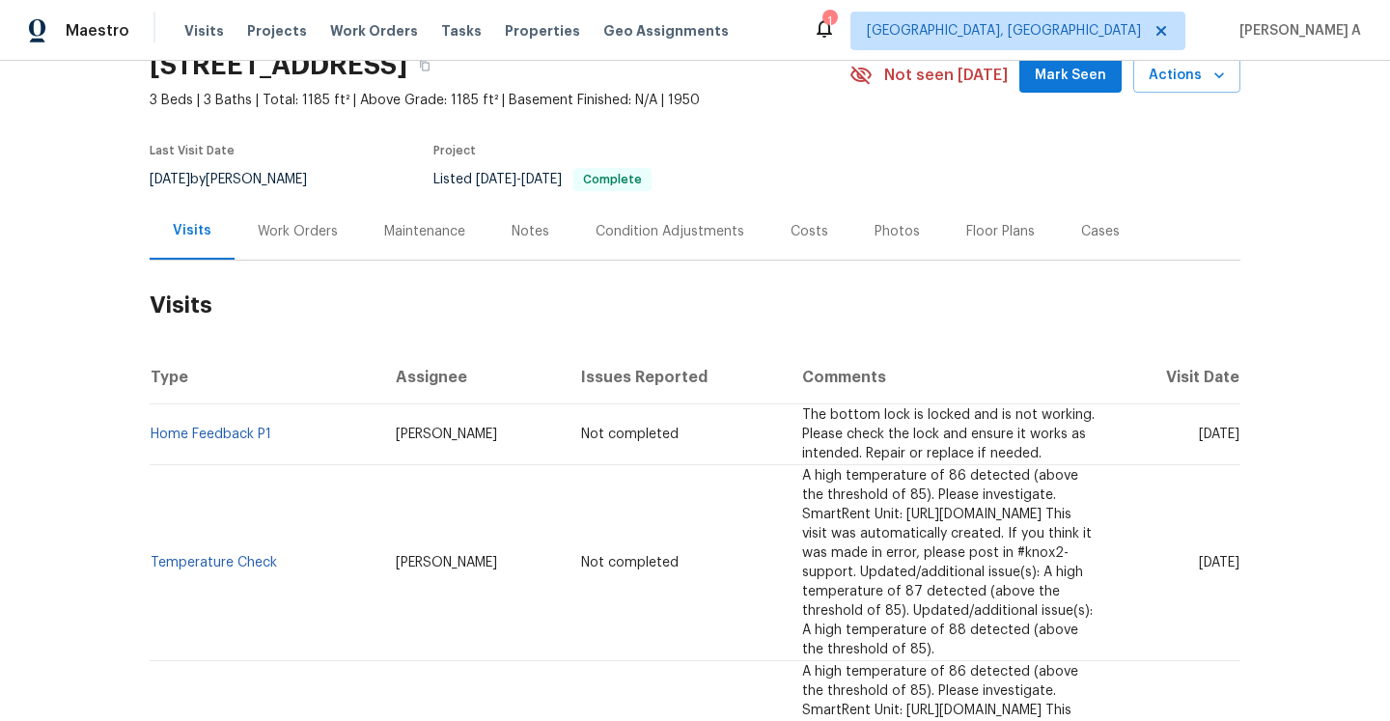
click at [298, 219] on div "Work Orders" at bounding box center [298, 231] width 126 height 57
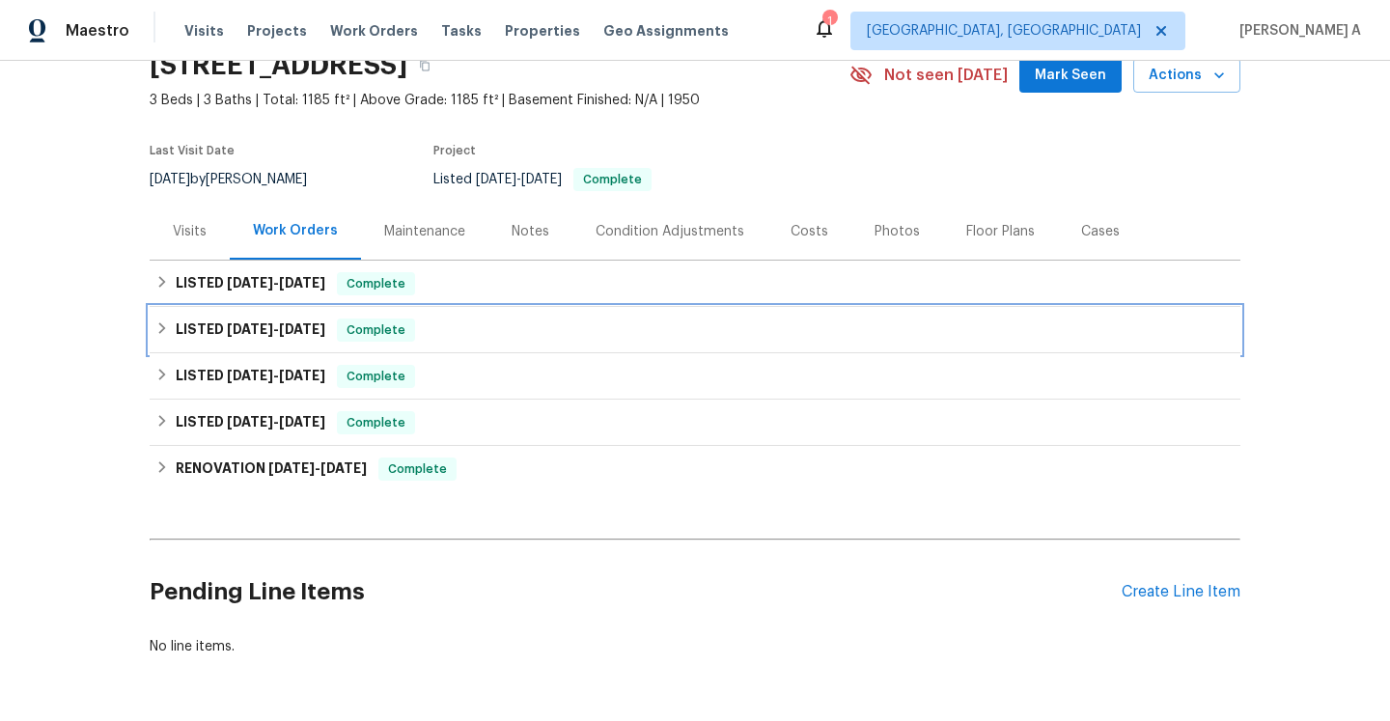
click at [335, 309] on div "LISTED [DATE] - [DATE] Complete" at bounding box center [695, 330] width 1091 height 46
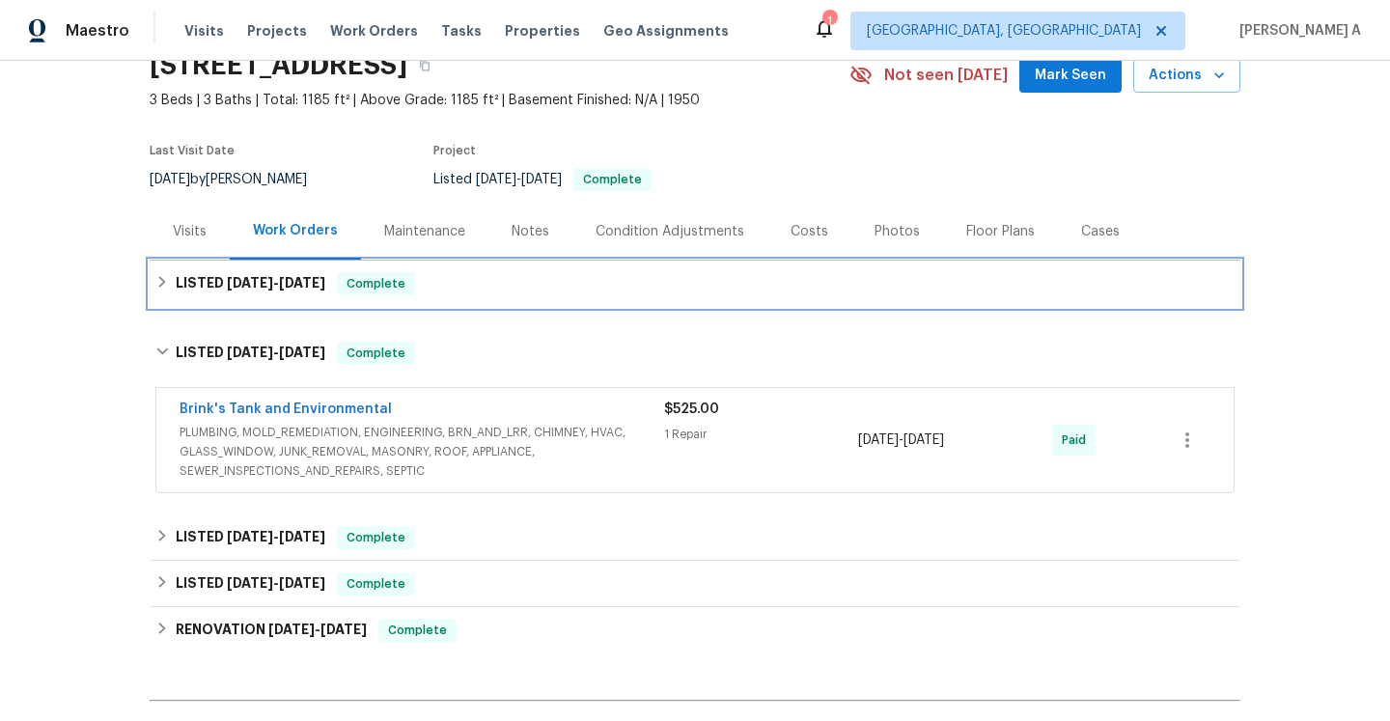
click at [335, 294] on div "LISTED [DATE] - [DATE] Complete" at bounding box center [694, 283] width 1079 height 23
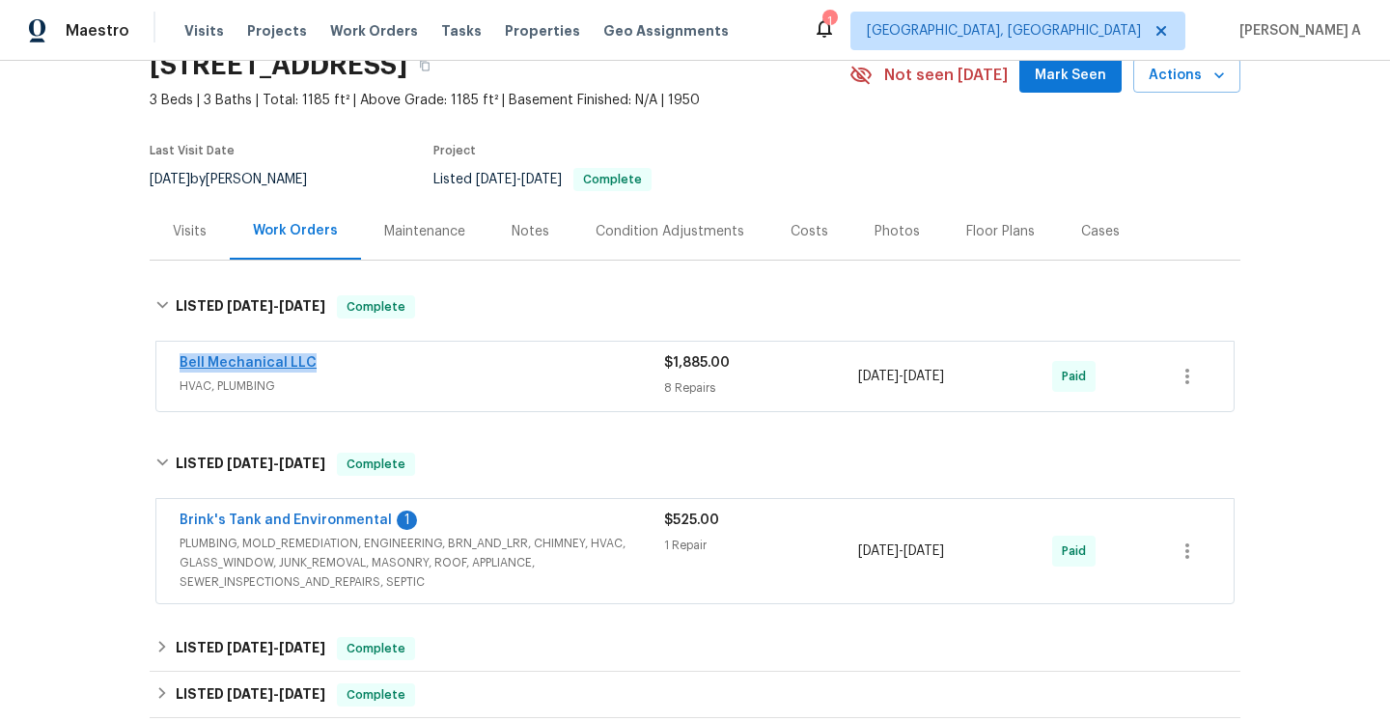
drag, startPoint x: 321, startPoint y: 364, endPoint x: 180, endPoint y: 364, distance: 141.9
click at [180, 364] on div "Bell Mechanical LLC" at bounding box center [422, 364] width 485 height 23
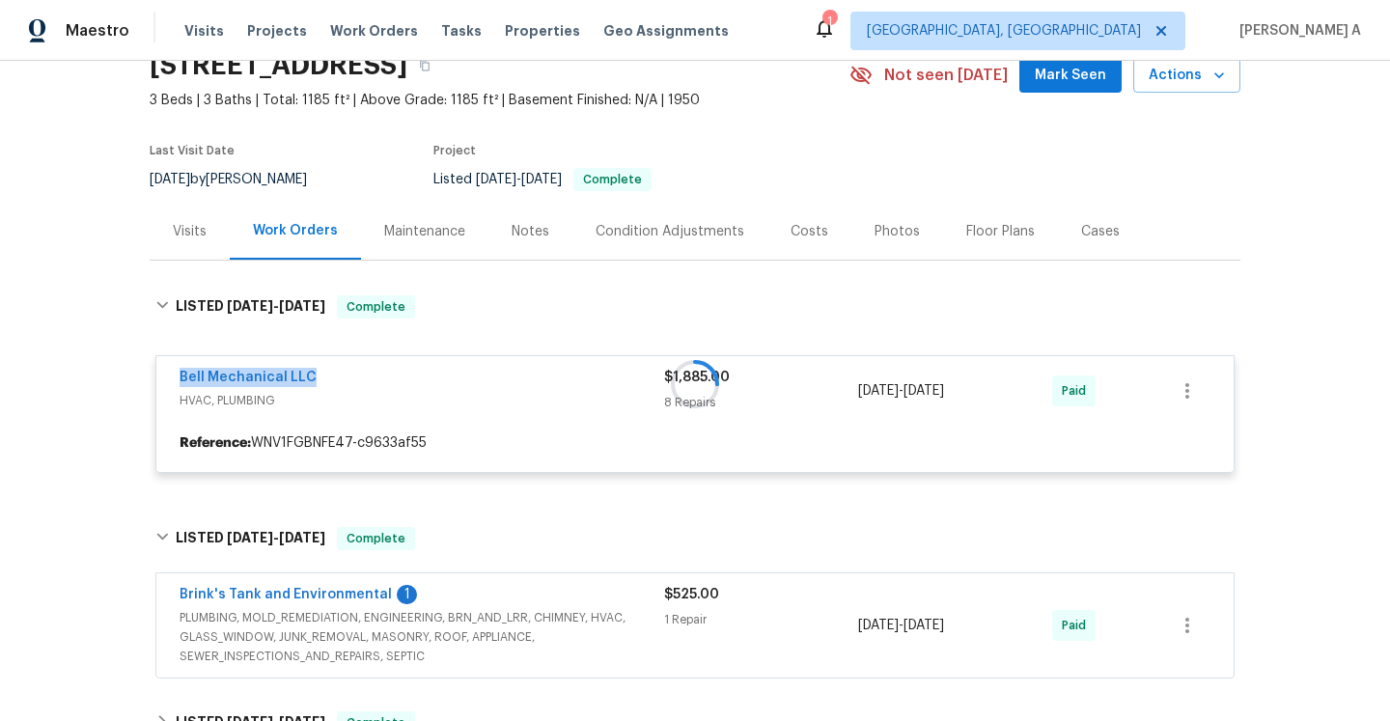
copy link "Bell Mechanical LLC"
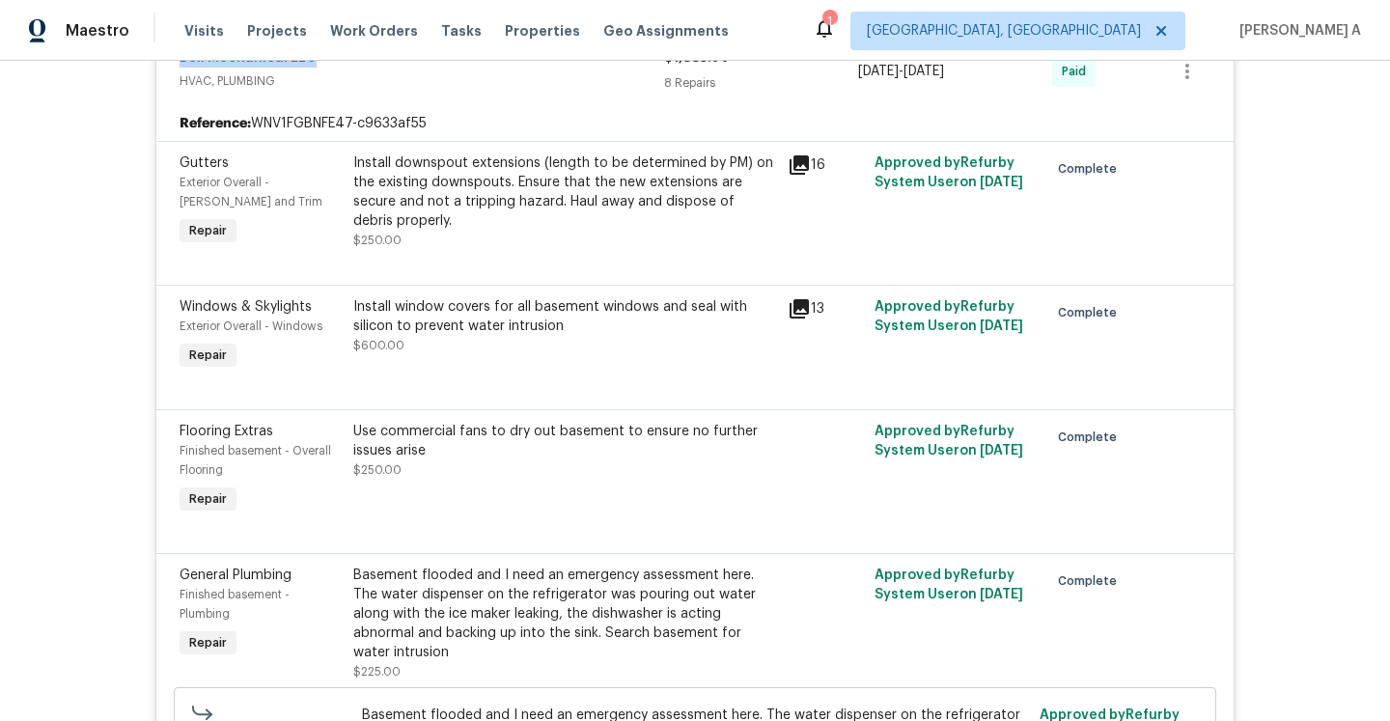
scroll to position [414, 0]
